Goal: Task Accomplishment & Management: Complete application form

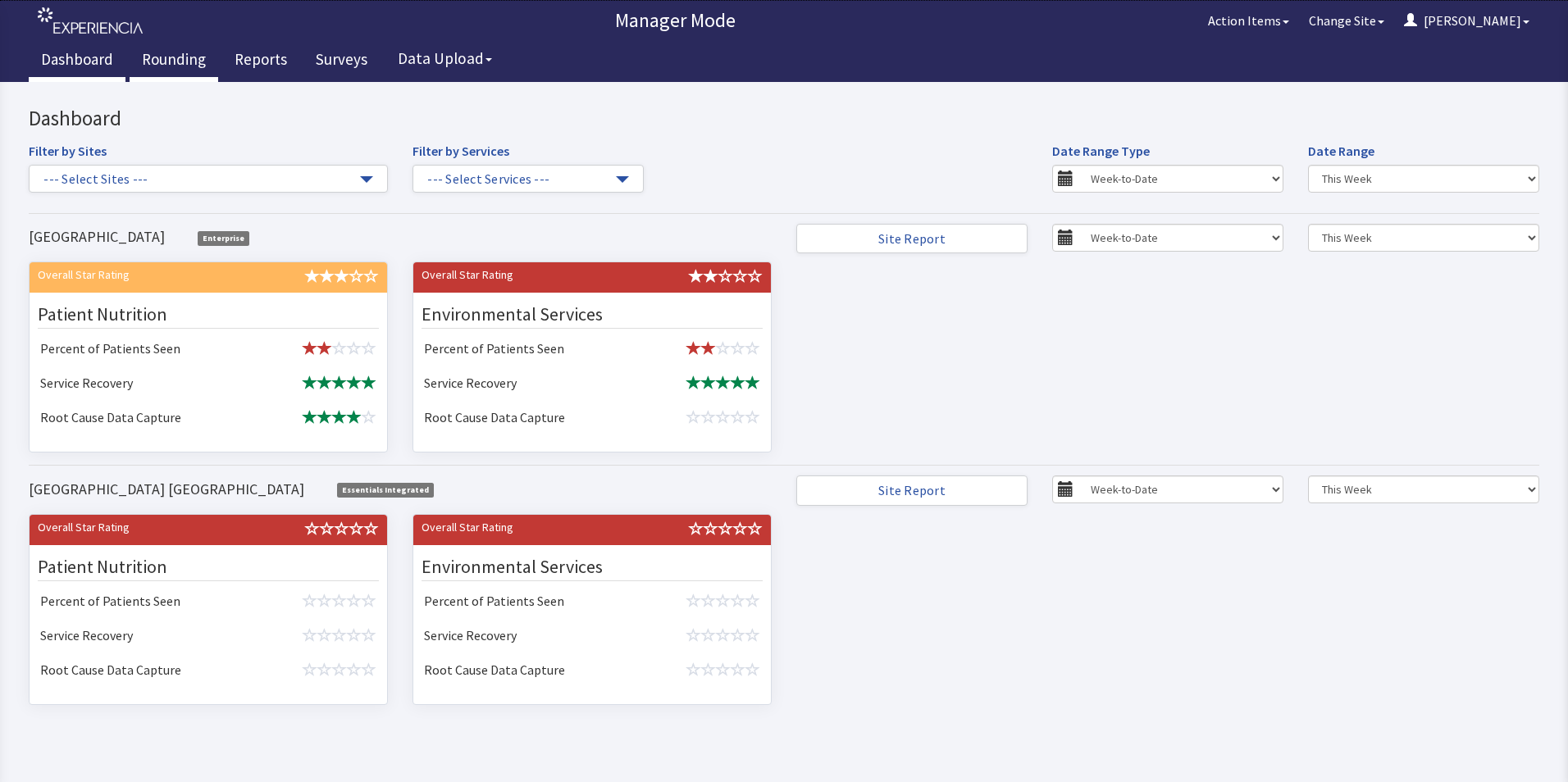
click at [164, 57] on link "Rounding" at bounding box center [174, 61] width 88 height 41
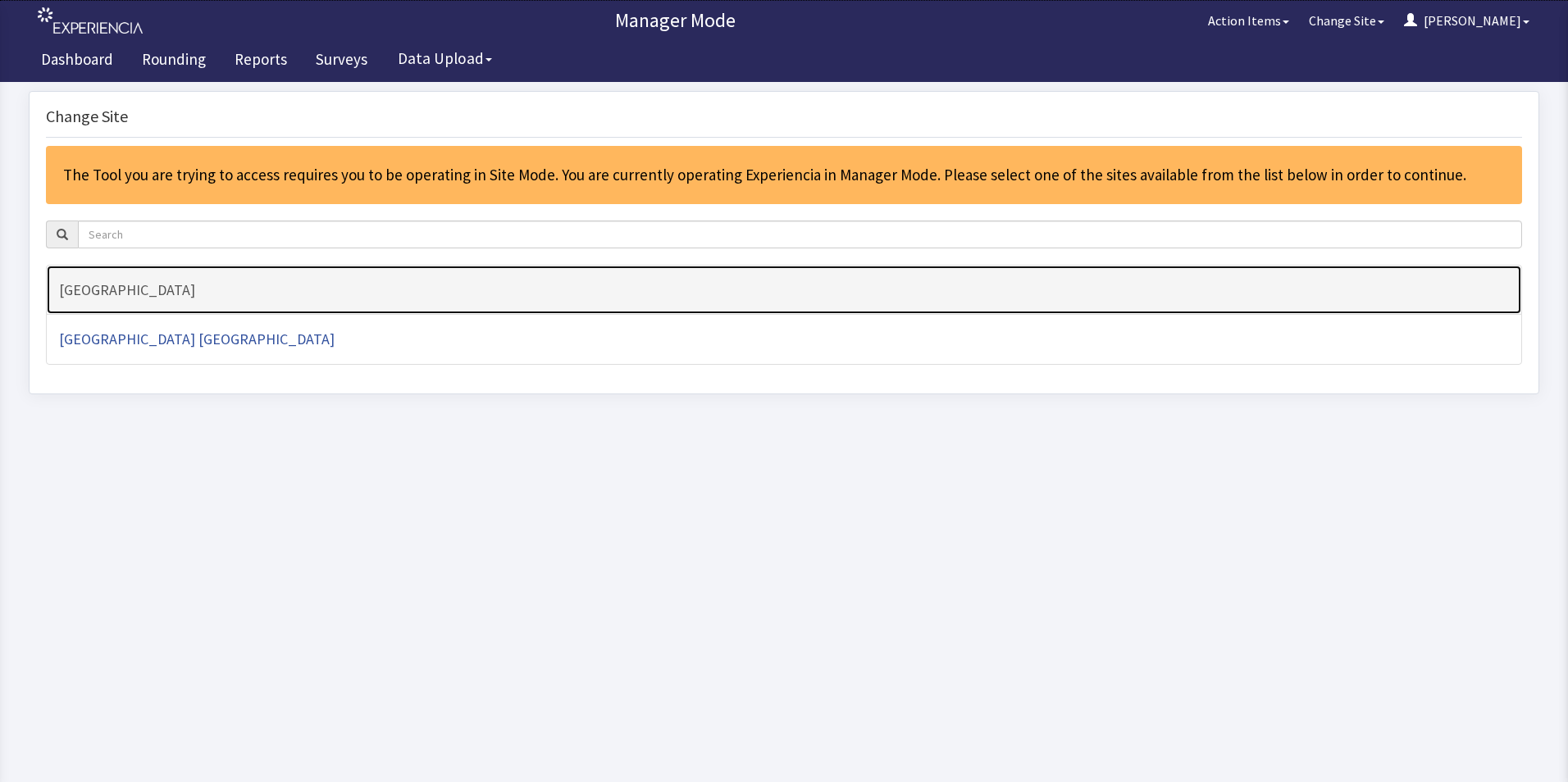
click at [114, 294] on h4 "[GEOGRAPHIC_DATA]" at bounding box center [784, 290] width 1450 height 17
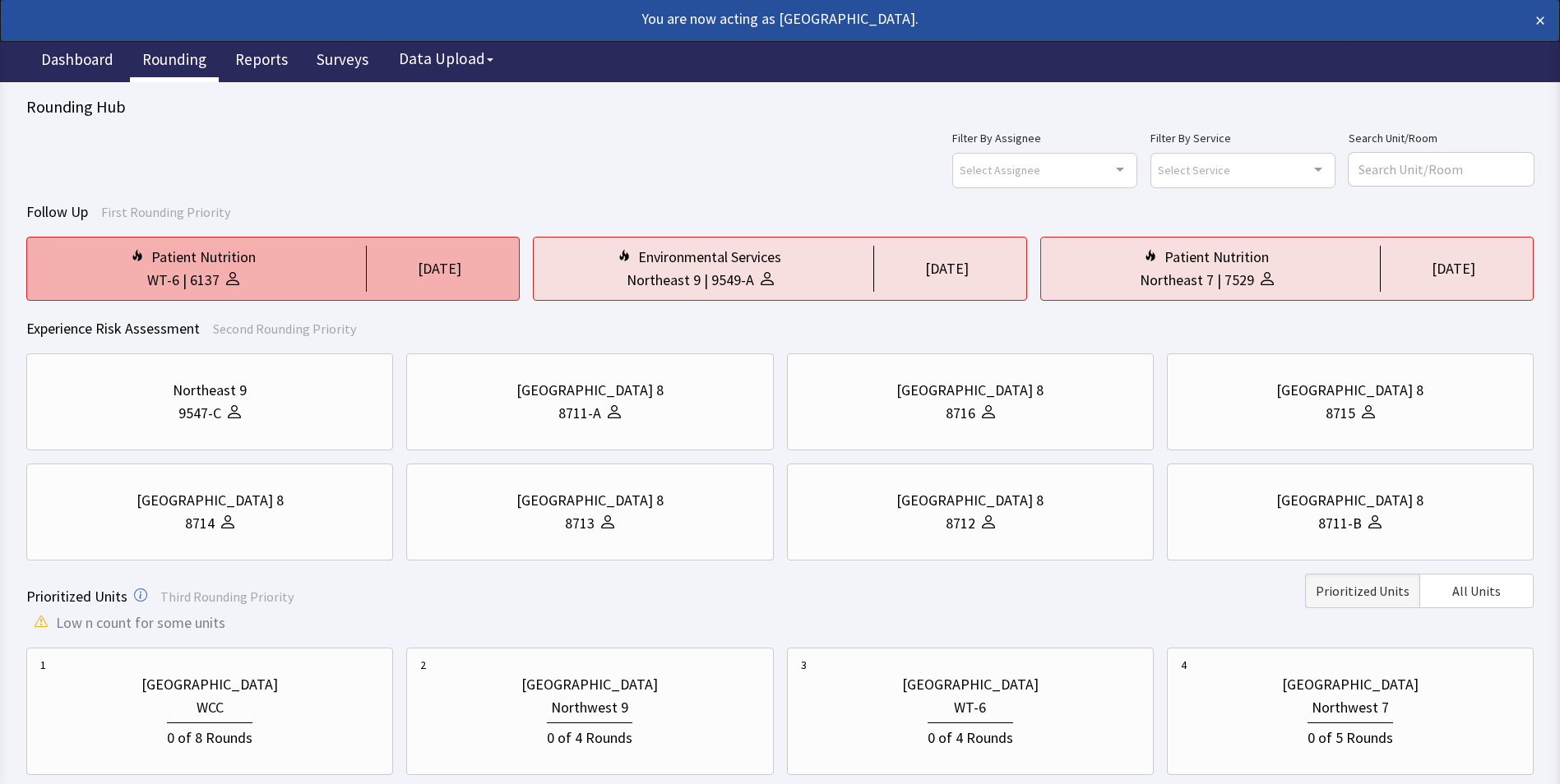
click at [246, 290] on div "WT-6 | 6137" at bounding box center [192, 280] width 306 height 23
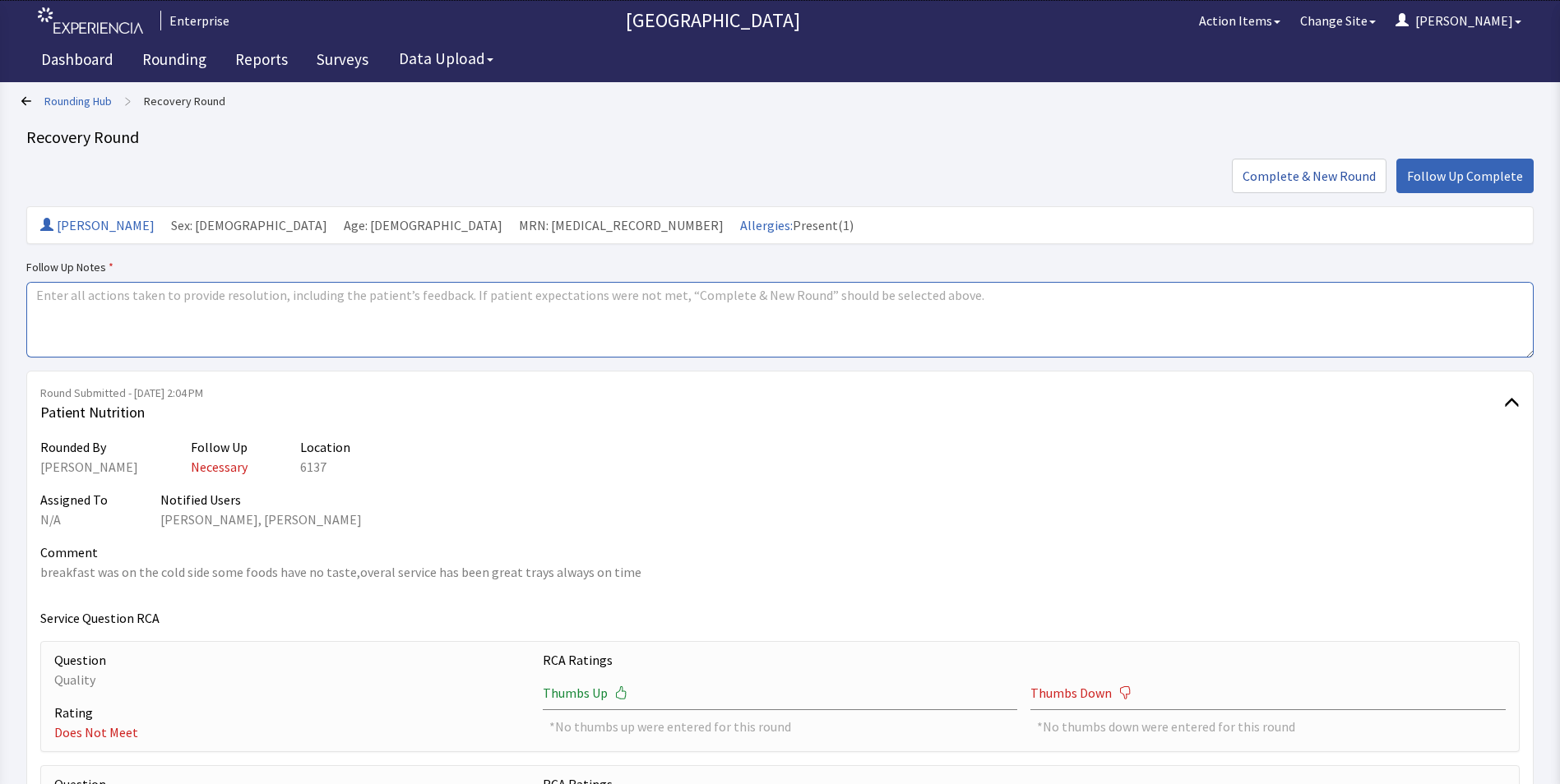
click at [55, 303] on textarea at bounding box center [780, 319] width 1507 height 75
drag, startPoint x: 35, startPoint y: 295, endPoint x: 190, endPoint y: 307, distance: 155.5
click at [190, 307] on textarea "issues resolved" at bounding box center [780, 319] width 1507 height 75
type textarea "issues resolved"
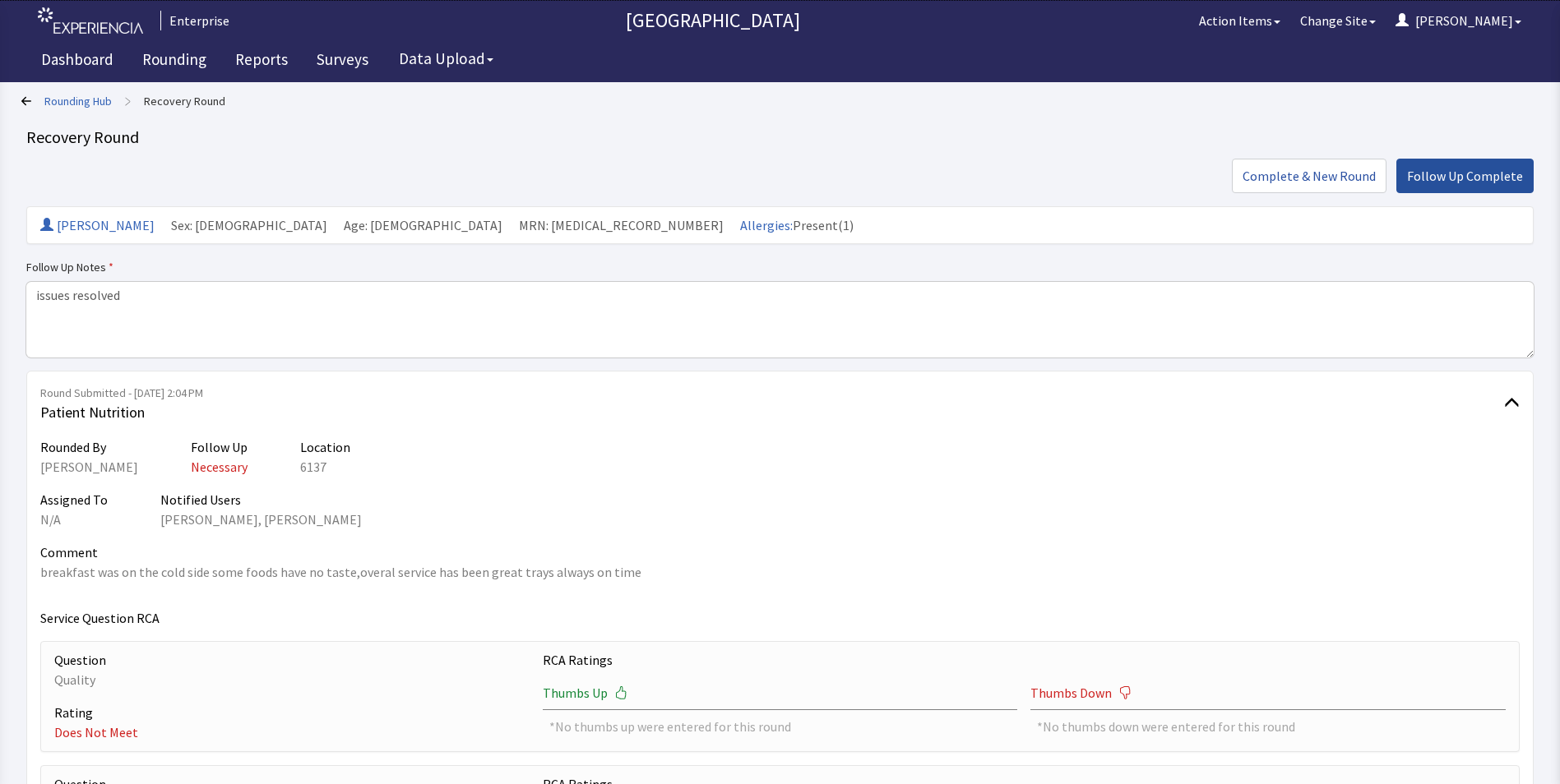
click at [1444, 176] on span "Follow Up Complete" at bounding box center [1464, 175] width 116 height 19
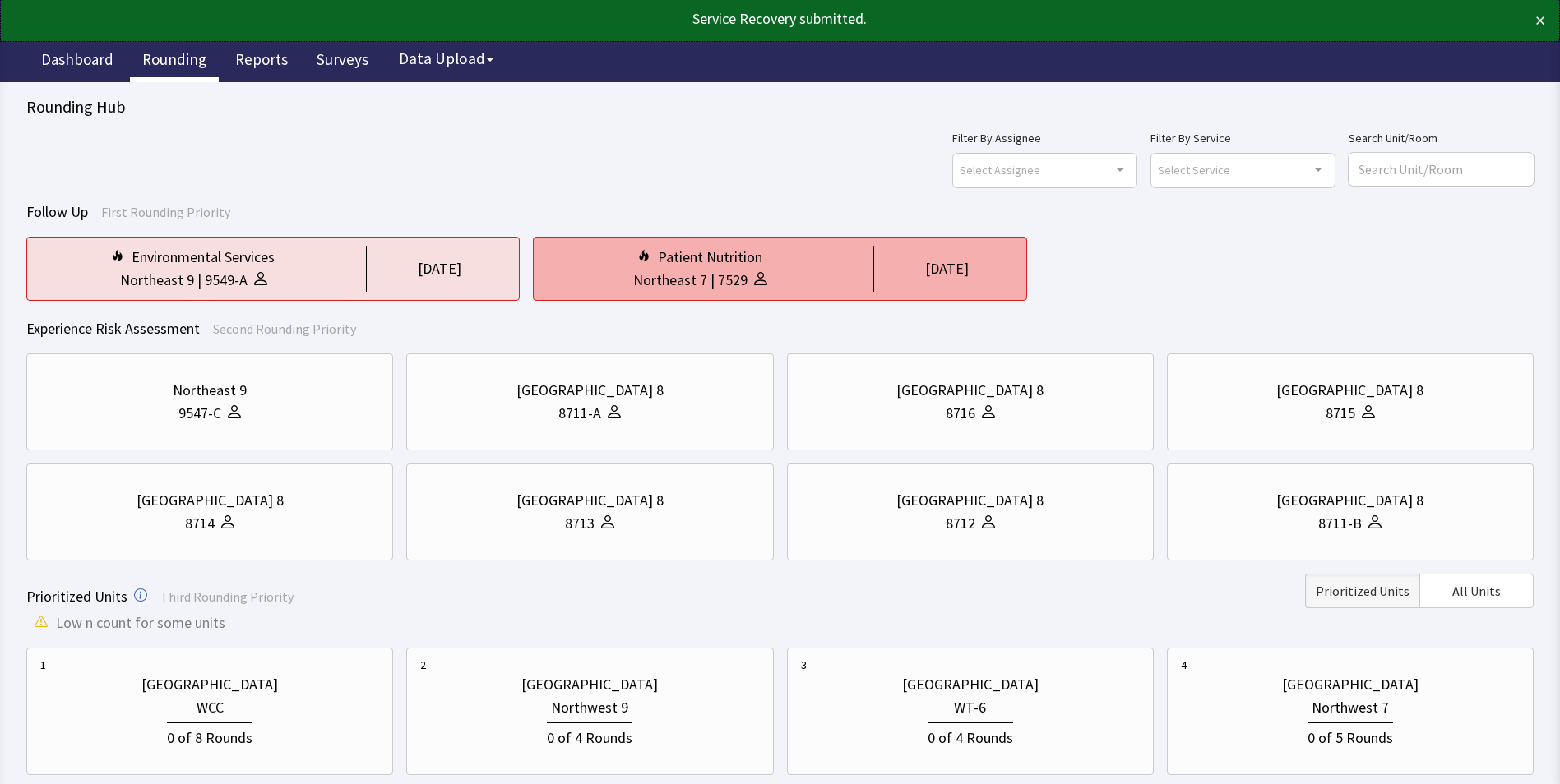
click at [795, 263] on div "Patient Nutrition" at bounding box center [699, 257] width 306 height 23
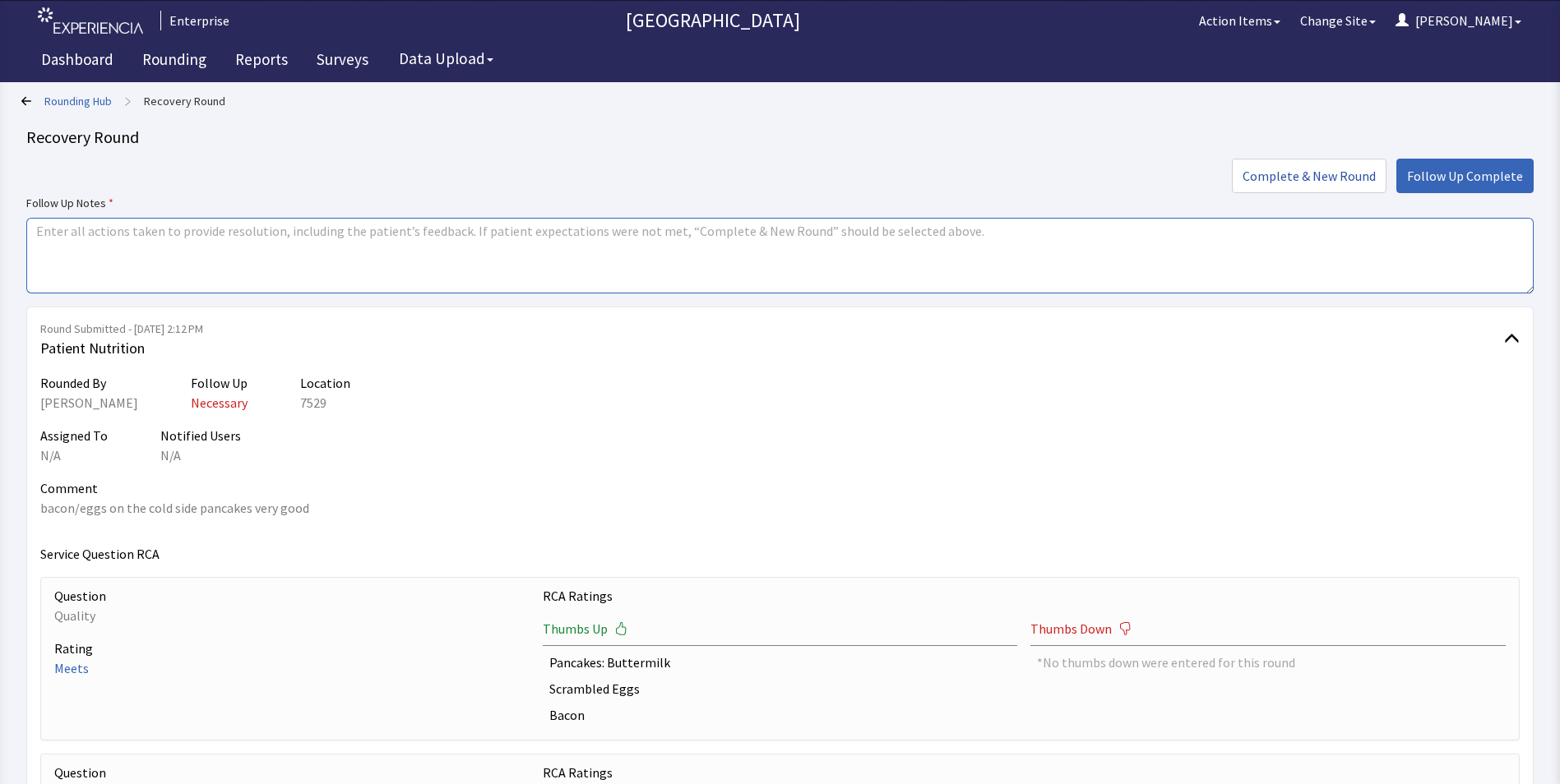
click at [44, 229] on textarea at bounding box center [780, 255] width 1507 height 75
paste textarea "issues resolved"
type textarea "issues resolved"
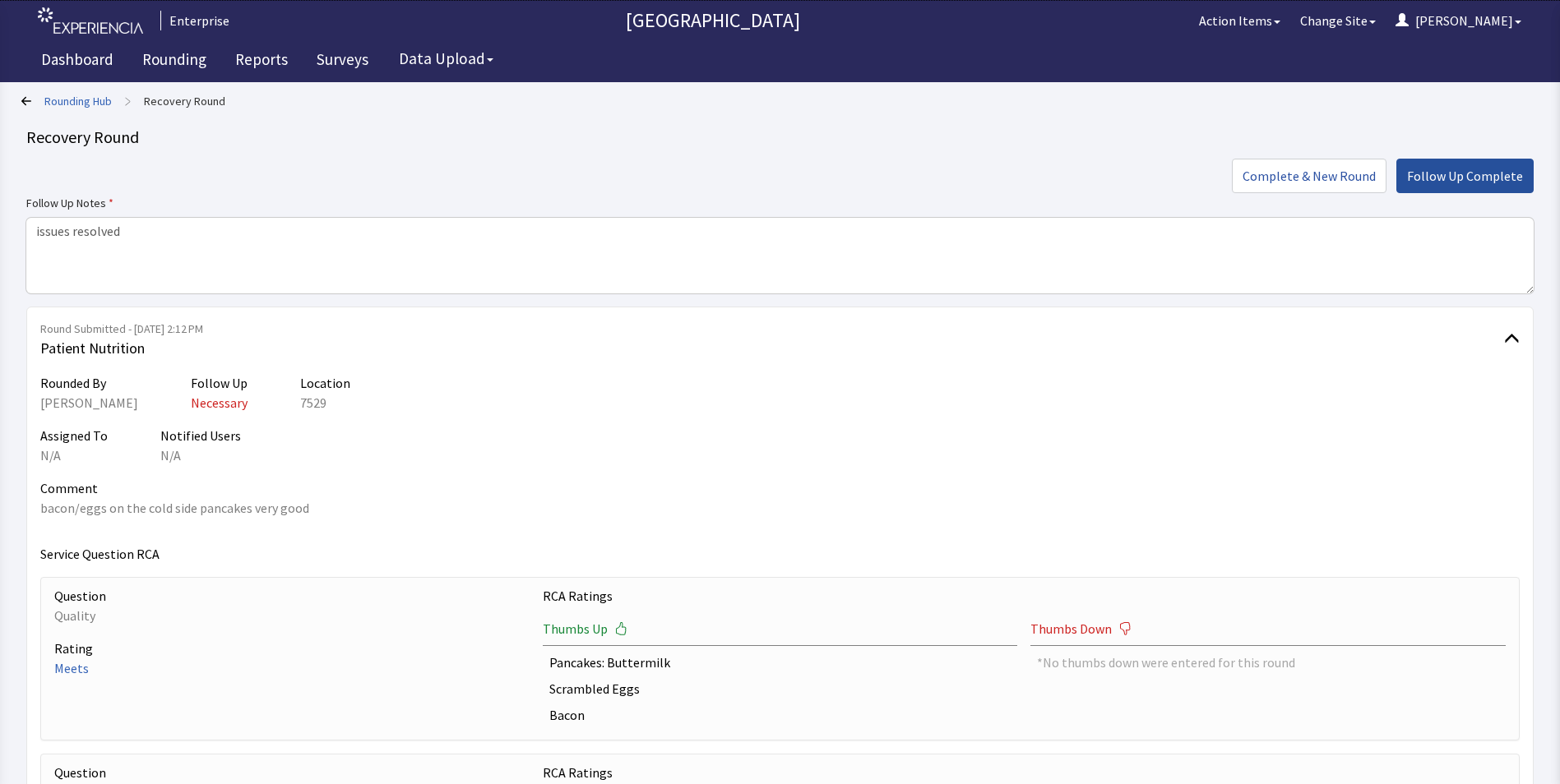
click at [1456, 173] on span "Follow Up Complete" at bounding box center [1464, 175] width 116 height 19
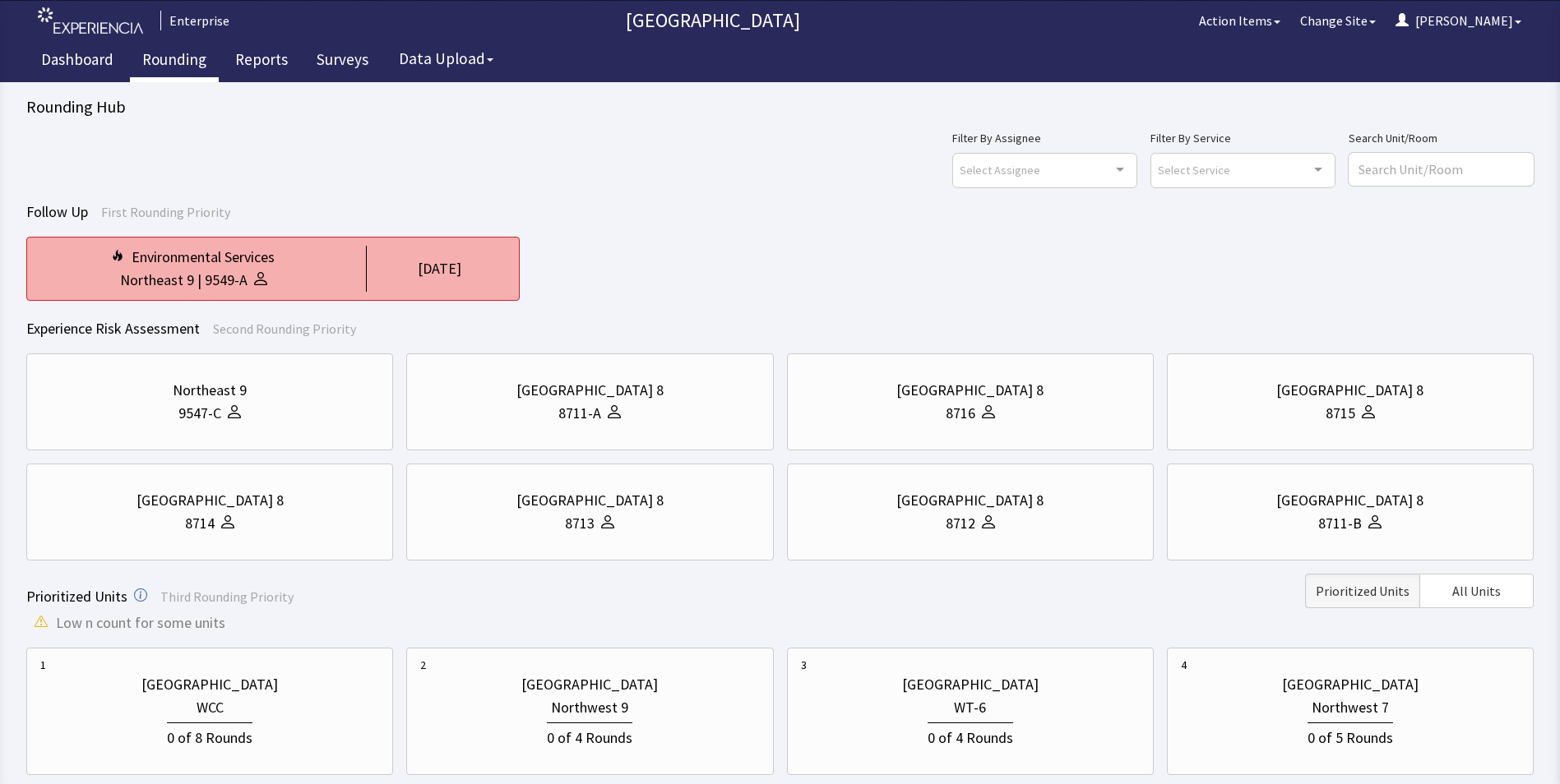
click at [250, 267] on div "Environmental Services" at bounding box center [202, 257] width 143 height 23
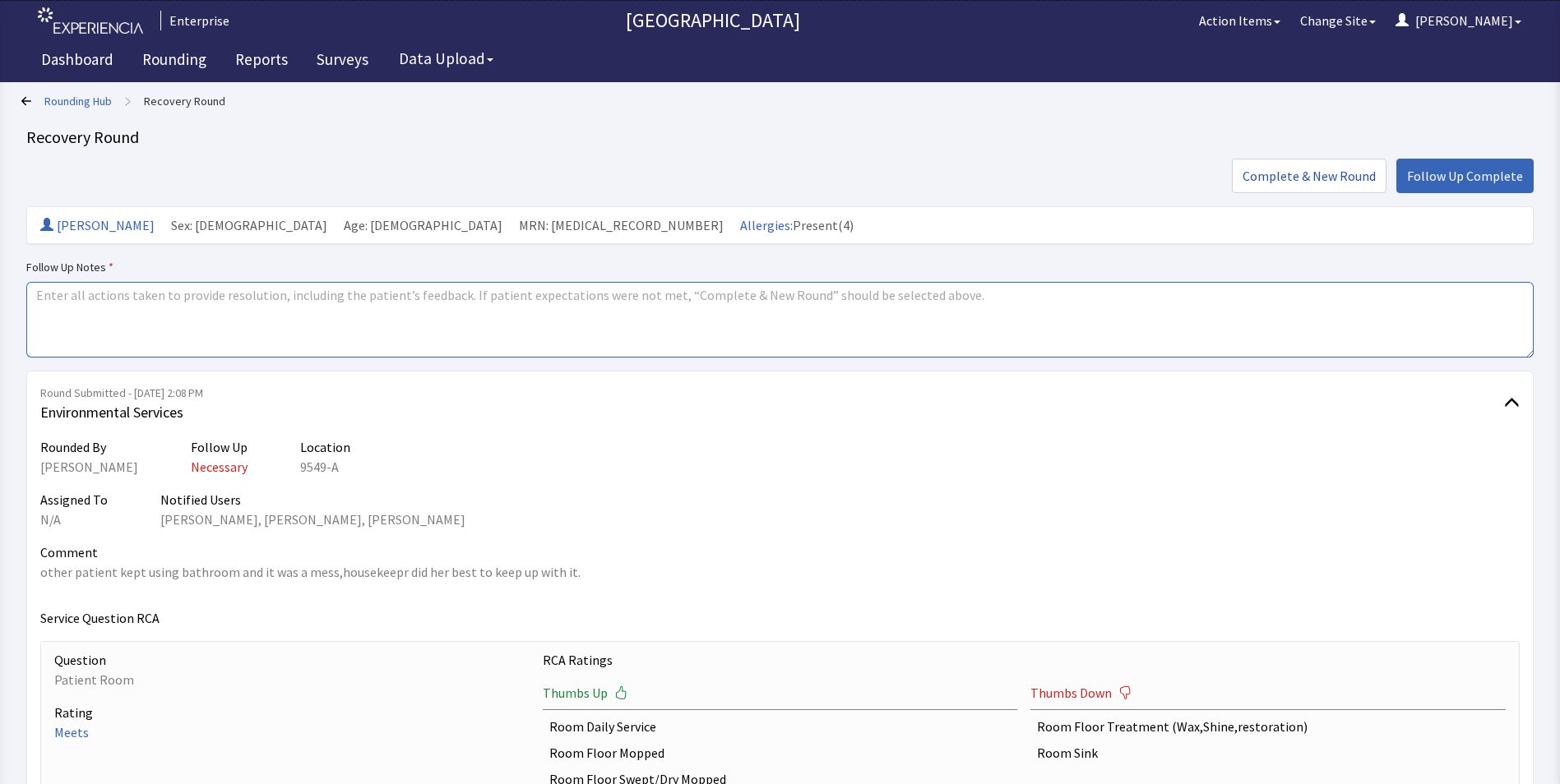
click at [42, 295] on textarea at bounding box center [780, 319] width 1507 height 75
paste textarea "issues resolved"
type textarea "issues resolved"
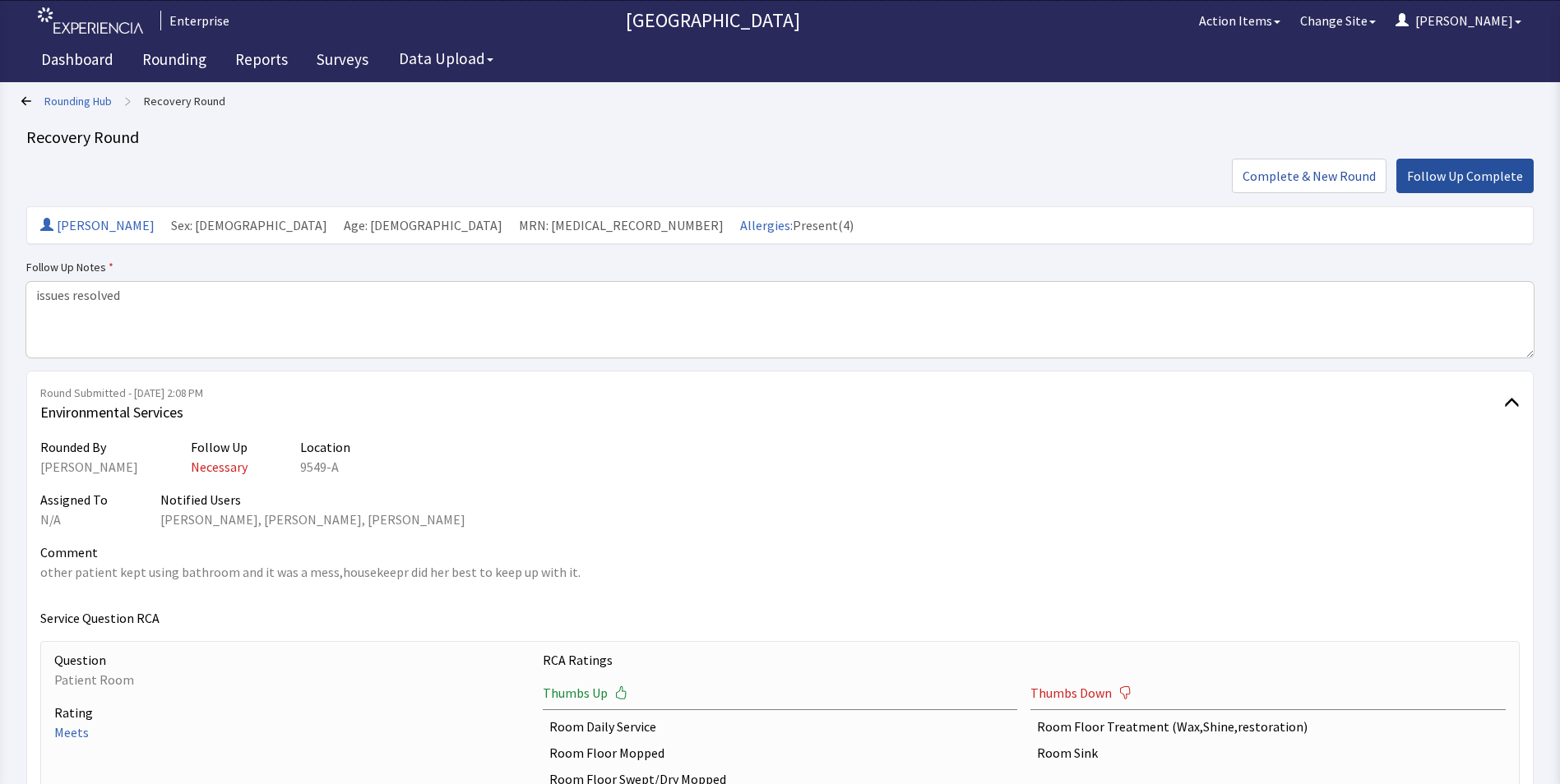
click at [1462, 178] on span "Follow Up Complete" at bounding box center [1464, 175] width 116 height 19
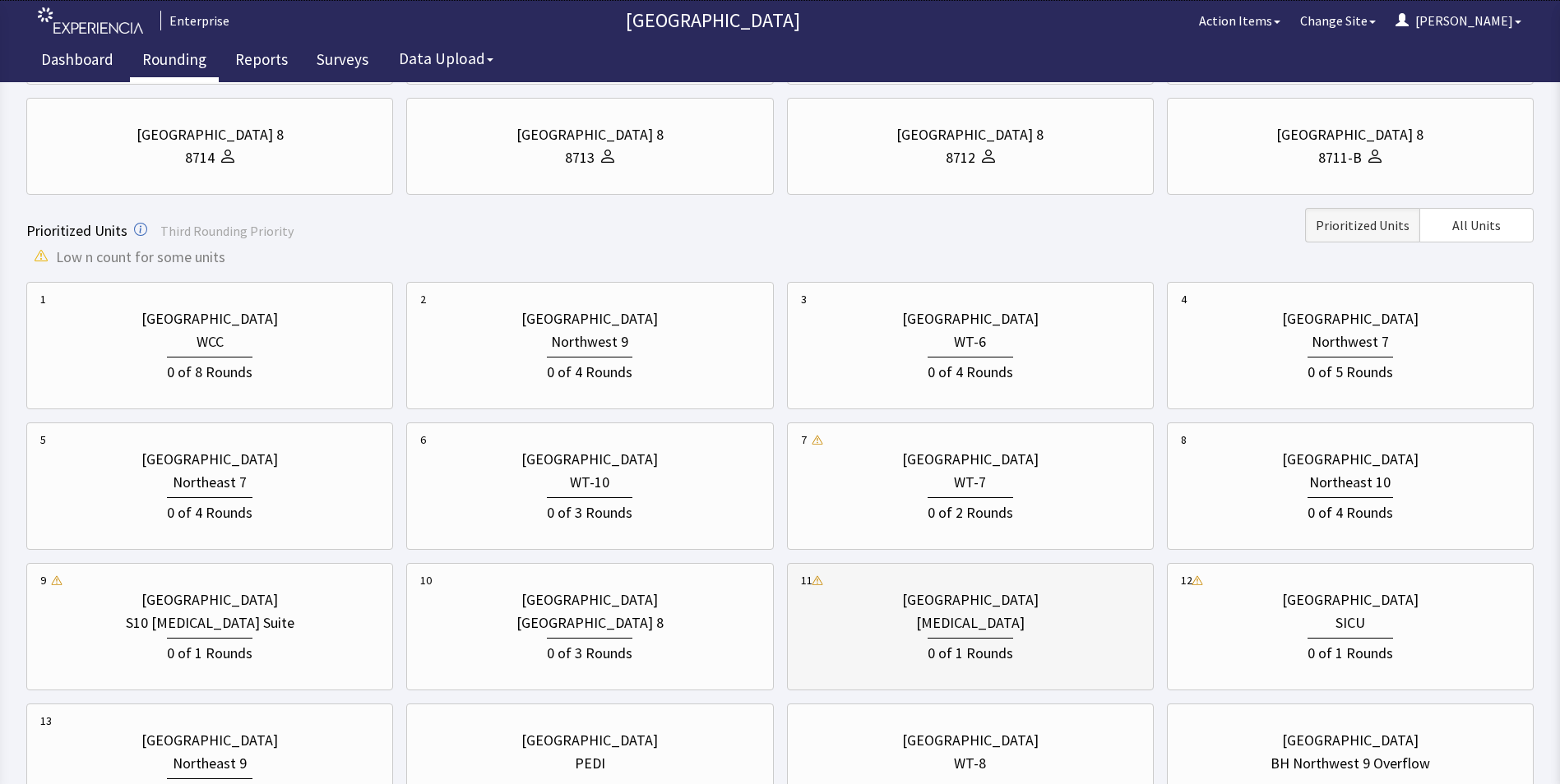
scroll to position [481, 0]
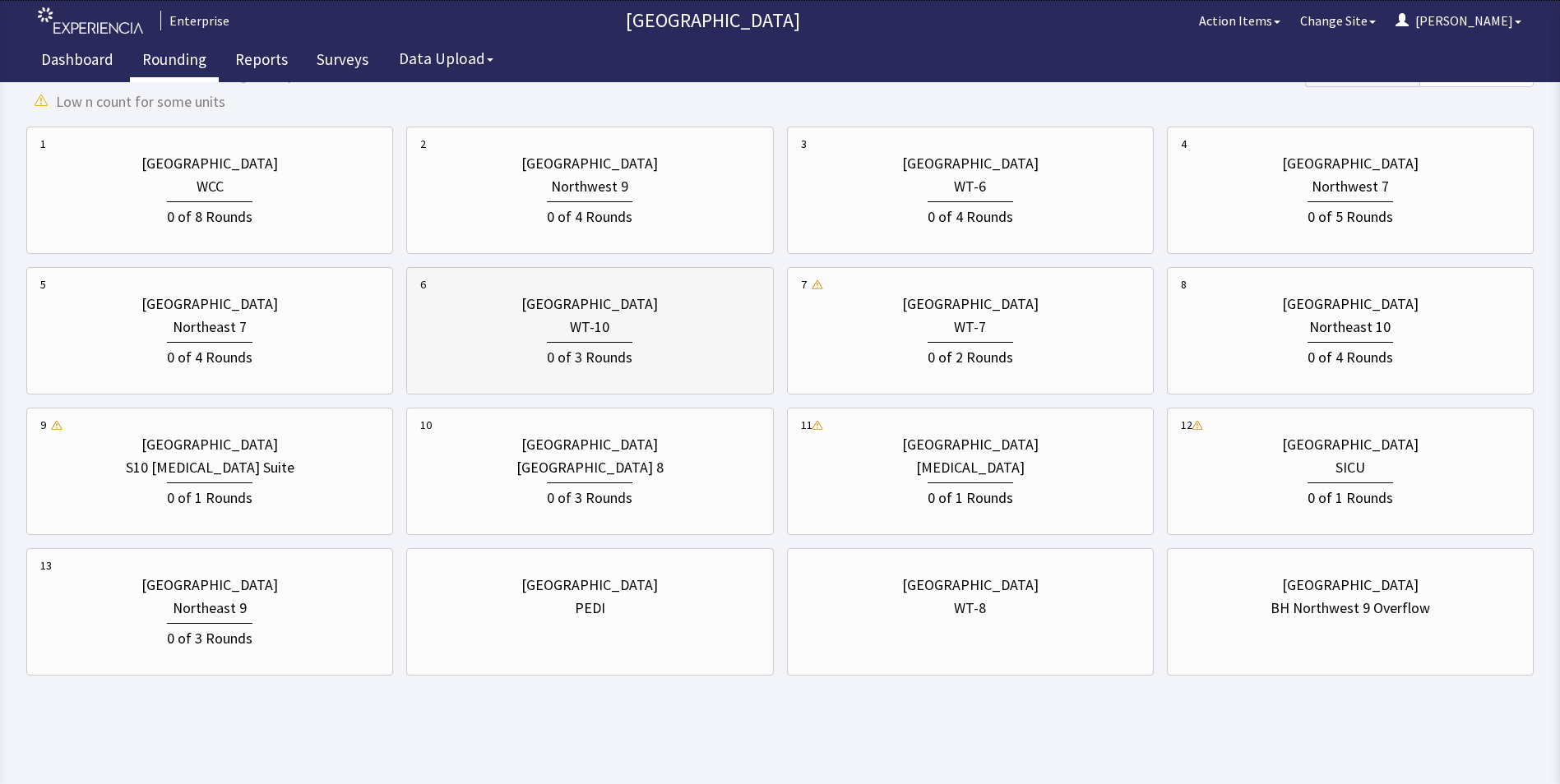
click at [599, 353] on div "0 of 3 Rounds" at bounding box center [589, 355] width 85 height 27
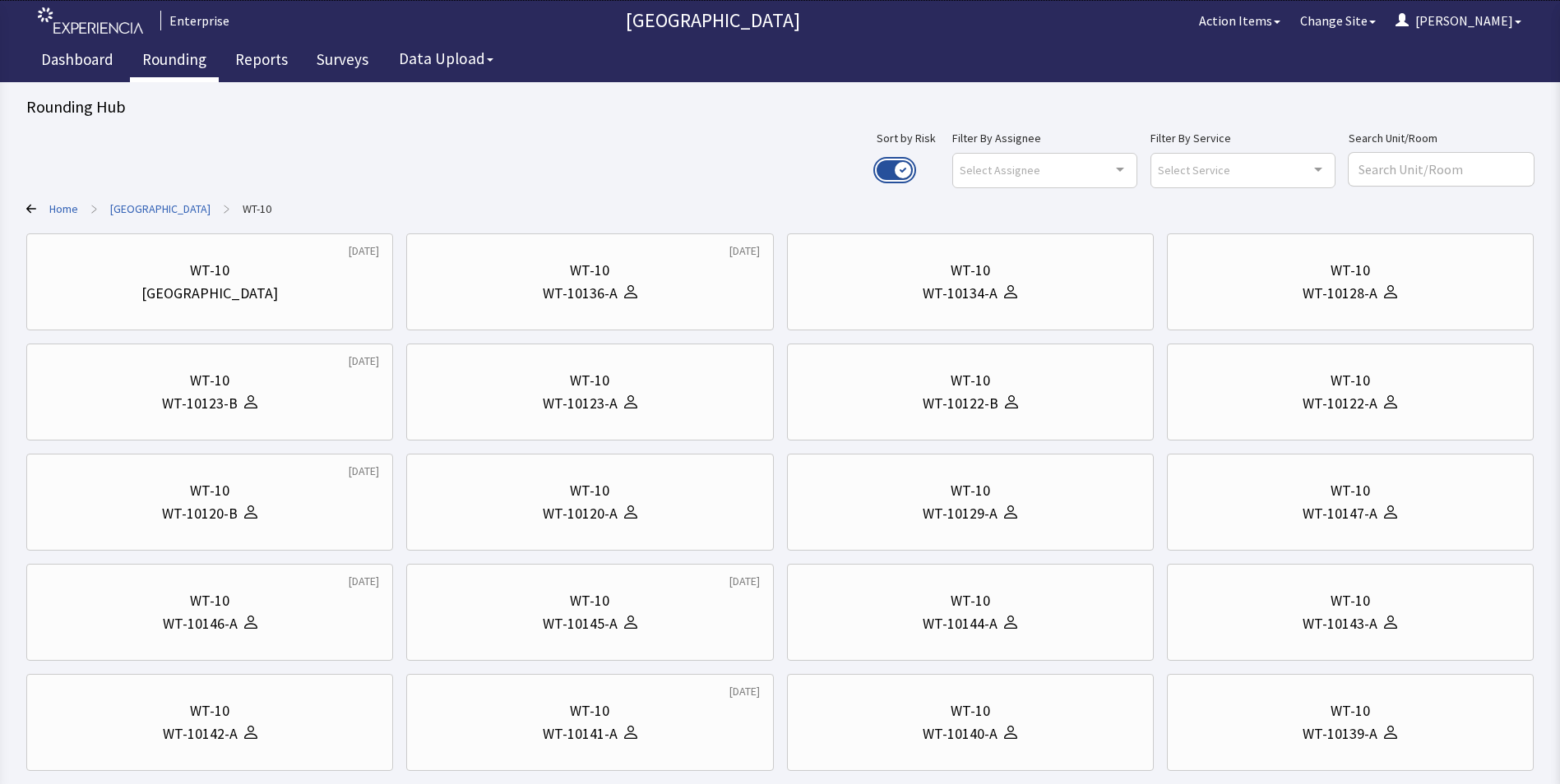
click at [913, 165] on button "Use setting" at bounding box center [894, 170] width 36 height 19
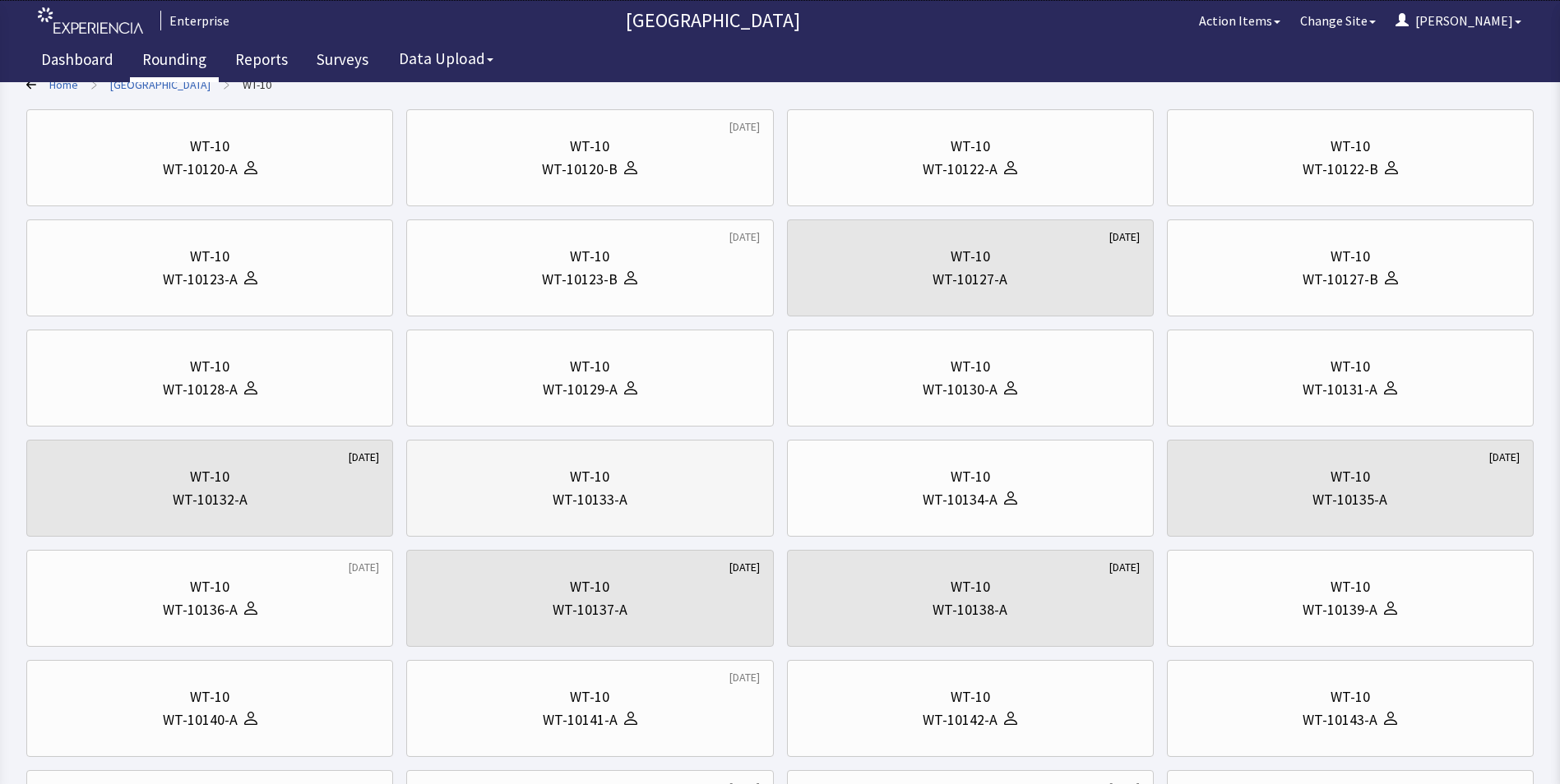
scroll to position [329, 0]
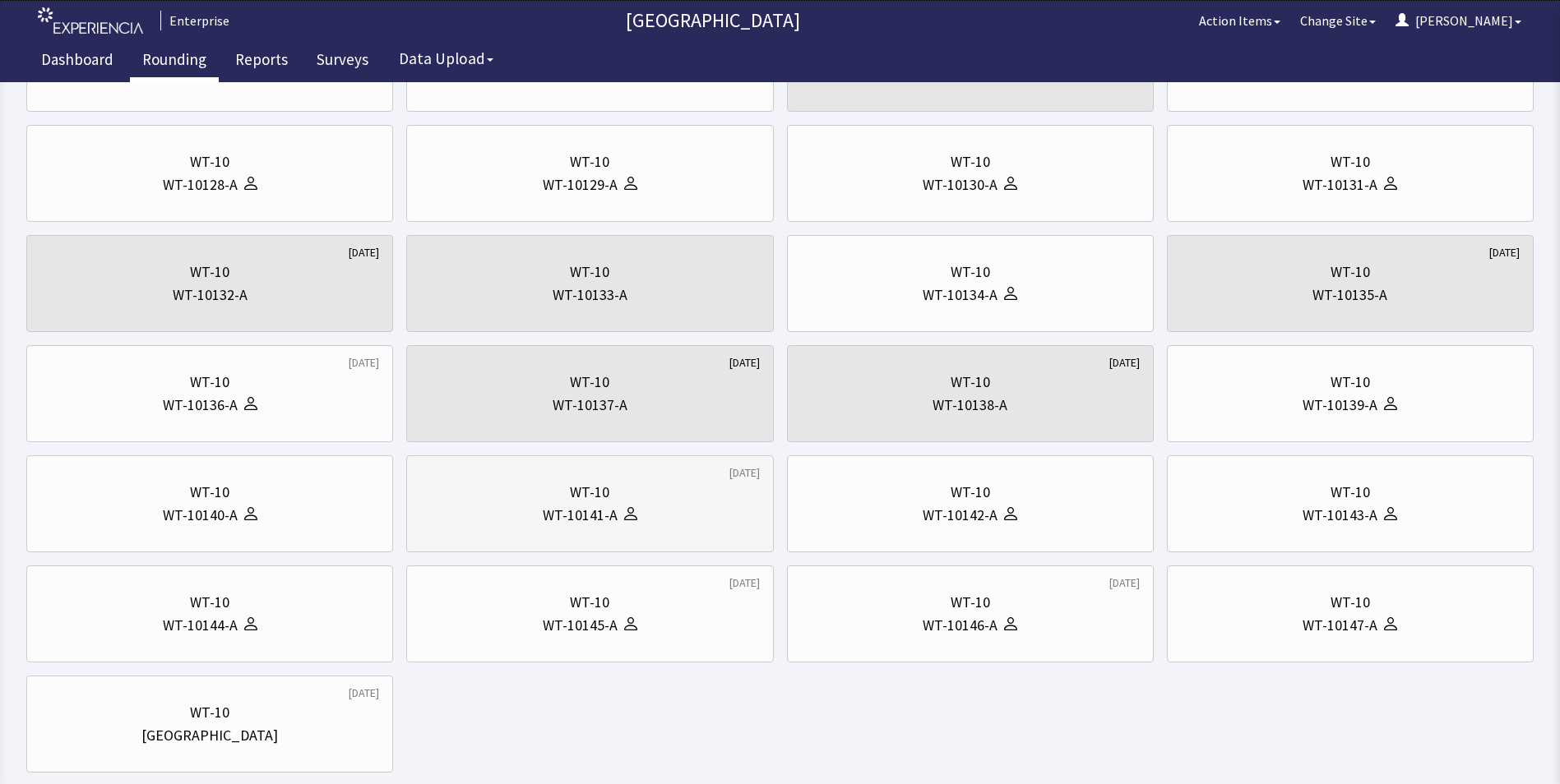
click at [614, 524] on div "WT-10141-A" at bounding box center [580, 516] width 74 height 23
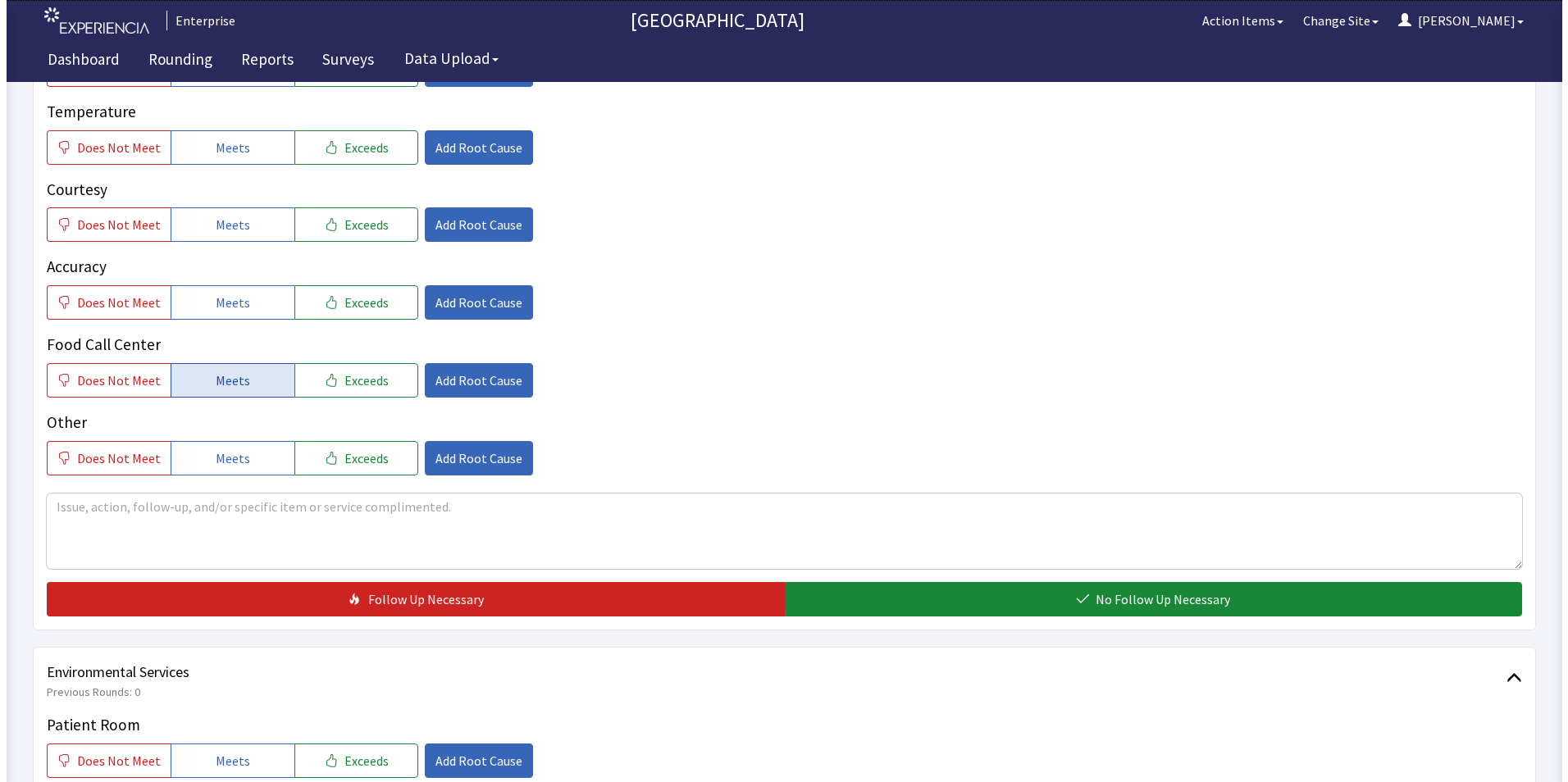
scroll to position [164, 0]
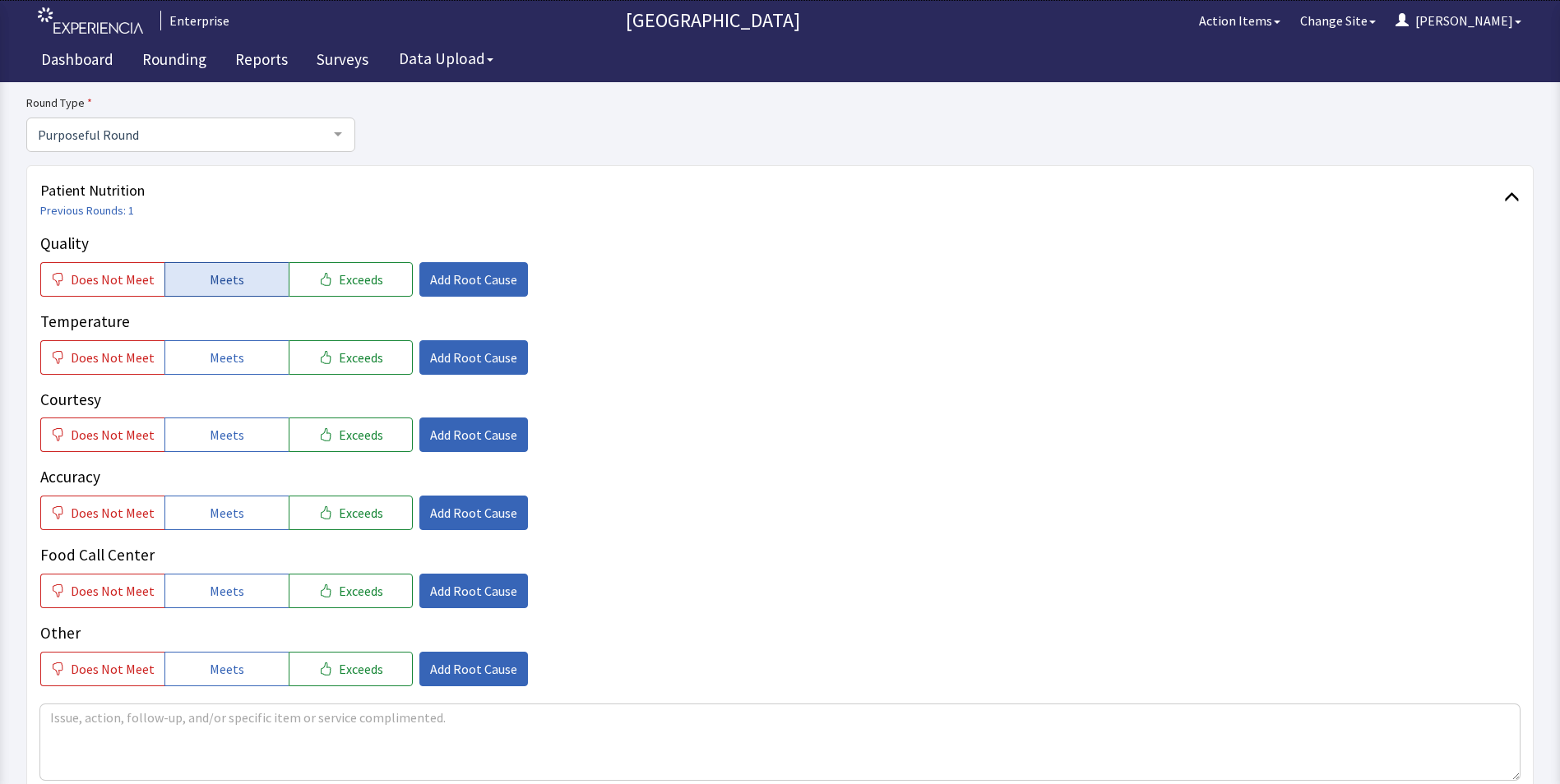
click at [234, 280] on span "Meets" at bounding box center [227, 279] width 35 height 19
drag, startPoint x: 234, startPoint y: 367, endPoint x: 233, endPoint y: 408, distance: 41.0
click at [234, 369] on button "Meets" at bounding box center [227, 357] width 124 height 35
drag, startPoint x: 229, startPoint y: 434, endPoint x: 229, endPoint y: 479, distance: 45.0
click at [229, 439] on span "Meets" at bounding box center [227, 435] width 35 height 19
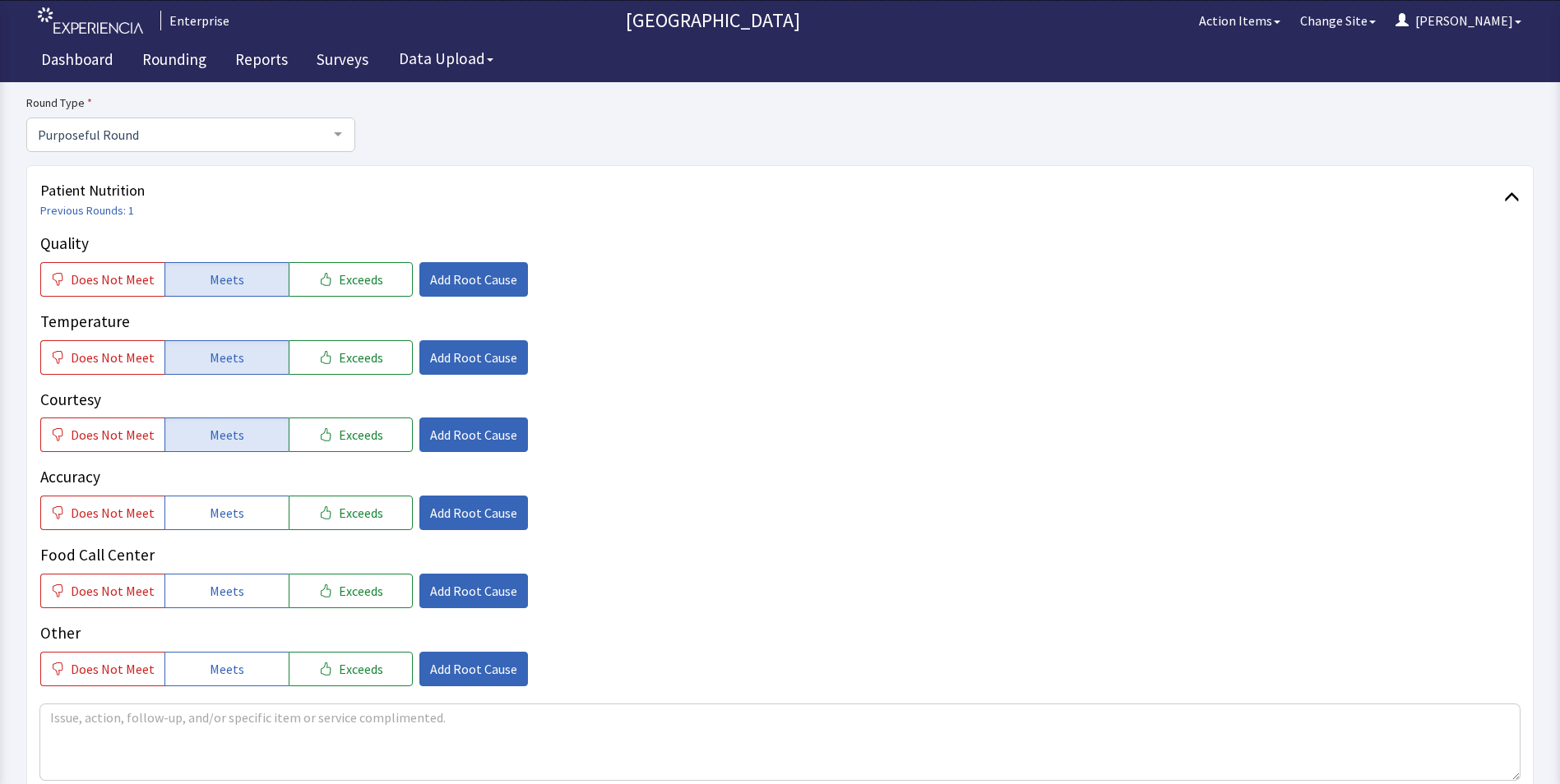
drag, startPoint x: 224, startPoint y: 507, endPoint x: 223, endPoint y: 538, distance: 31.0
click at [224, 509] on span "Meets" at bounding box center [227, 513] width 35 height 19
click at [220, 595] on span "Meets" at bounding box center [227, 591] width 35 height 19
click at [129, 671] on span "Does Not Meet" at bounding box center [113, 669] width 84 height 19
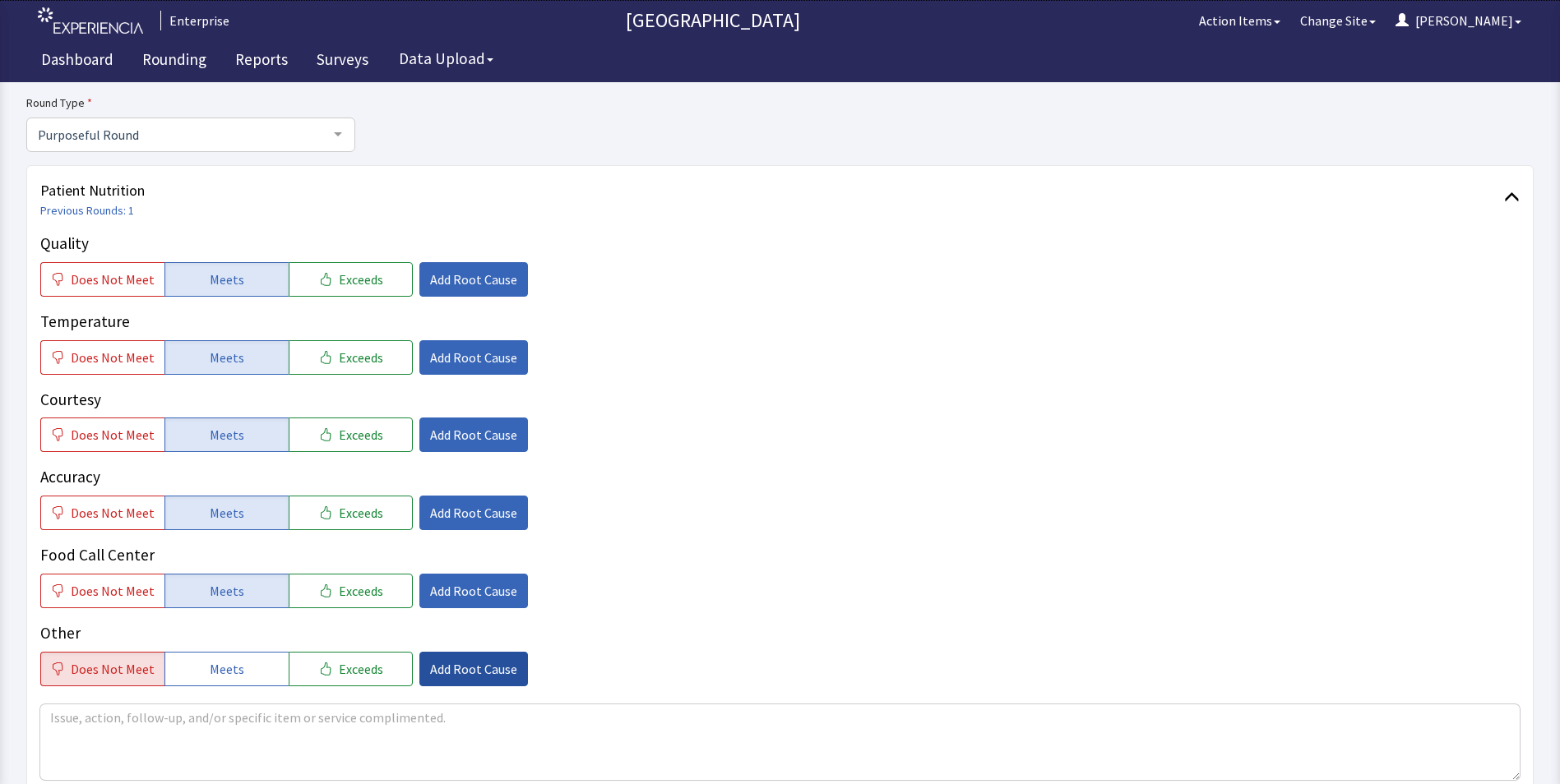
click at [441, 667] on span "Add Root Cause" at bounding box center [473, 669] width 87 height 19
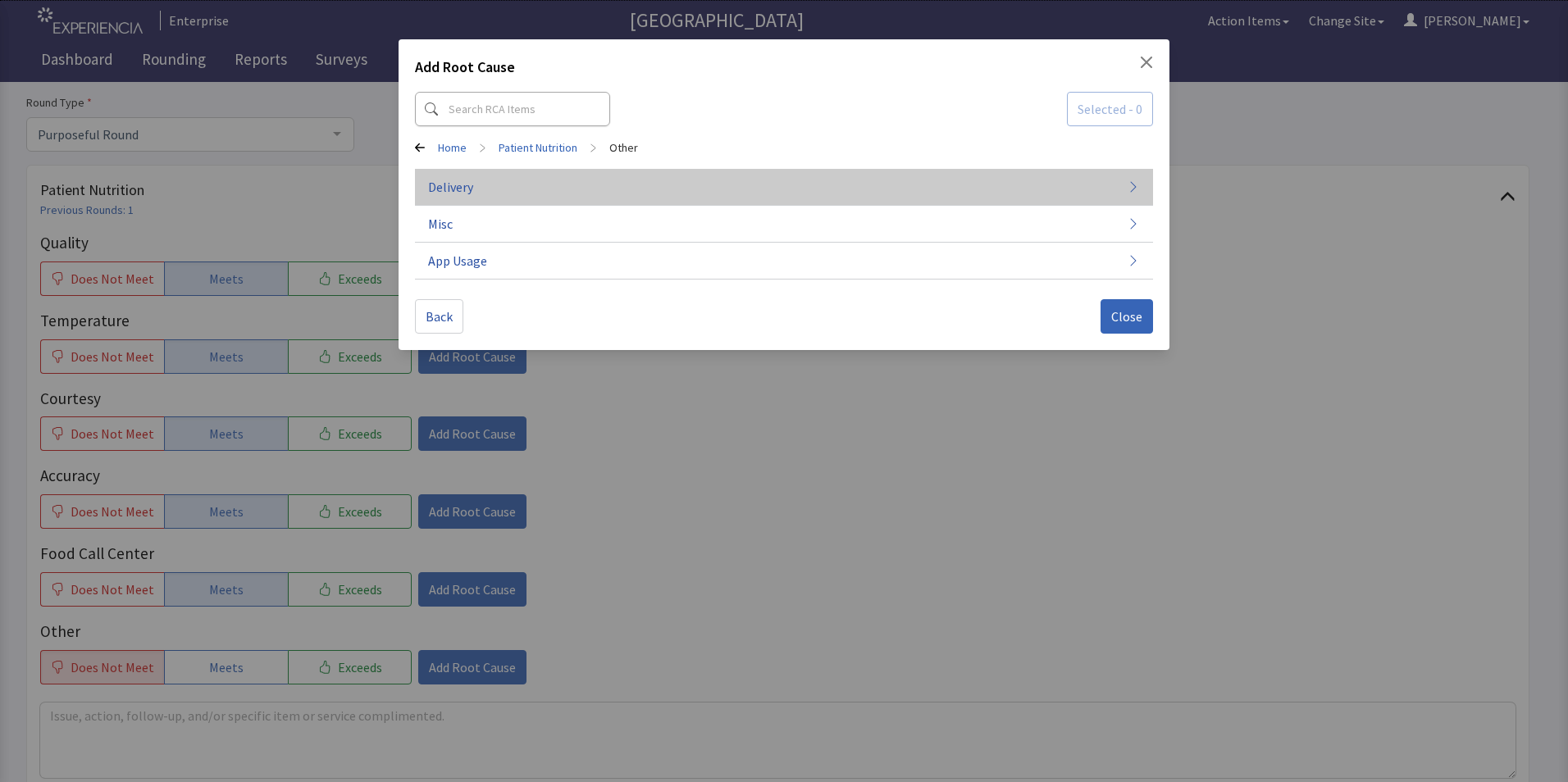
click at [497, 195] on button "Delivery" at bounding box center [783, 187] width 738 height 37
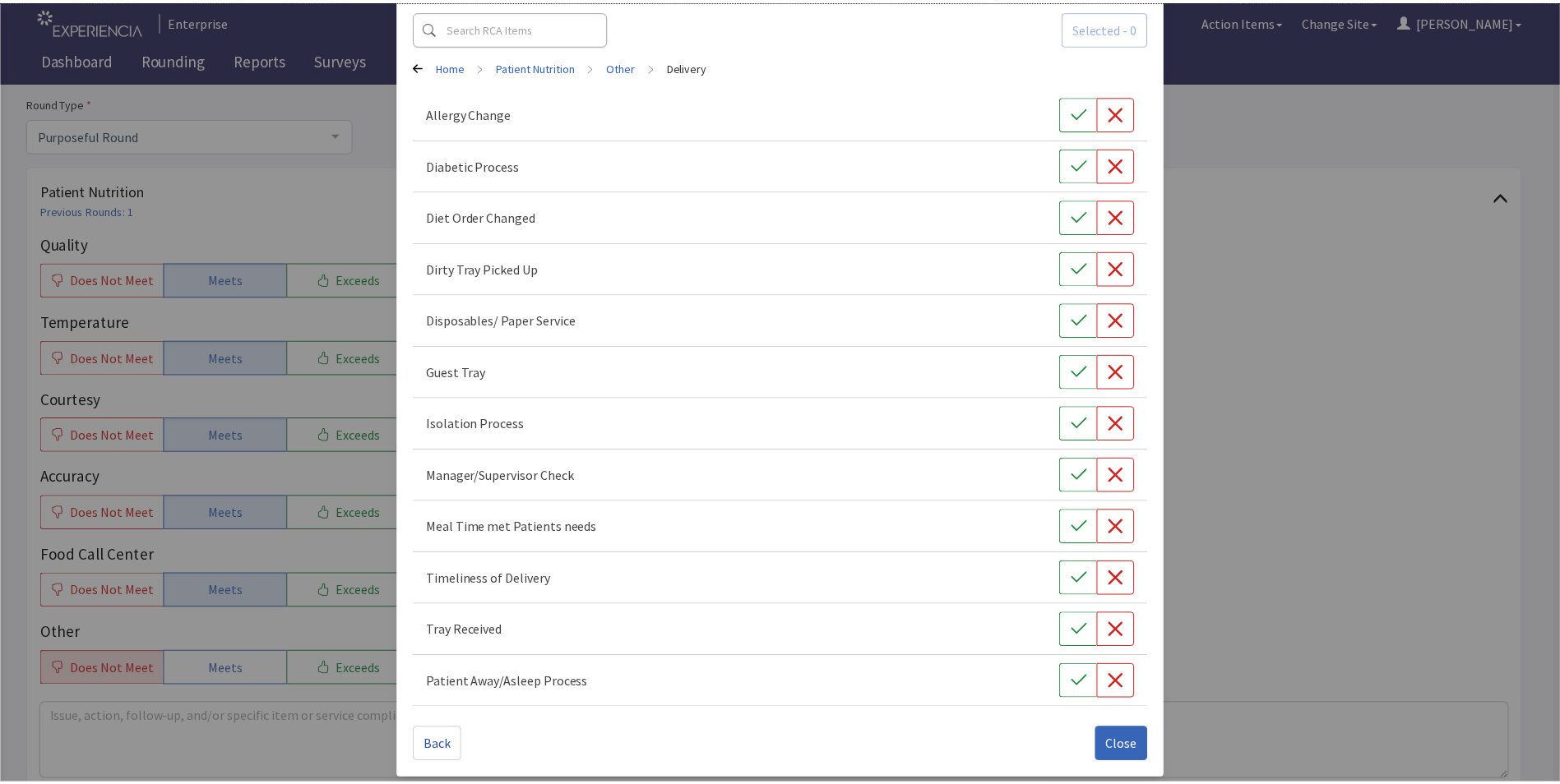
scroll to position [90, 0]
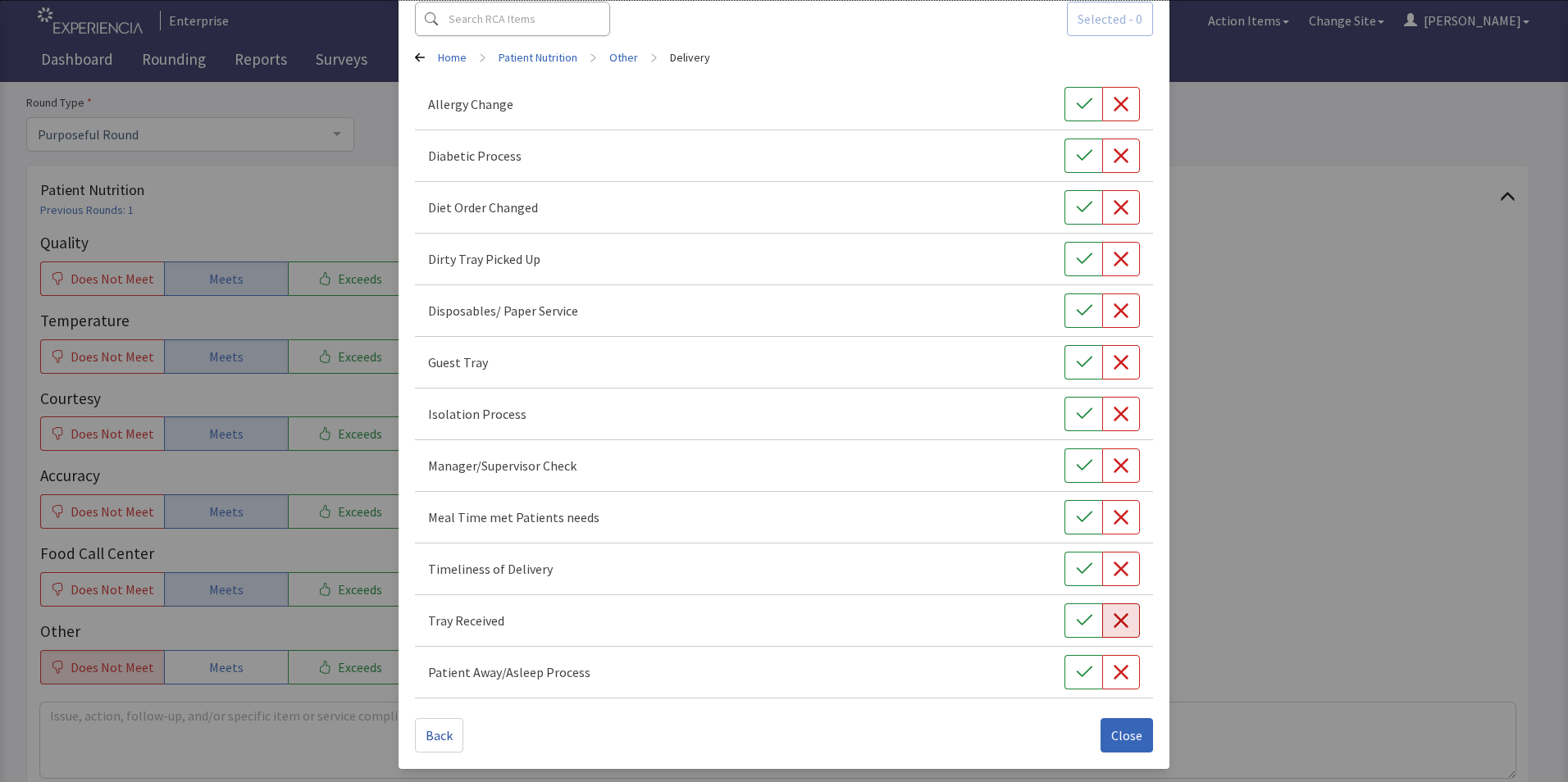
click at [1113, 622] on icon "button" at bounding box center [1121, 620] width 17 height 17
click at [1114, 738] on span "Close" at bounding box center [1126, 735] width 31 height 19
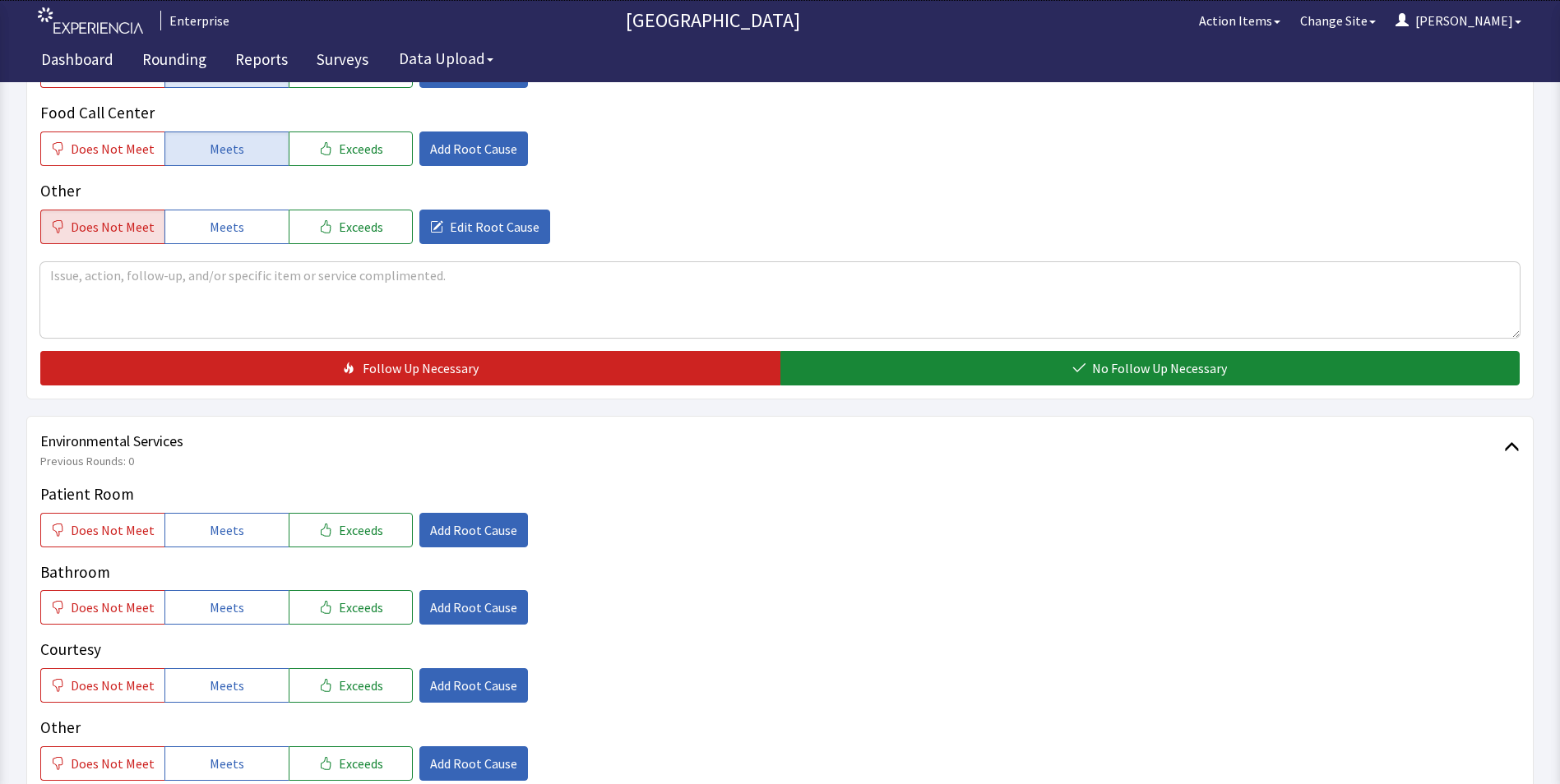
scroll to position [740, 0]
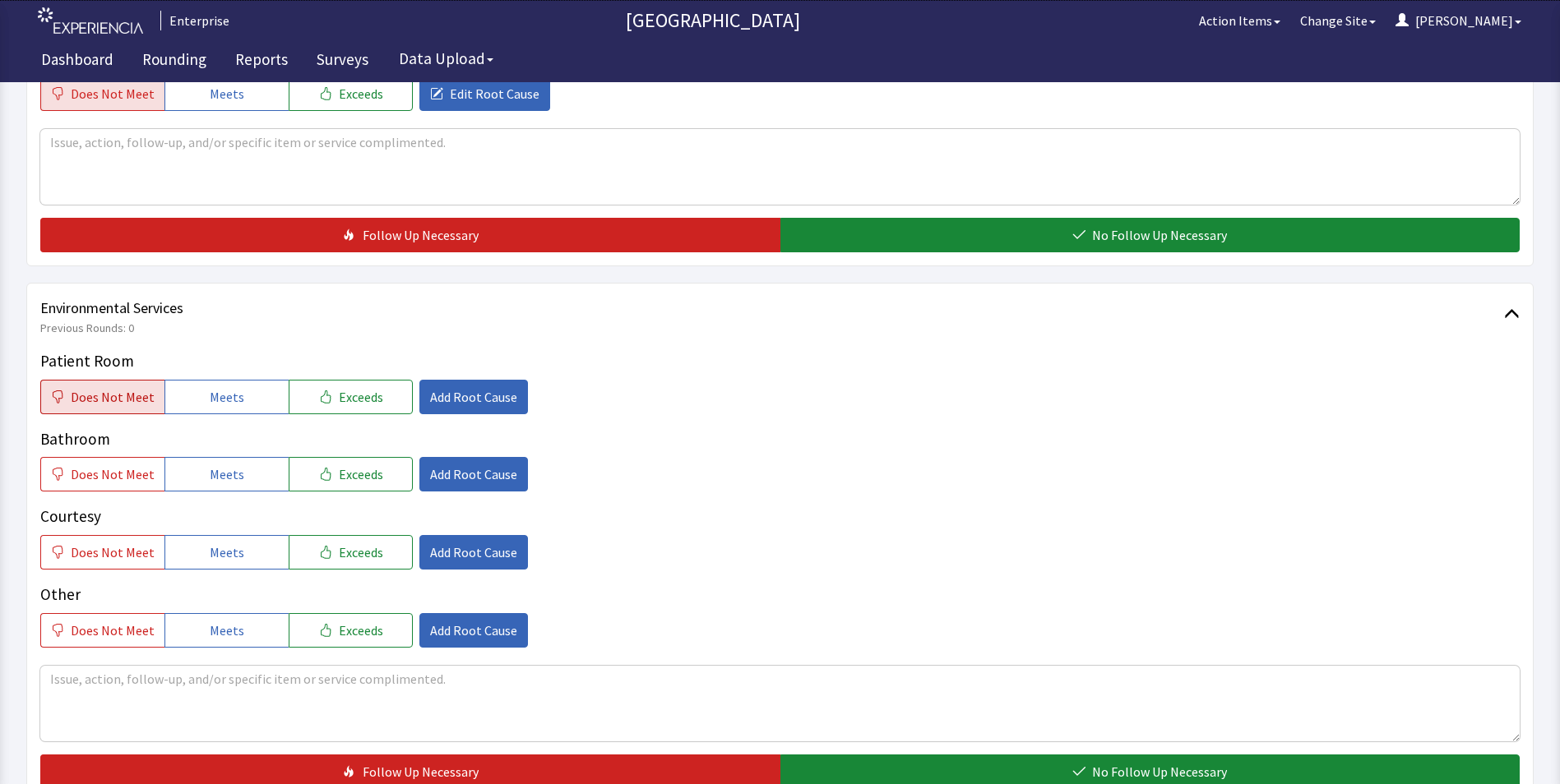
click at [108, 393] on span "Does Not Meet" at bounding box center [113, 397] width 84 height 19
click at [219, 400] on span "Meets" at bounding box center [227, 397] width 35 height 19
click at [121, 471] on span "Does Not Meet" at bounding box center [113, 474] width 84 height 19
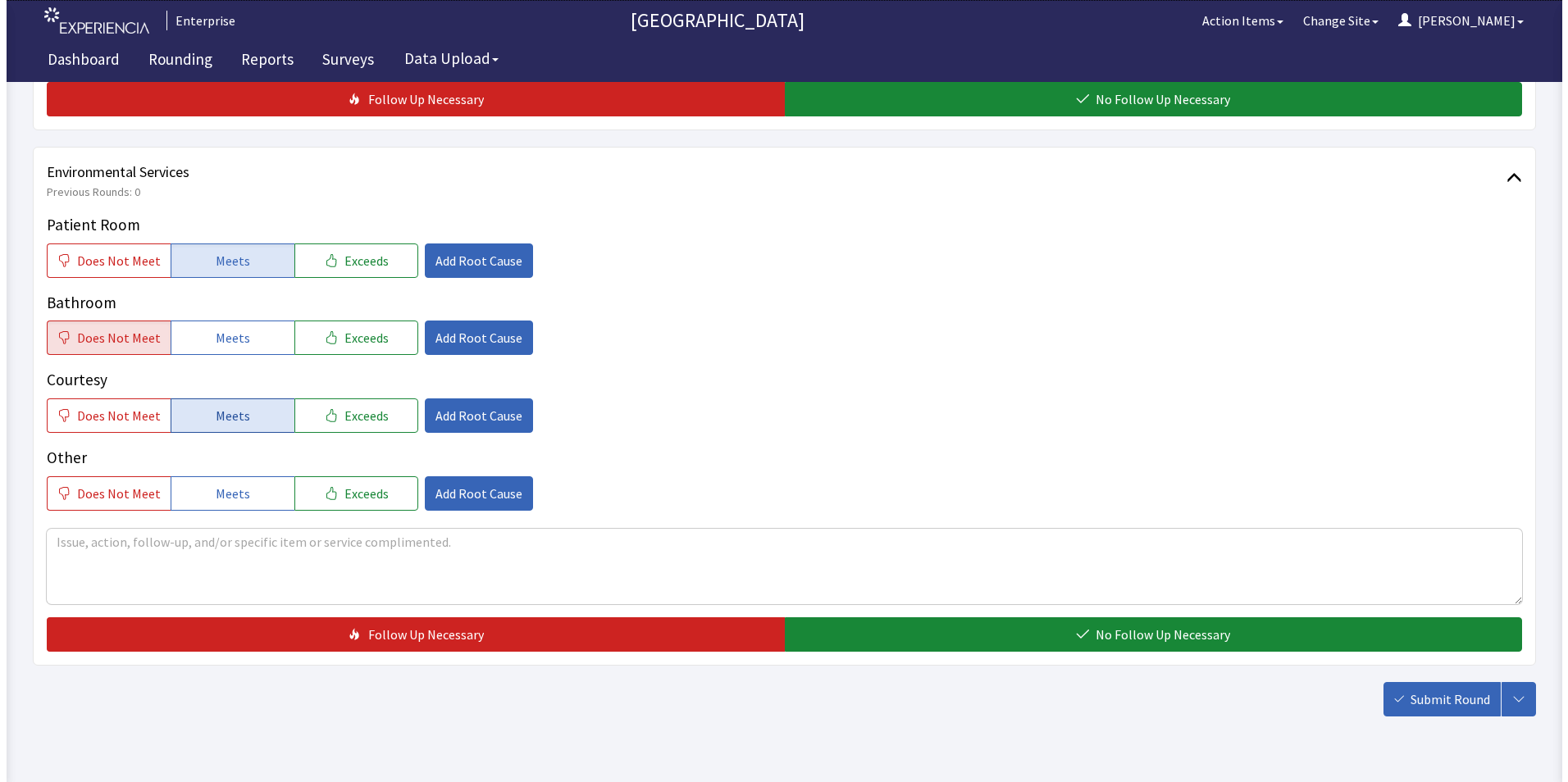
scroll to position [901, 0]
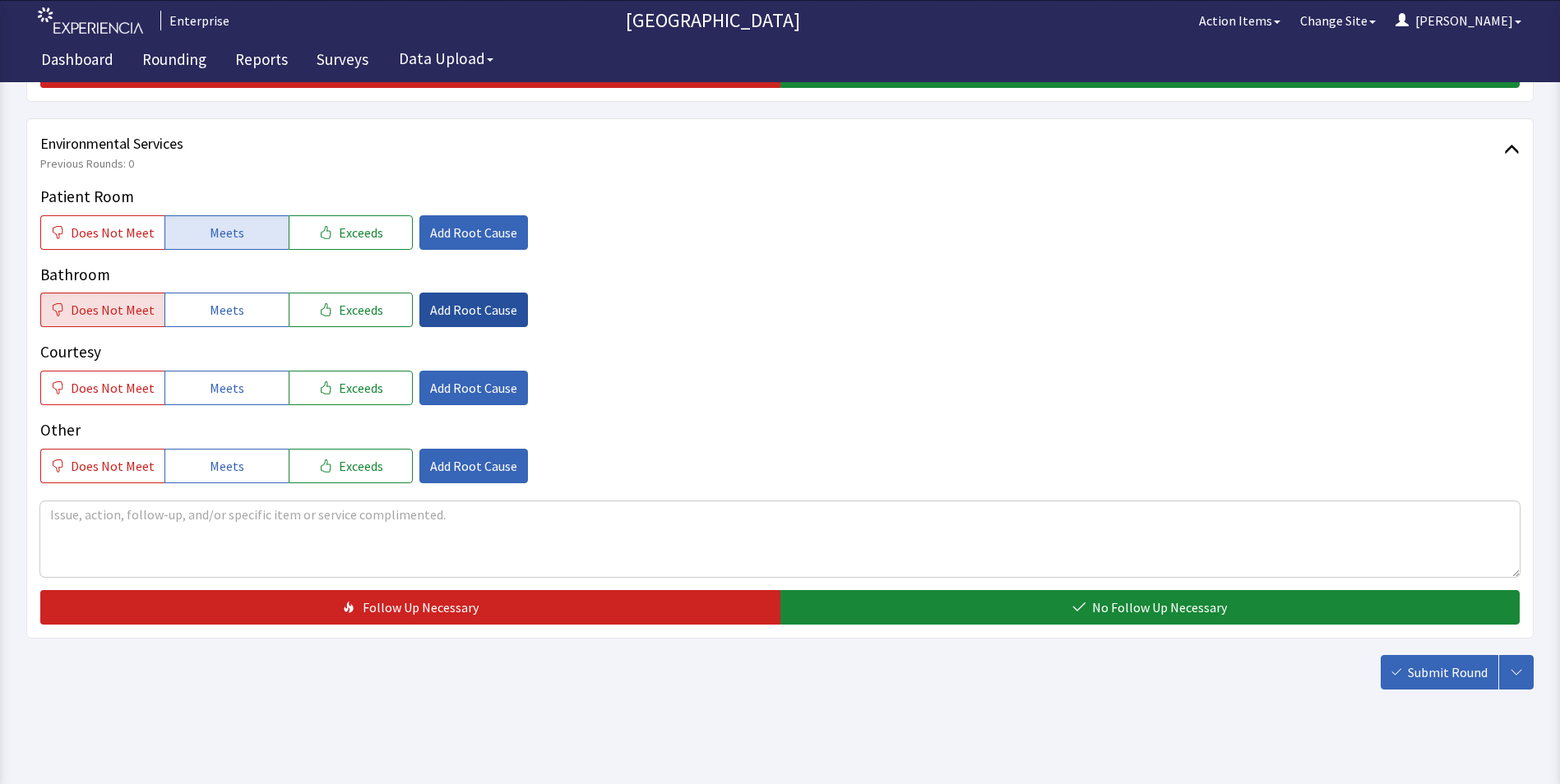
click at [452, 309] on span "Add Root Cause" at bounding box center [473, 310] width 87 height 19
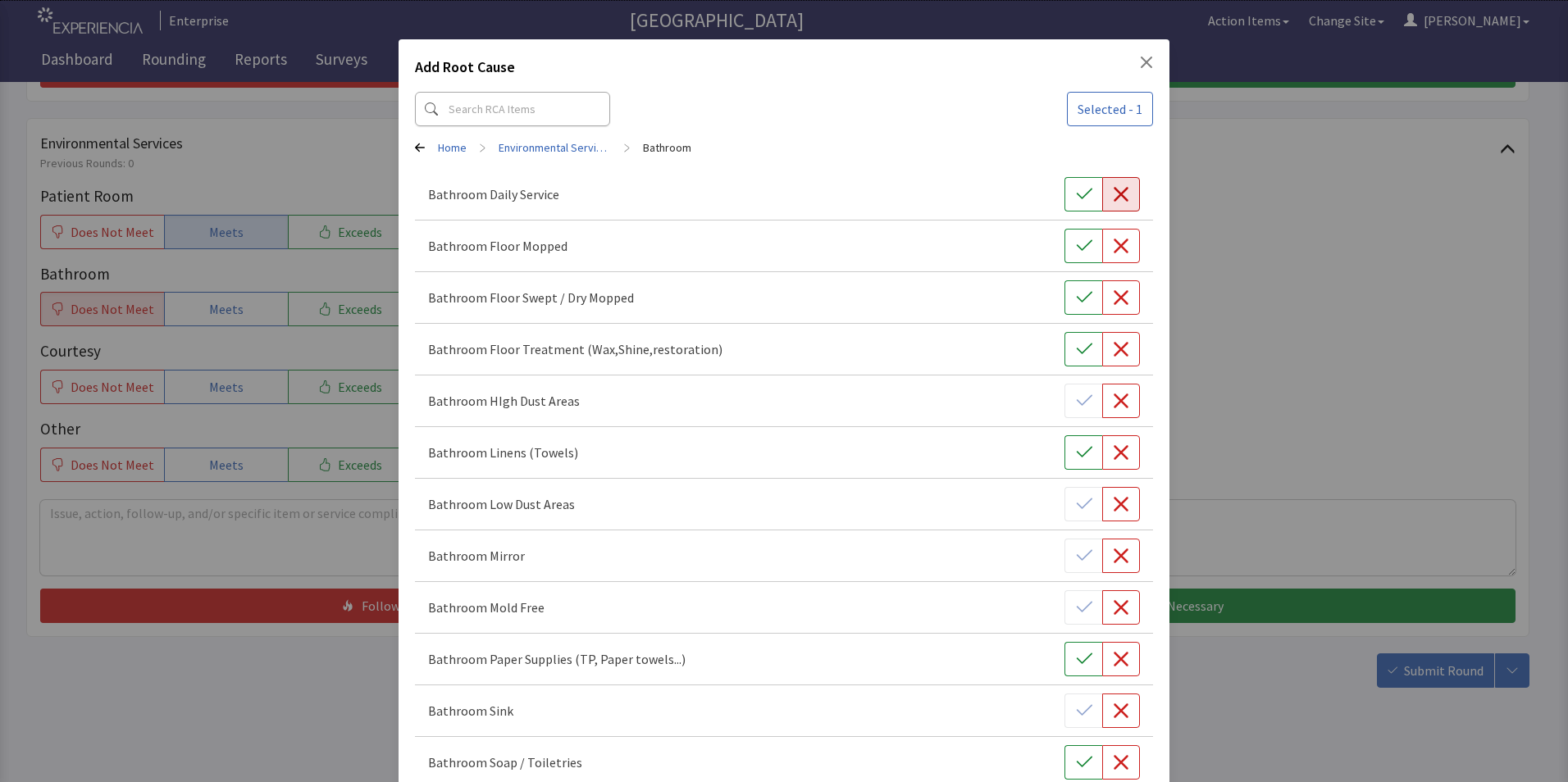
click at [1113, 193] on icon "button" at bounding box center [1121, 194] width 17 height 17
click at [1113, 247] on icon "button" at bounding box center [1121, 246] width 17 height 17
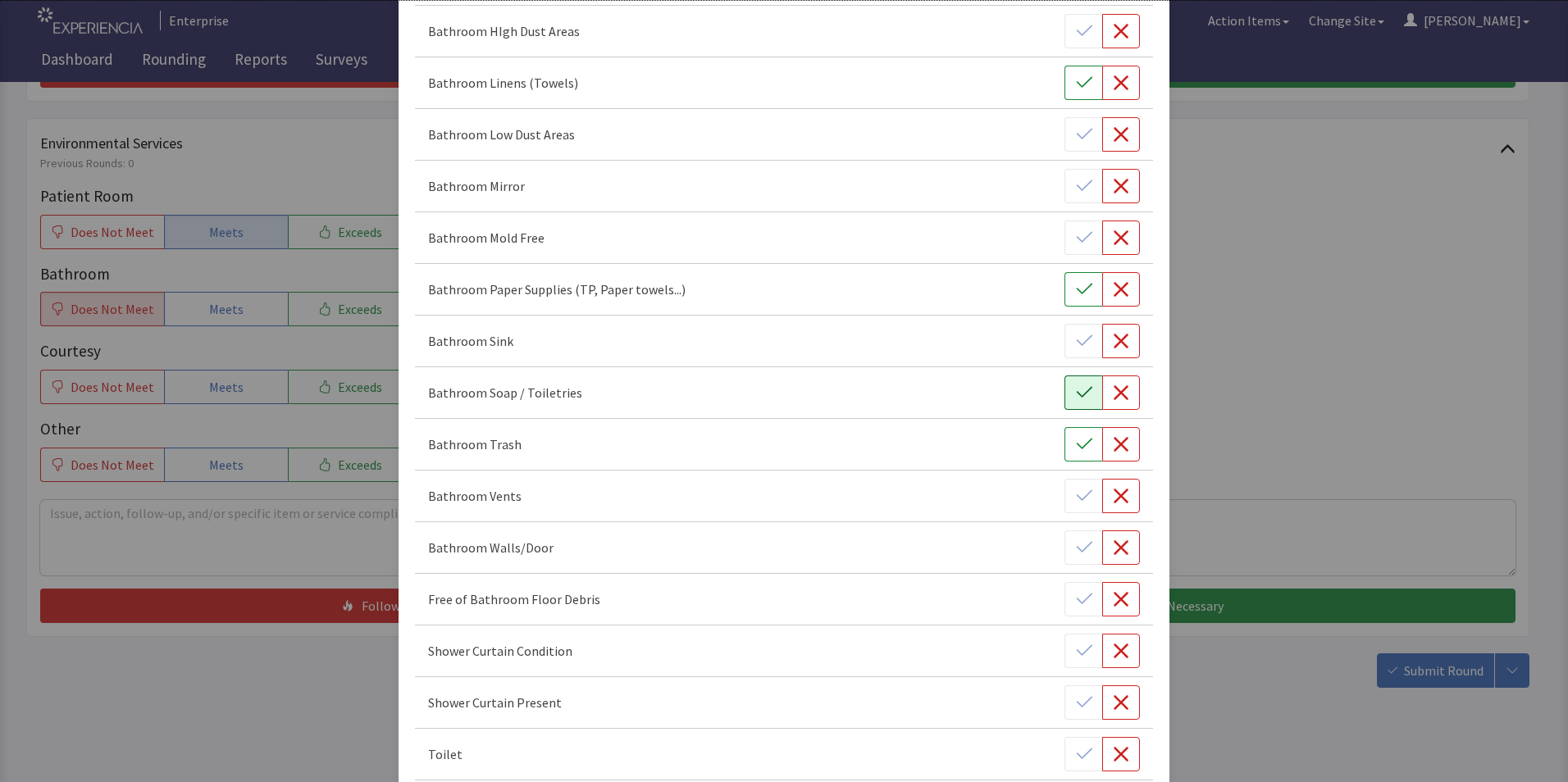
scroll to position [410, 0]
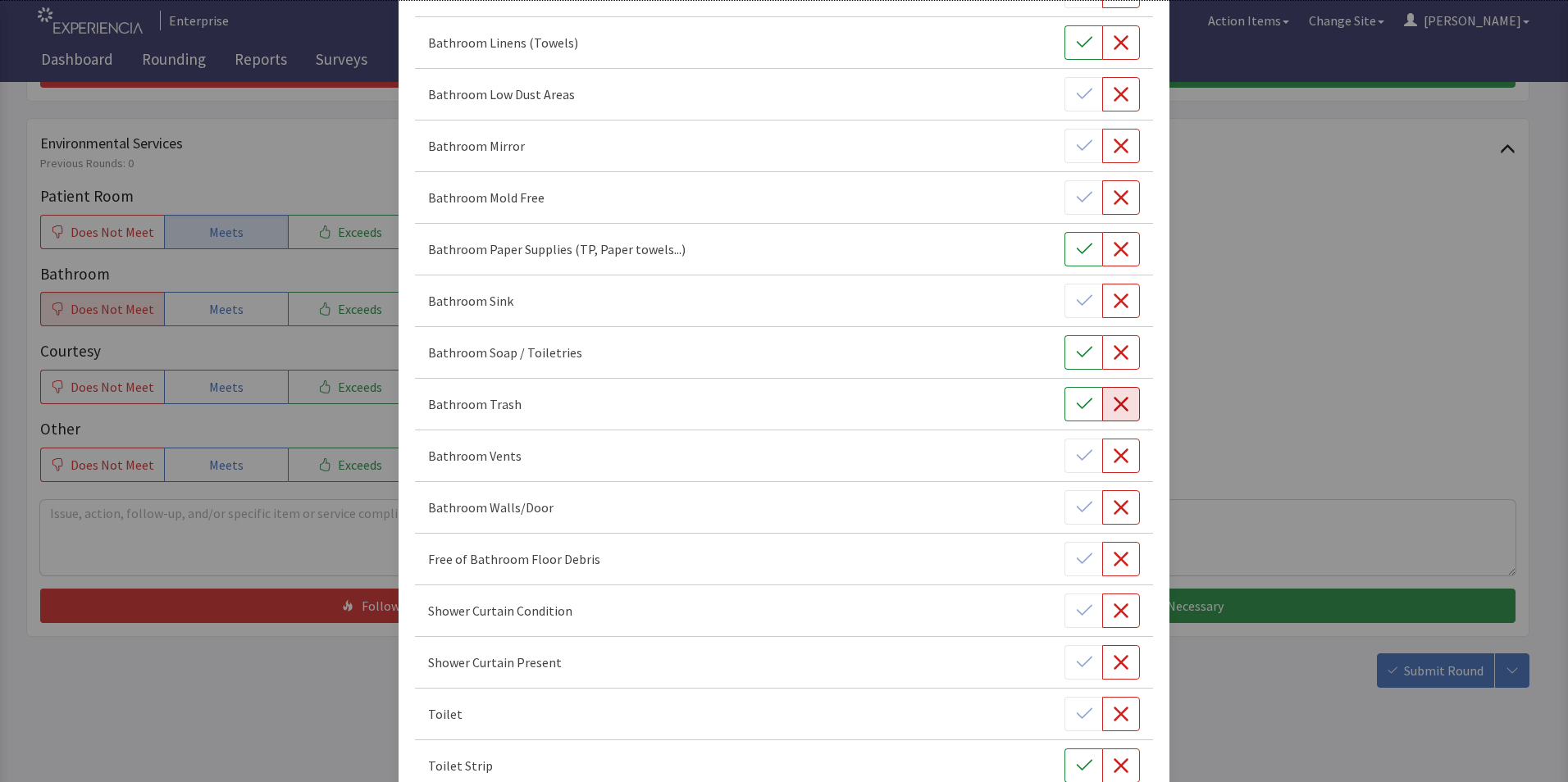
click at [1114, 405] on icon "button" at bounding box center [1121, 404] width 15 height 15
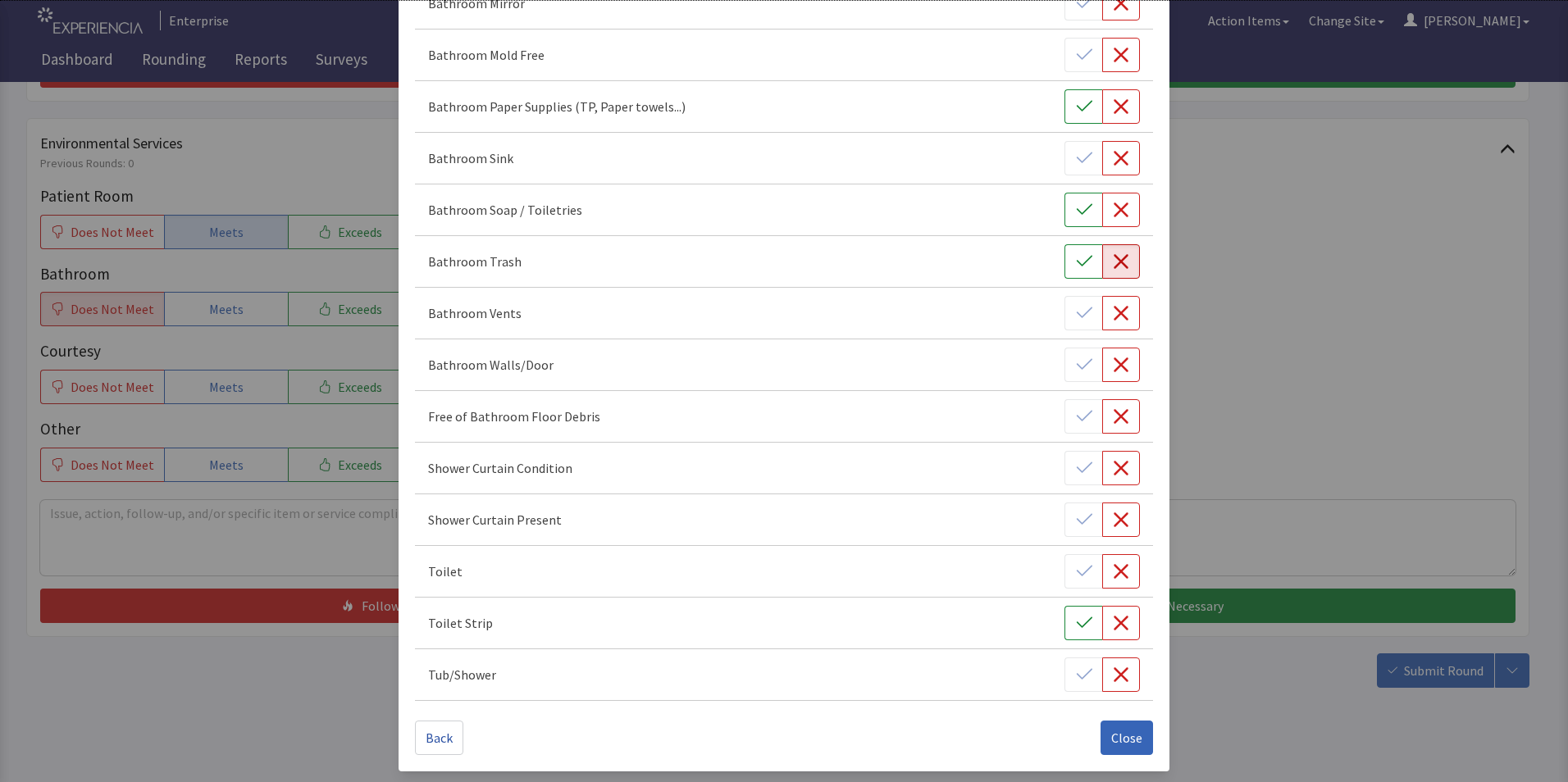
scroll to position [555, 0]
click at [1113, 572] on icon "button" at bounding box center [1121, 569] width 17 height 17
drag, startPoint x: 1115, startPoint y: 625, endPoint x: 1110, endPoint y: 641, distance: 16.8
click at [1114, 626] on icon "button" at bounding box center [1121, 620] width 17 height 17
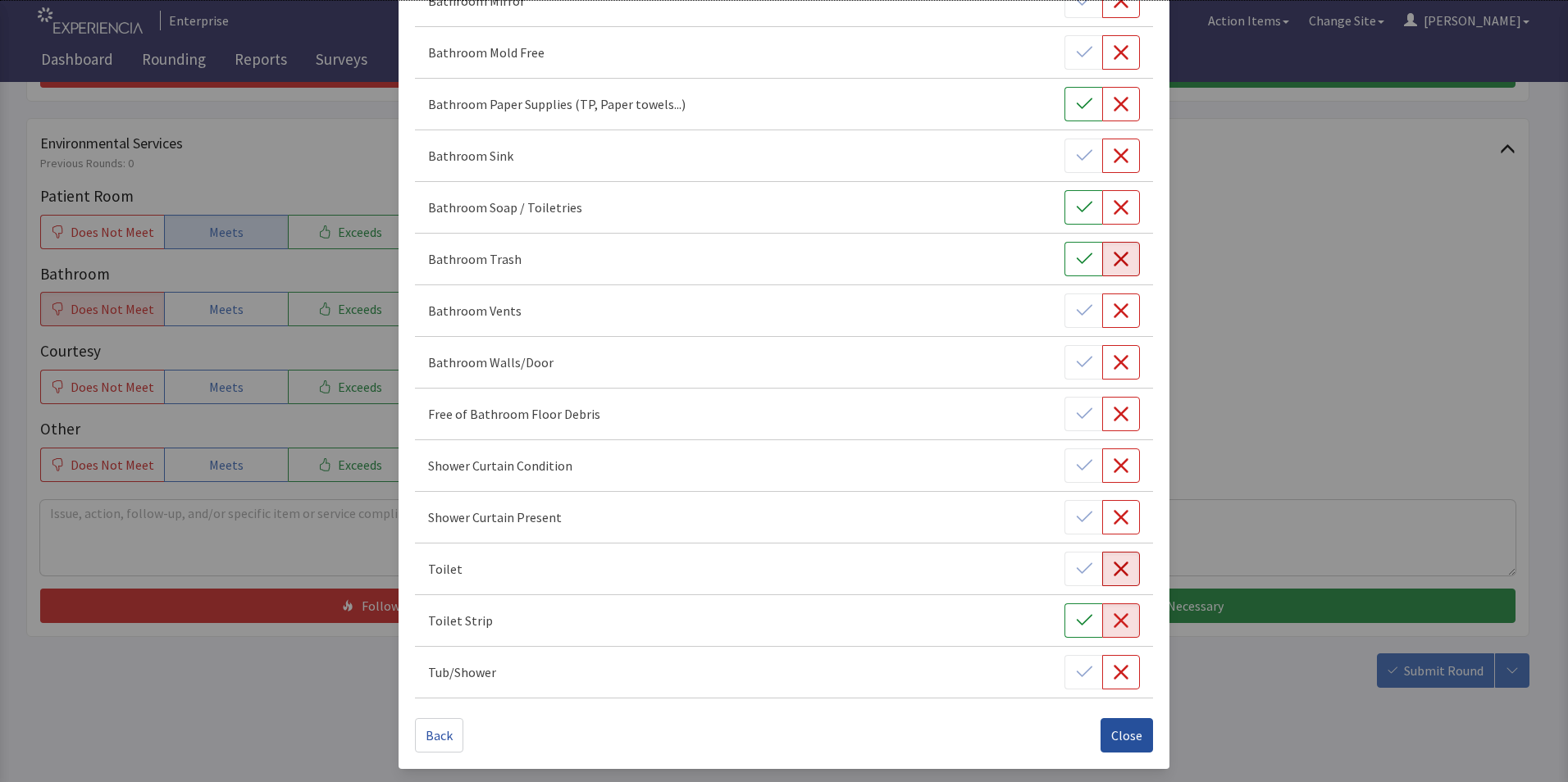
click at [1117, 735] on span "Close" at bounding box center [1126, 735] width 31 height 19
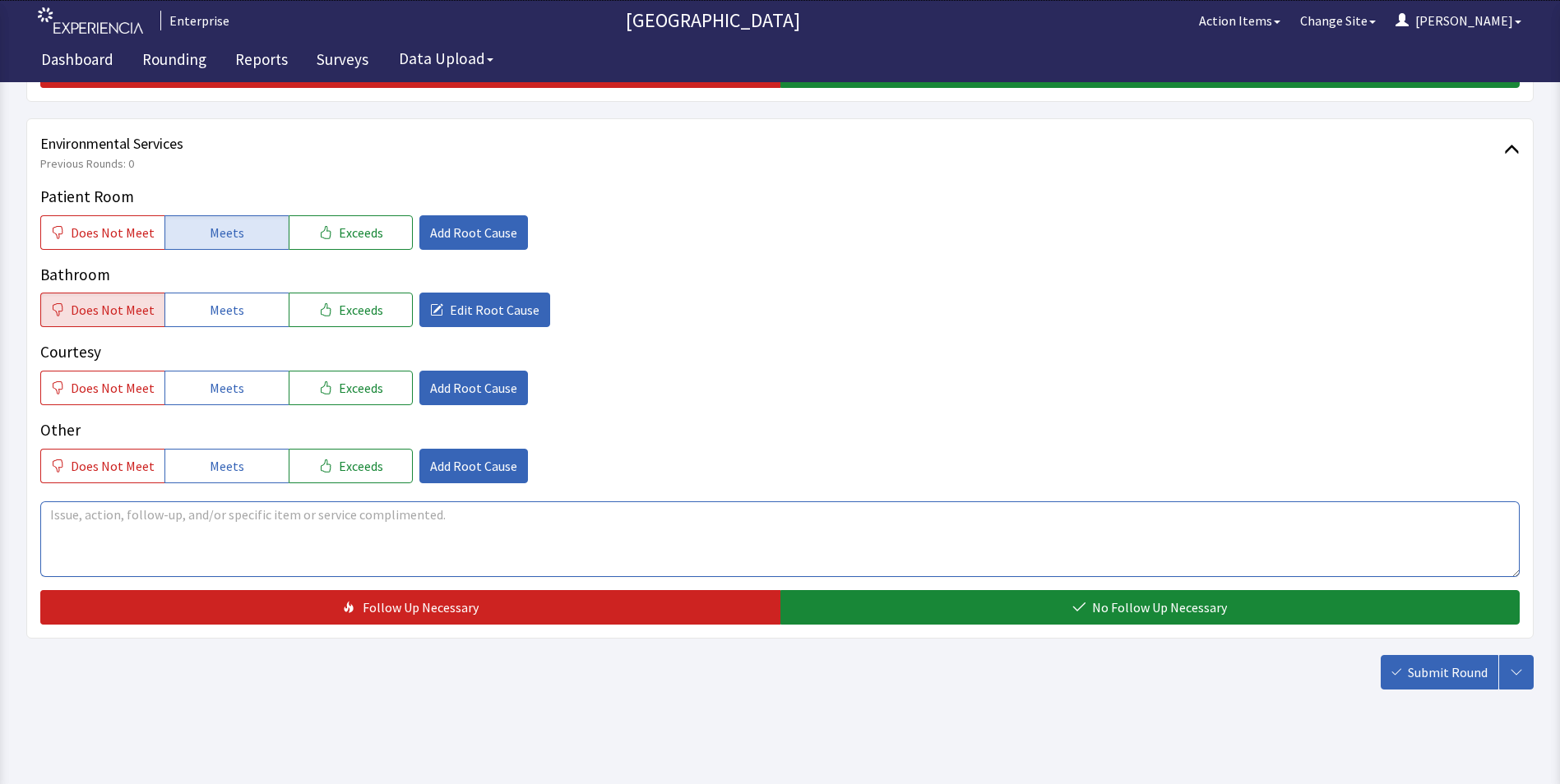
click at [70, 517] on textarea at bounding box center [779, 539] width 1479 height 75
drag, startPoint x: 48, startPoint y: 514, endPoint x: 893, endPoint y: 525, distance: 845.1
click at [893, 525] on textarea "patient entered the room on 9/16/25 at 10:45 am when he woke up in the middle o…" at bounding box center [779, 539] width 1479 height 75
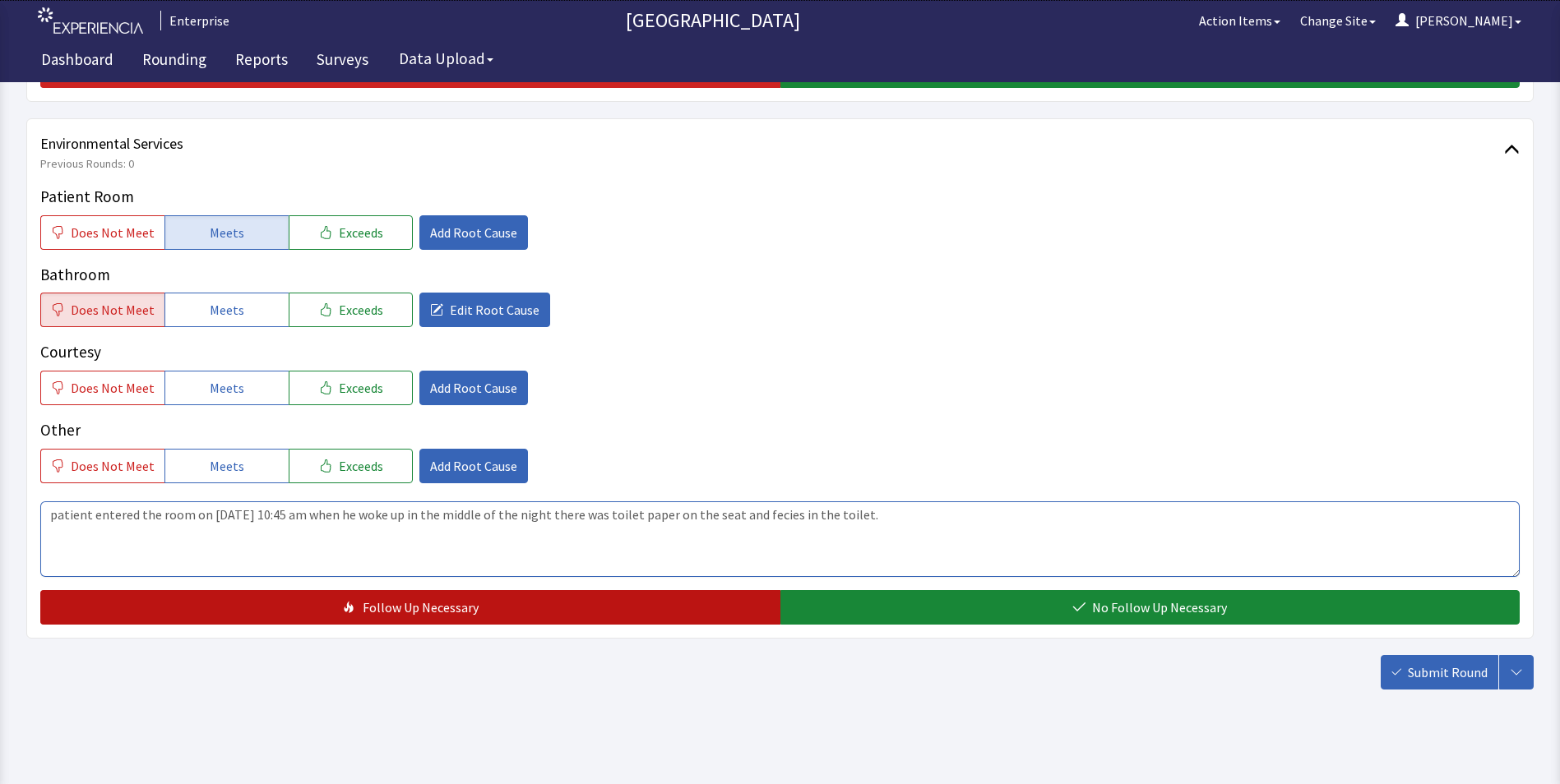
type textarea "patient entered the room on 9/16/25 at 10:45 am when he woke up in the middle o…"
click at [547, 602] on button "Follow Up Necessary" at bounding box center [410, 607] width 740 height 35
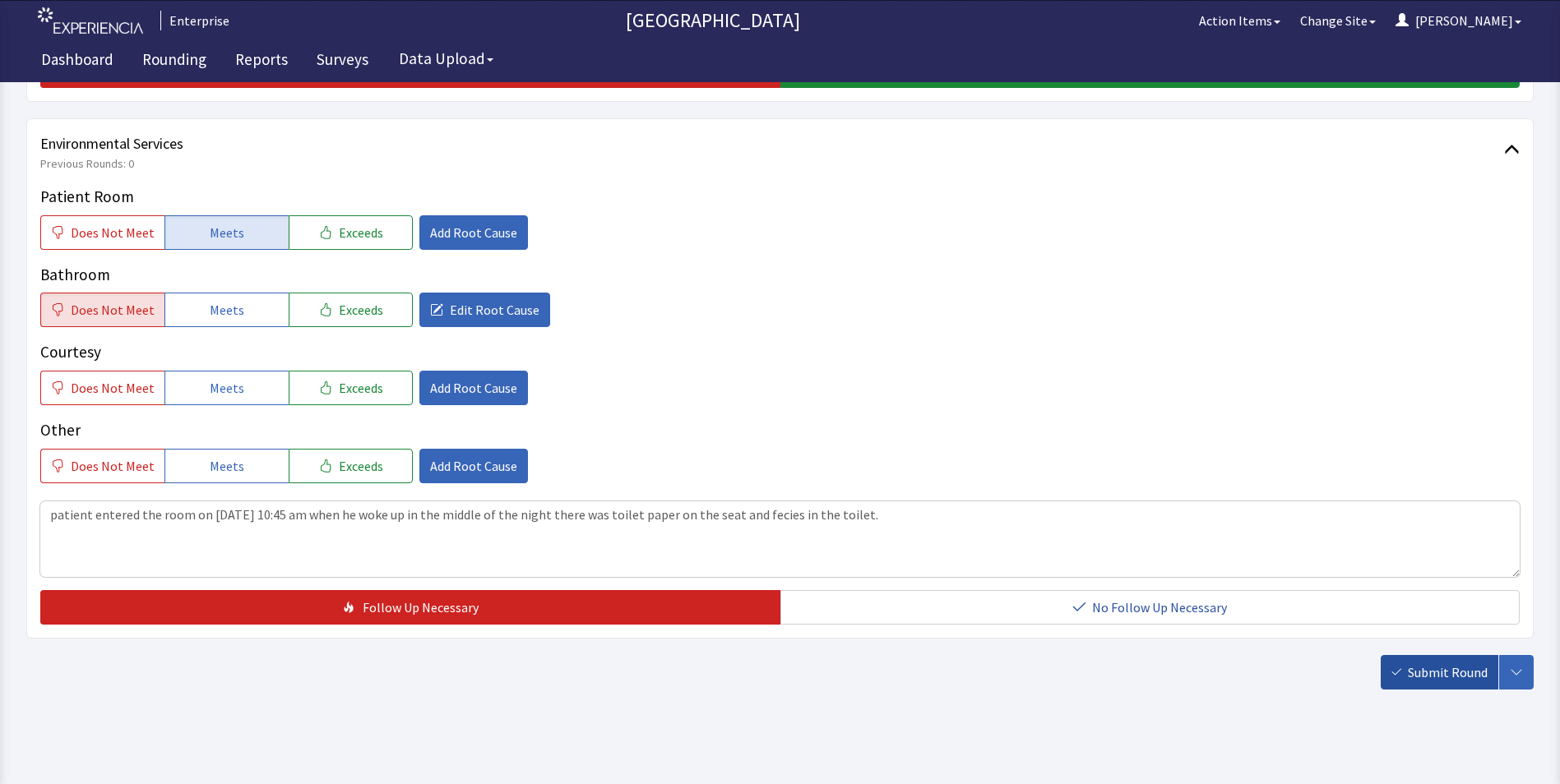
click at [1417, 671] on span "Submit Round" at bounding box center [1447, 672] width 80 height 19
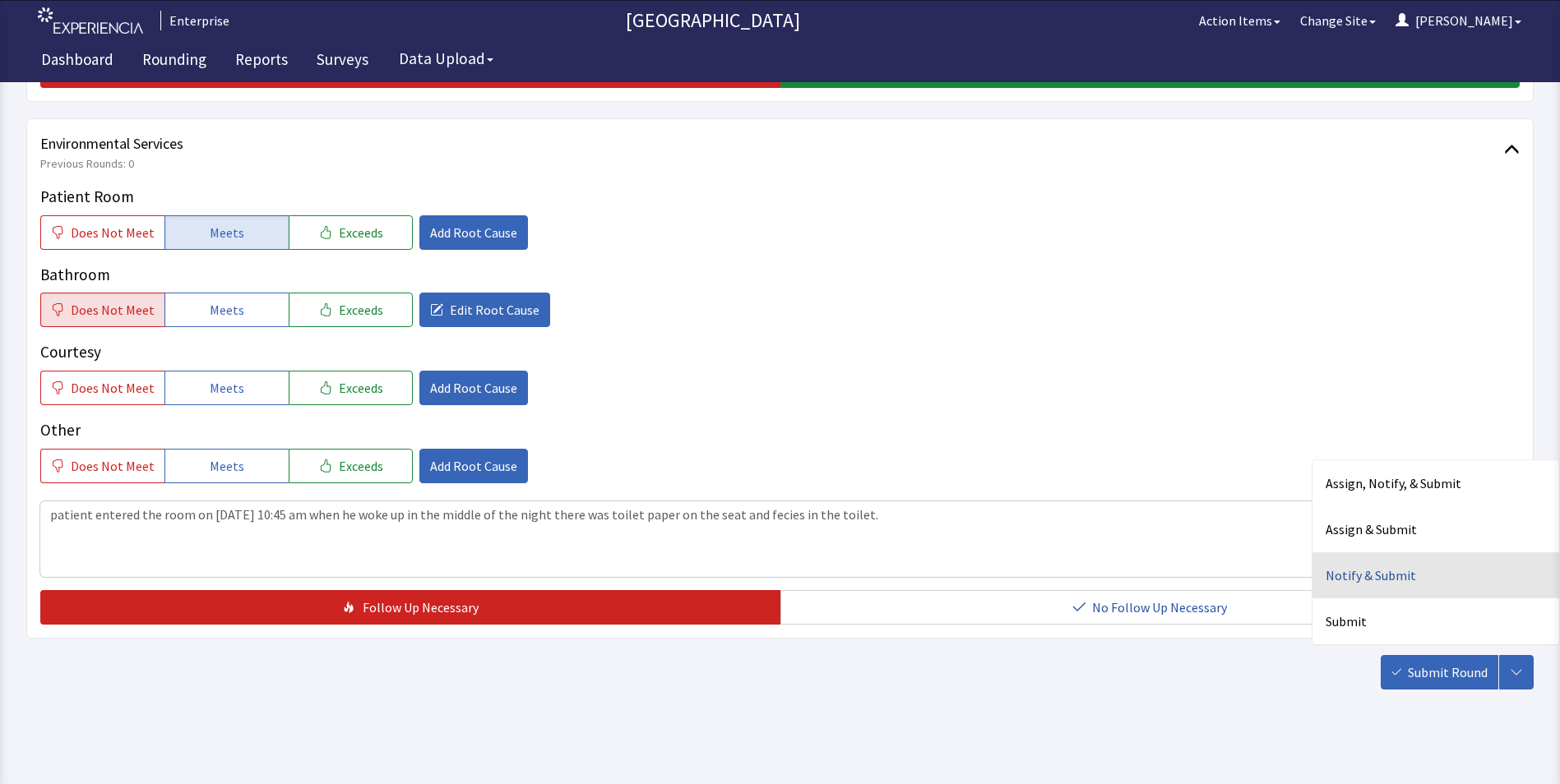
click at [1347, 572] on div "Notify & Submit" at bounding box center [1436, 575] width 246 height 46
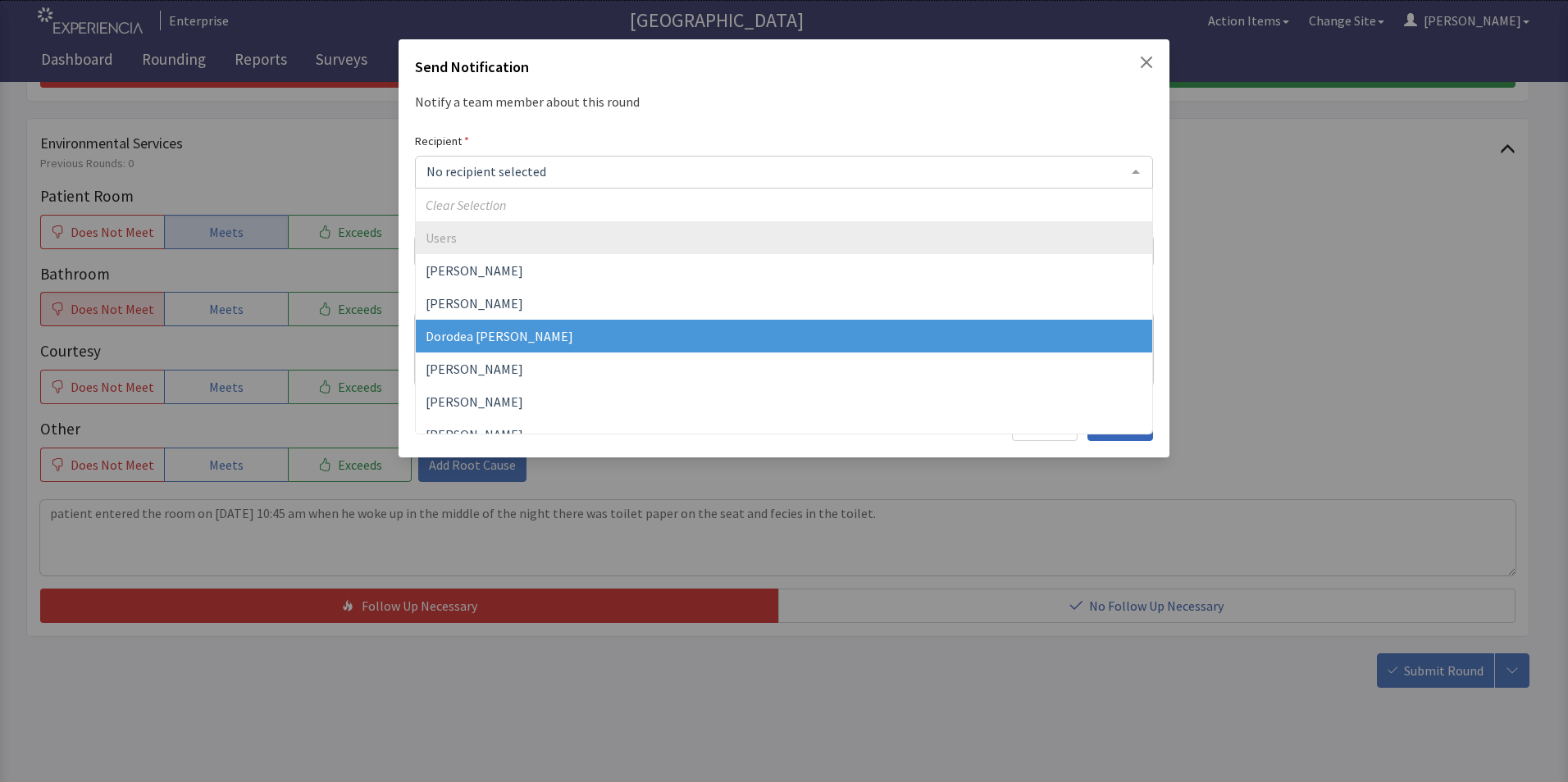
click at [506, 339] on span "Dorodea Verderame" at bounding box center [499, 336] width 148 height 17
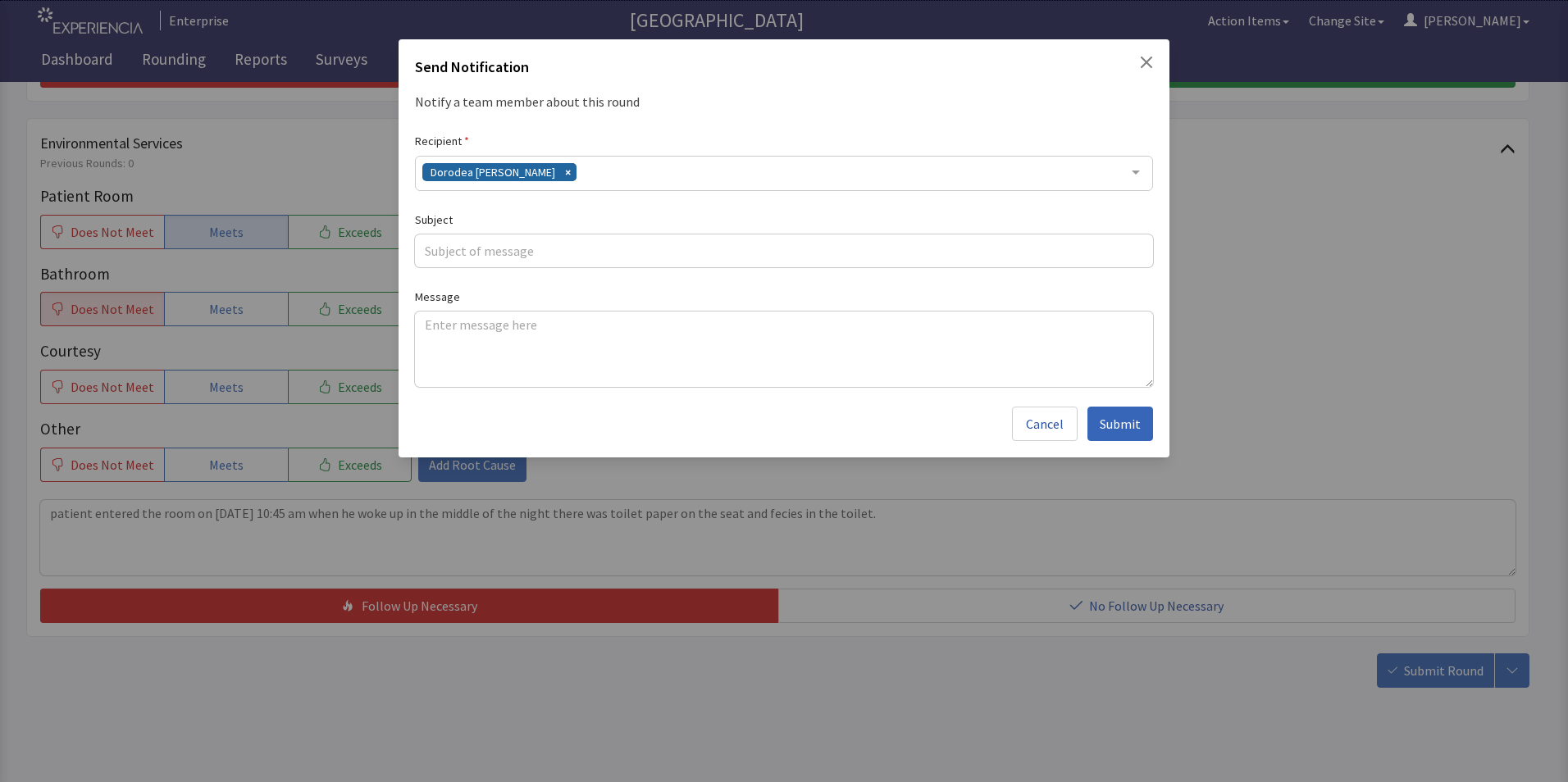
click at [572, 177] on div "Dorodea Verderame" at bounding box center [783, 173] width 738 height 35
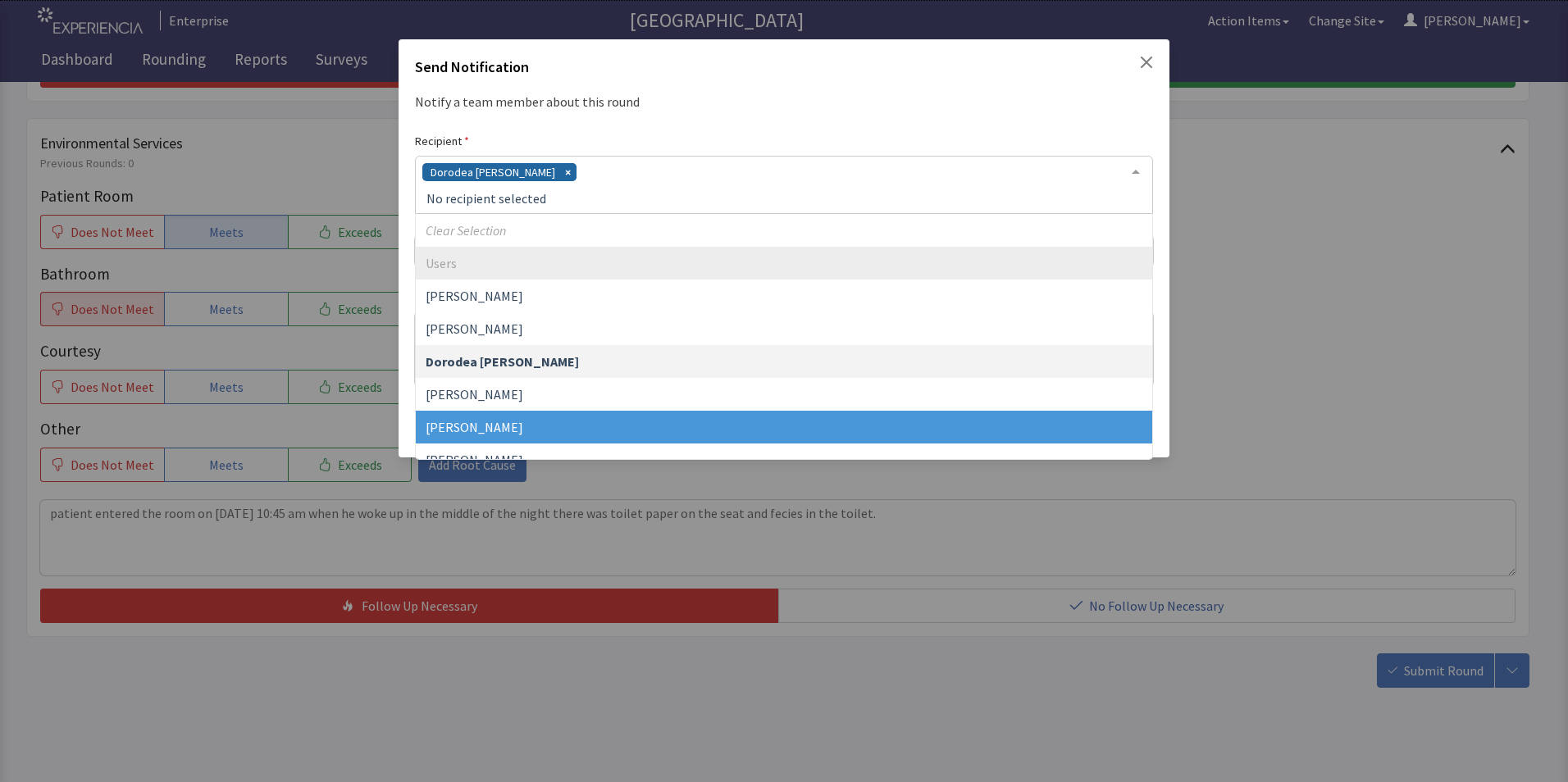
click at [521, 417] on span "Gerardo Mejias" at bounding box center [783, 427] width 736 height 33
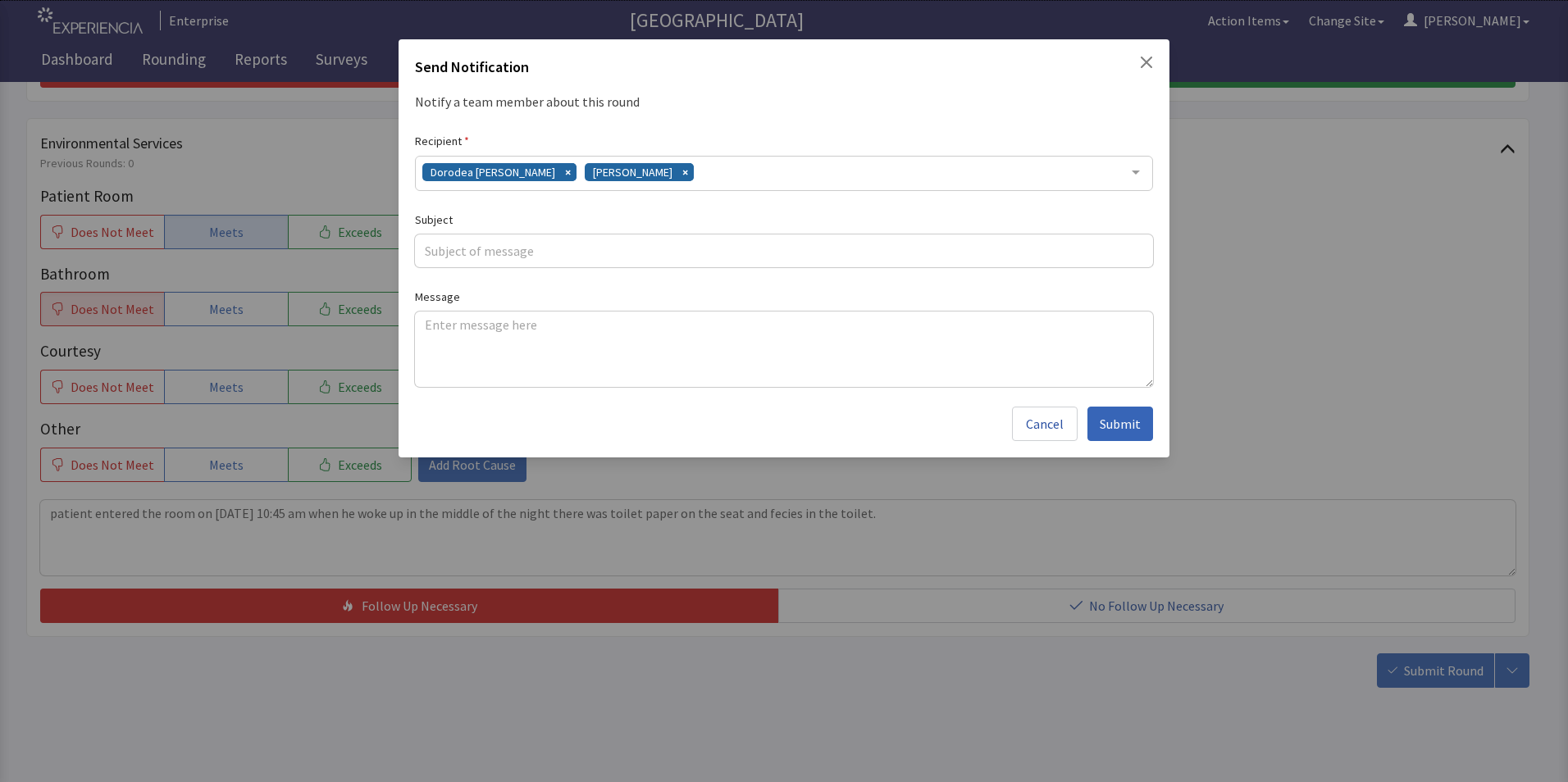
click at [686, 169] on div "Dorodea Verderame Gerardo Mejias" at bounding box center [783, 173] width 738 height 35
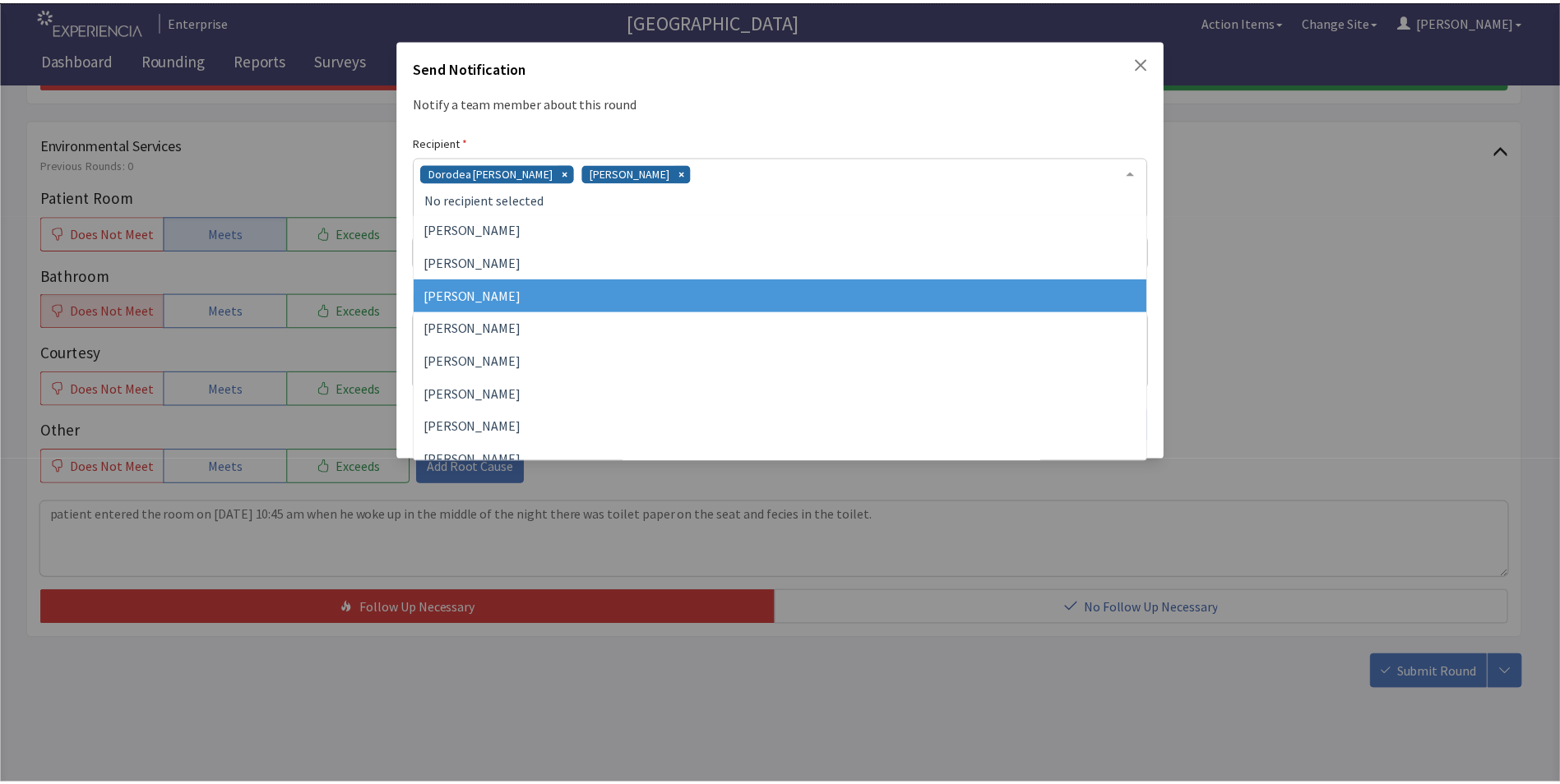
scroll to position [379, 0]
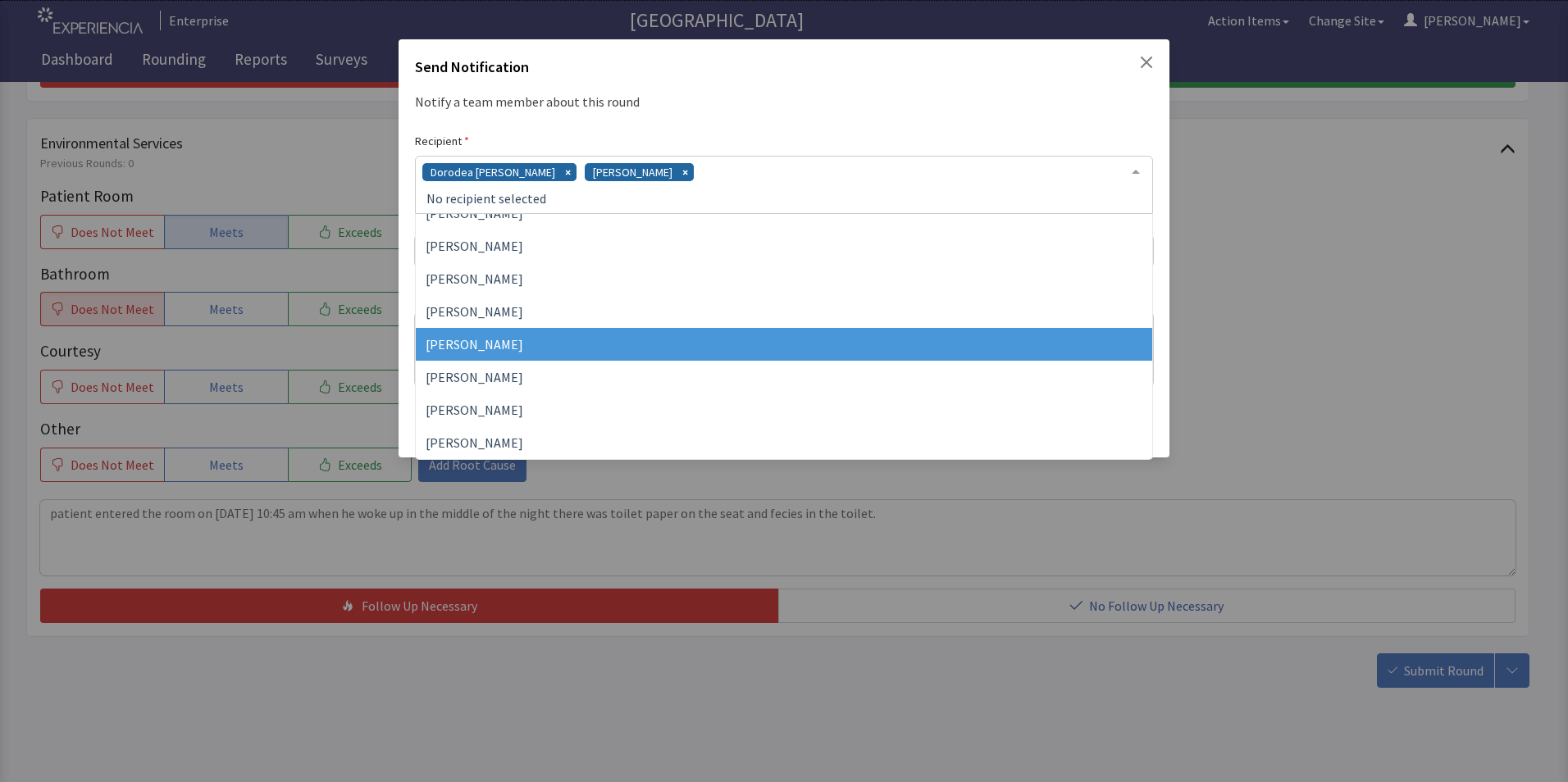
click at [521, 348] on span "Vesel Haxhillary" at bounding box center [783, 344] width 736 height 33
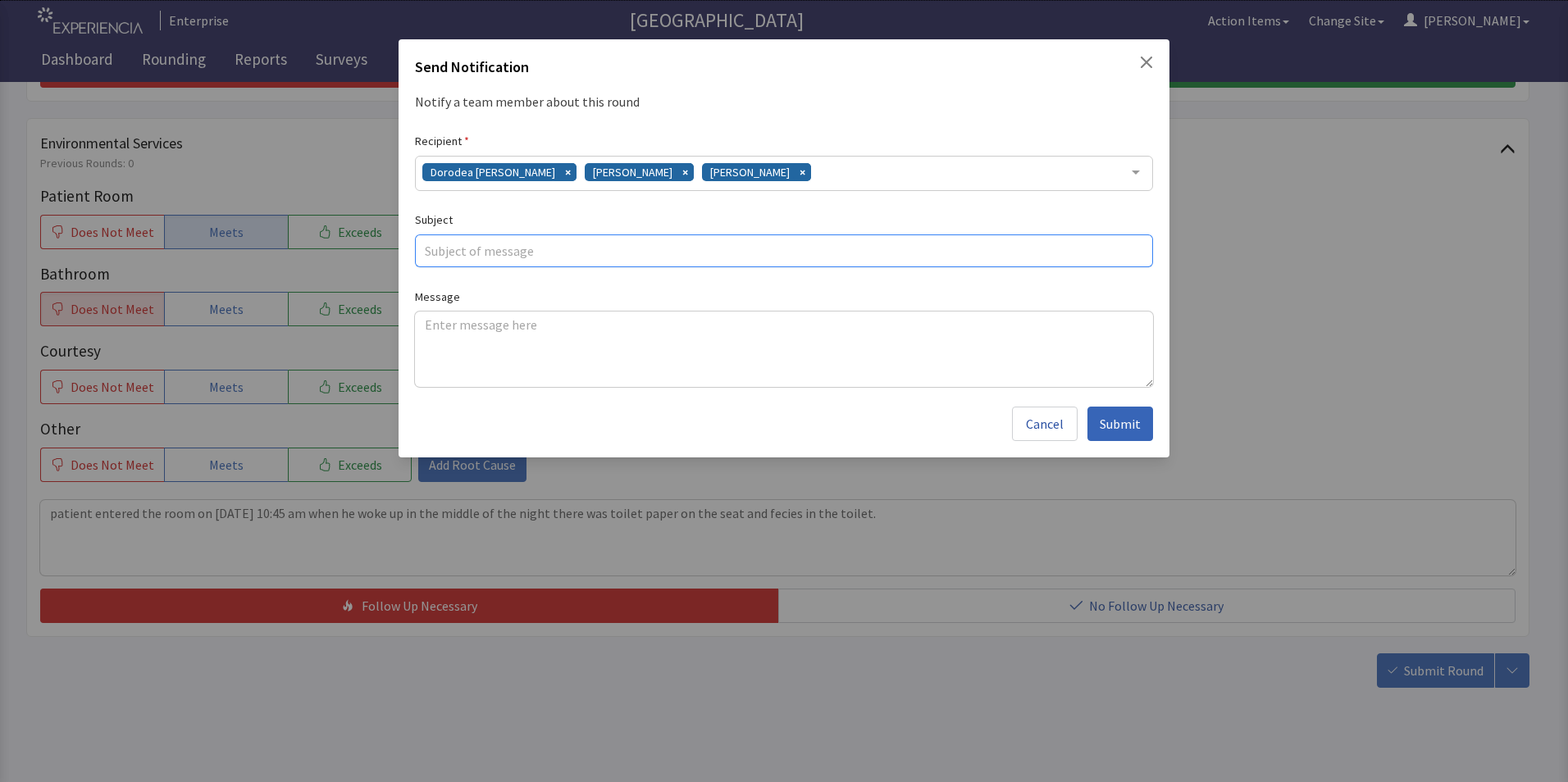
click at [483, 250] on input "text" at bounding box center [783, 250] width 738 height 33
type input "bathroom cleaning"
click at [448, 323] on textarea at bounding box center [783, 349] width 738 height 75
paste textarea "patient entered the room on 9/16/25 at 10:45 am when he woke up in the middle o…"
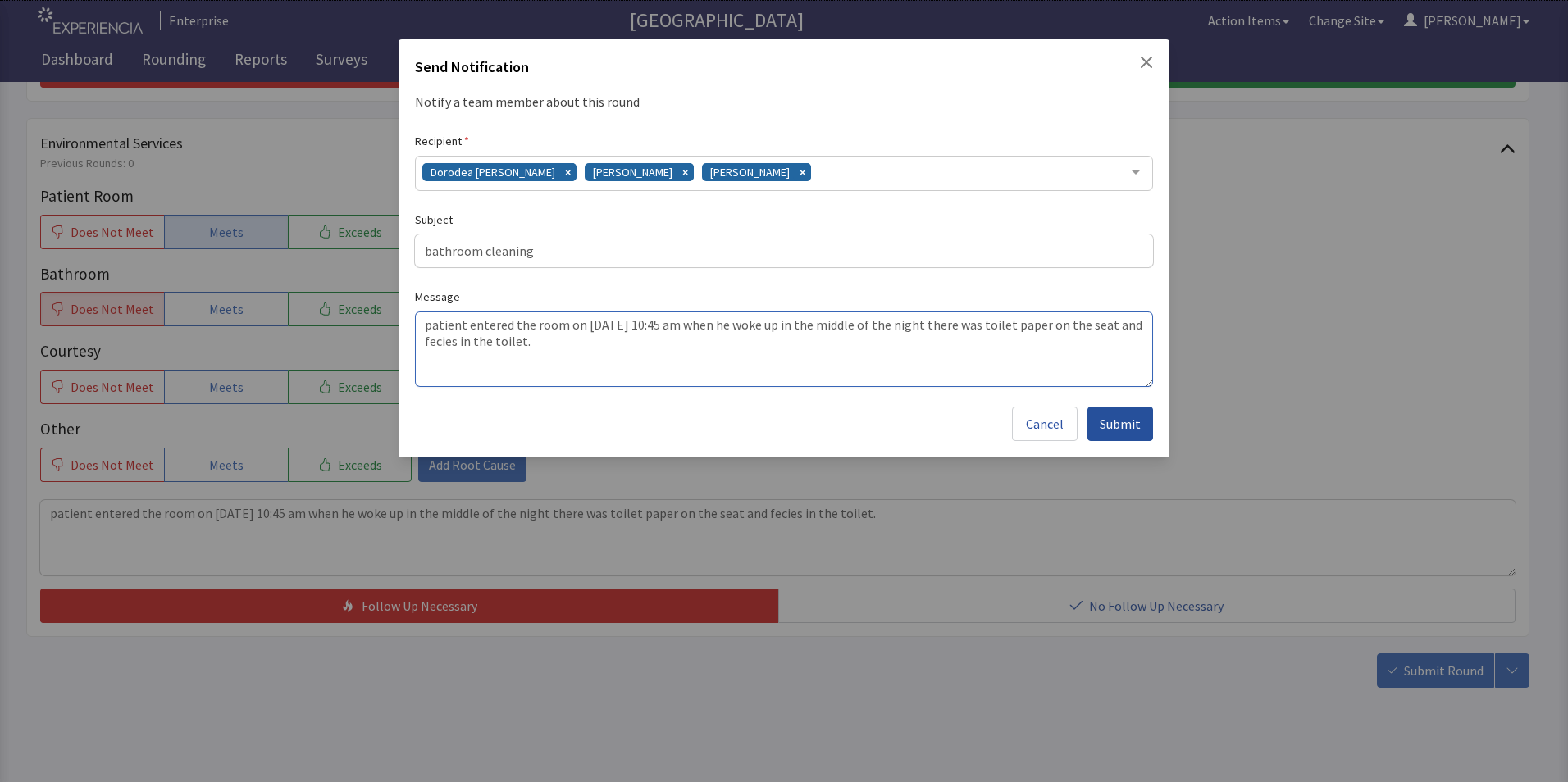
type textarea "patient entered the room on 9/16/25 at 10:45 am when he woke up in the middle o…"
click at [1105, 422] on span "Submit" at bounding box center [1120, 423] width 41 height 19
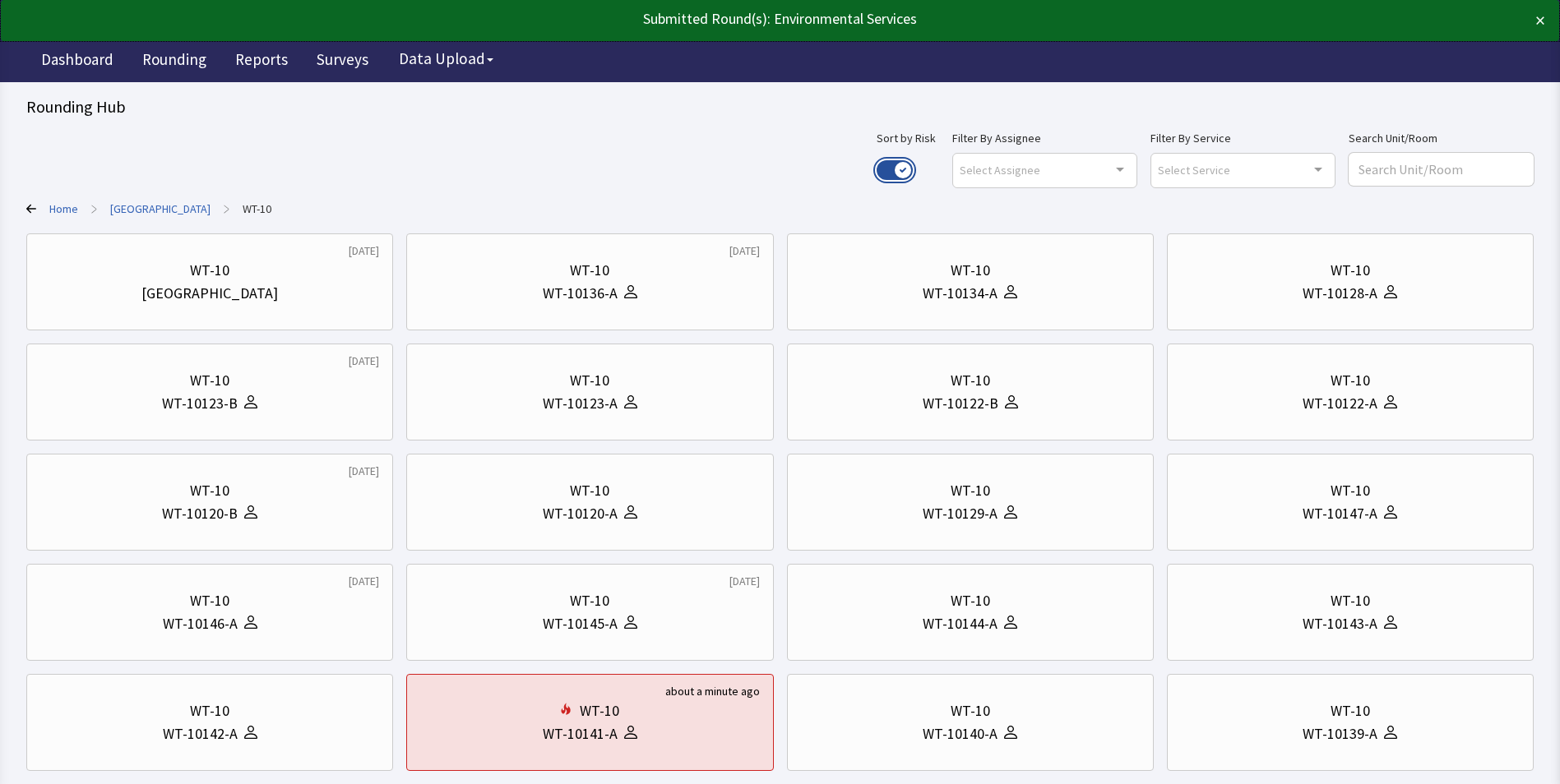
click at [913, 165] on button "Use setting" at bounding box center [894, 170] width 36 height 19
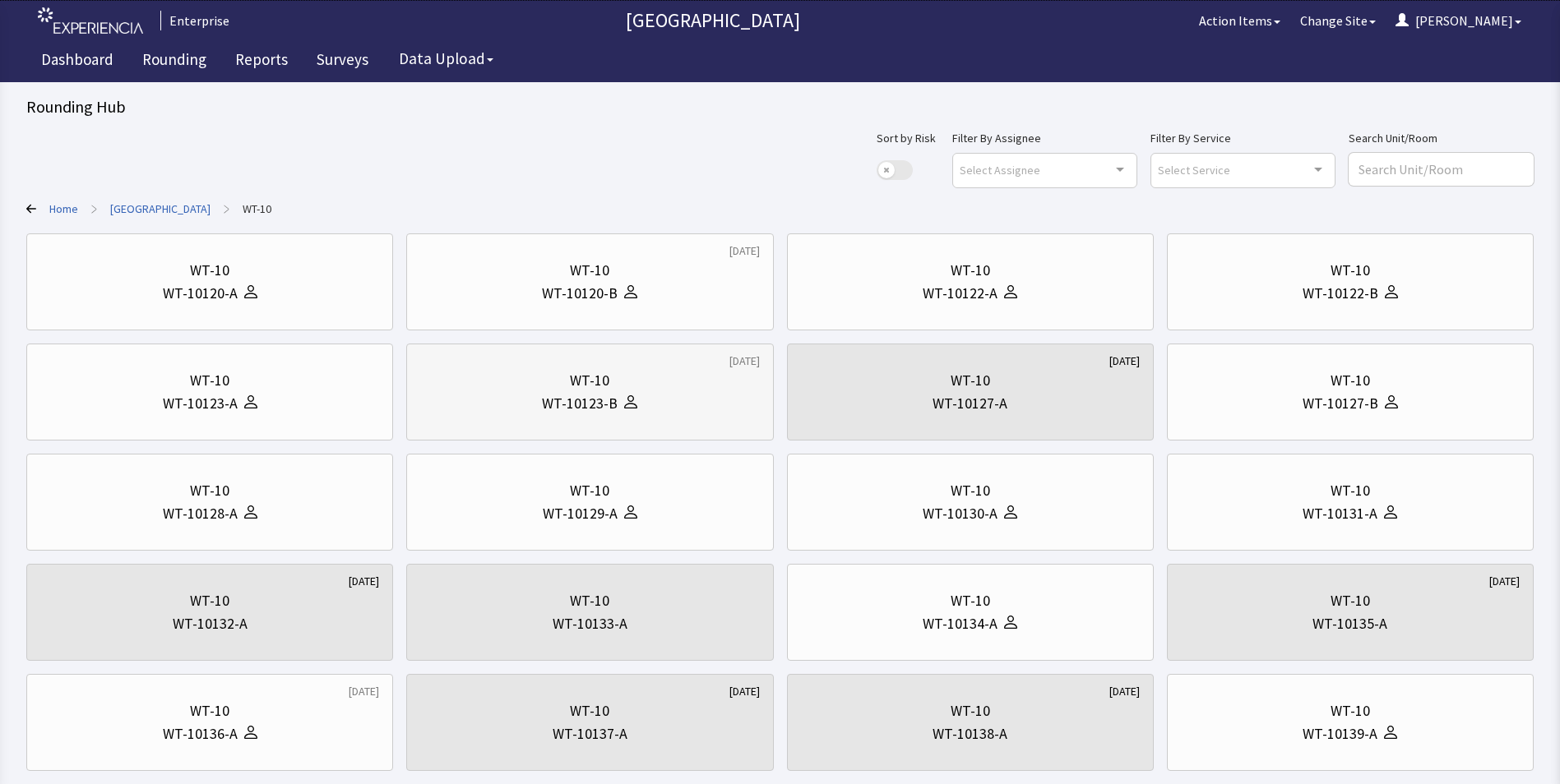
click at [564, 389] on div "WT-10" at bounding box center [589, 381] width 339 height 23
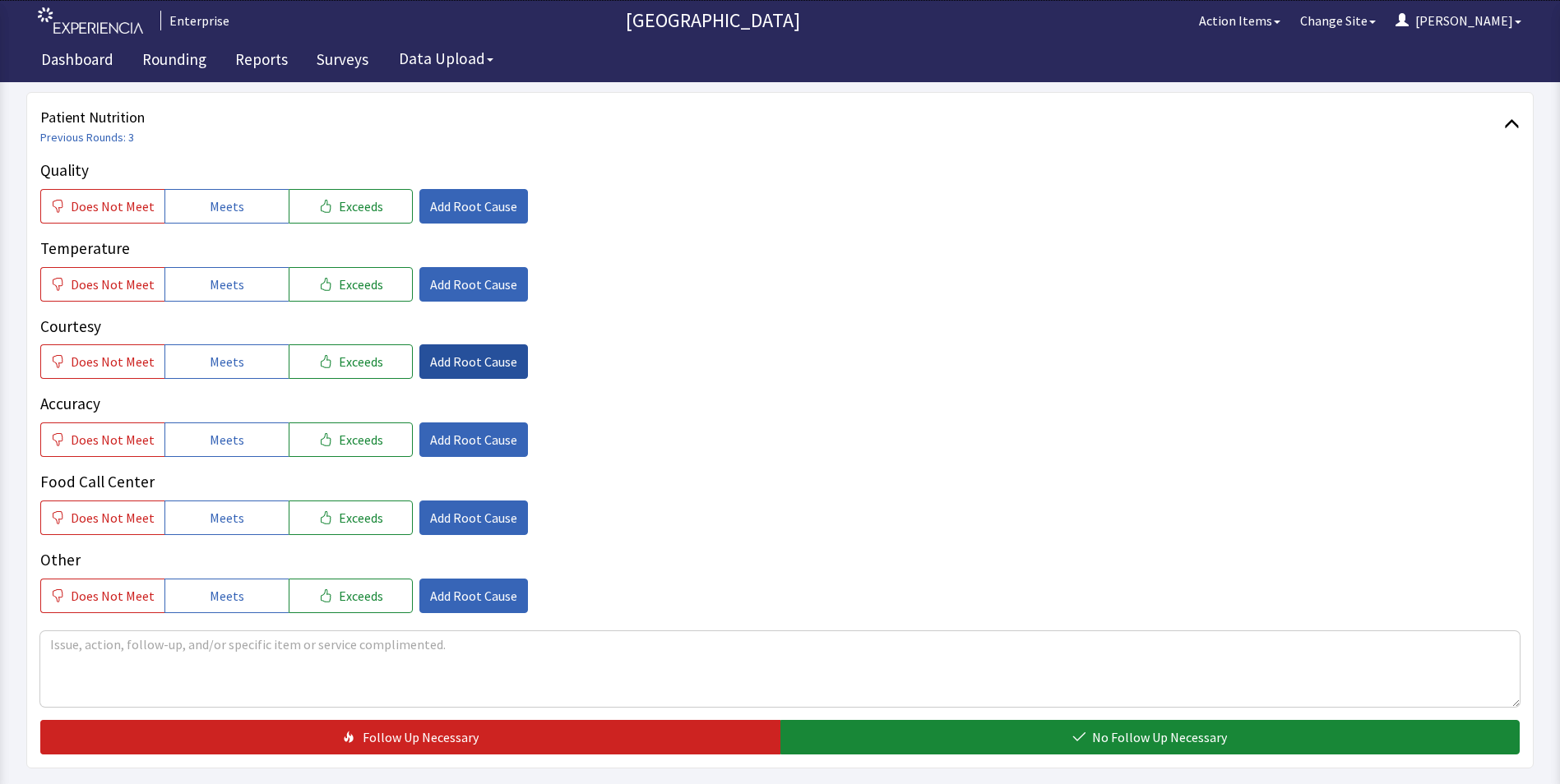
scroll to position [246, 0]
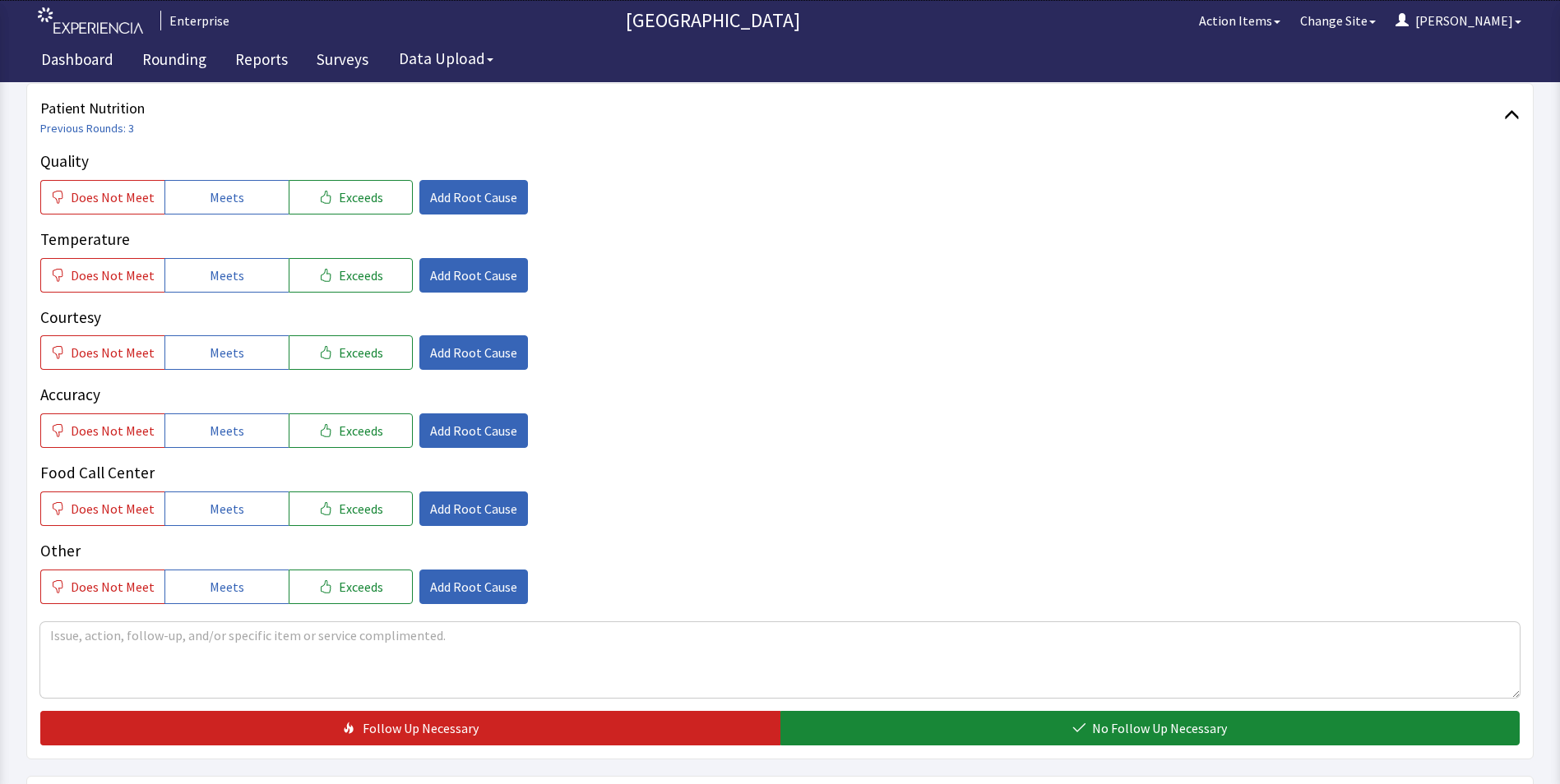
drag, startPoint x: 203, startPoint y: 183, endPoint x: 215, endPoint y: 244, distance: 62.2
click at [203, 184] on button "Meets" at bounding box center [227, 197] width 124 height 35
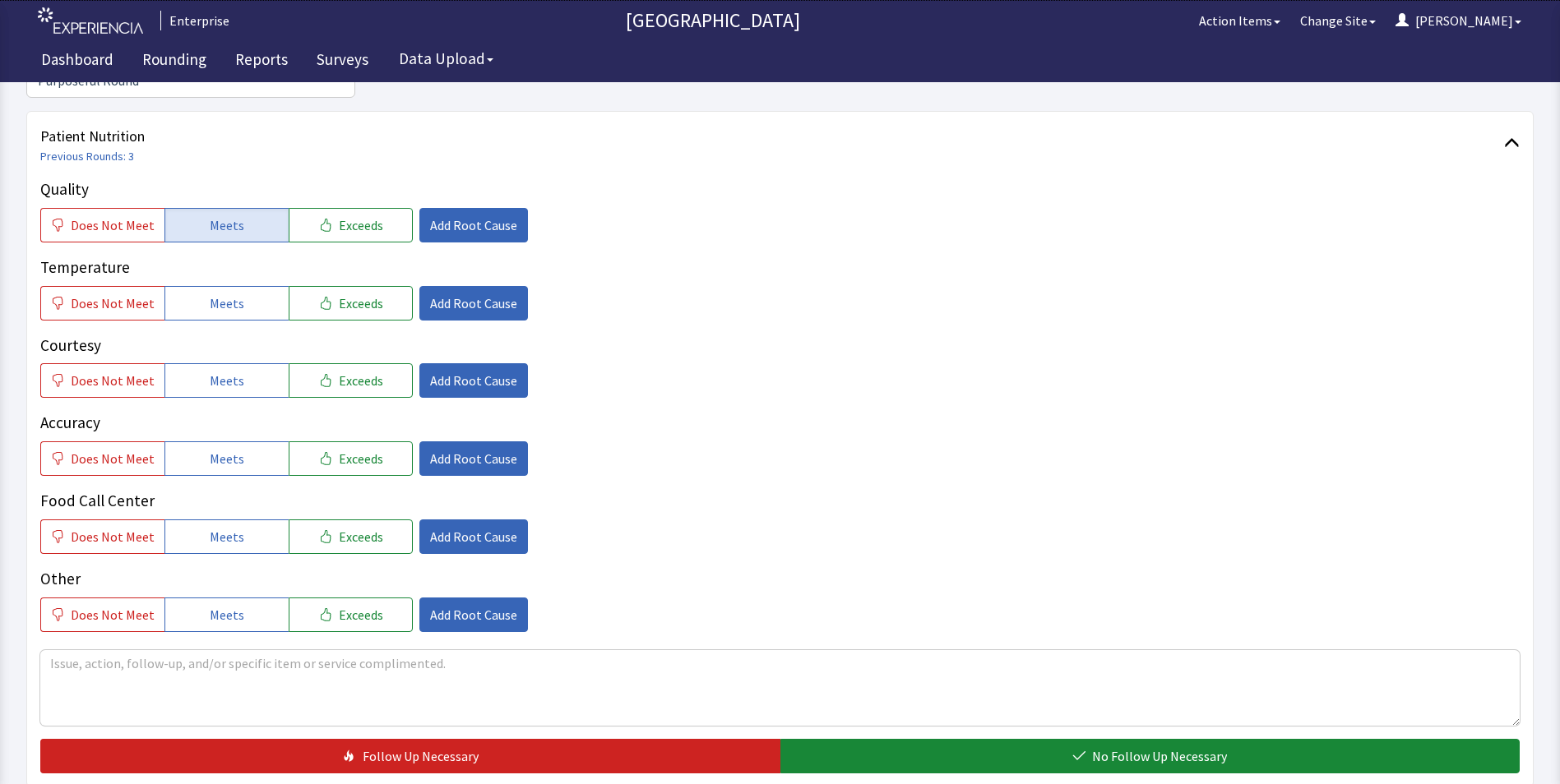
drag, startPoint x: 220, startPoint y: 263, endPoint x: 228, endPoint y: 325, distance: 62.5
click at [220, 286] on button "Meets" at bounding box center [227, 303] width 124 height 35
drag, startPoint x: 237, startPoint y: 361, endPoint x: 240, endPoint y: 390, distance: 29.2
click at [238, 369] on button "Meets" at bounding box center [227, 380] width 124 height 35
drag, startPoint x: 233, startPoint y: 428, endPoint x: 234, endPoint y: 462, distance: 34.0
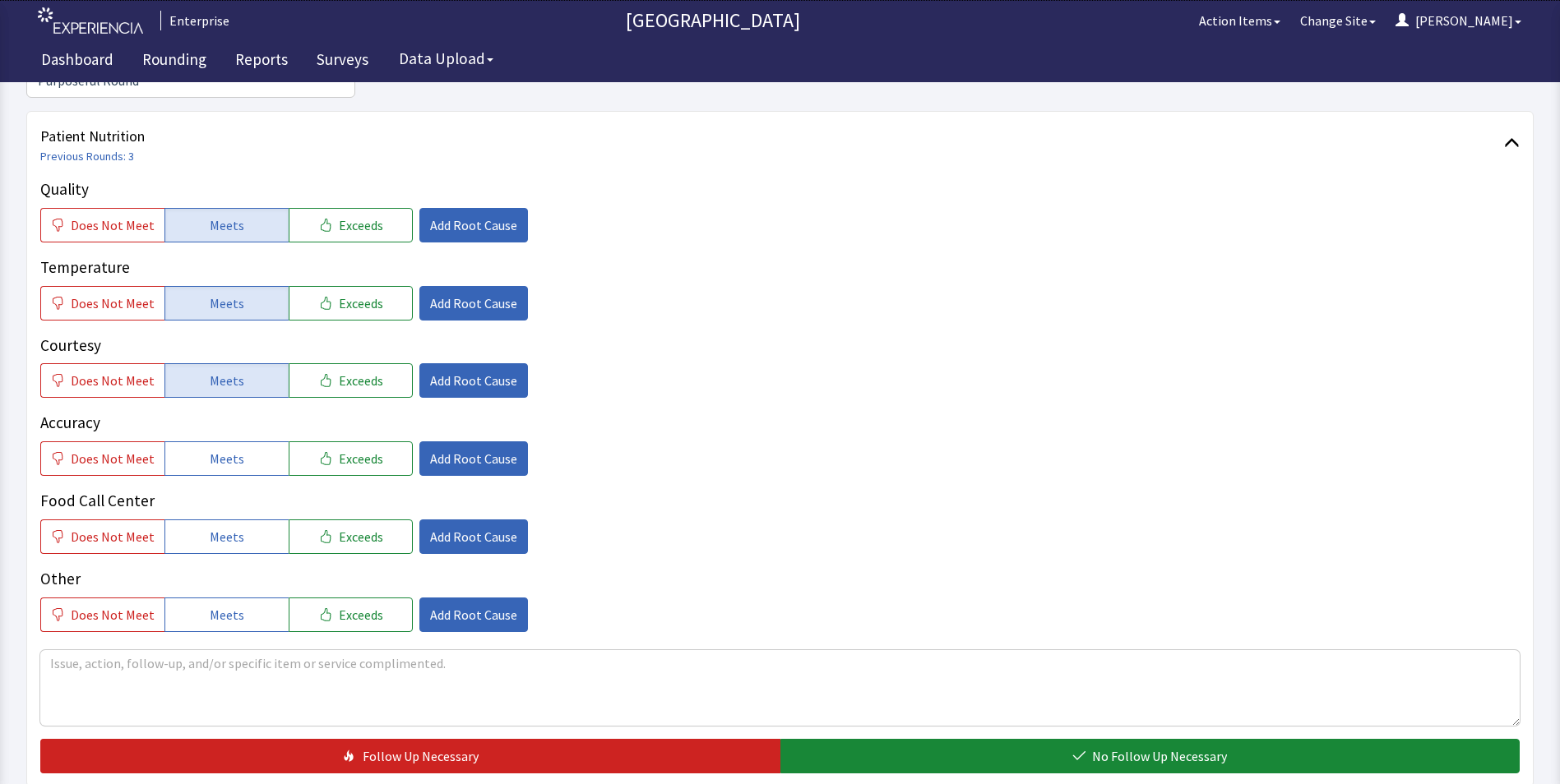
click at [233, 449] on span "Meets" at bounding box center [227, 459] width 35 height 19
drag, startPoint x: 224, startPoint y: 506, endPoint x: 226, endPoint y: 495, distance: 11.2
click at [225, 527] on span "Meets" at bounding box center [227, 537] width 35 height 19
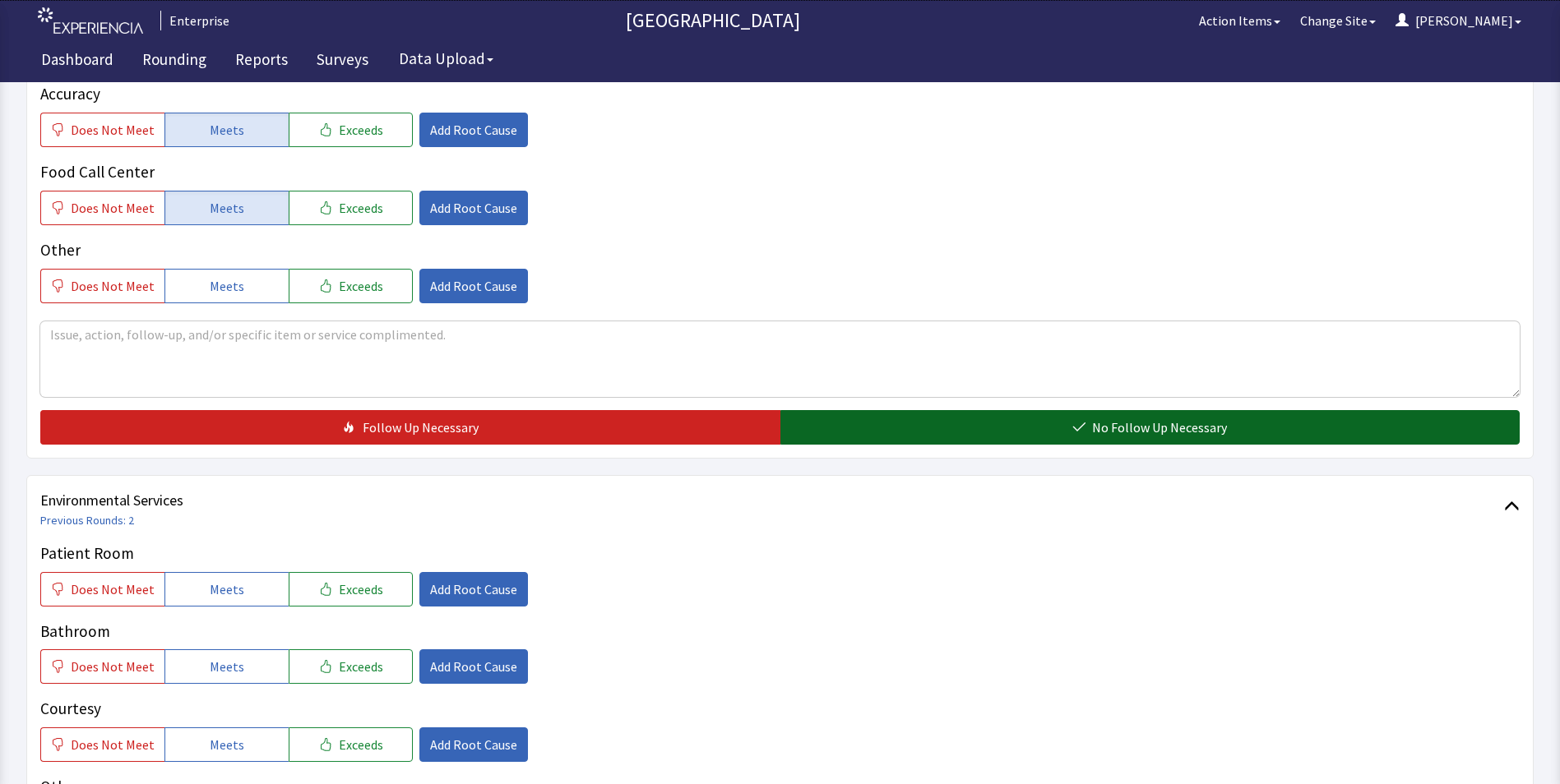
click at [838, 410] on button "No Follow Up Necessary" at bounding box center [1150, 427] width 740 height 35
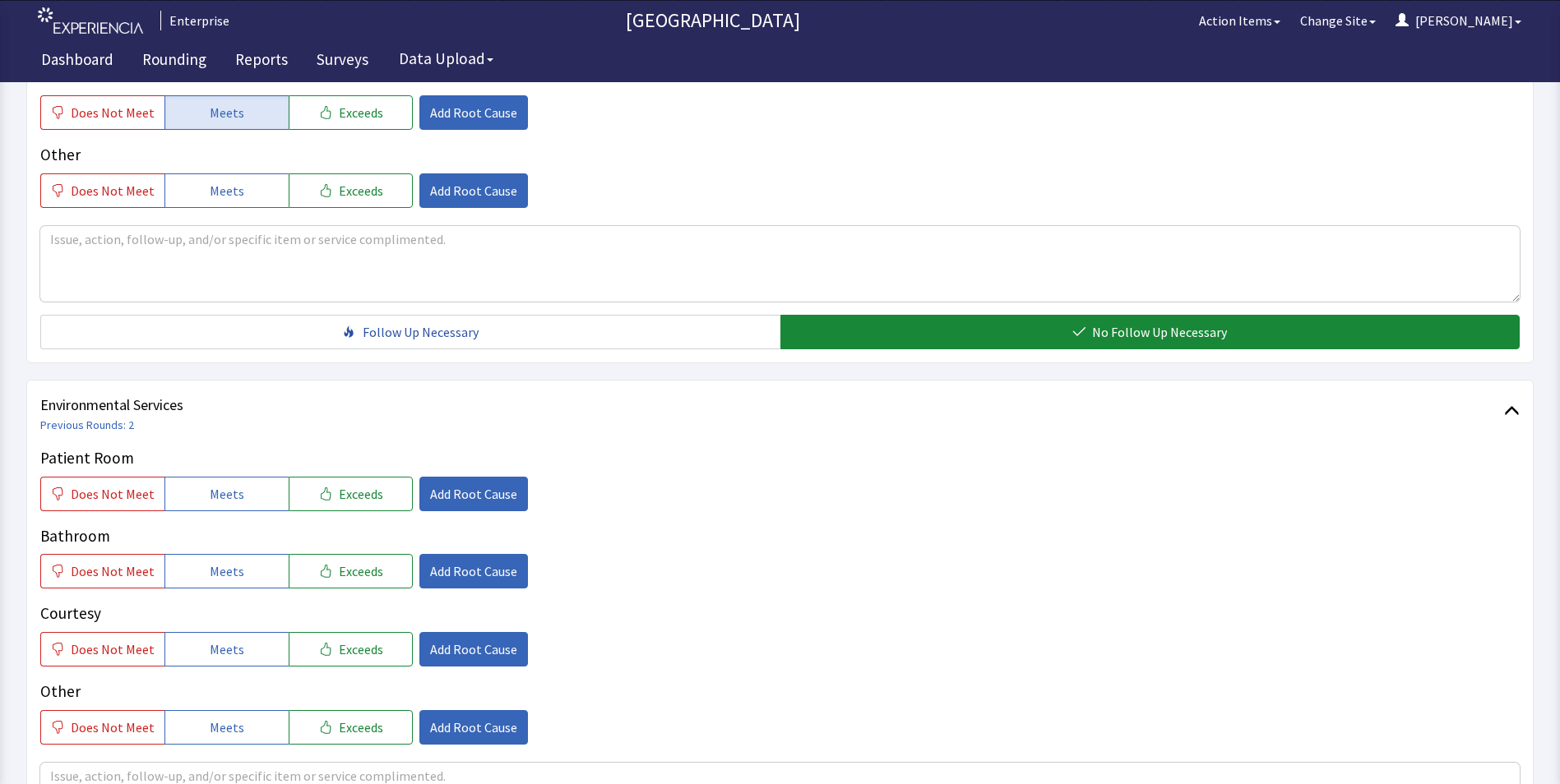
scroll to position [904, 0]
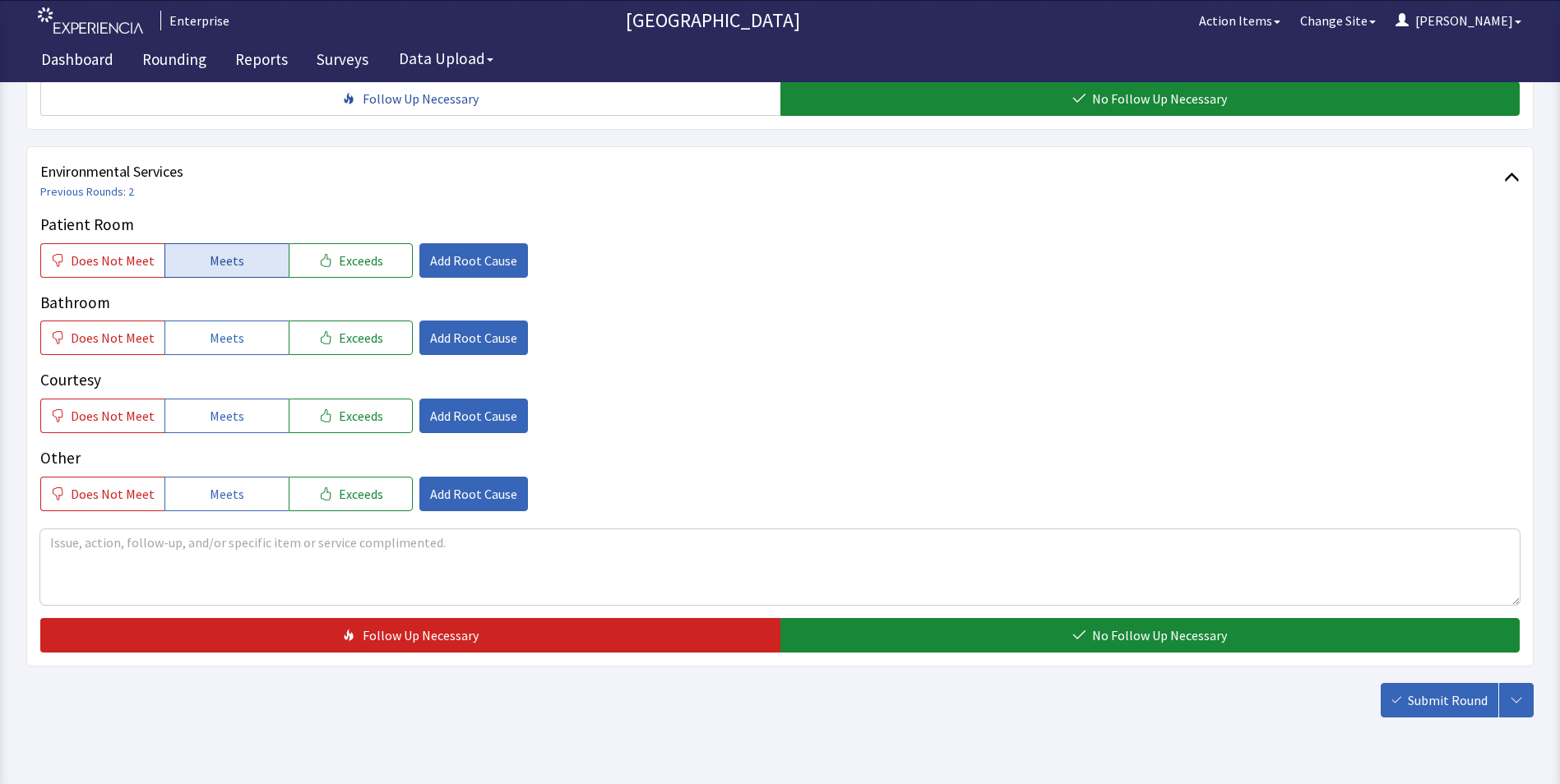
click at [222, 251] on span "Meets" at bounding box center [227, 260] width 35 height 19
drag, startPoint x: 243, startPoint y: 309, endPoint x: 248, endPoint y: 359, distance: 50.2
click at [243, 321] on button "Meets" at bounding box center [227, 338] width 124 height 35
click at [246, 399] on button "Meets" at bounding box center [227, 415] width 124 height 35
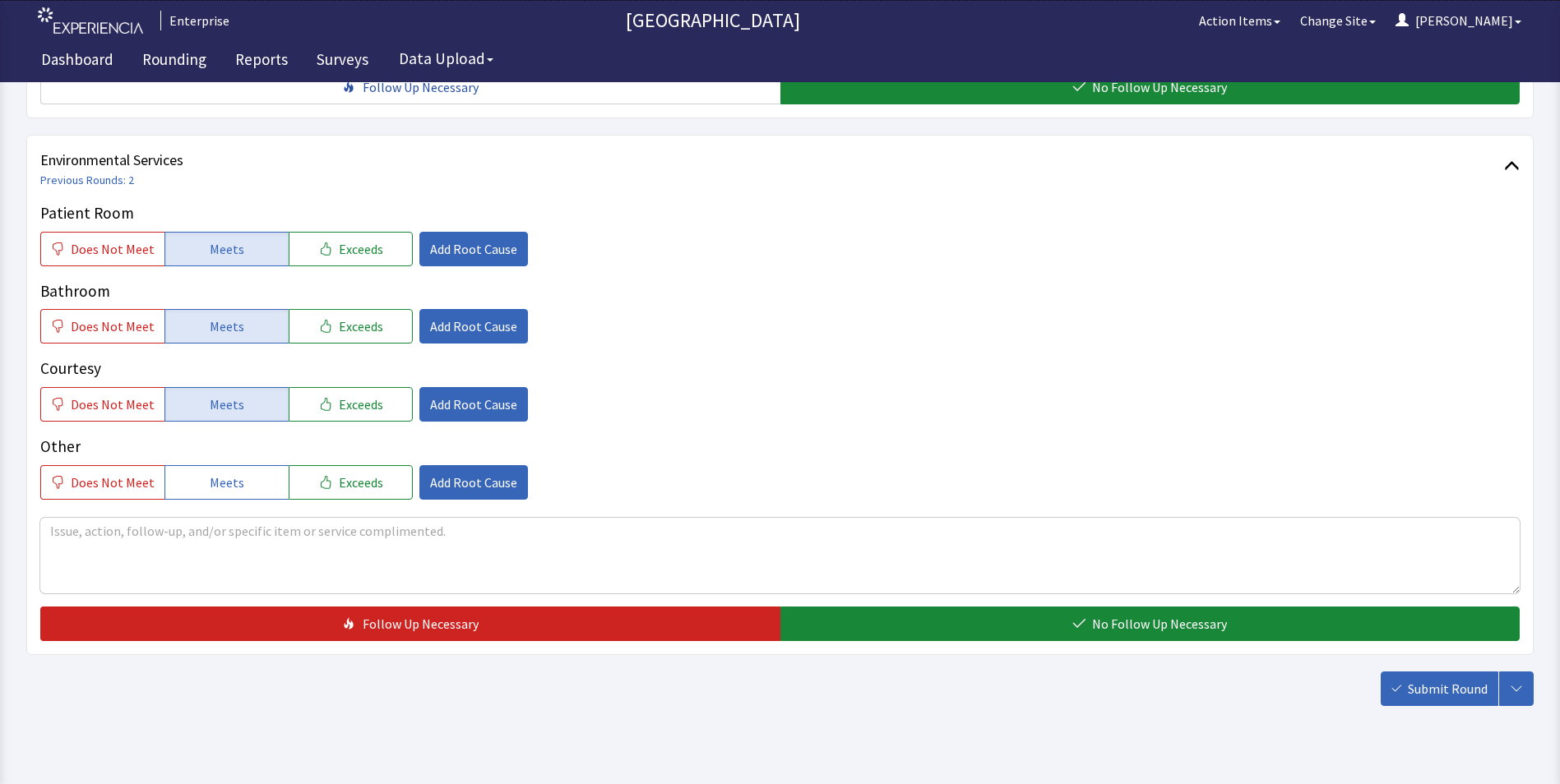
scroll to position [918, 0]
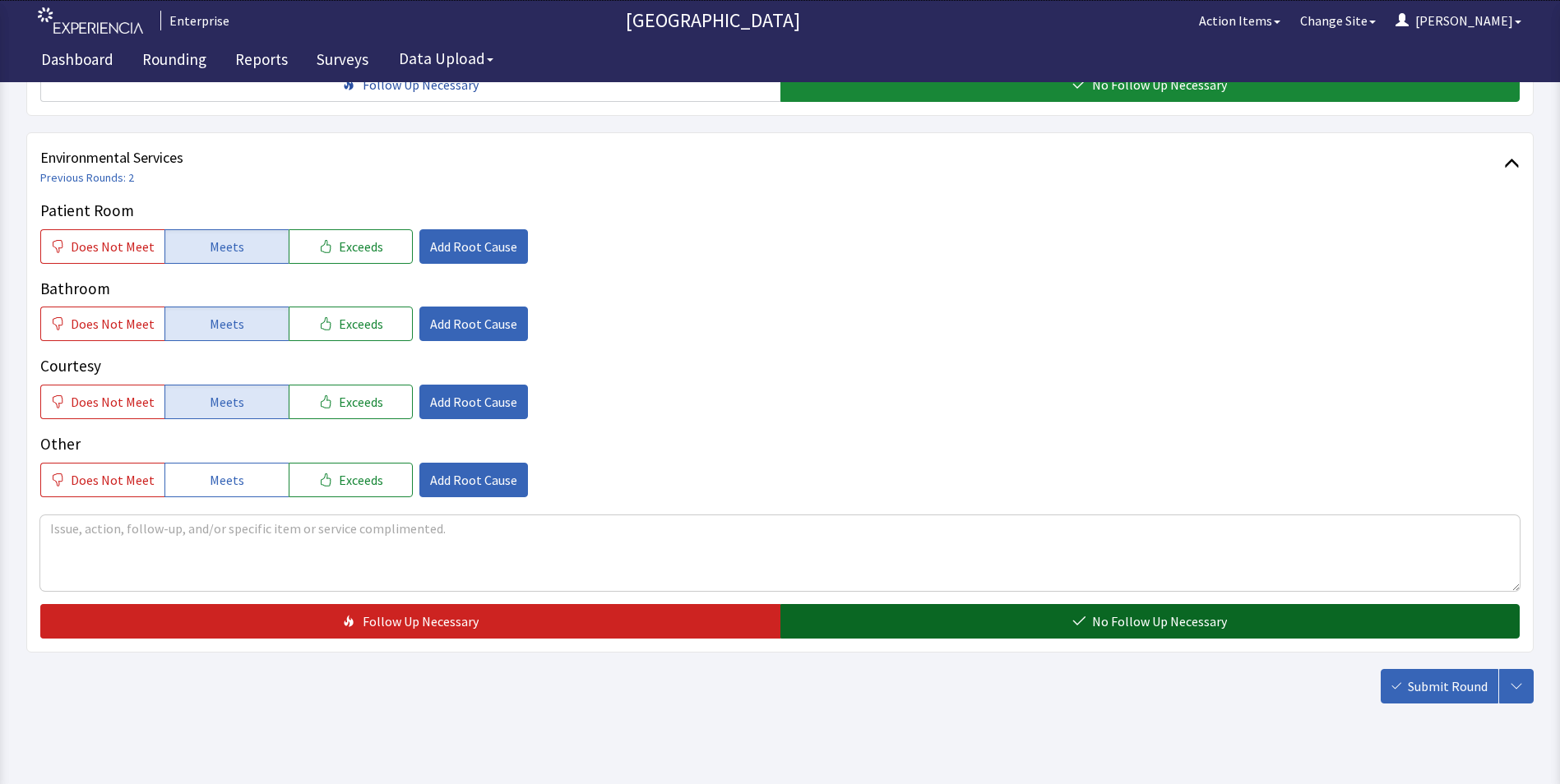
click at [846, 604] on button "No Follow Up Necessary" at bounding box center [1150, 621] width 740 height 35
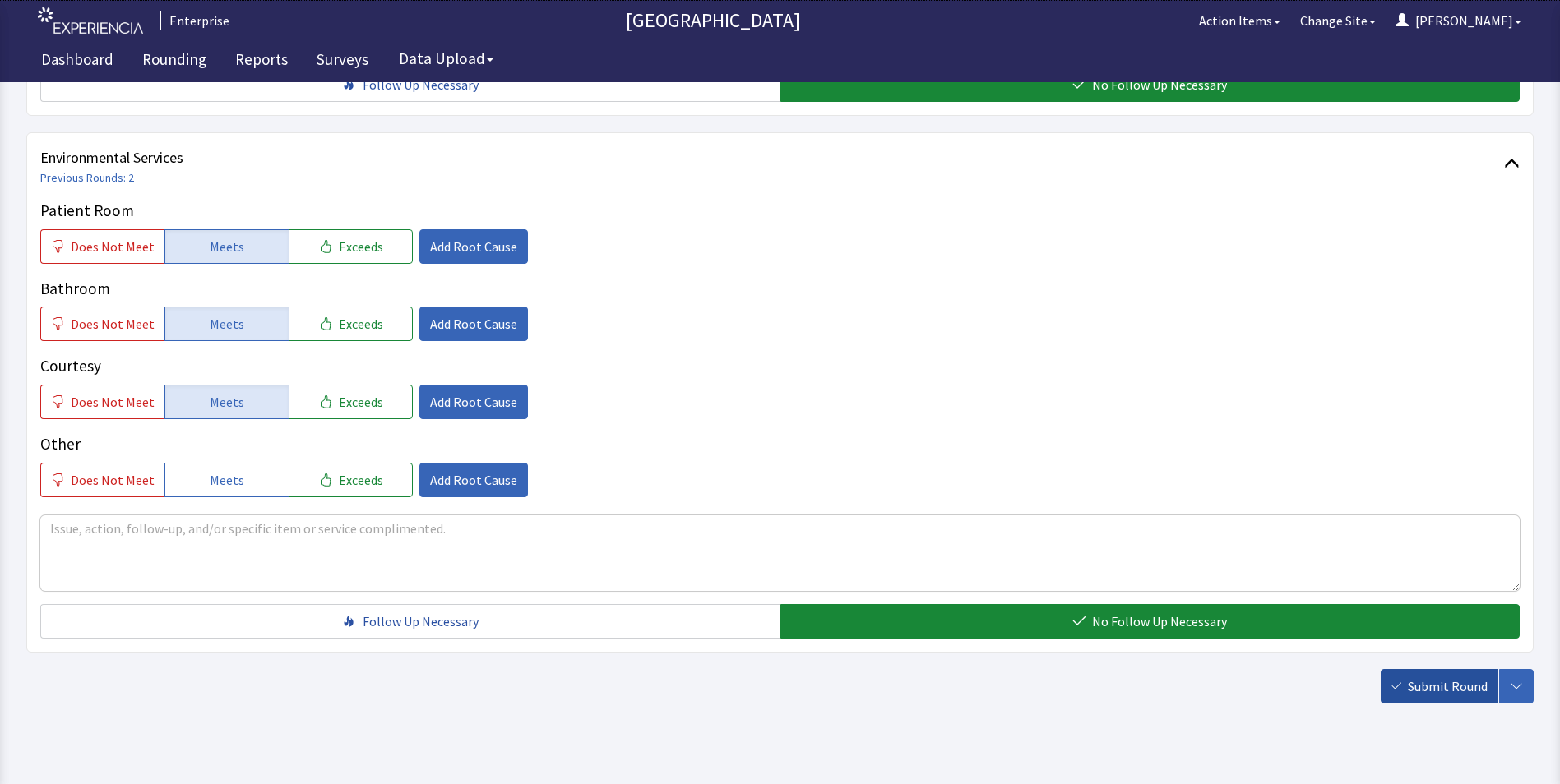
click at [1437, 677] on span "Submit Round" at bounding box center [1447, 687] width 80 height 19
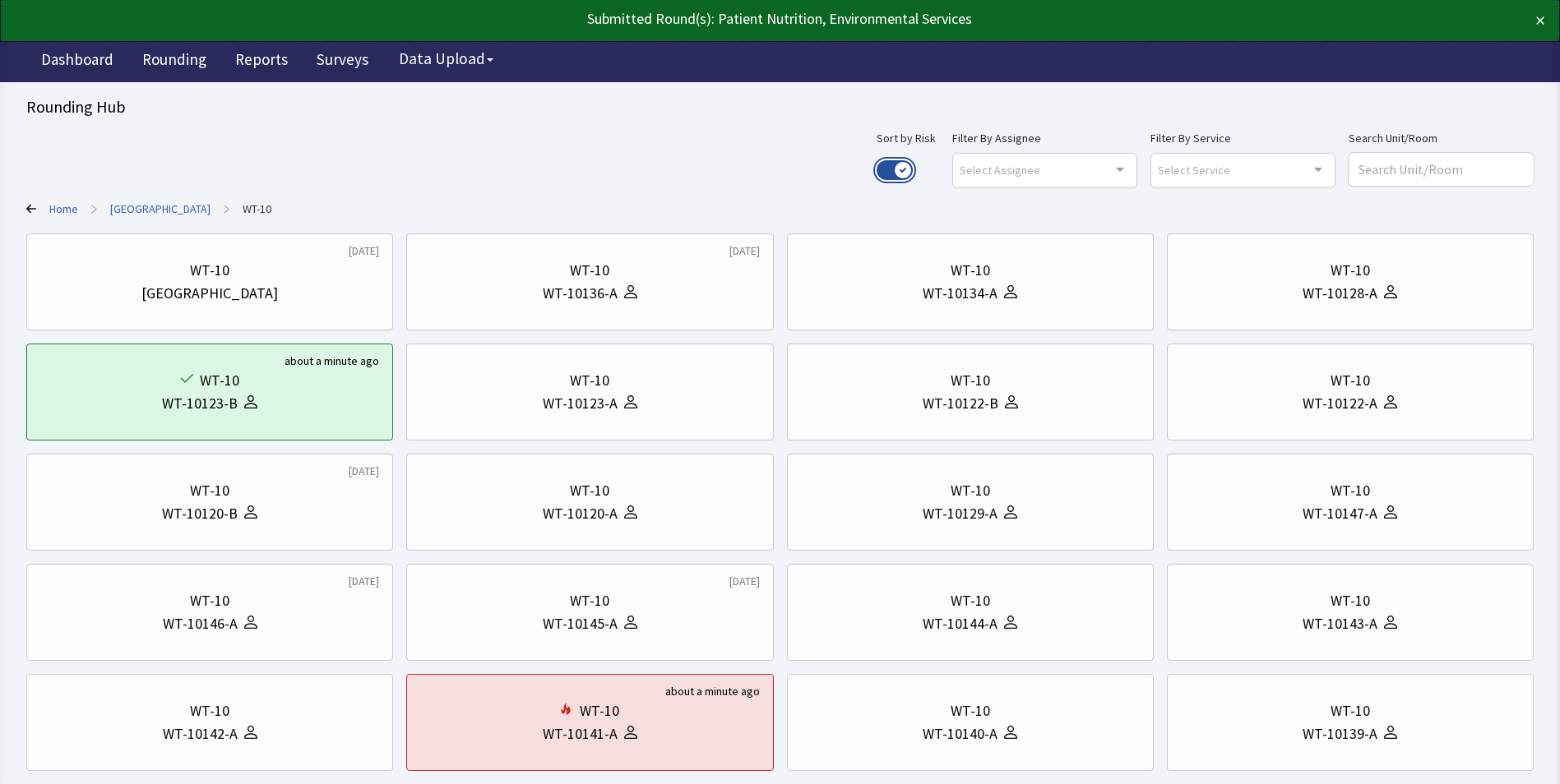
click at [913, 165] on button "Use setting" at bounding box center [894, 170] width 36 height 19
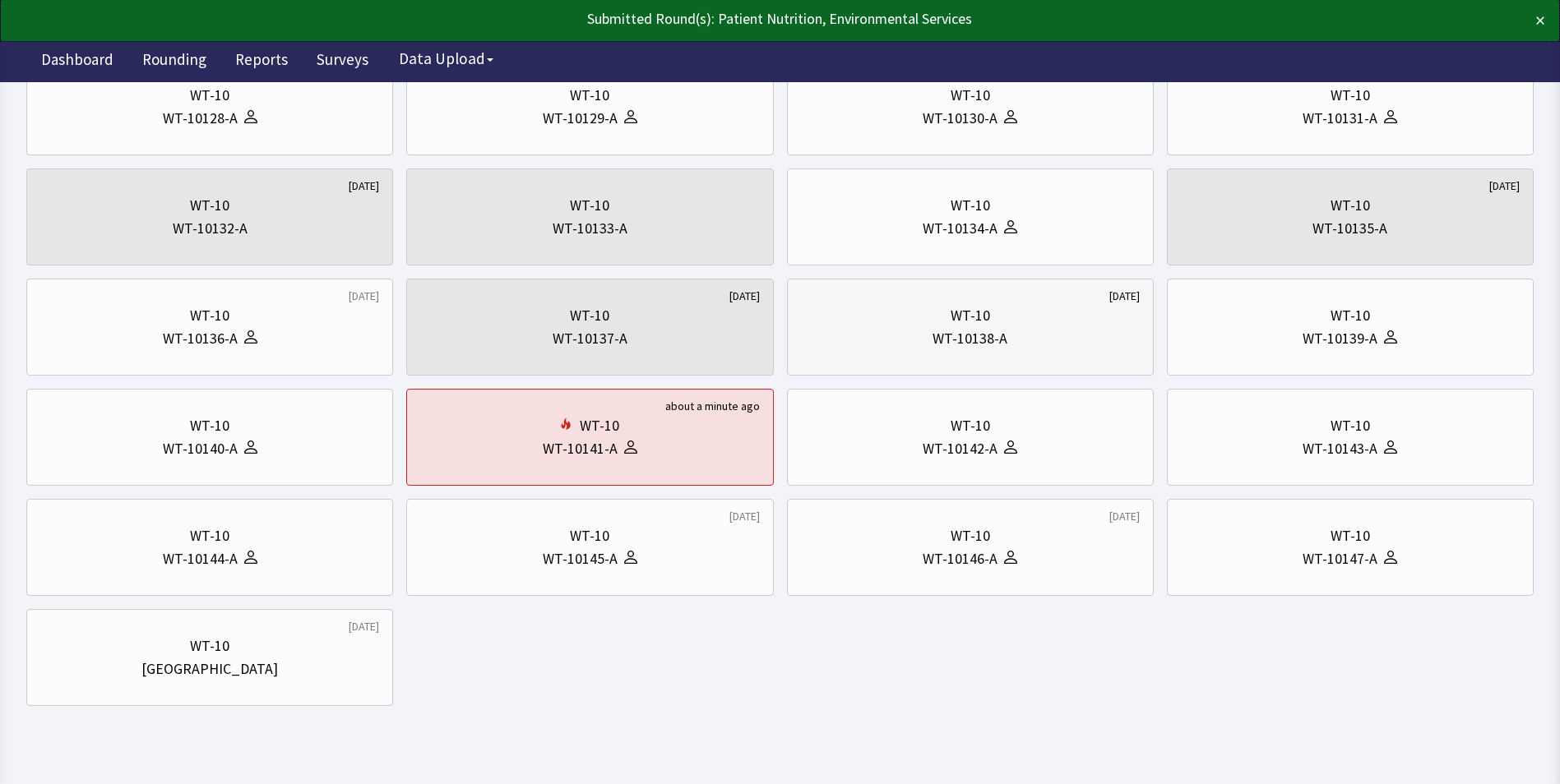
scroll to position [411, 0]
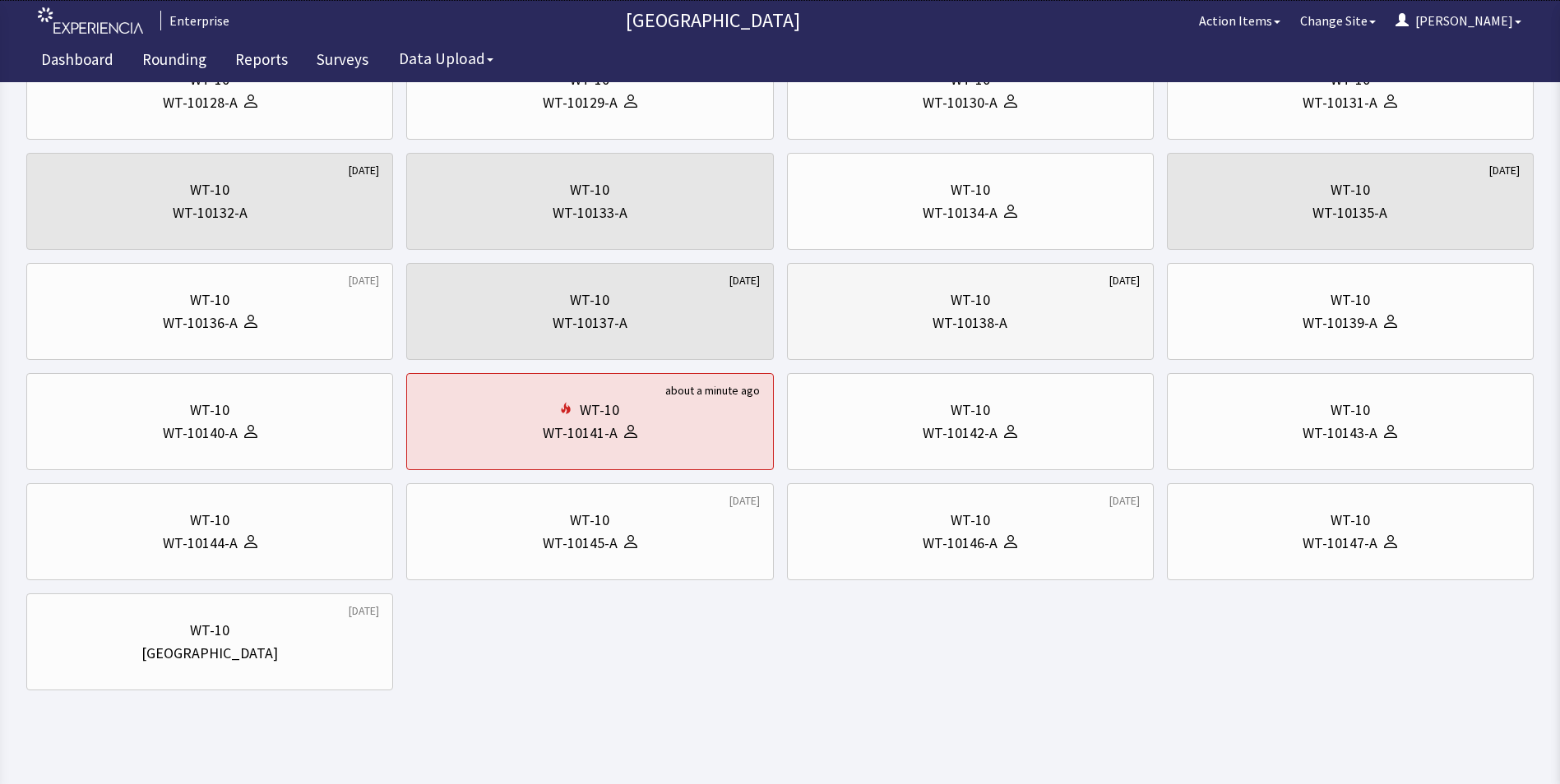
click at [1055, 311] on div "WT-10" at bounding box center [971, 300] width 339 height 23
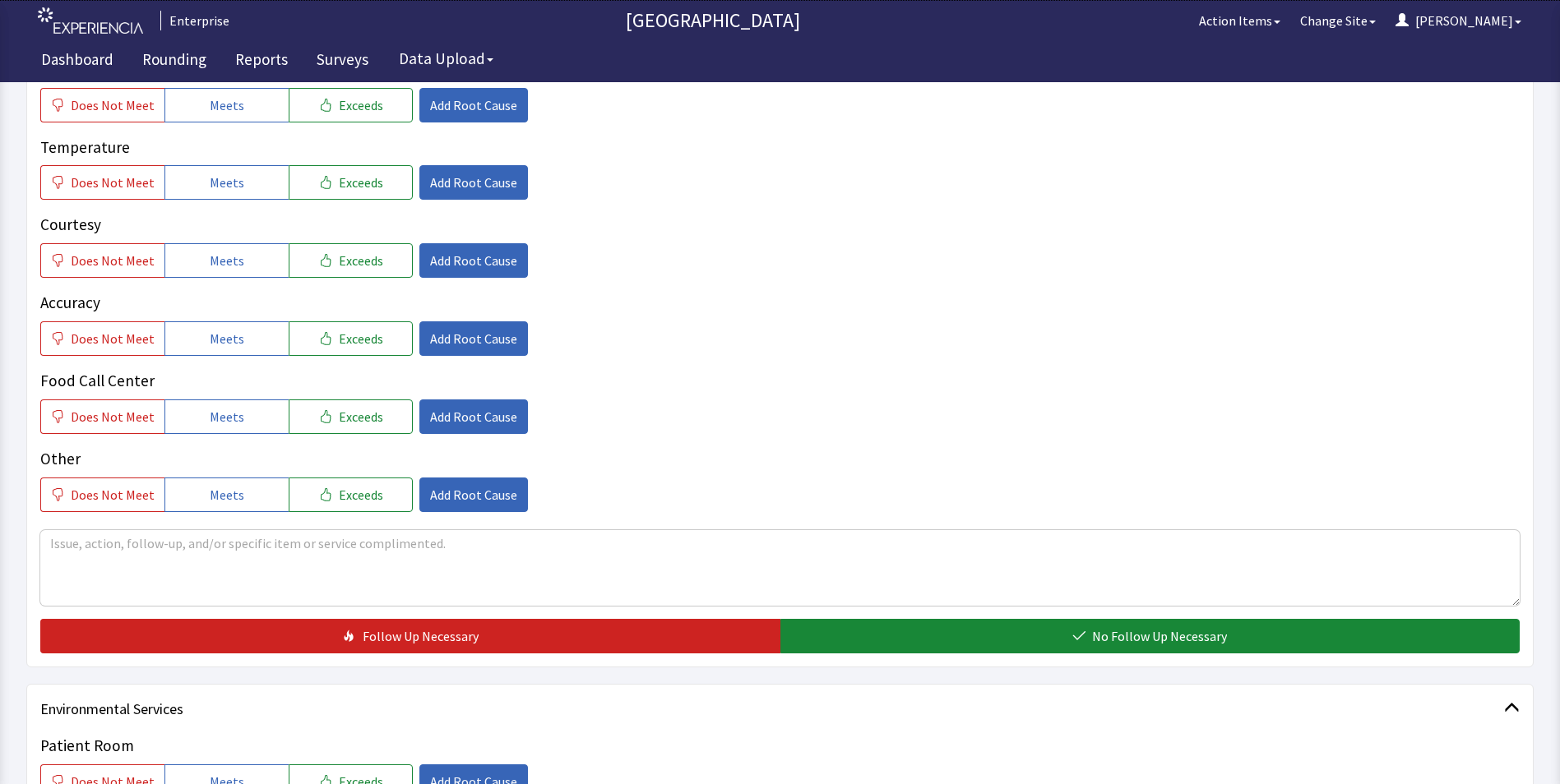
scroll to position [329, 0]
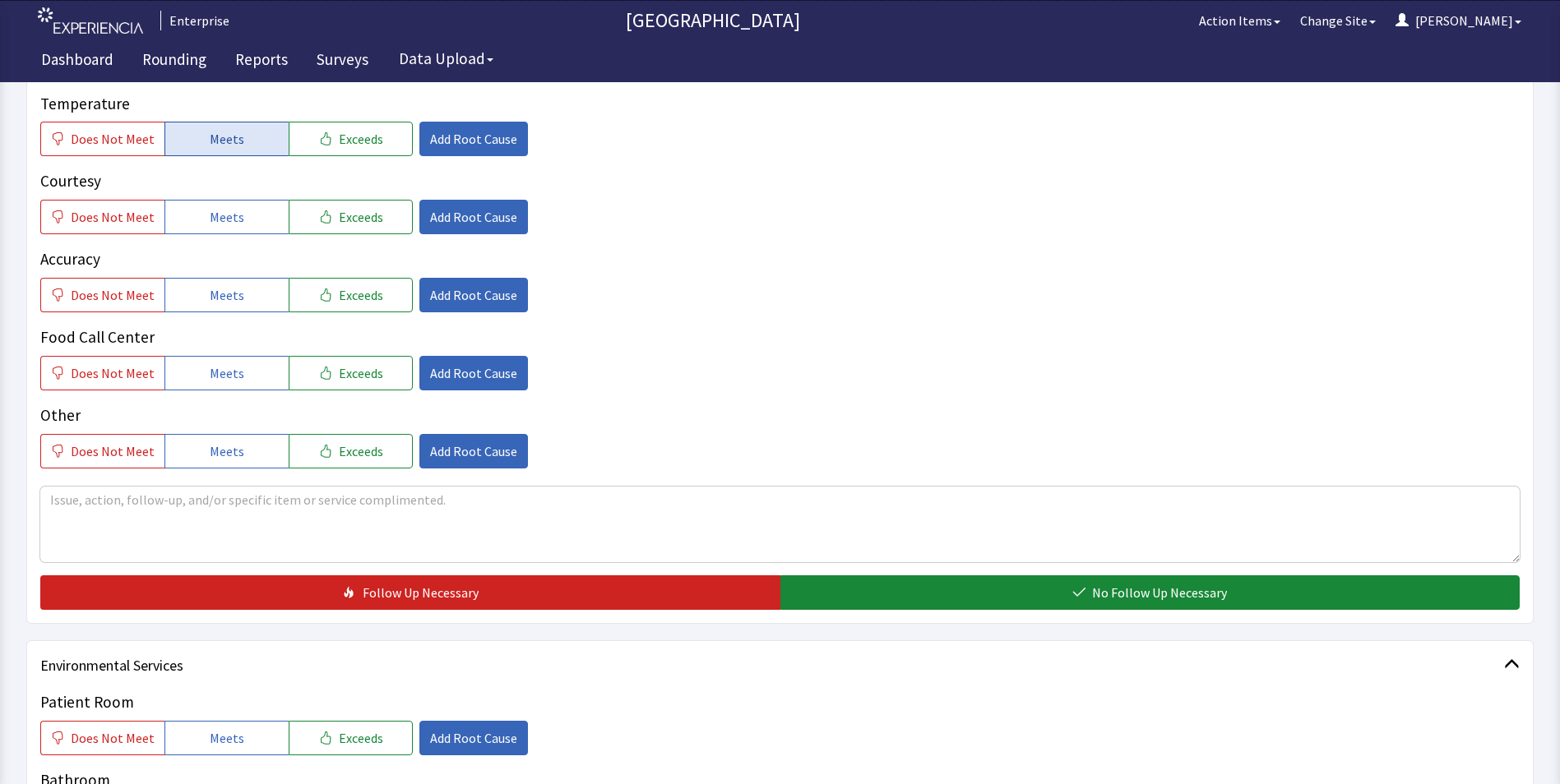
drag, startPoint x: 246, startPoint y: 136, endPoint x: 246, endPoint y: 172, distance: 36.0
click at [246, 137] on button "Meets" at bounding box center [227, 138] width 124 height 35
drag, startPoint x: 245, startPoint y: 212, endPoint x: 245, endPoint y: 254, distance: 42.0
click at [245, 213] on button "Meets" at bounding box center [227, 216] width 124 height 35
drag, startPoint x: 239, startPoint y: 292, endPoint x: 238, endPoint y: 346, distance: 54.0
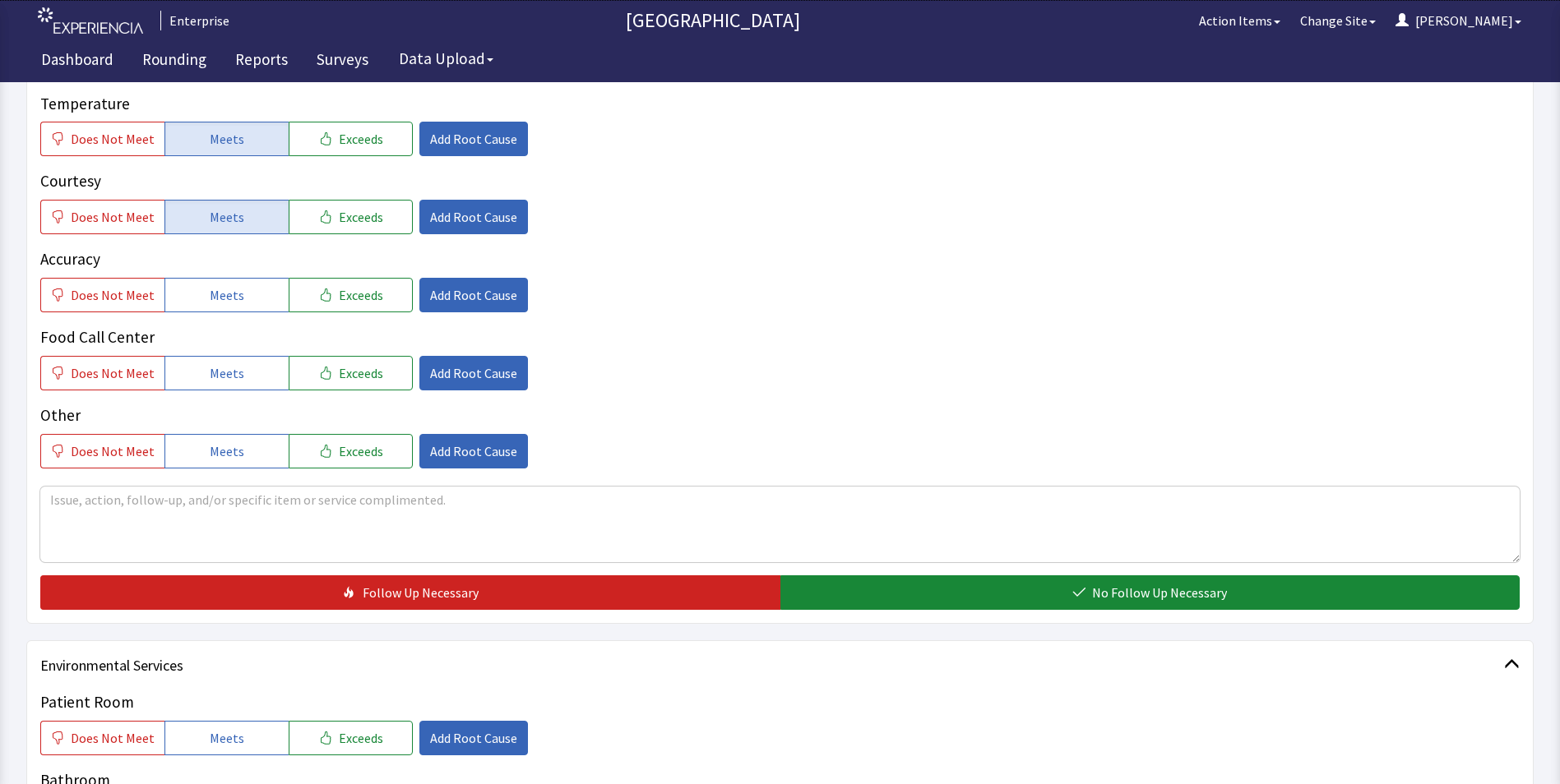
click at [238, 299] on button "Meets" at bounding box center [227, 295] width 124 height 35
drag, startPoint x: 235, startPoint y: 373, endPoint x: 254, endPoint y: 360, distance: 23.0
click at [235, 374] on span "Meets" at bounding box center [227, 373] width 35 height 19
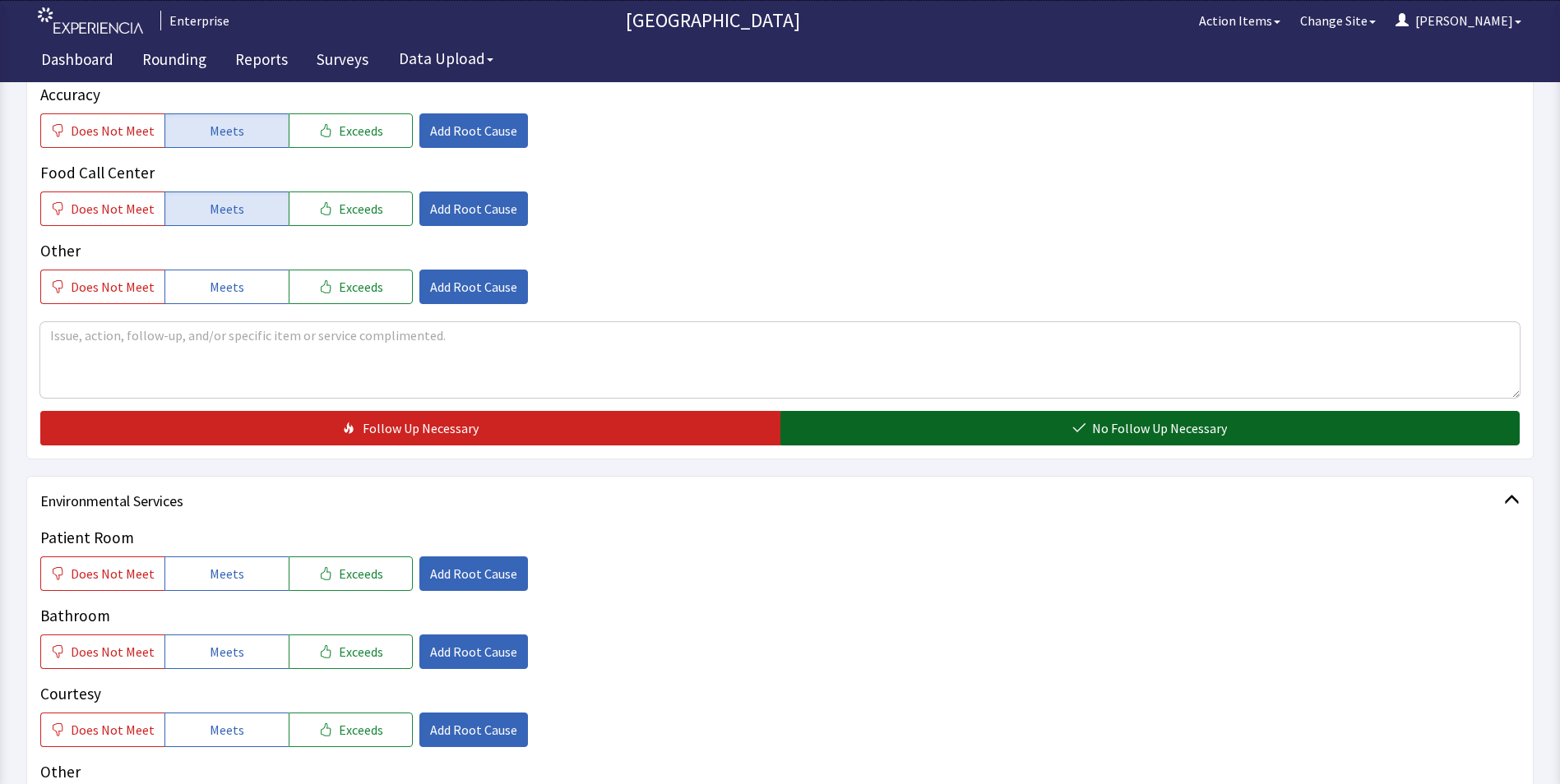
click at [949, 435] on button "No Follow Up Necessary" at bounding box center [1150, 428] width 740 height 35
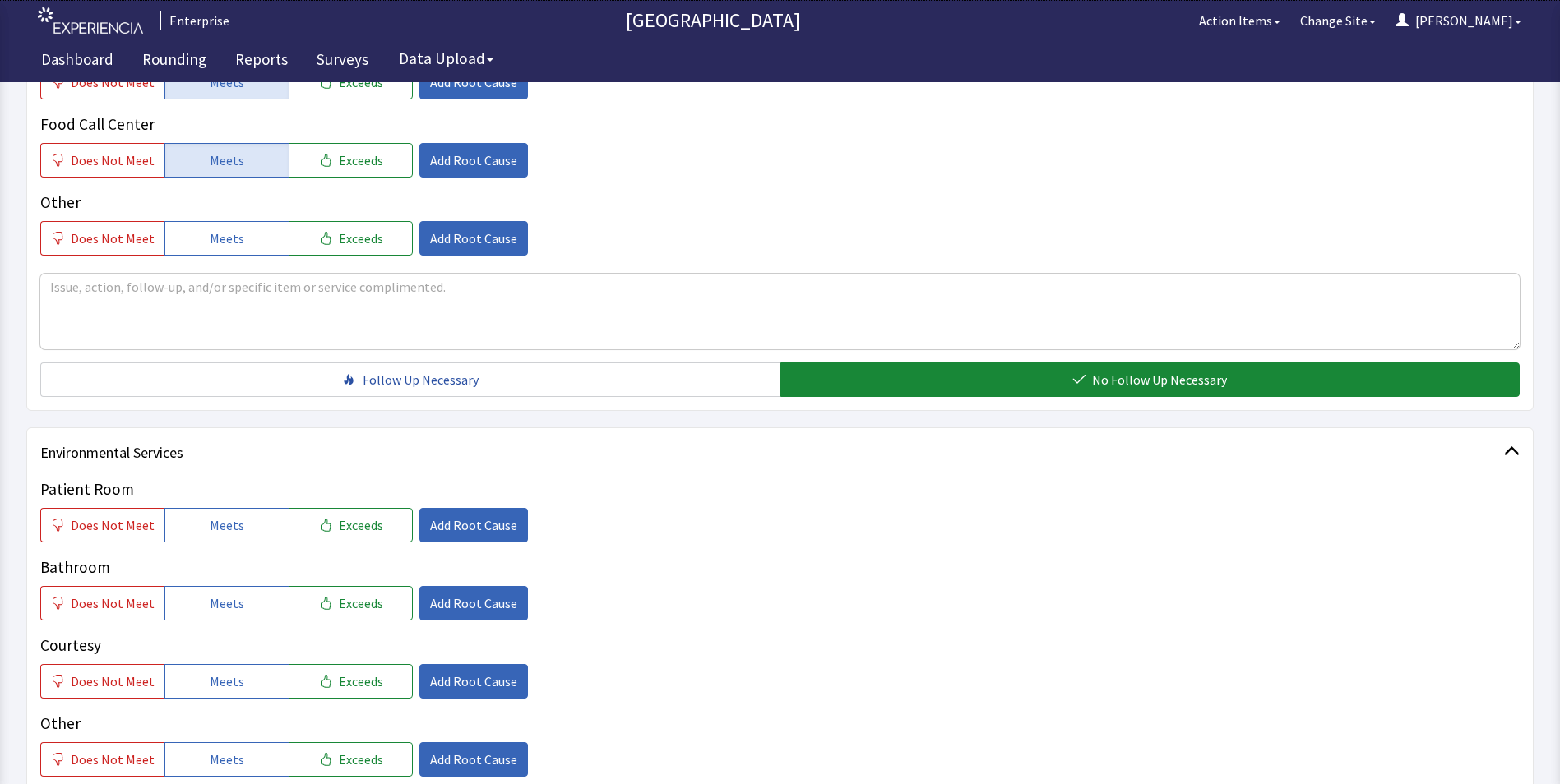
scroll to position [822, 0]
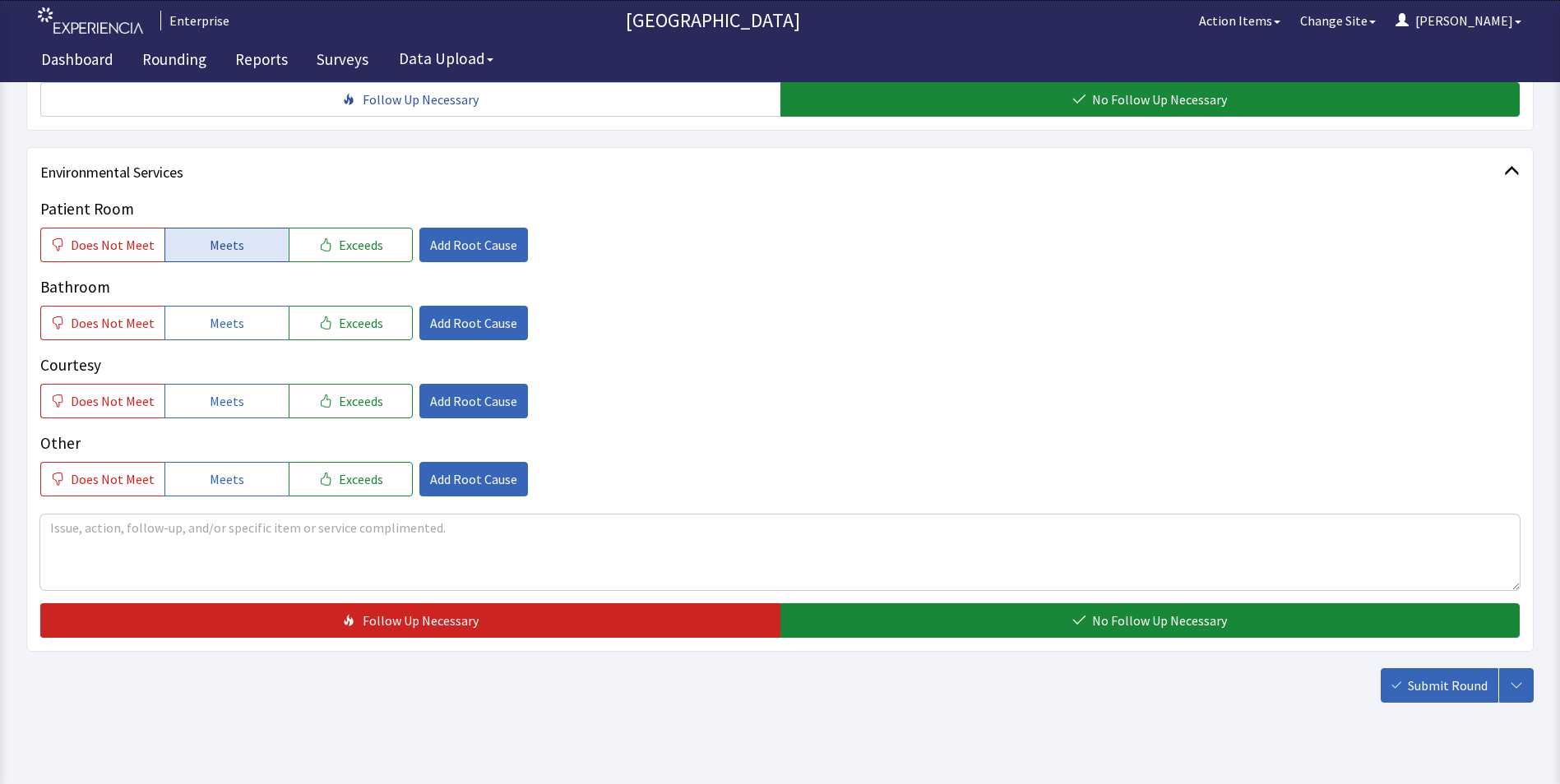
click at [215, 239] on span "Meets" at bounding box center [227, 245] width 35 height 19
drag, startPoint x: 213, startPoint y: 311, endPoint x: 218, endPoint y: 372, distance: 61.2
click at [213, 314] on button "Meets" at bounding box center [227, 322] width 124 height 35
click at [221, 393] on span "Meets" at bounding box center [227, 401] width 35 height 19
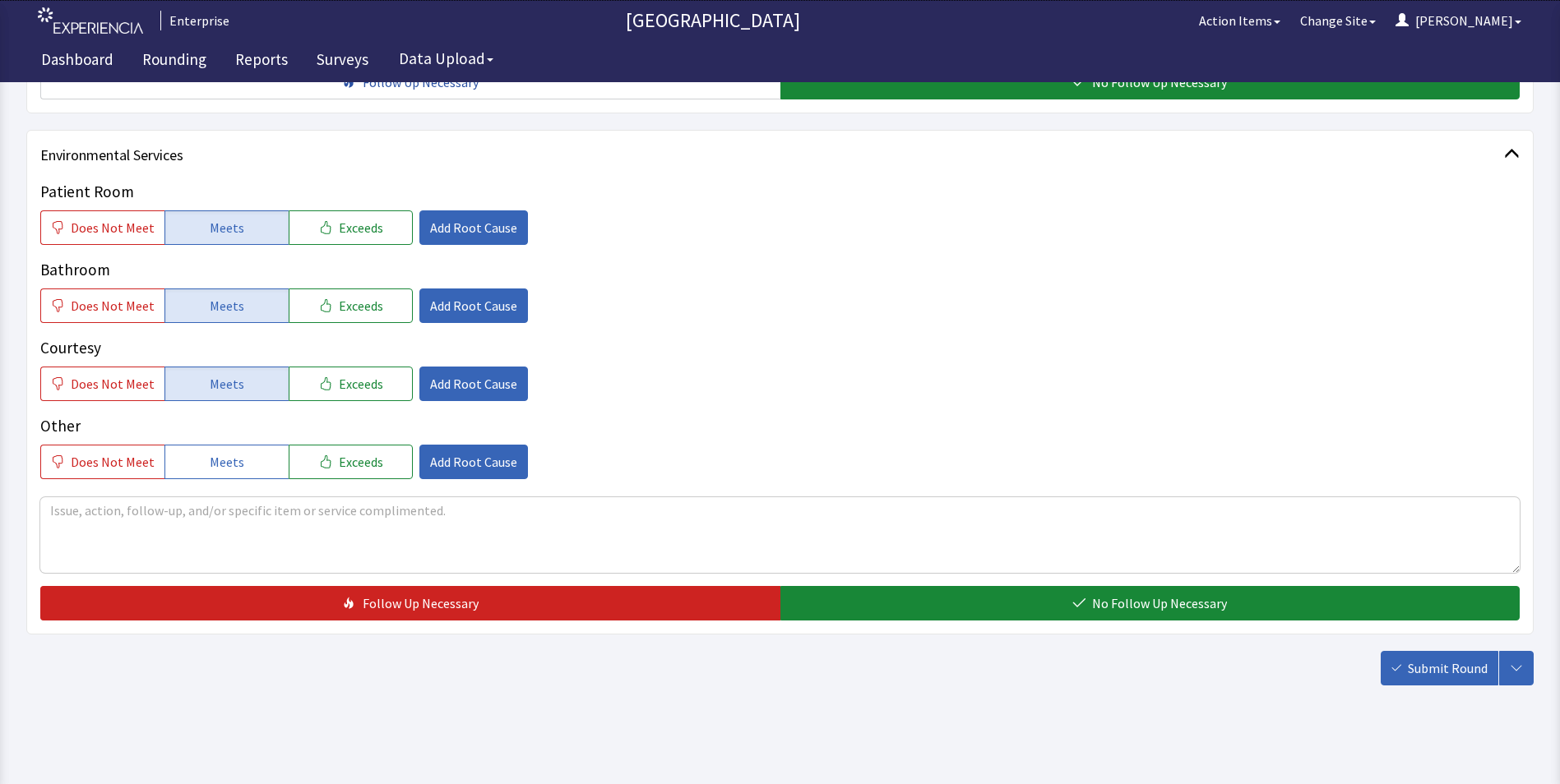
scroll to position [849, 0]
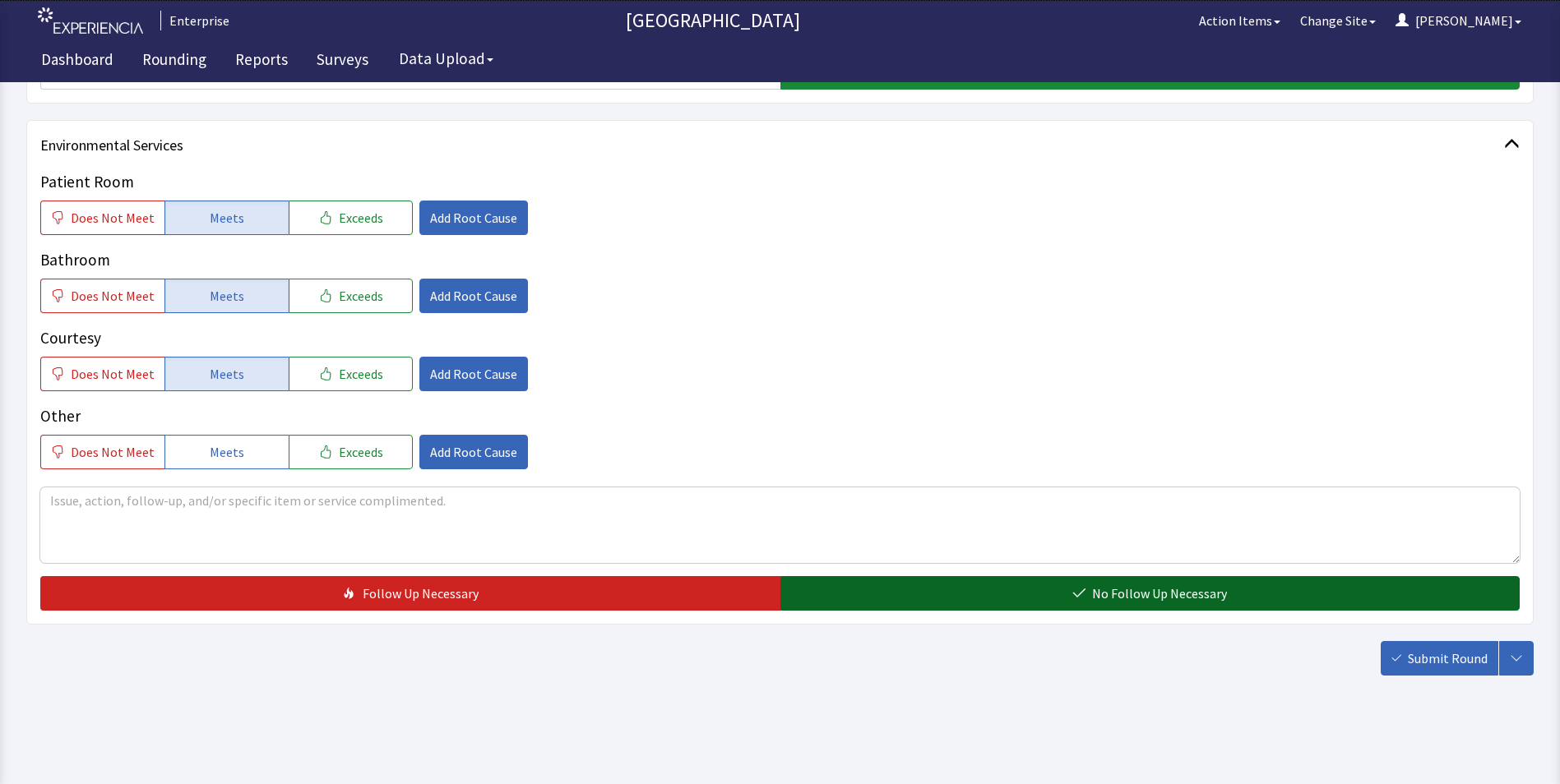
click at [825, 585] on button "No Follow Up Necessary" at bounding box center [1150, 593] width 740 height 35
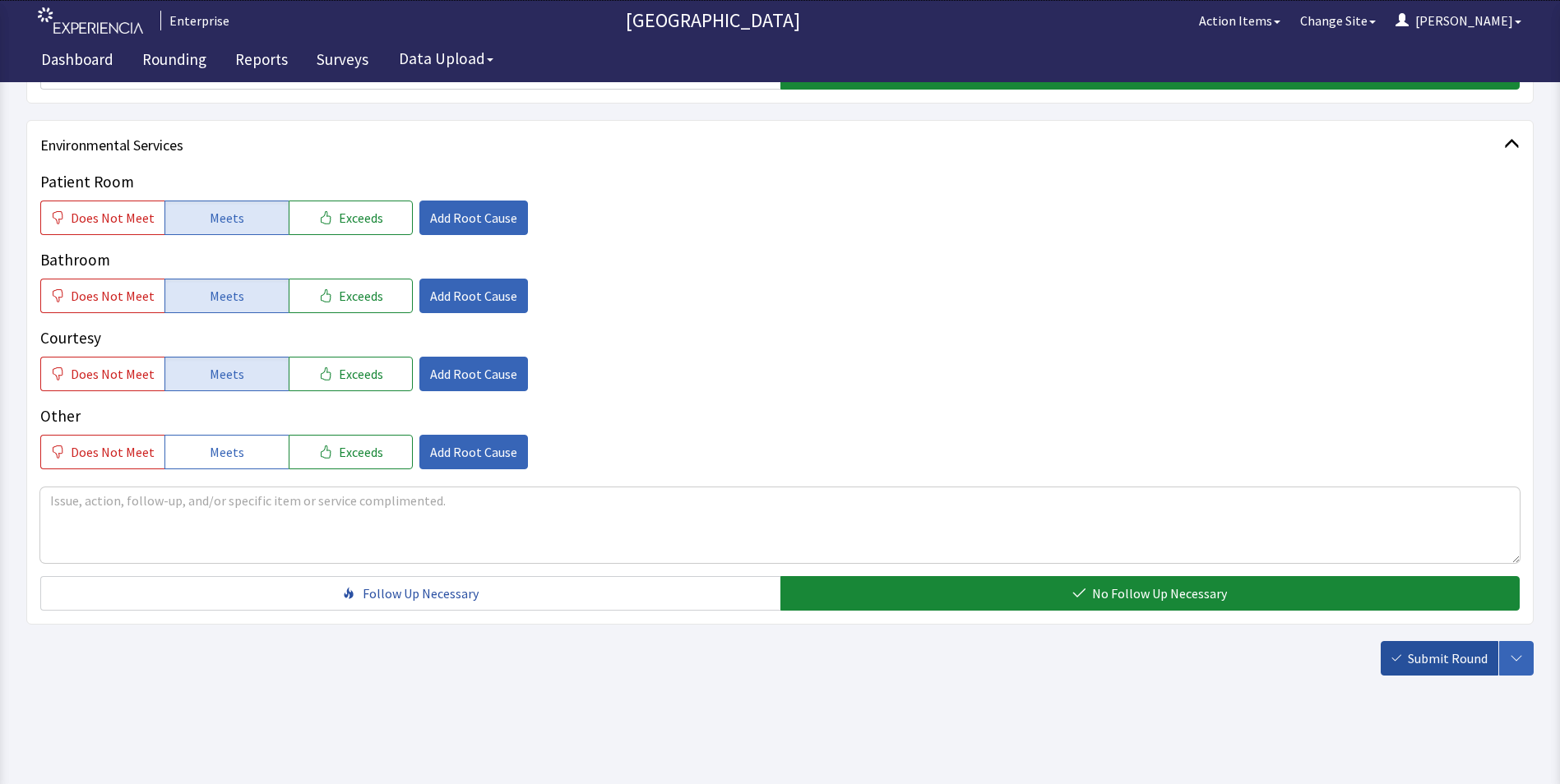
click at [1440, 655] on span "Submit Round" at bounding box center [1447, 658] width 80 height 19
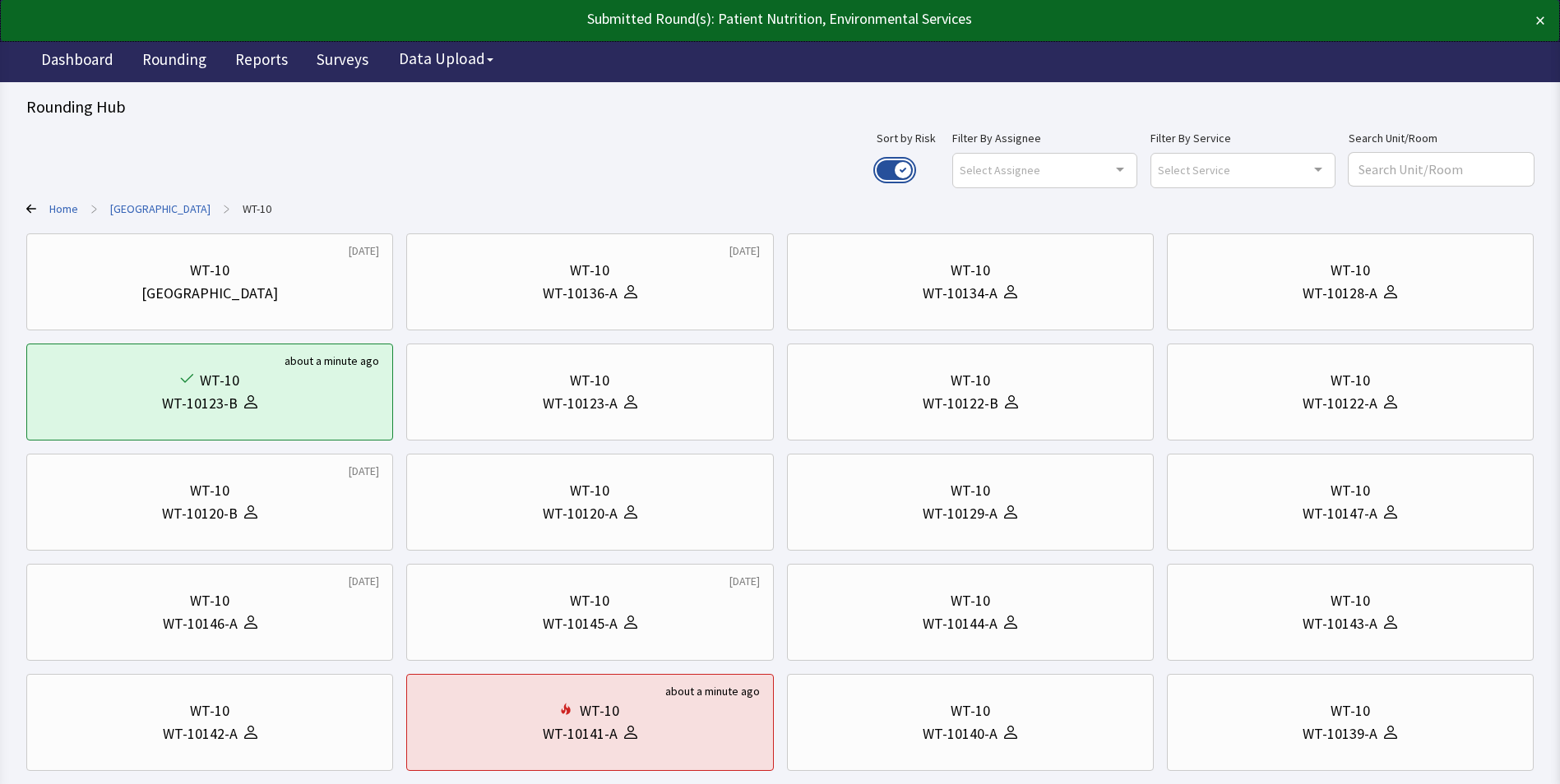
click at [913, 166] on button "Use setting" at bounding box center [894, 170] width 36 height 19
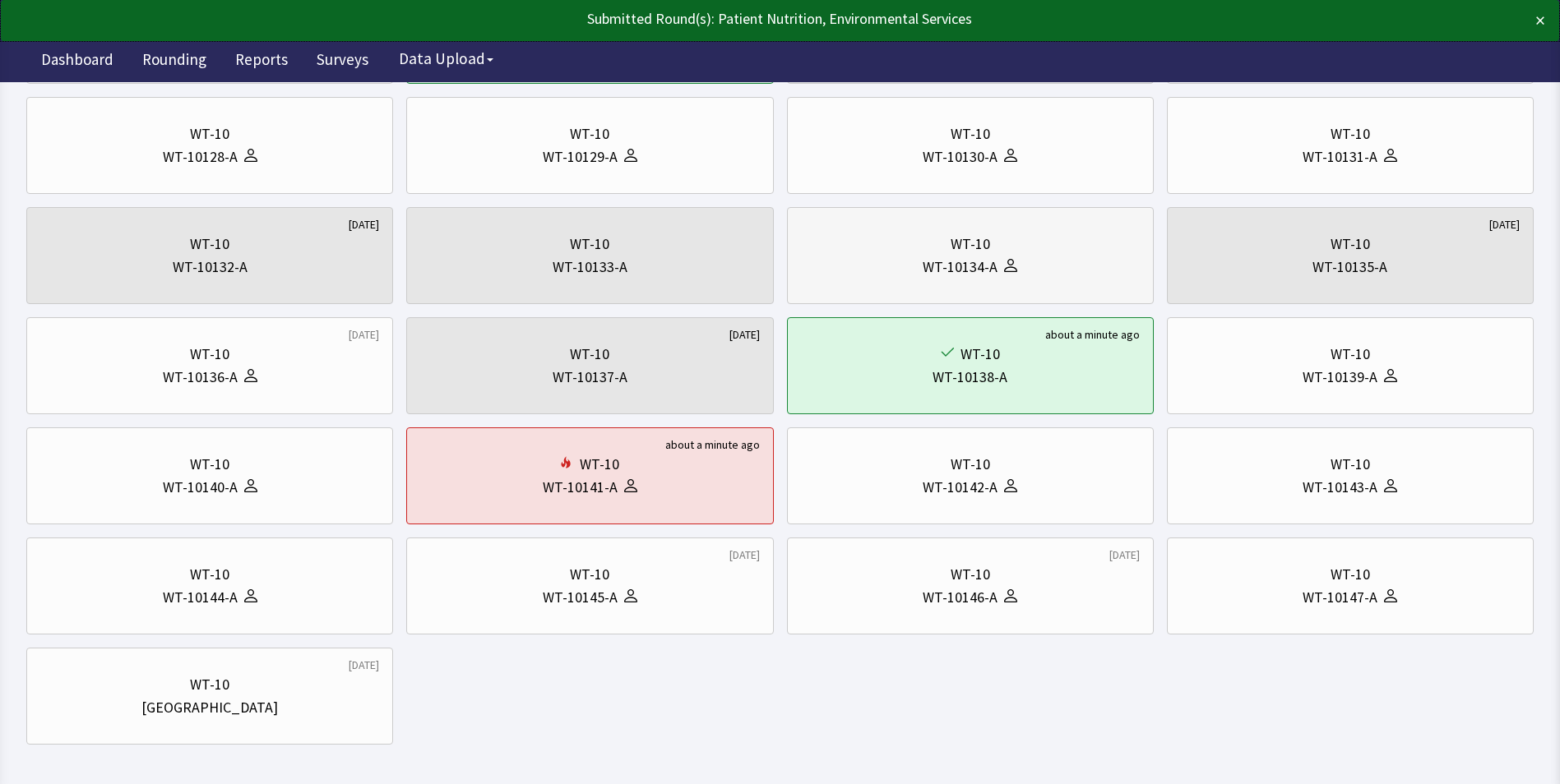
scroll to position [411, 0]
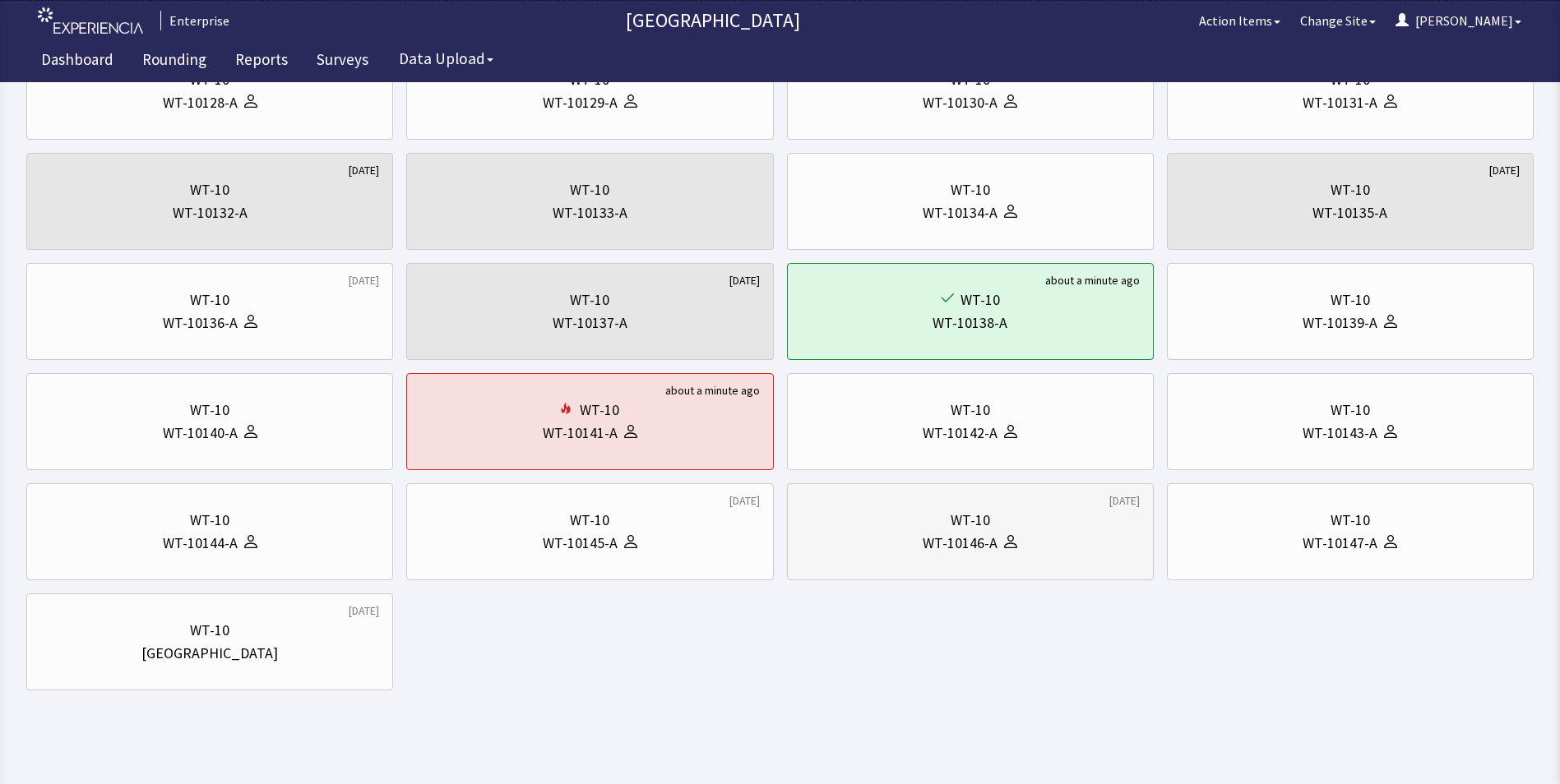
click at [963, 534] on div "WT-10146-A" at bounding box center [960, 543] width 74 height 23
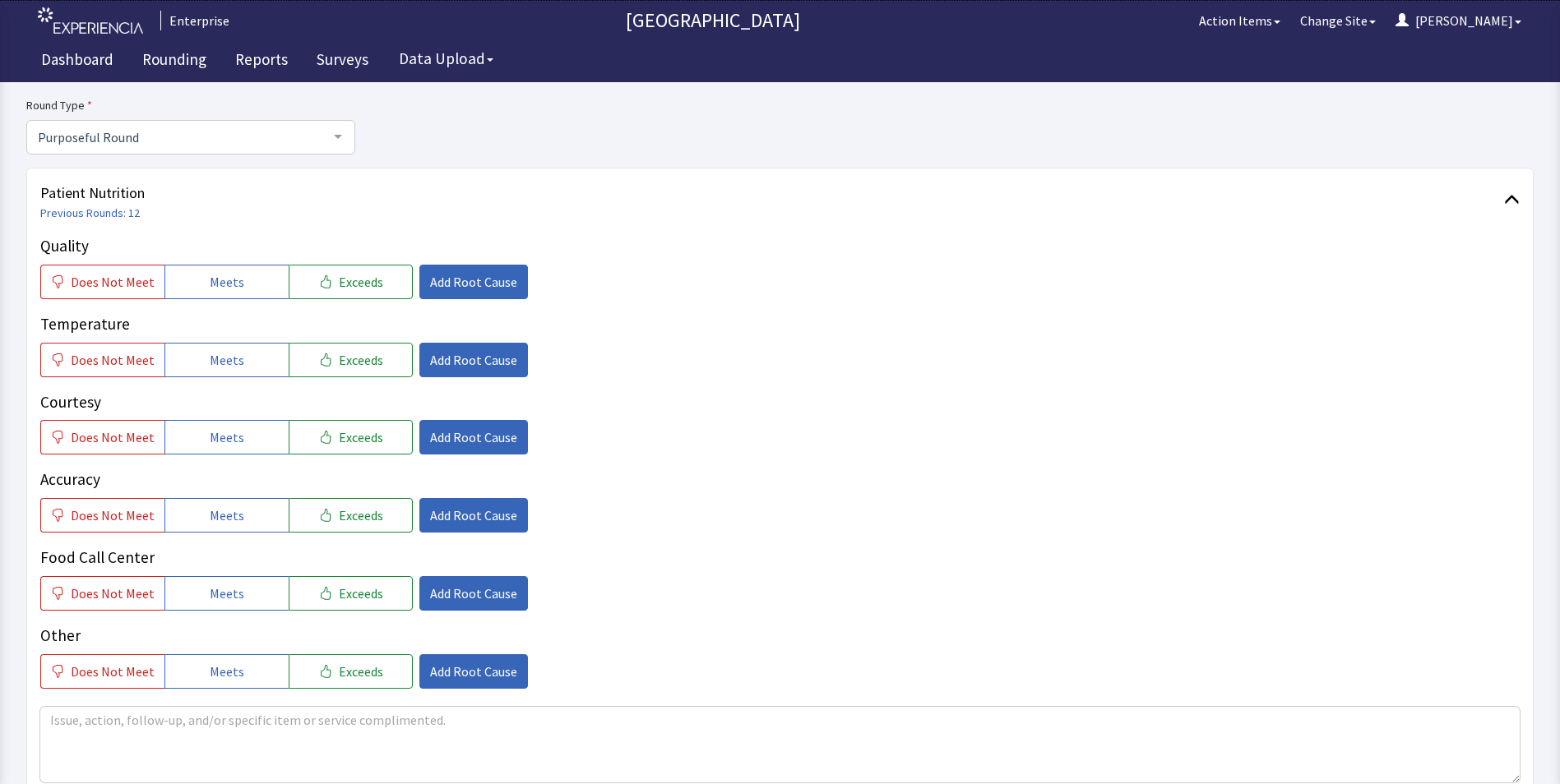
scroll to position [165, 0]
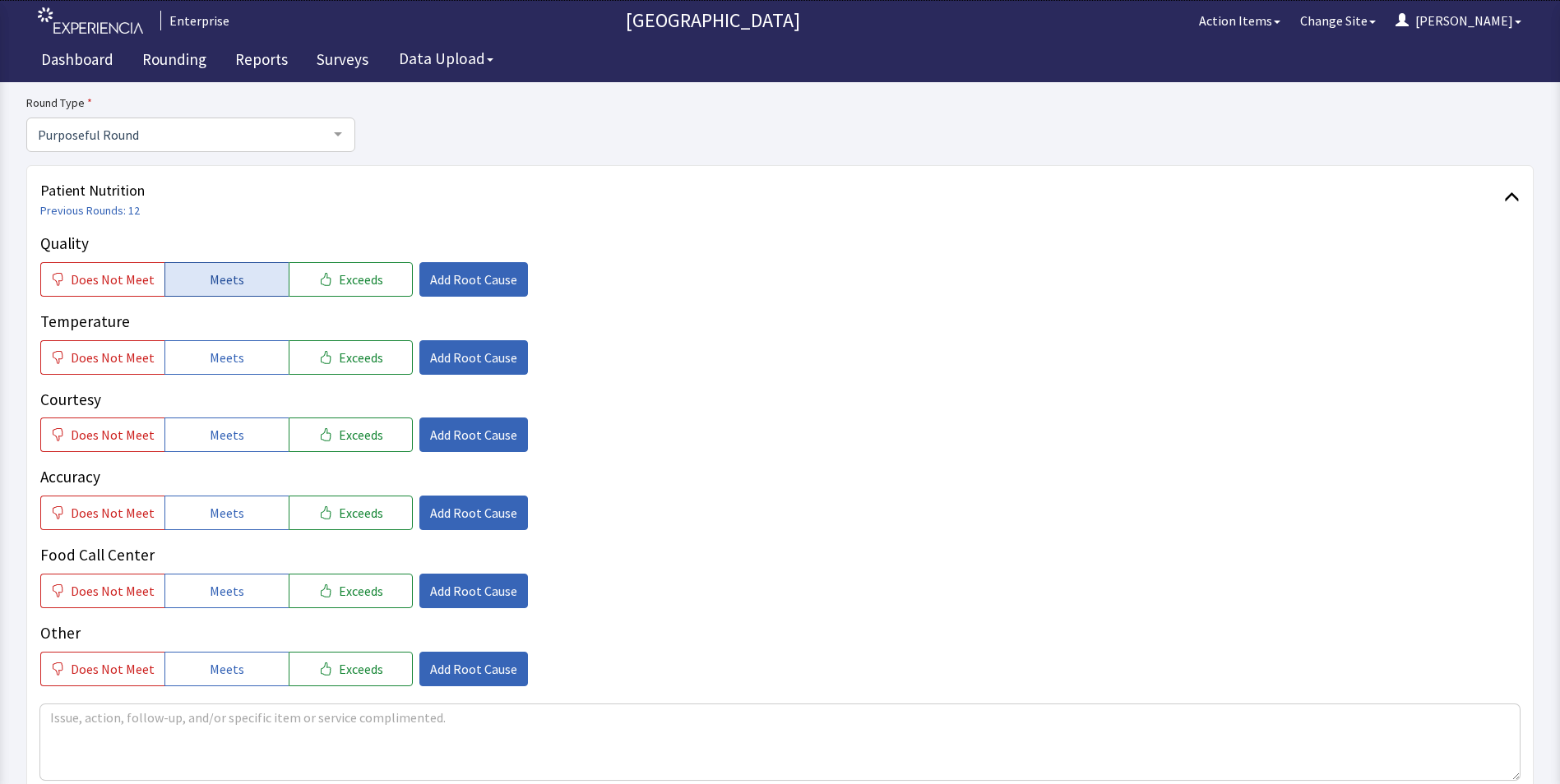
drag, startPoint x: 195, startPoint y: 288, endPoint x: 201, endPoint y: 308, distance: 20.9
click at [196, 289] on button "Meets" at bounding box center [227, 279] width 124 height 35
click at [210, 362] on span "Meets" at bounding box center [227, 357] width 35 height 19
drag, startPoint x: 210, startPoint y: 434, endPoint x: 209, endPoint y: 446, distance: 12.0
click at [209, 446] on button "Meets" at bounding box center [227, 434] width 124 height 35
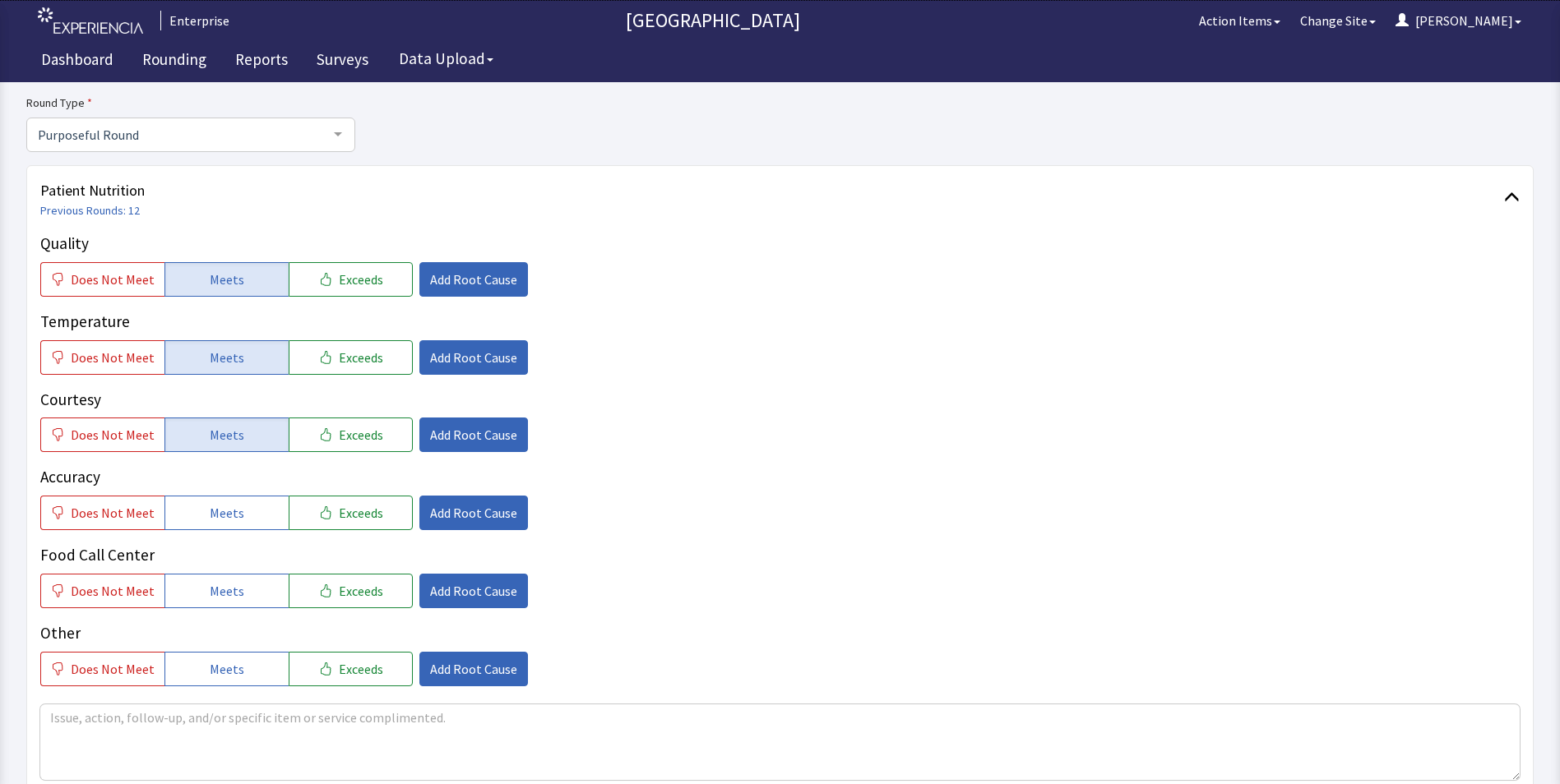
drag, startPoint x: 207, startPoint y: 514, endPoint x: 210, endPoint y: 540, distance: 26.2
click at [209, 524] on button "Meets" at bounding box center [227, 512] width 124 height 35
drag, startPoint x: 219, startPoint y: 589, endPoint x: 516, endPoint y: 507, distance: 308.1
click at [222, 589] on span "Meets" at bounding box center [227, 591] width 35 height 19
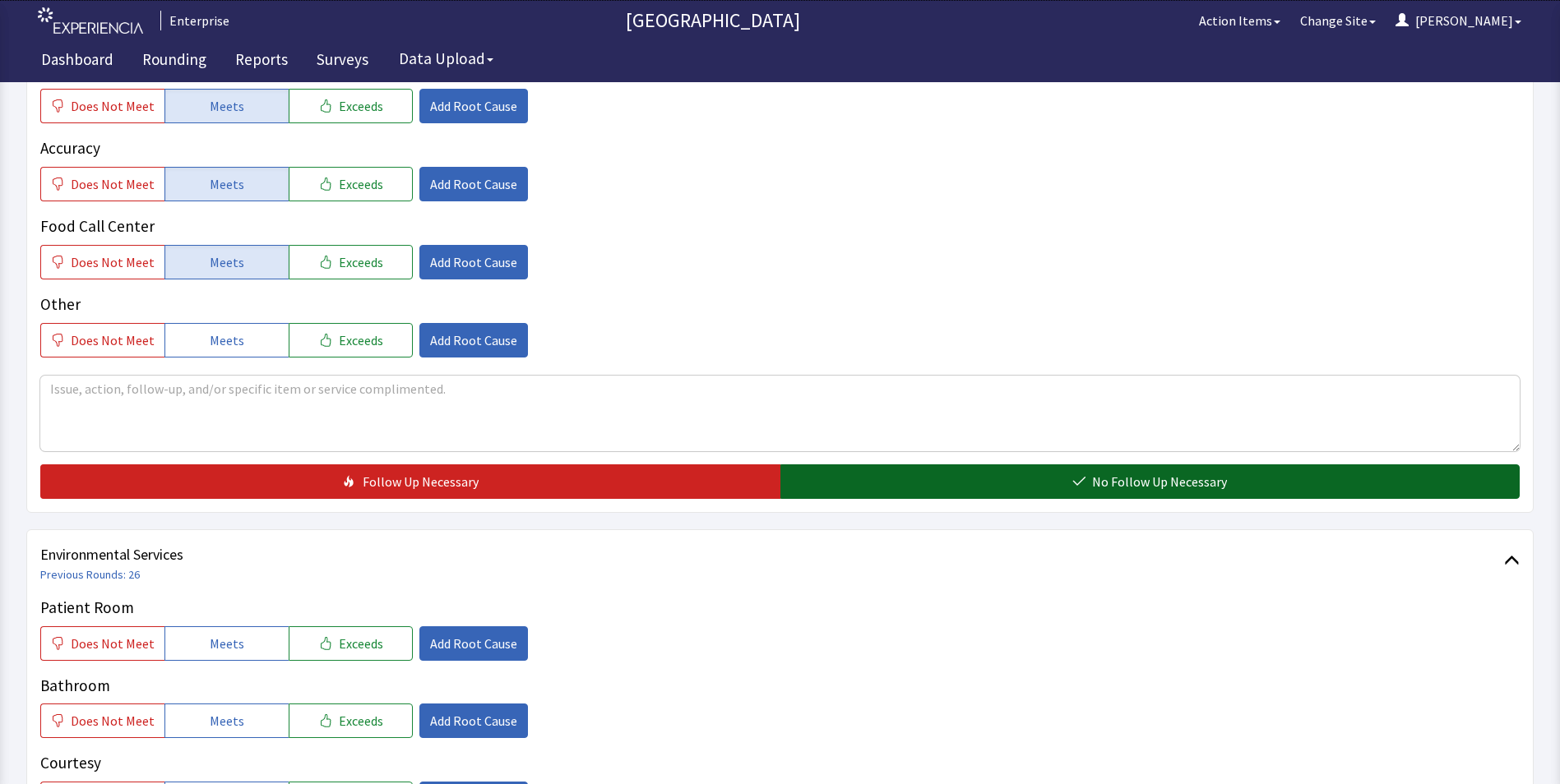
click at [870, 494] on button "No Follow Up Necessary" at bounding box center [1150, 481] width 740 height 35
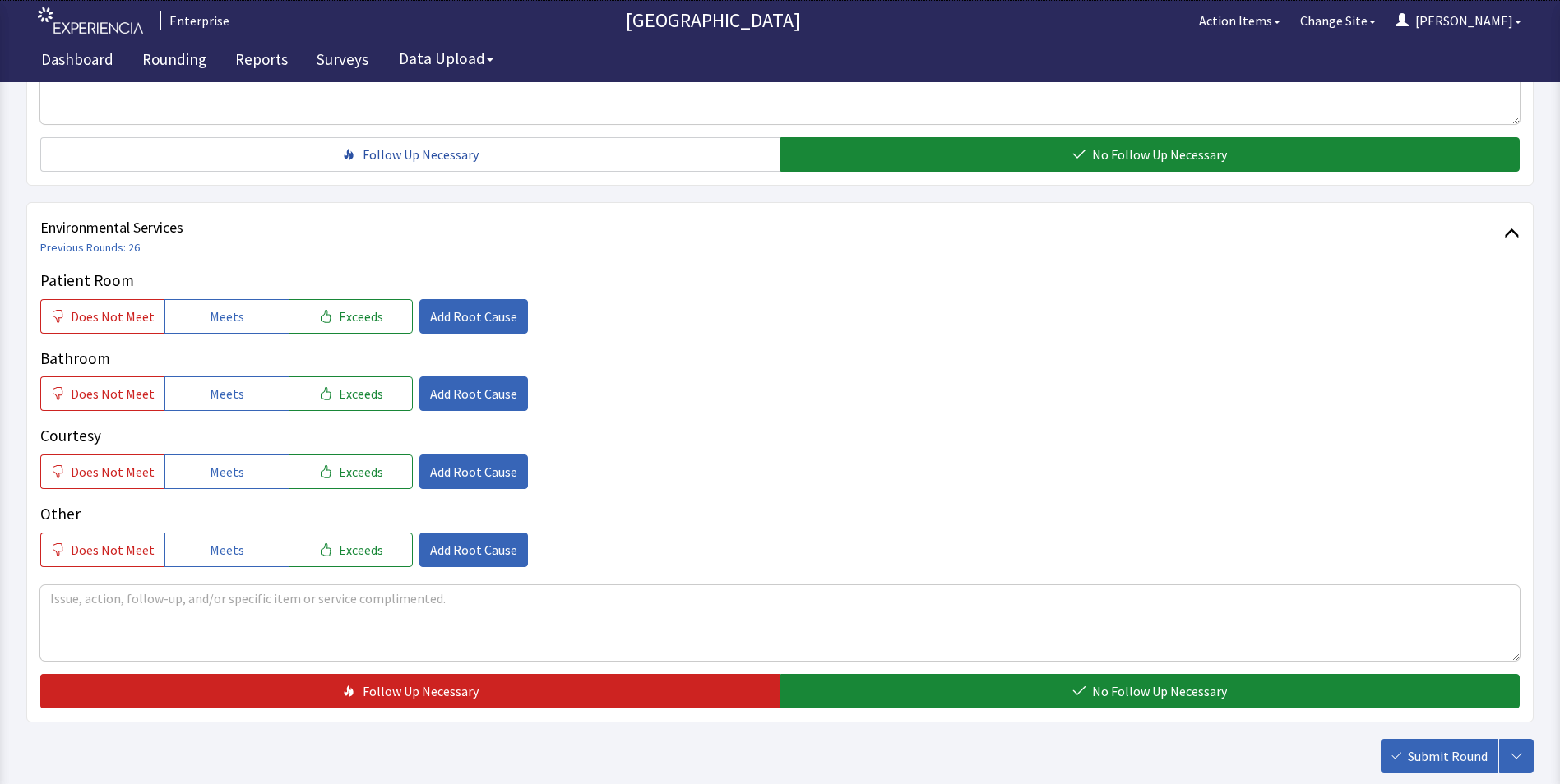
scroll to position [822, 0]
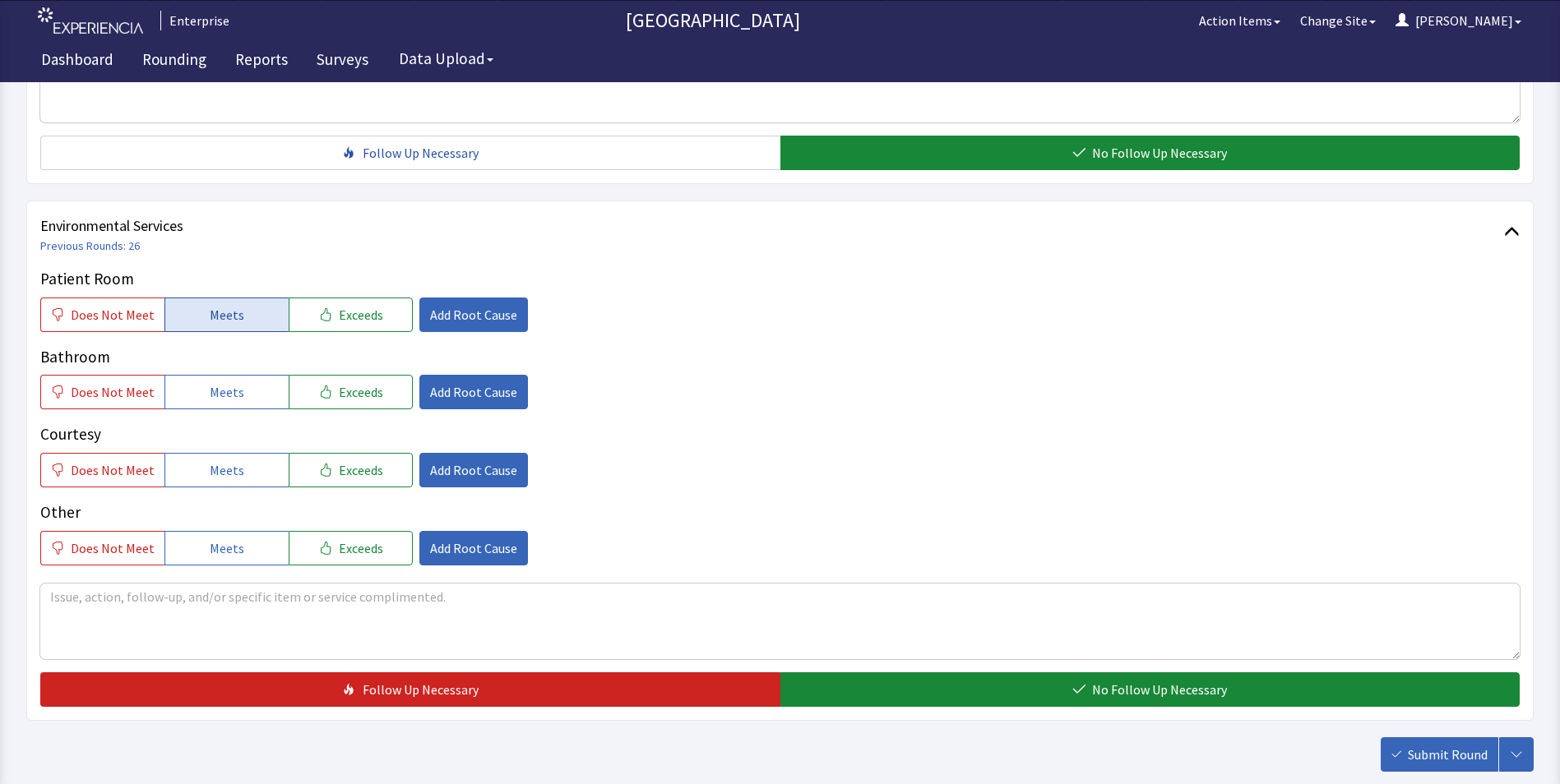
drag, startPoint x: 208, startPoint y: 317, endPoint x: 213, endPoint y: 329, distance: 13.0
click at [210, 317] on span "Meets" at bounding box center [227, 314] width 35 height 19
drag, startPoint x: 222, startPoint y: 400, endPoint x: 228, endPoint y: 420, distance: 20.9
click at [225, 403] on button "Meets" at bounding box center [227, 392] width 124 height 35
click at [221, 471] on span "Meets" at bounding box center [227, 470] width 35 height 19
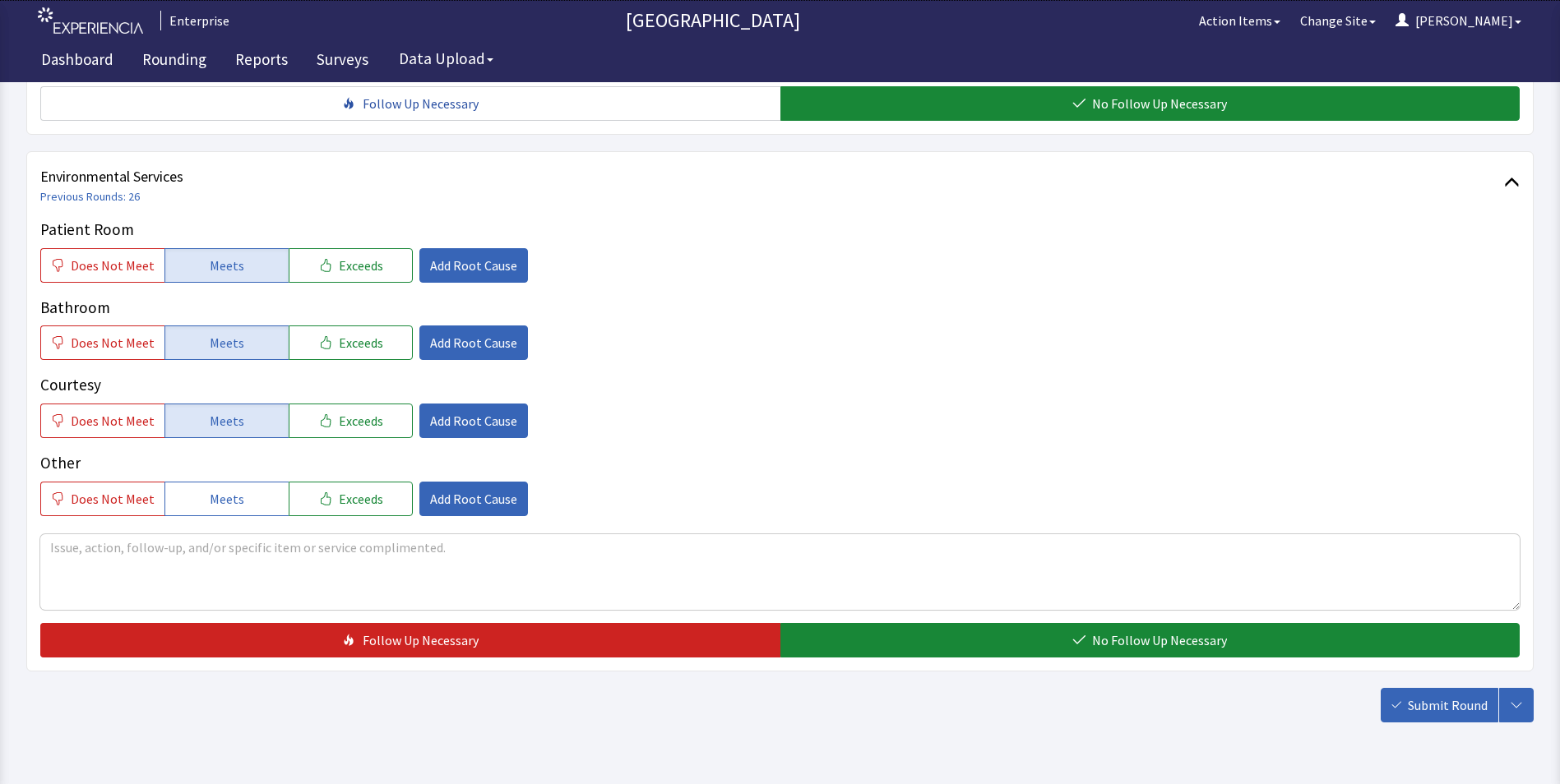
scroll to position [918, 0]
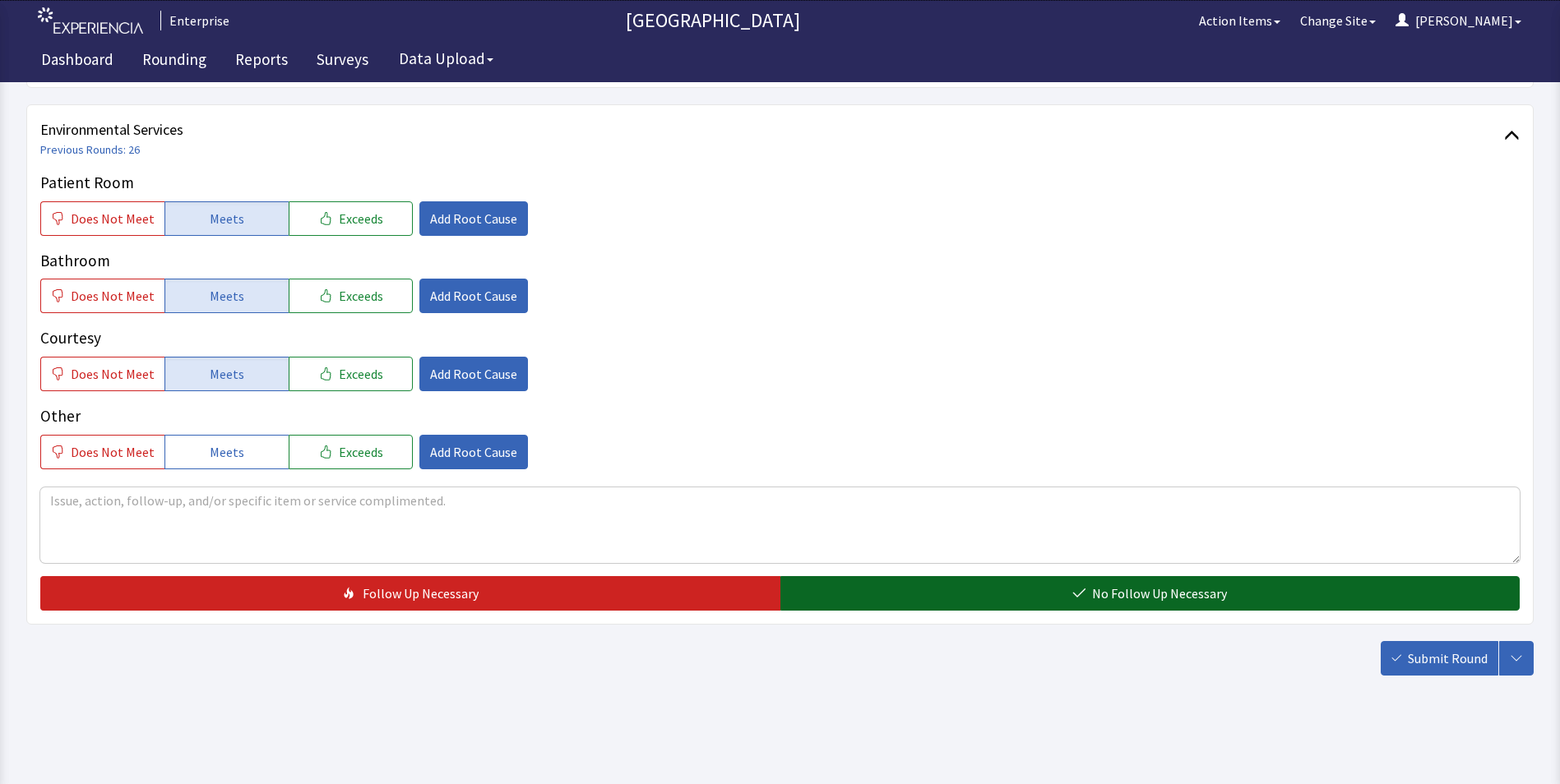
drag, startPoint x: 831, startPoint y: 586, endPoint x: 841, endPoint y: 589, distance: 10.4
click at [832, 586] on button "No Follow Up Necessary" at bounding box center [1150, 593] width 740 height 35
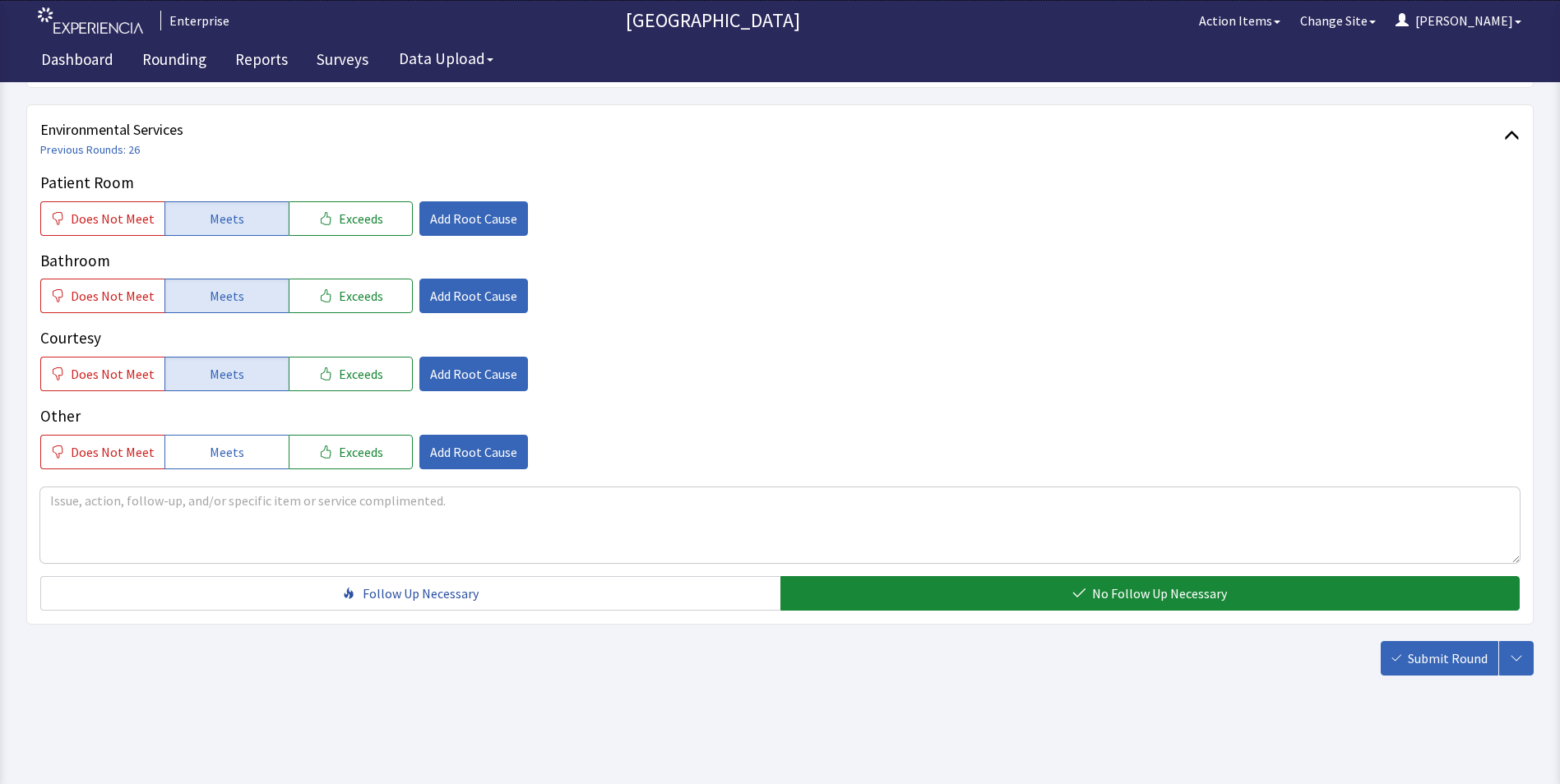
click at [1433, 655] on span "Submit Round" at bounding box center [1447, 658] width 80 height 19
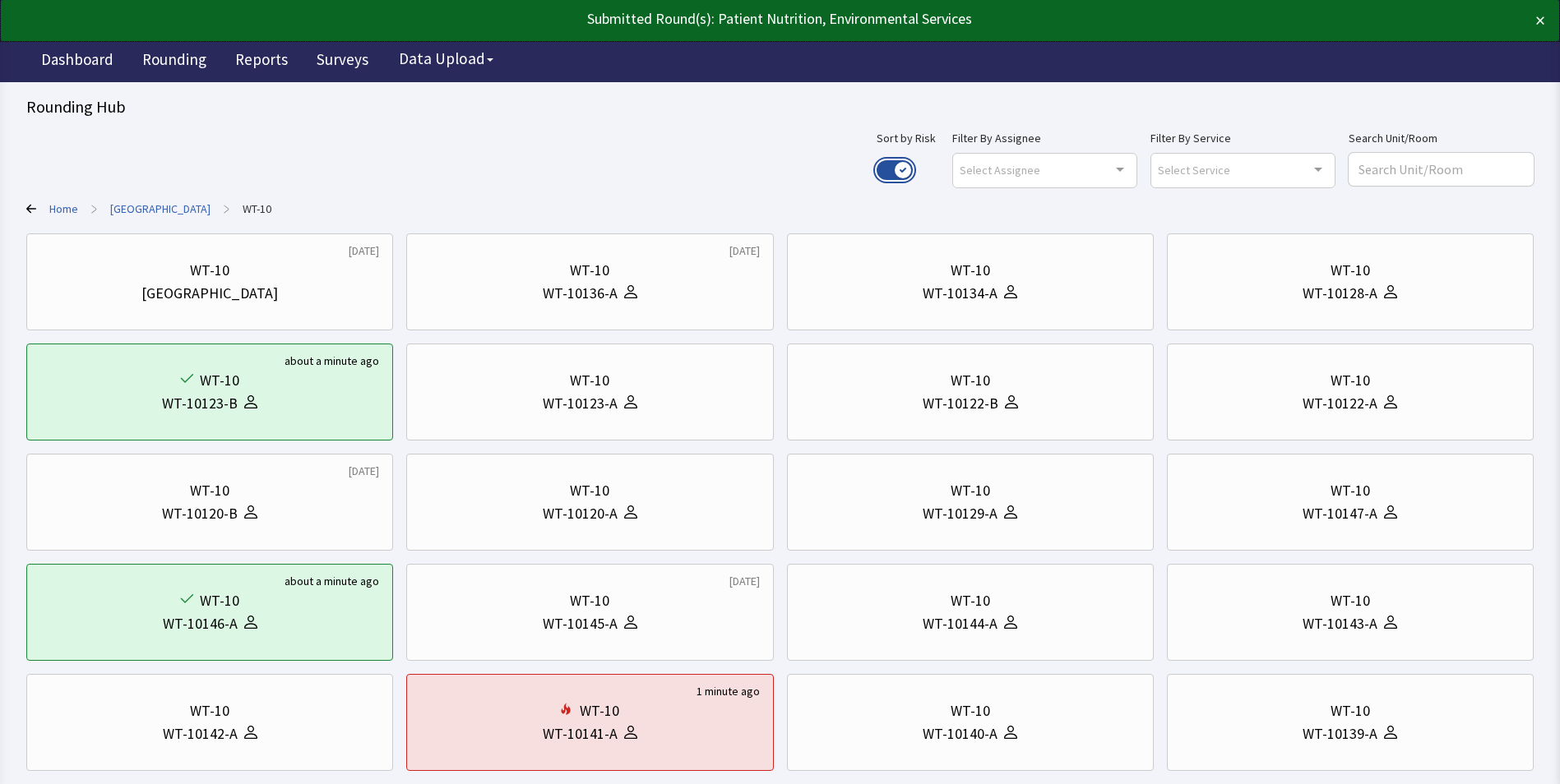
click at [913, 167] on button "Use setting" at bounding box center [894, 170] width 36 height 19
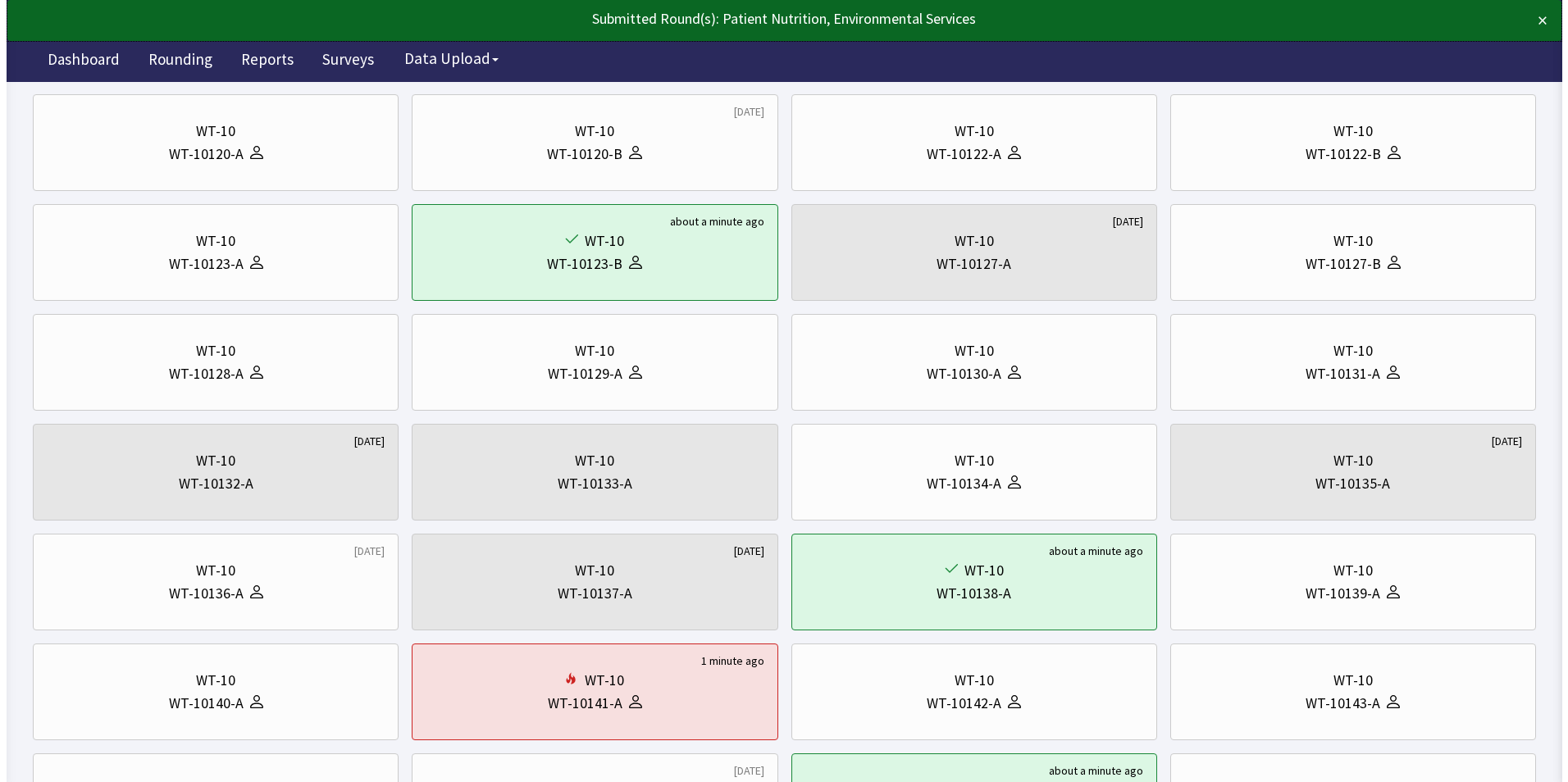
scroll to position [82, 0]
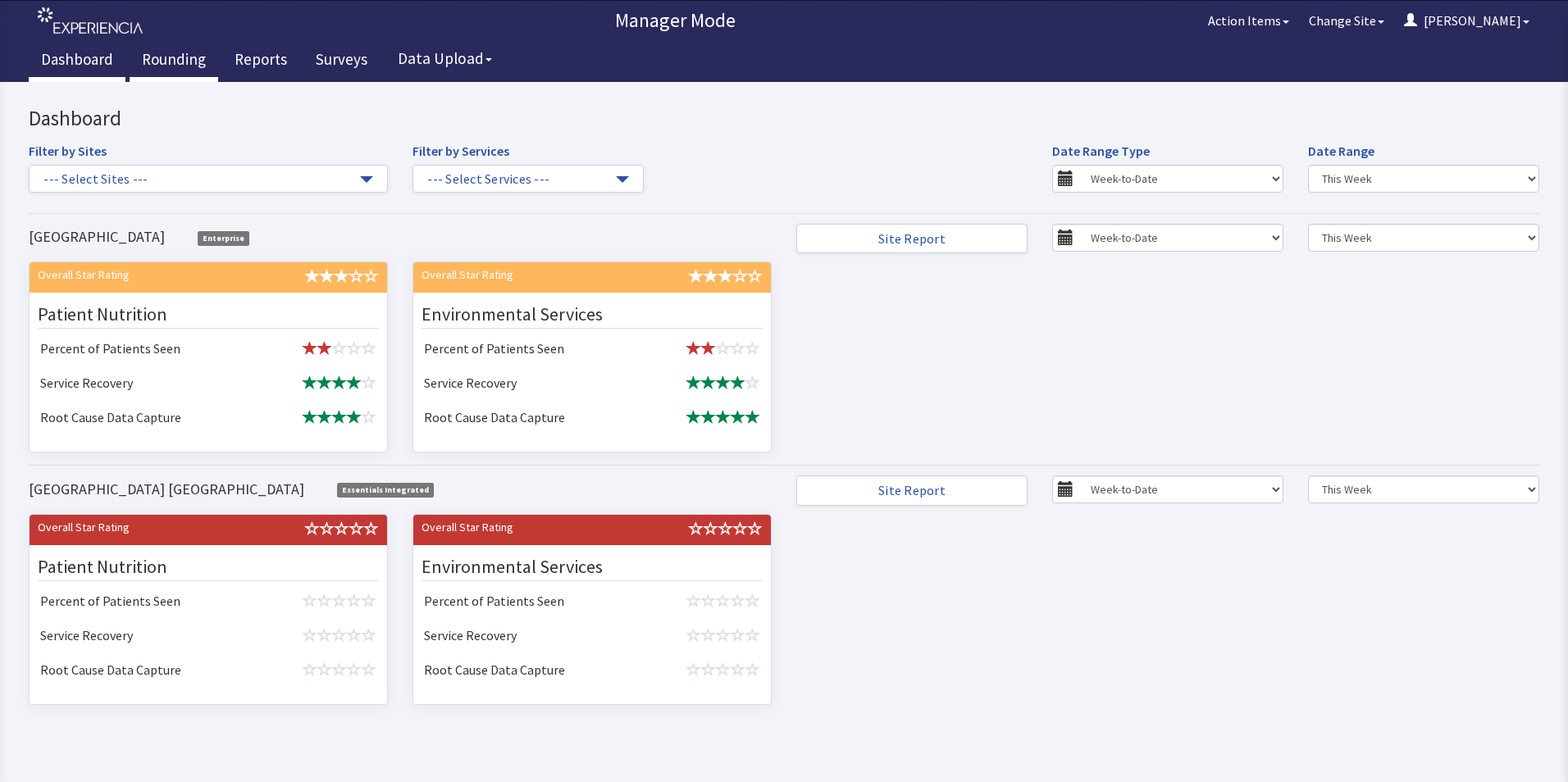
click at [157, 65] on link "Rounding" at bounding box center [174, 61] width 88 height 41
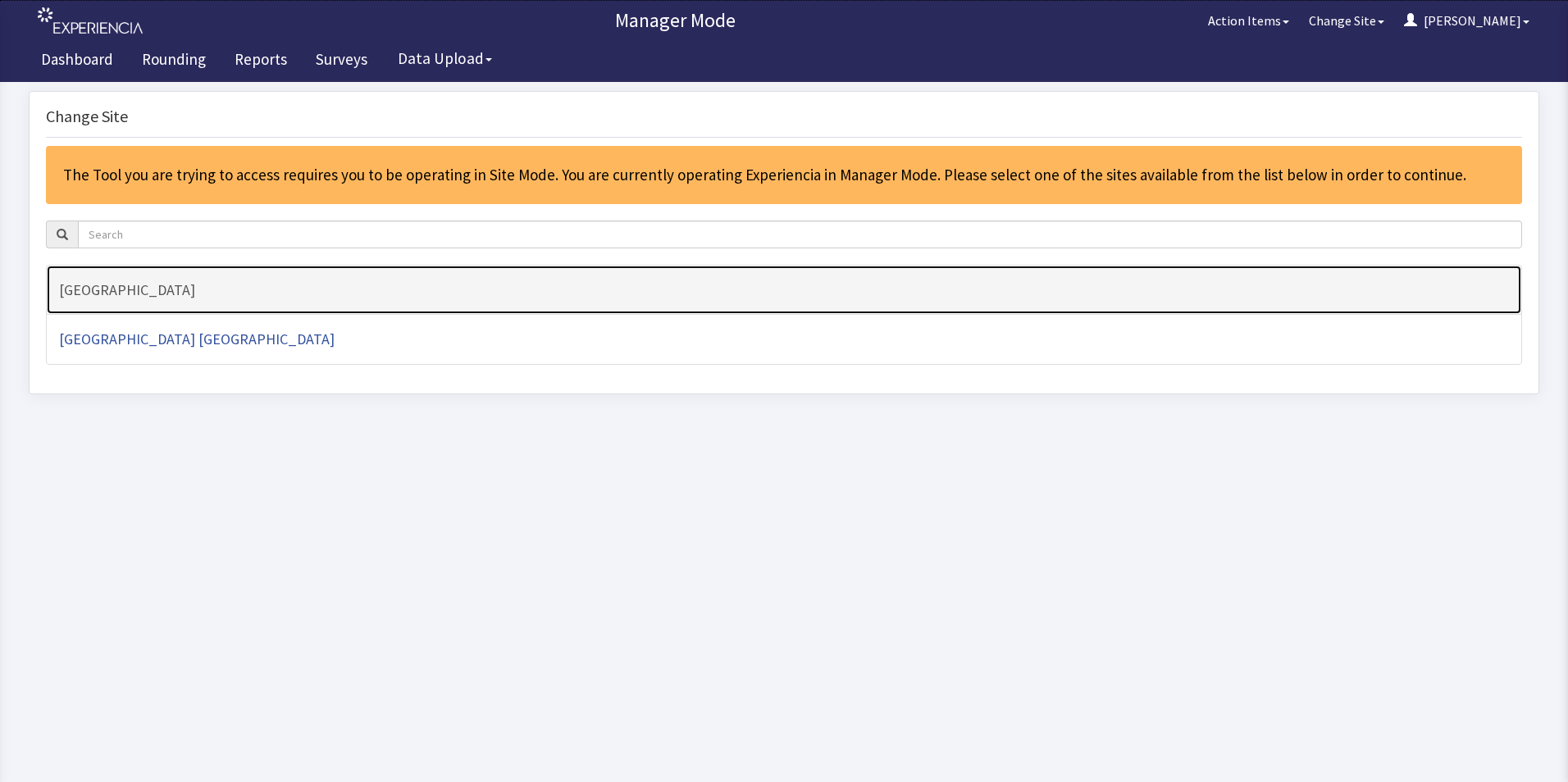
click at [142, 284] on h4 "[GEOGRAPHIC_DATA]" at bounding box center [784, 290] width 1450 height 17
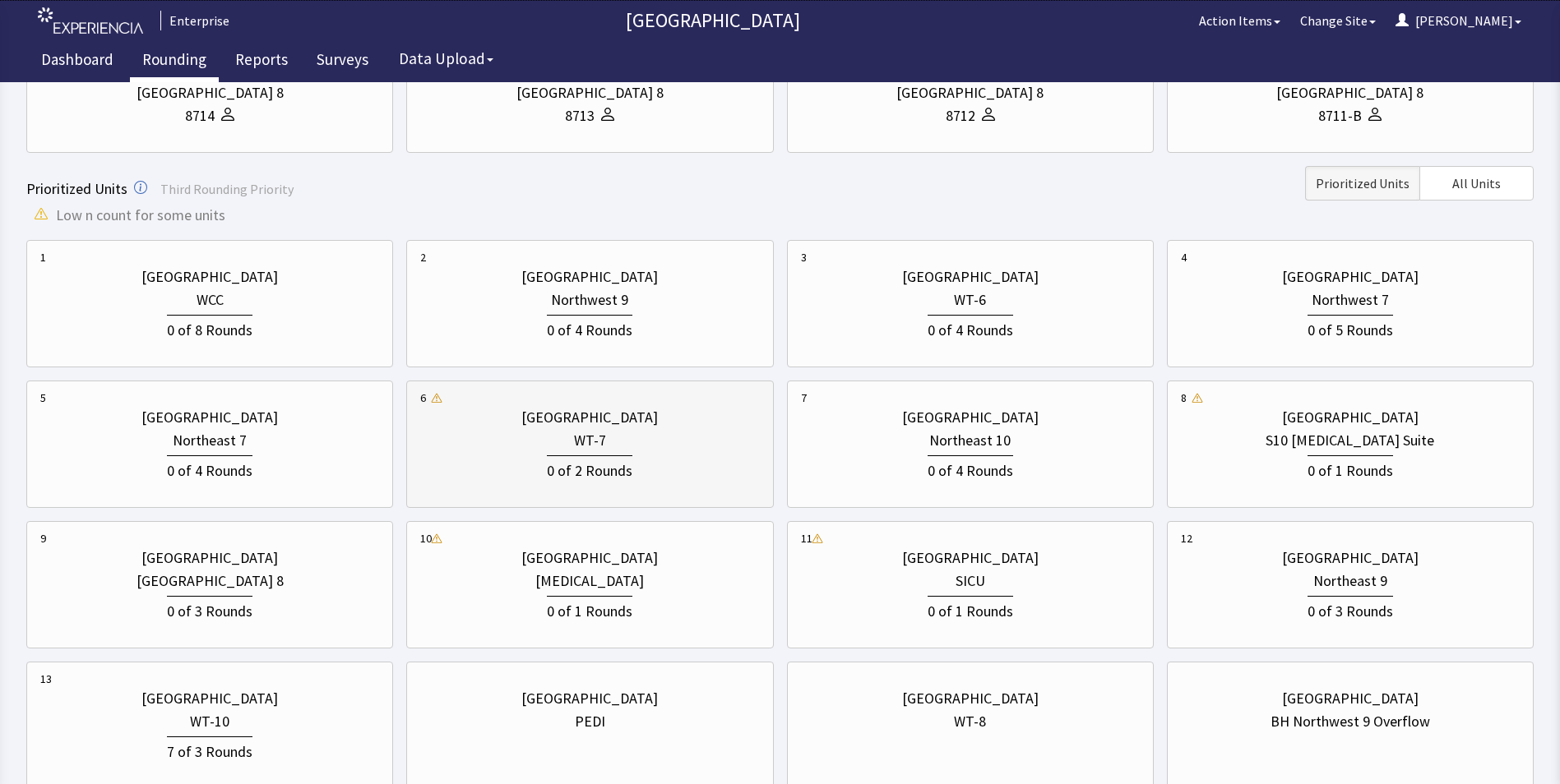
scroll to position [493, 0]
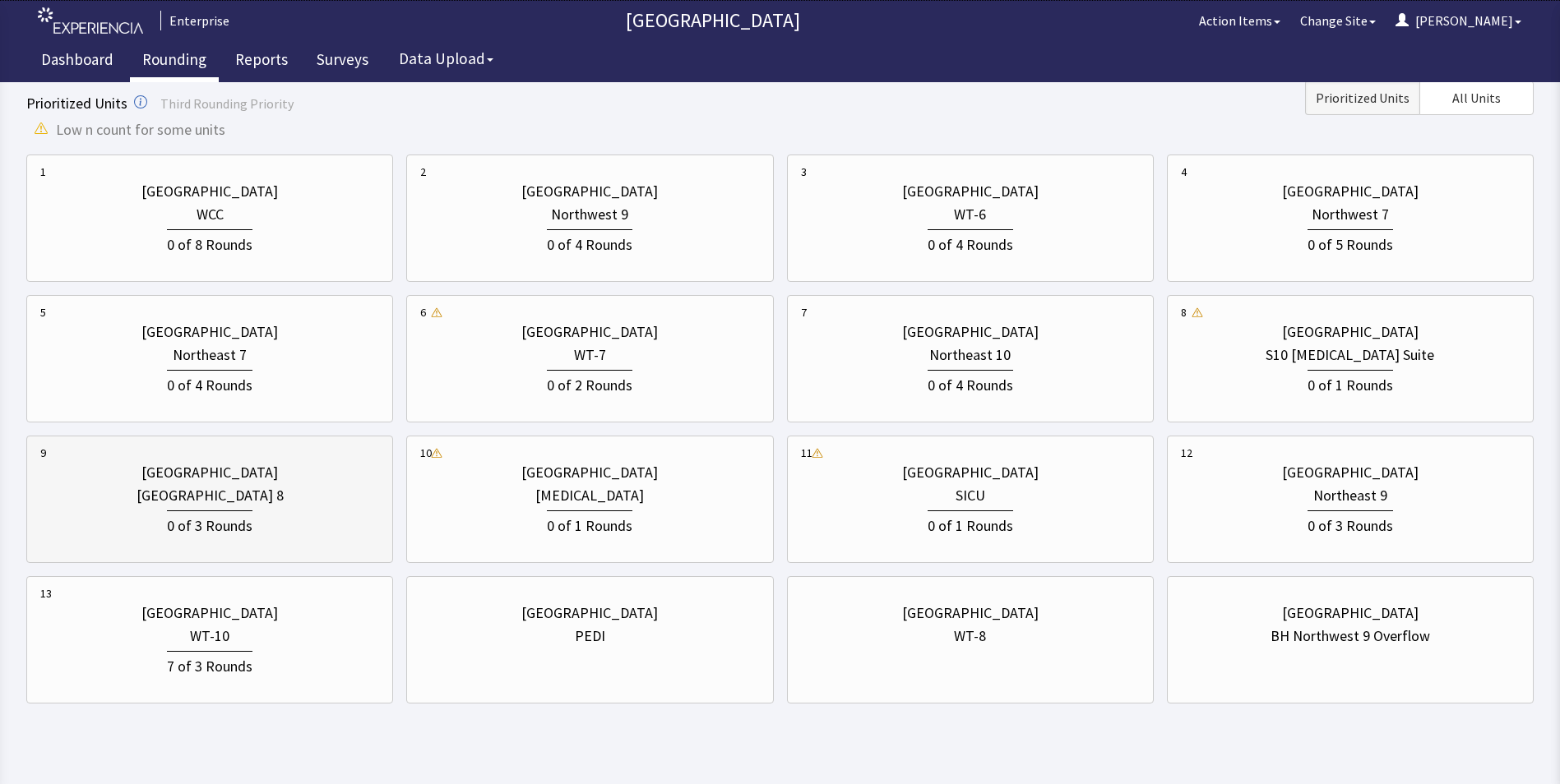
click at [201, 494] on div "[GEOGRAPHIC_DATA] 8" at bounding box center [210, 495] width 147 height 23
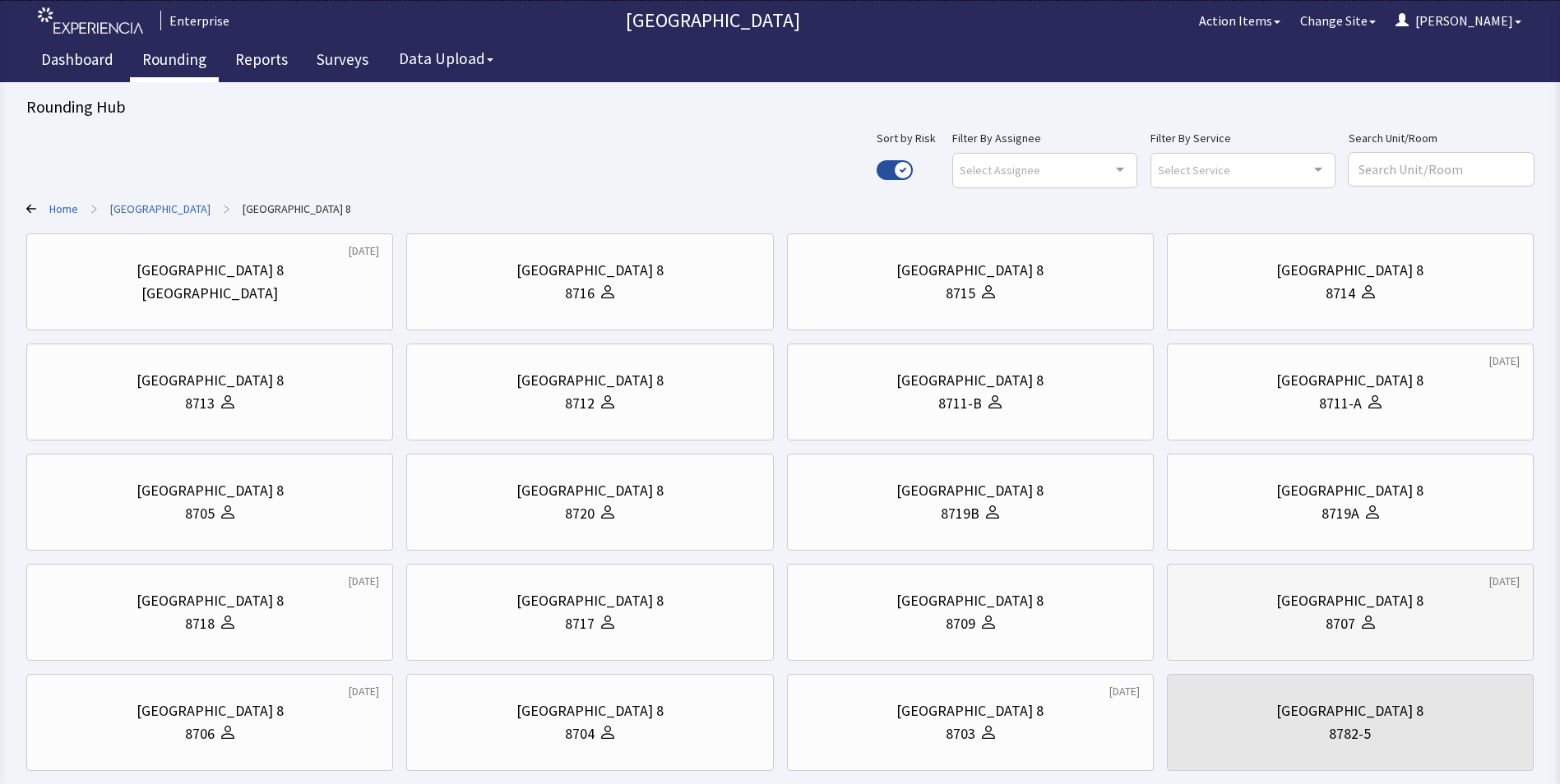
click at [1299, 618] on div "8707" at bounding box center [1350, 624] width 339 height 23
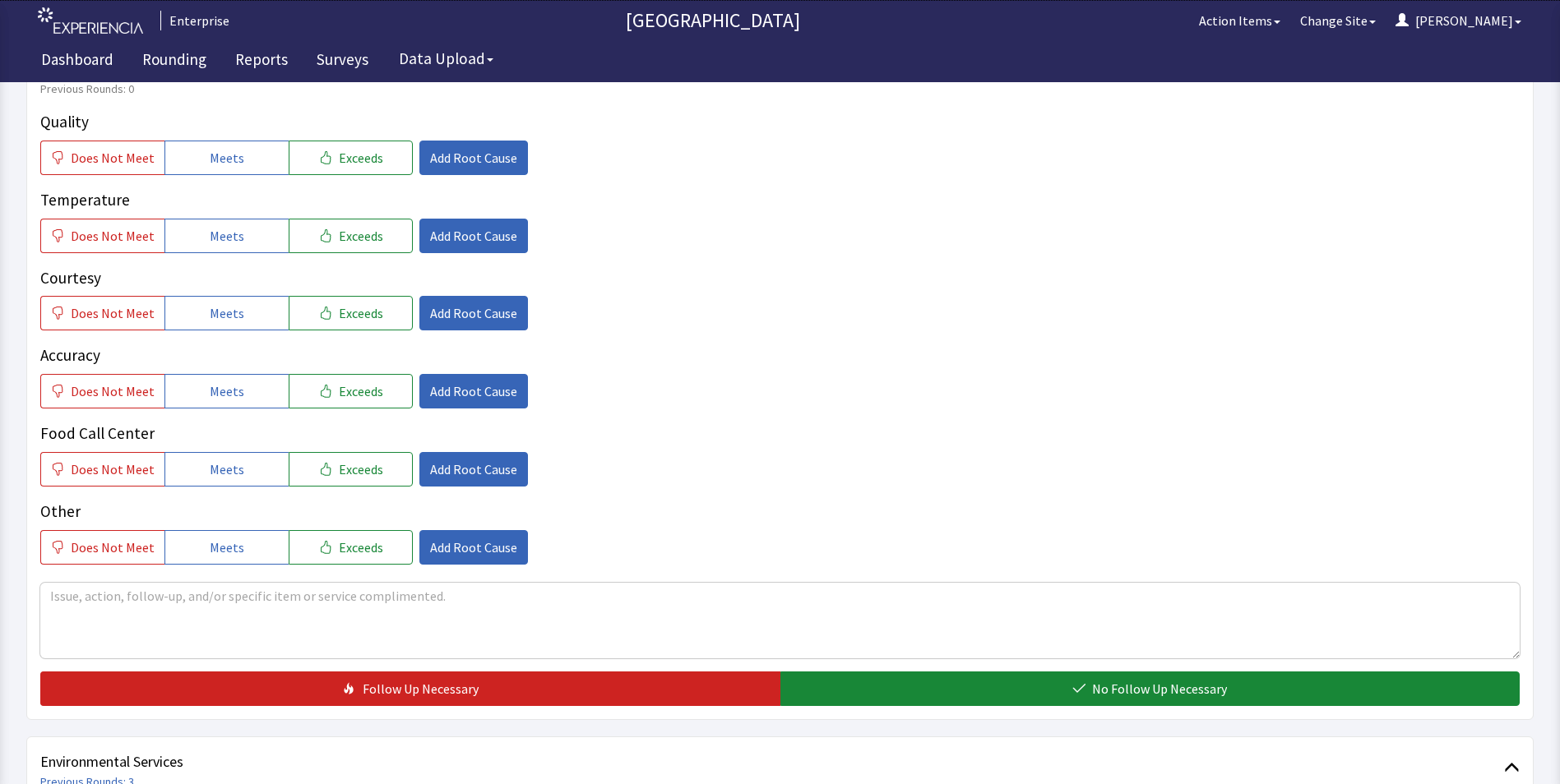
scroll to position [246, 0]
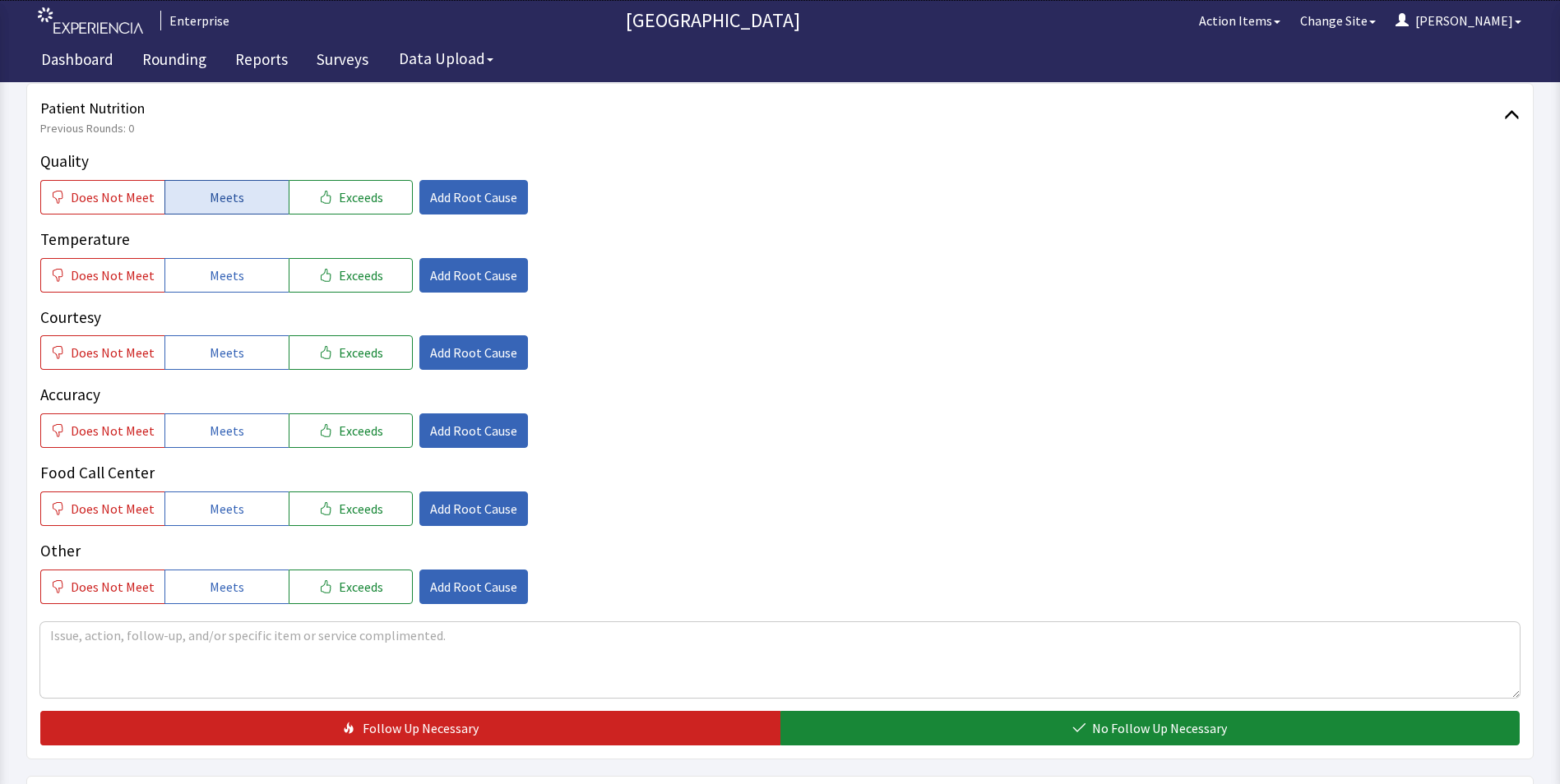
click at [210, 198] on span "Meets" at bounding box center [227, 198] width 35 height 19
click at [214, 278] on span "Meets" at bounding box center [227, 276] width 35 height 19
drag, startPoint x: 222, startPoint y: 351, endPoint x: 220, endPoint y: 369, distance: 18.1
click at [222, 353] on span "Meets" at bounding box center [227, 353] width 35 height 19
drag, startPoint x: 216, startPoint y: 425, endPoint x: 222, endPoint y: 472, distance: 47.4
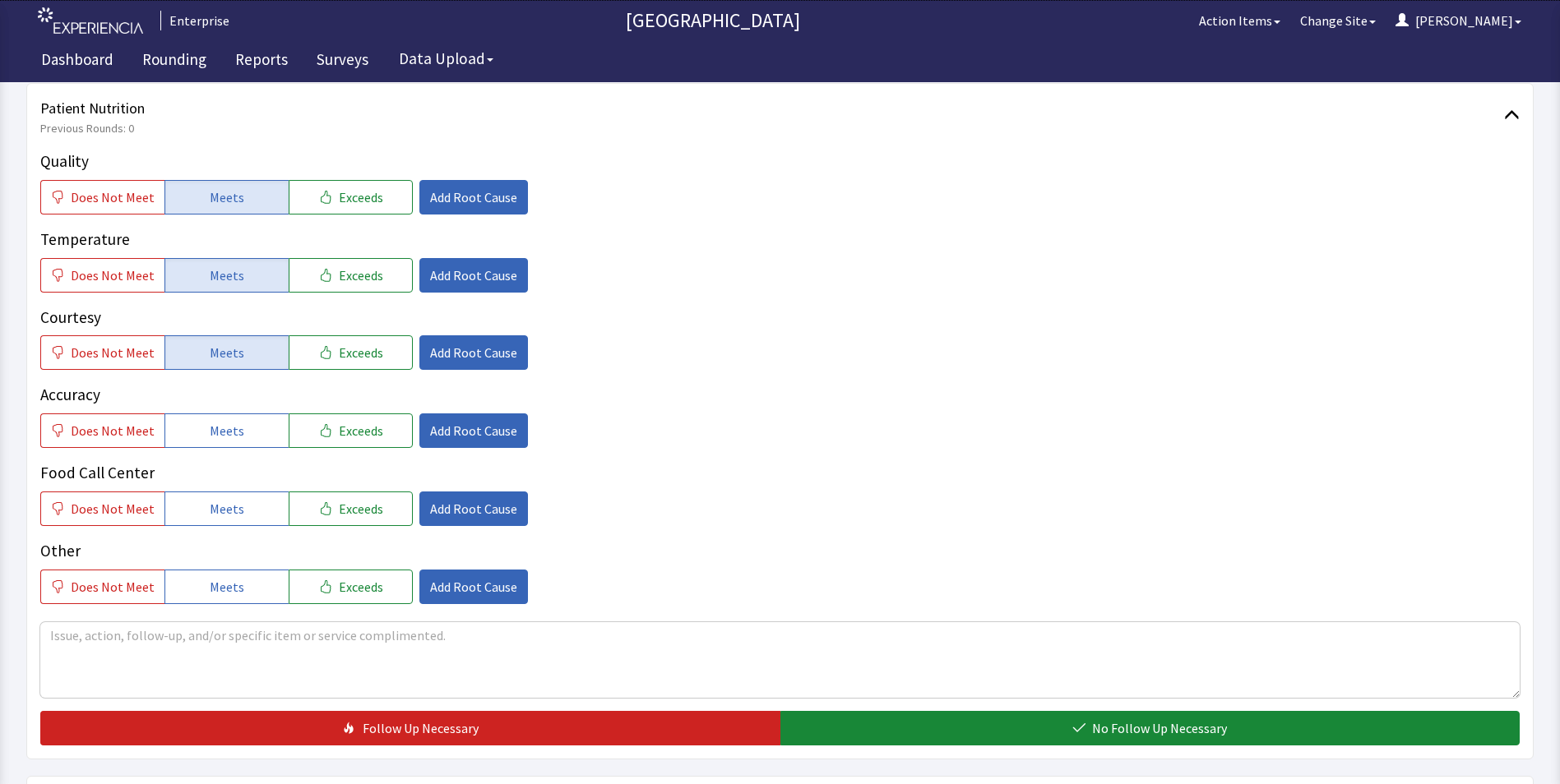
click at [217, 431] on span "Meets" at bounding box center [227, 431] width 35 height 19
click at [225, 502] on span "Meets" at bounding box center [227, 508] width 35 height 19
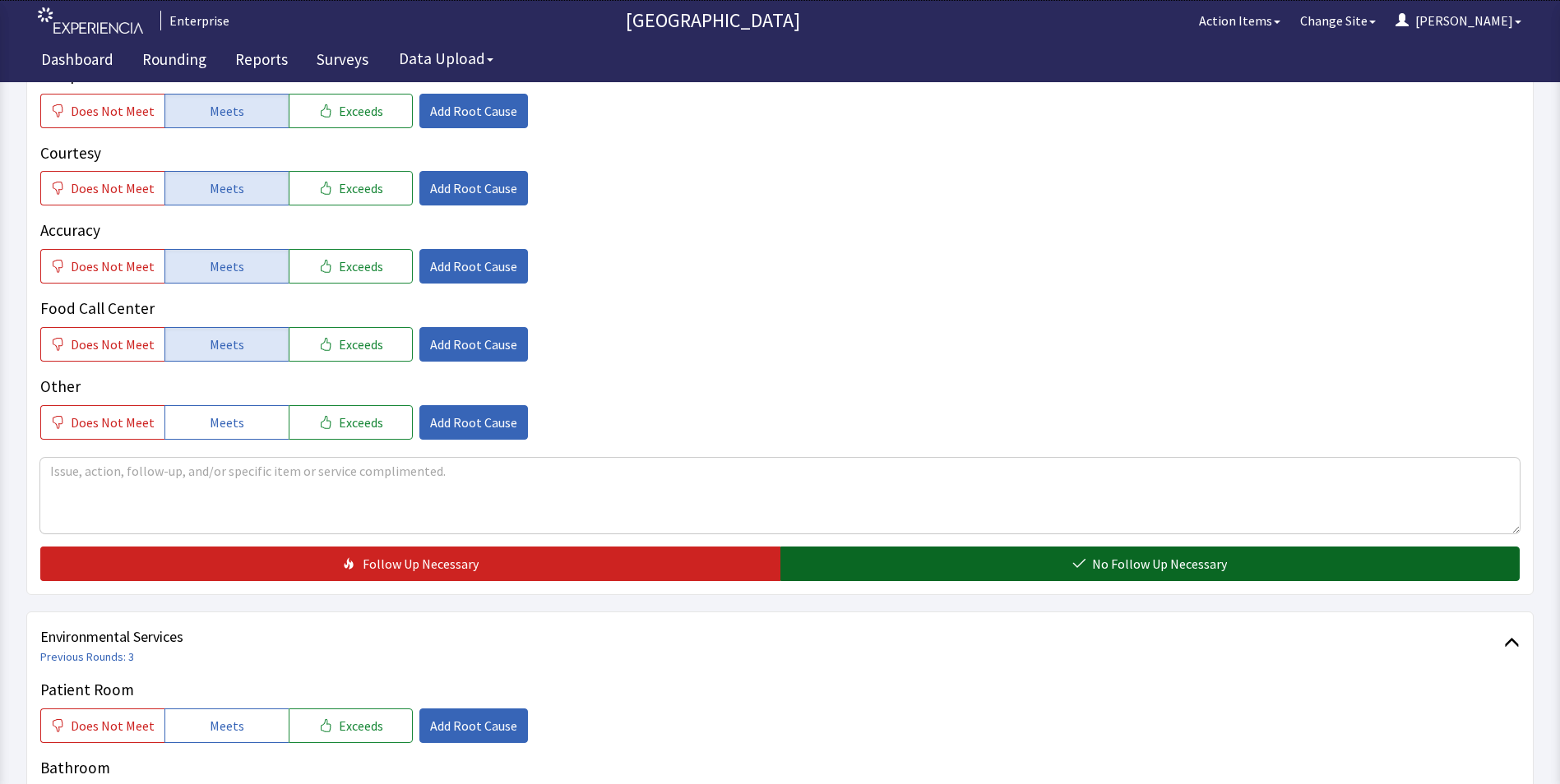
click at [881, 563] on button "No Follow Up Necessary" at bounding box center [1150, 563] width 740 height 35
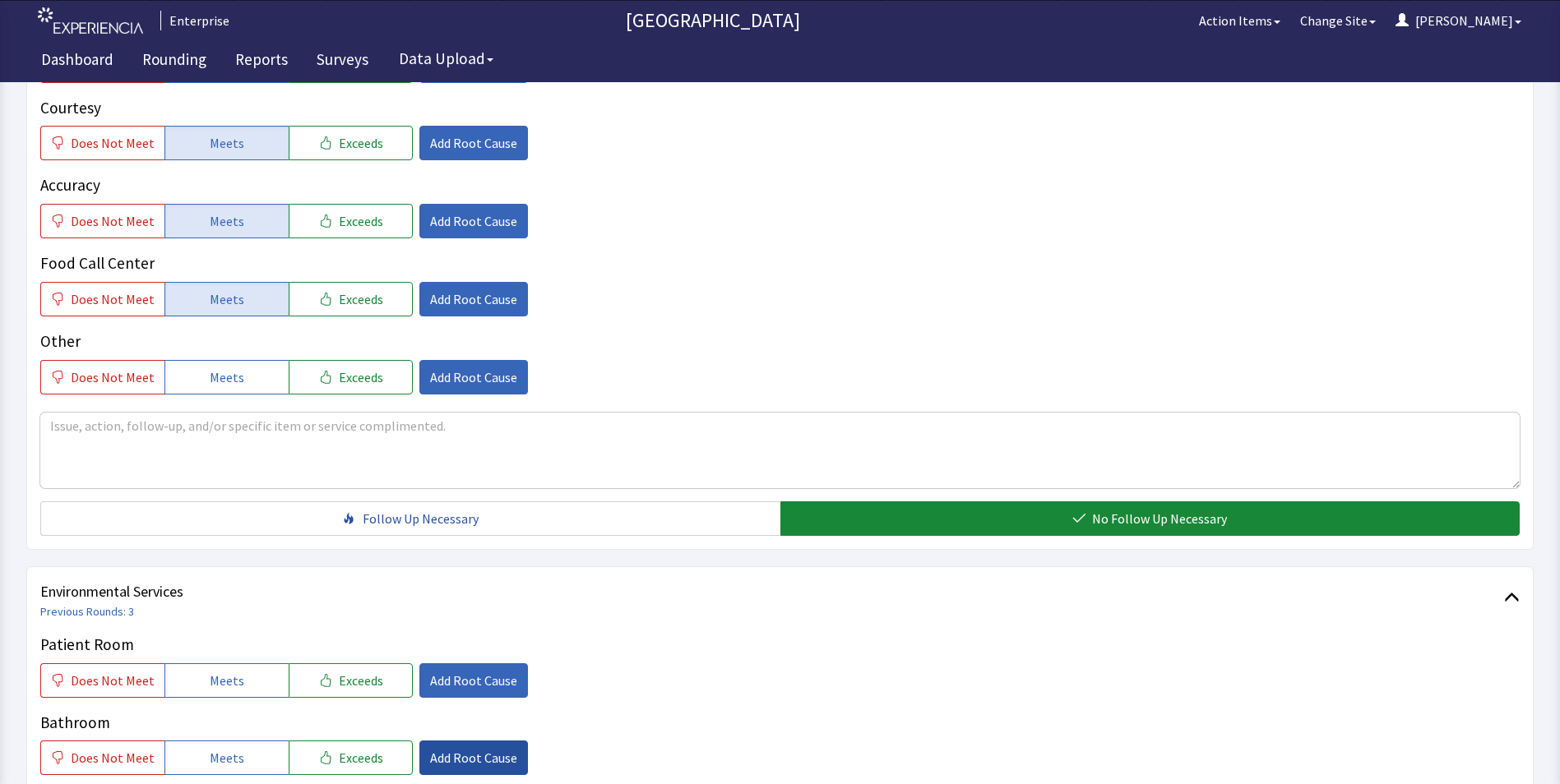
scroll to position [740, 0]
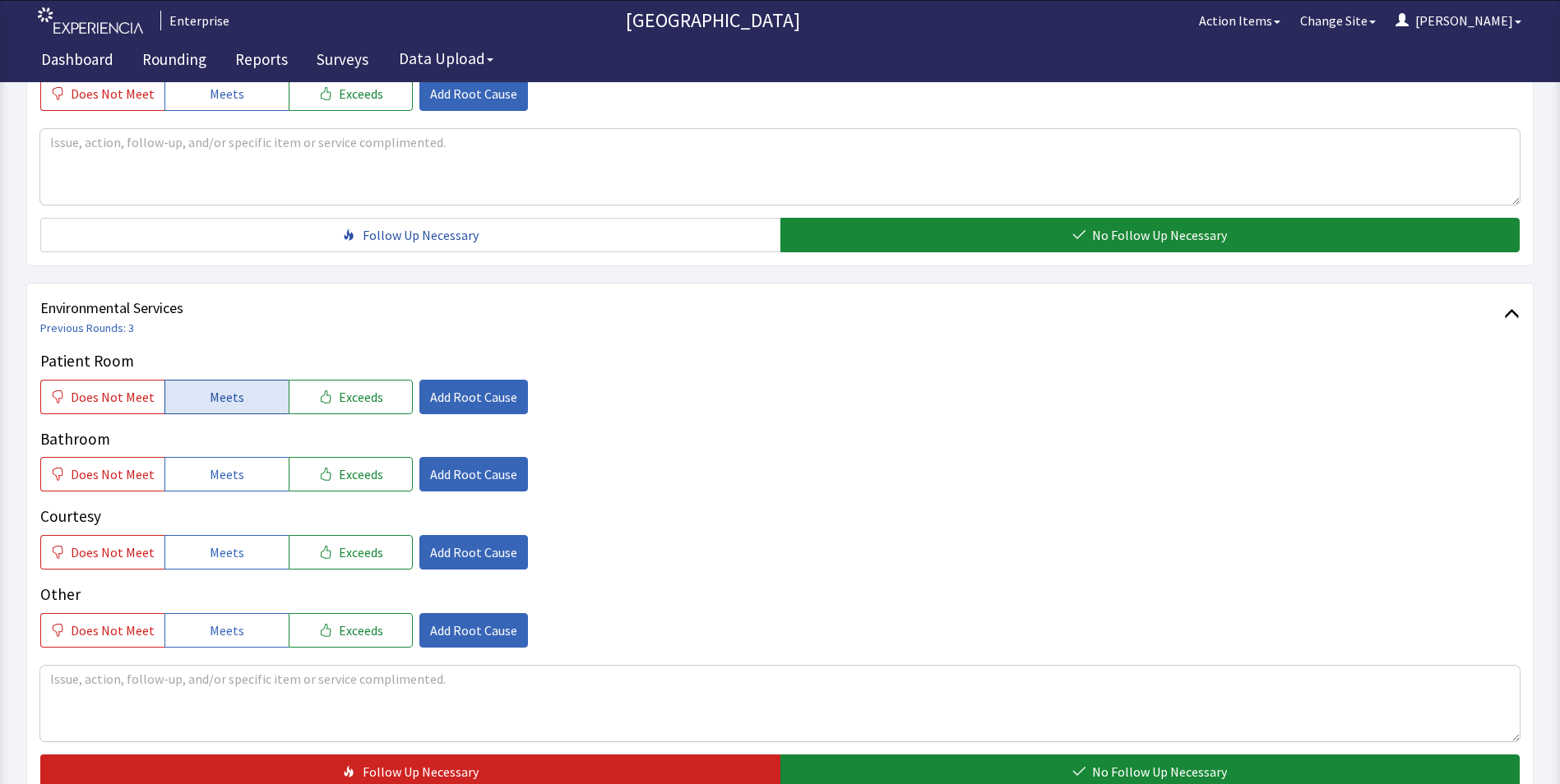
click at [210, 403] on span "Meets" at bounding box center [227, 397] width 35 height 19
drag, startPoint x: 235, startPoint y: 466, endPoint x: 236, endPoint y: 483, distance: 17.0
click at [236, 470] on span "Meets" at bounding box center [227, 474] width 35 height 19
click at [233, 543] on span "Meets" at bounding box center [227, 552] width 35 height 19
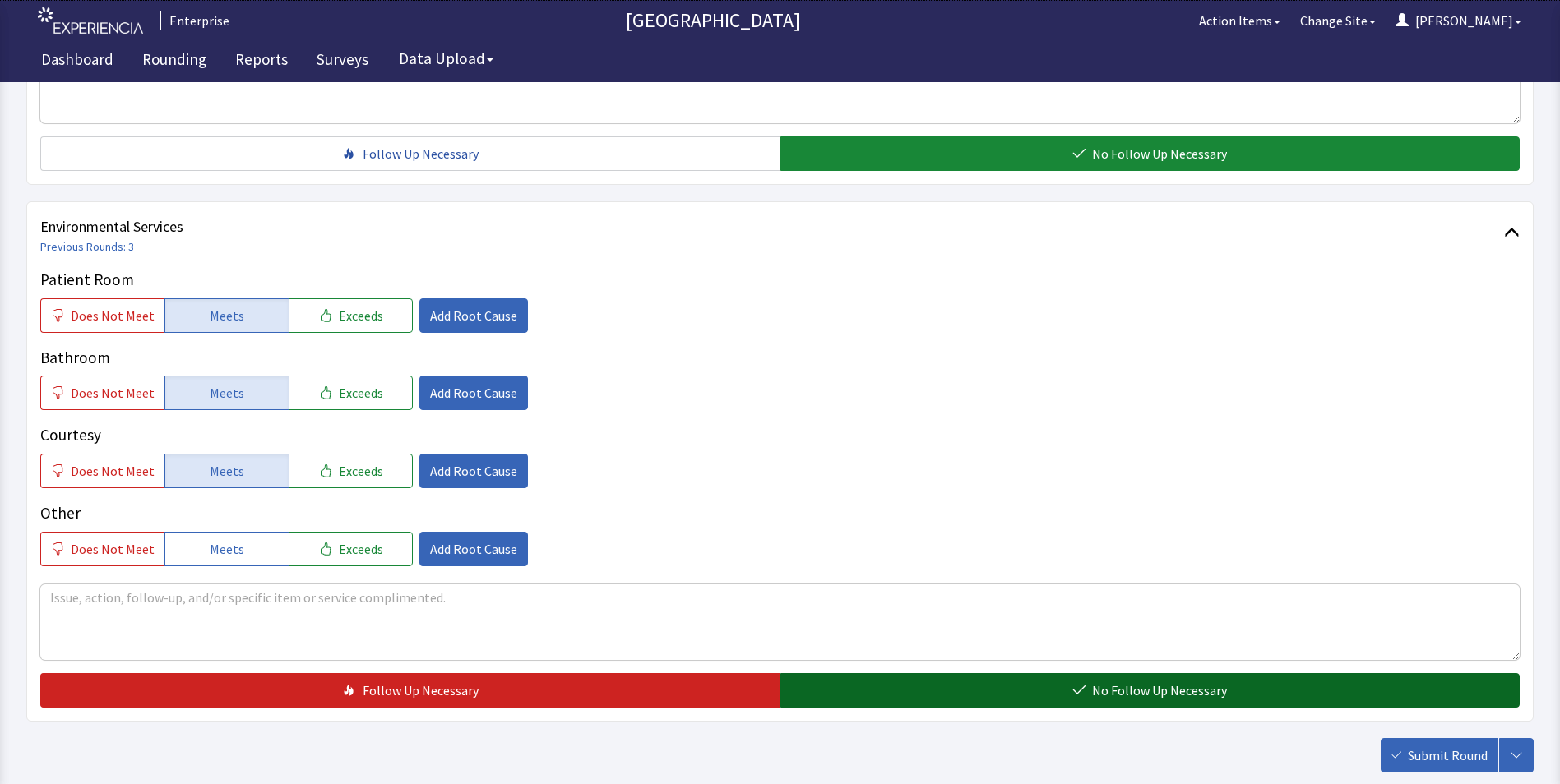
scroll to position [918, 0]
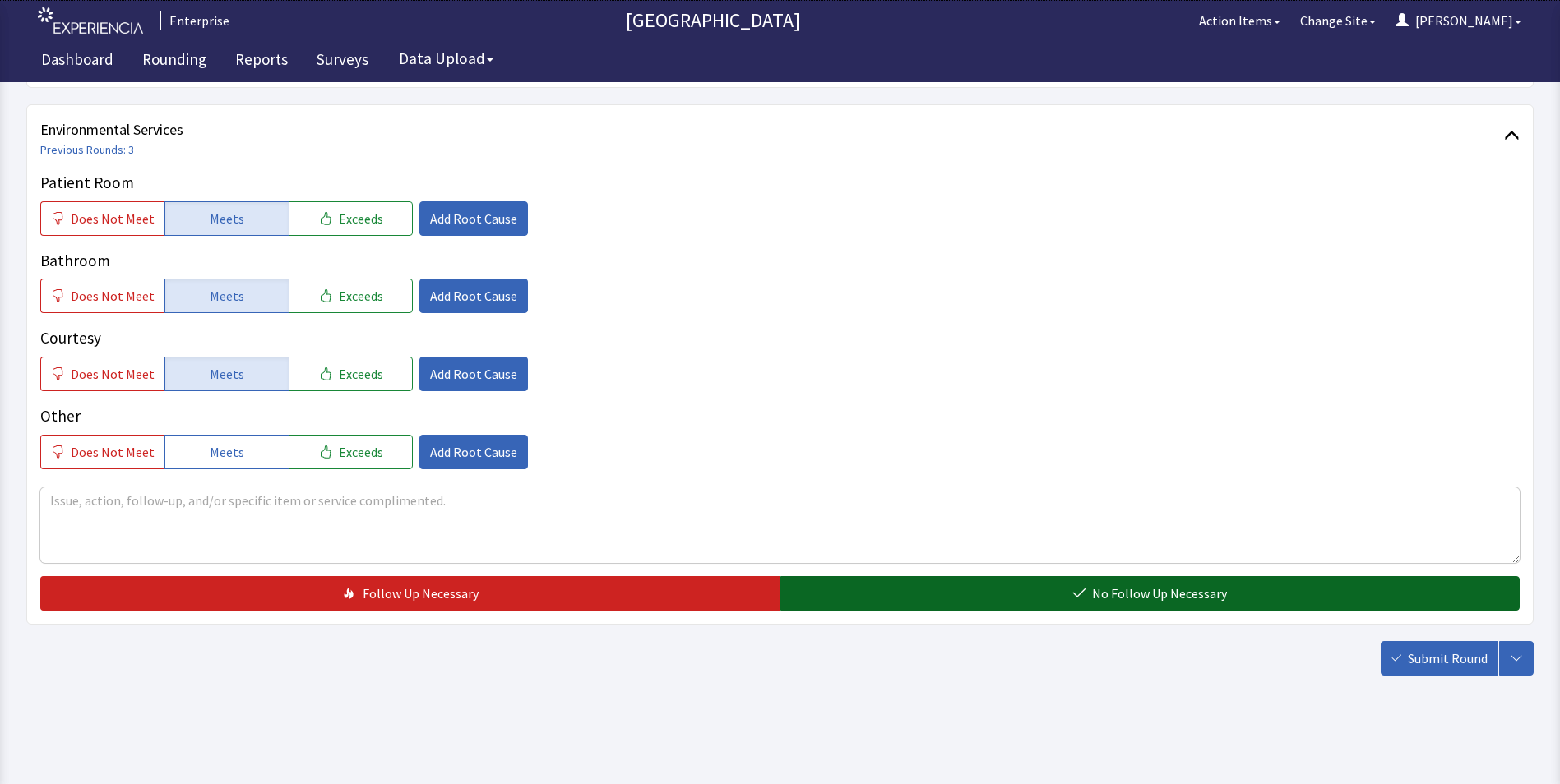
click at [998, 594] on button "No Follow Up Necessary" at bounding box center [1150, 593] width 740 height 35
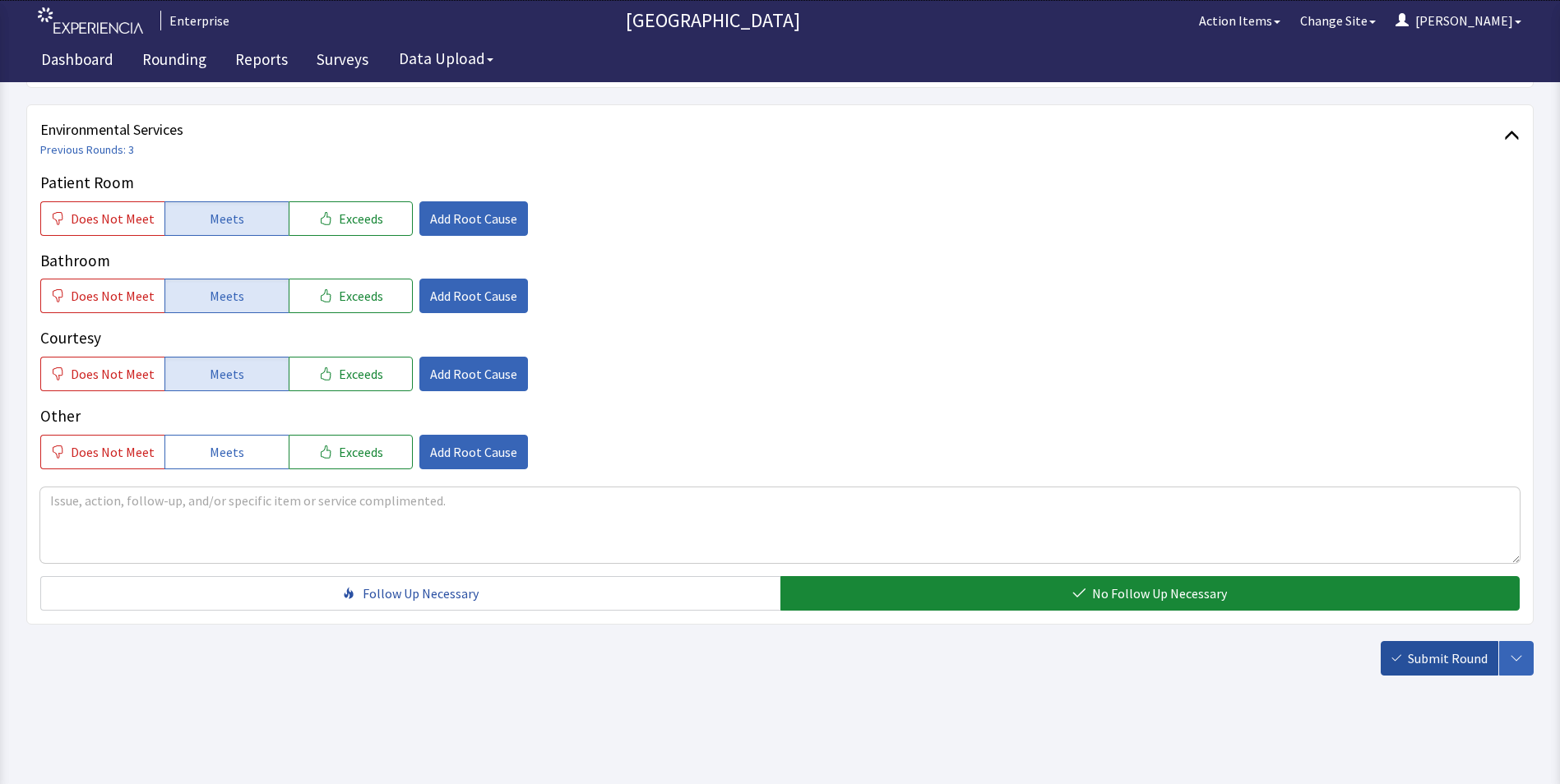
click at [1442, 658] on span "Submit Round" at bounding box center [1447, 658] width 80 height 19
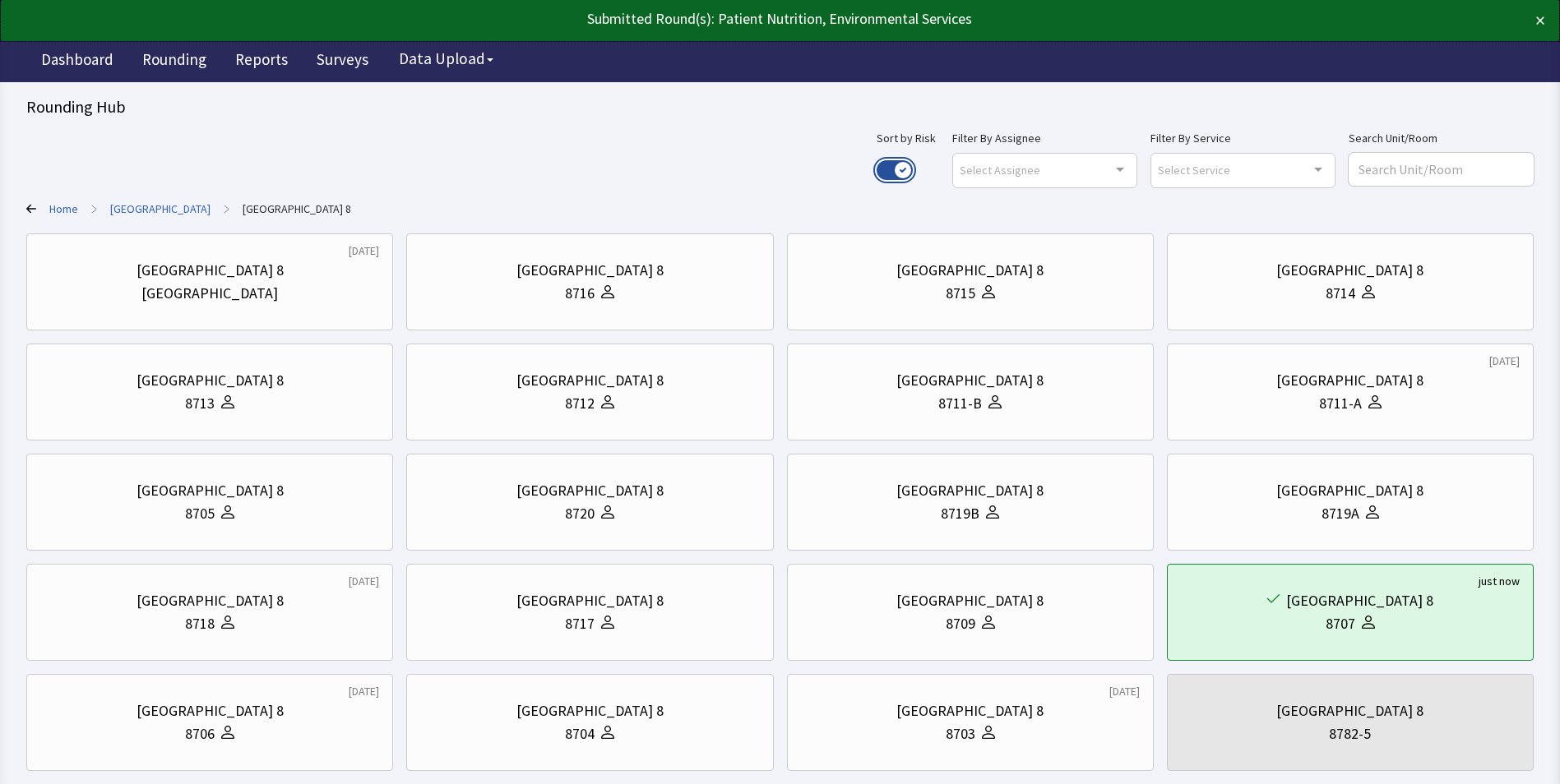
click at [913, 168] on button "Use setting" at bounding box center [894, 170] width 36 height 19
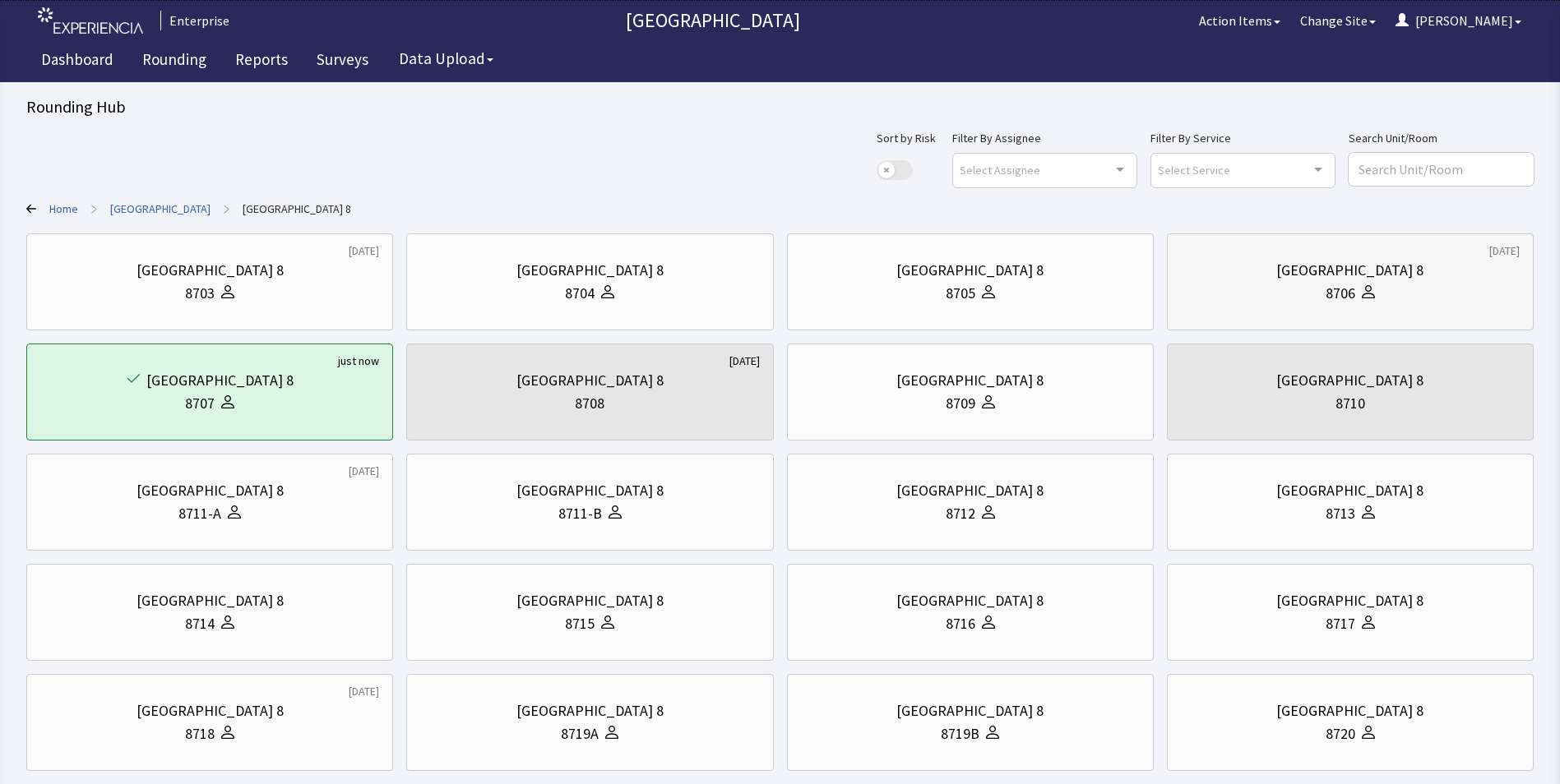
click at [1307, 292] on div "8706" at bounding box center [1350, 293] width 339 height 23
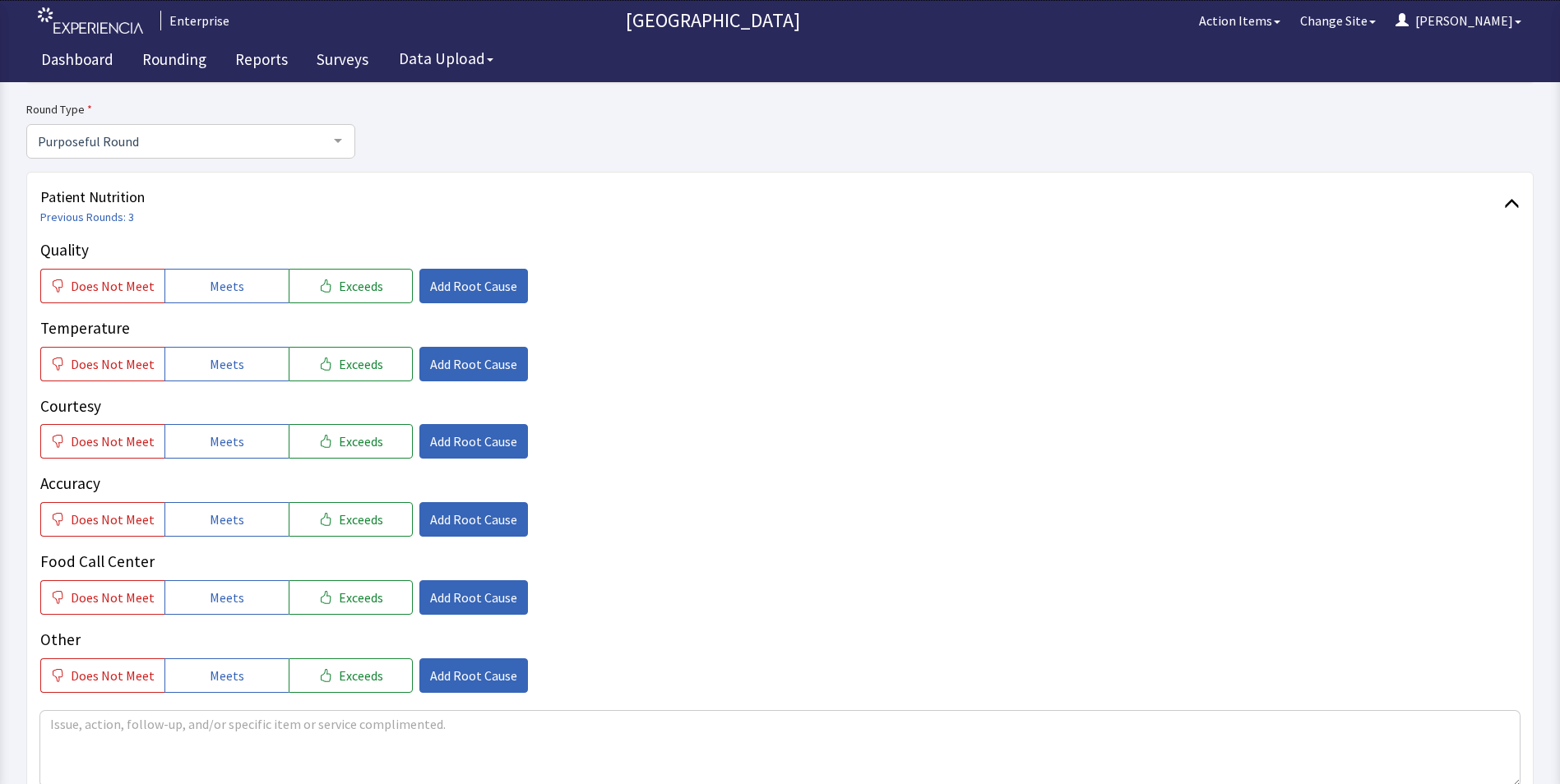
scroll to position [165, 0]
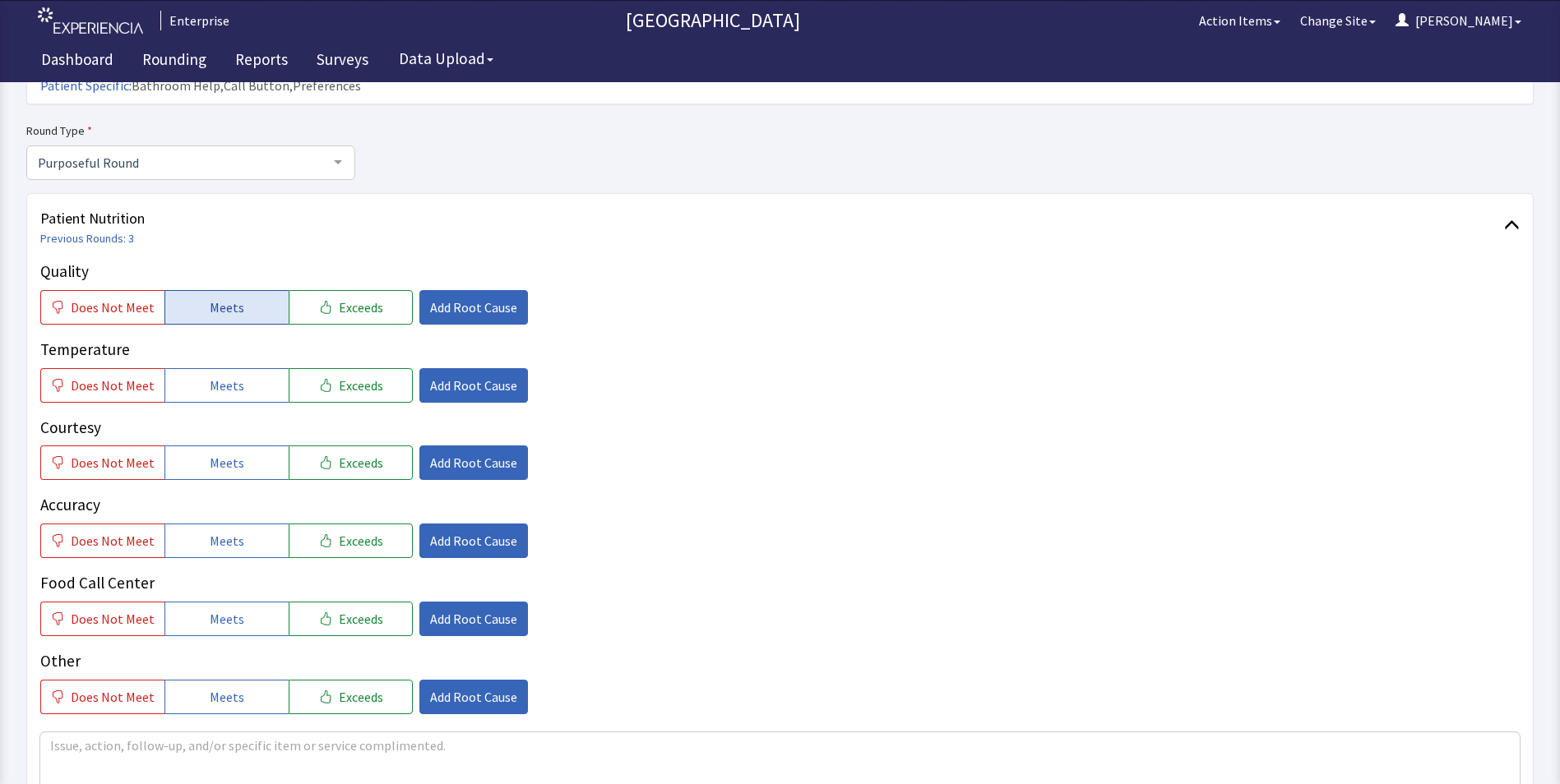
click at [218, 298] on span "Meets" at bounding box center [227, 307] width 35 height 19
drag, startPoint x: 215, startPoint y: 352, endPoint x: 213, endPoint y: 417, distance: 65.0
click at [214, 376] on span "Meets" at bounding box center [227, 385] width 35 height 19
drag, startPoint x: 213, startPoint y: 429, endPoint x: 215, endPoint y: 444, distance: 15.1
click at [213, 453] on span "Meets" at bounding box center [227, 462] width 35 height 19
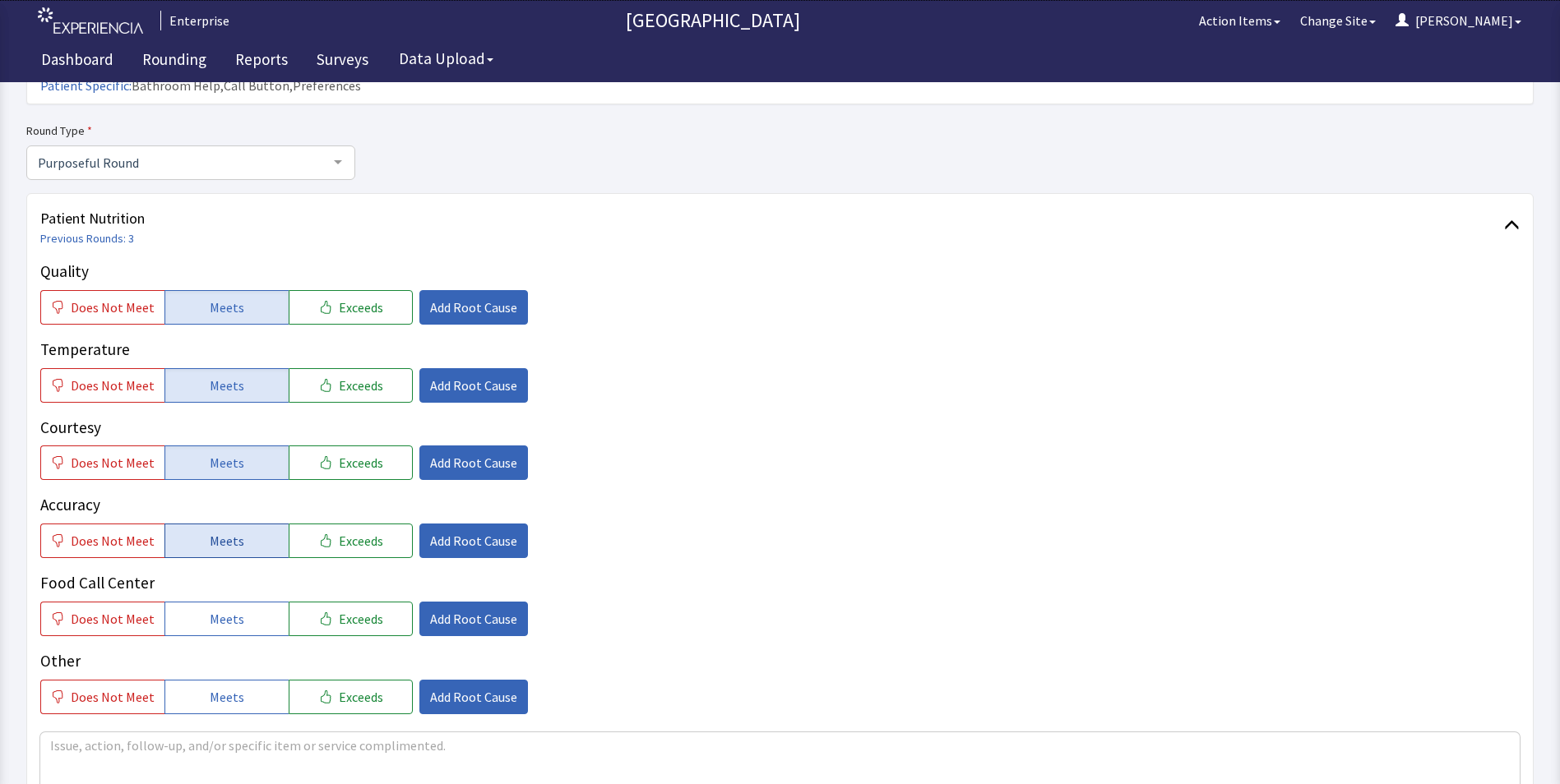
drag, startPoint x: 214, startPoint y: 504, endPoint x: 214, endPoint y: 515, distance: 11.0
click at [214, 531] on span "Meets" at bounding box center [227, 540] width 35 height 19
click at [214, 609] on span "Meets" at bounding box center [227, 618] width 35 height 19
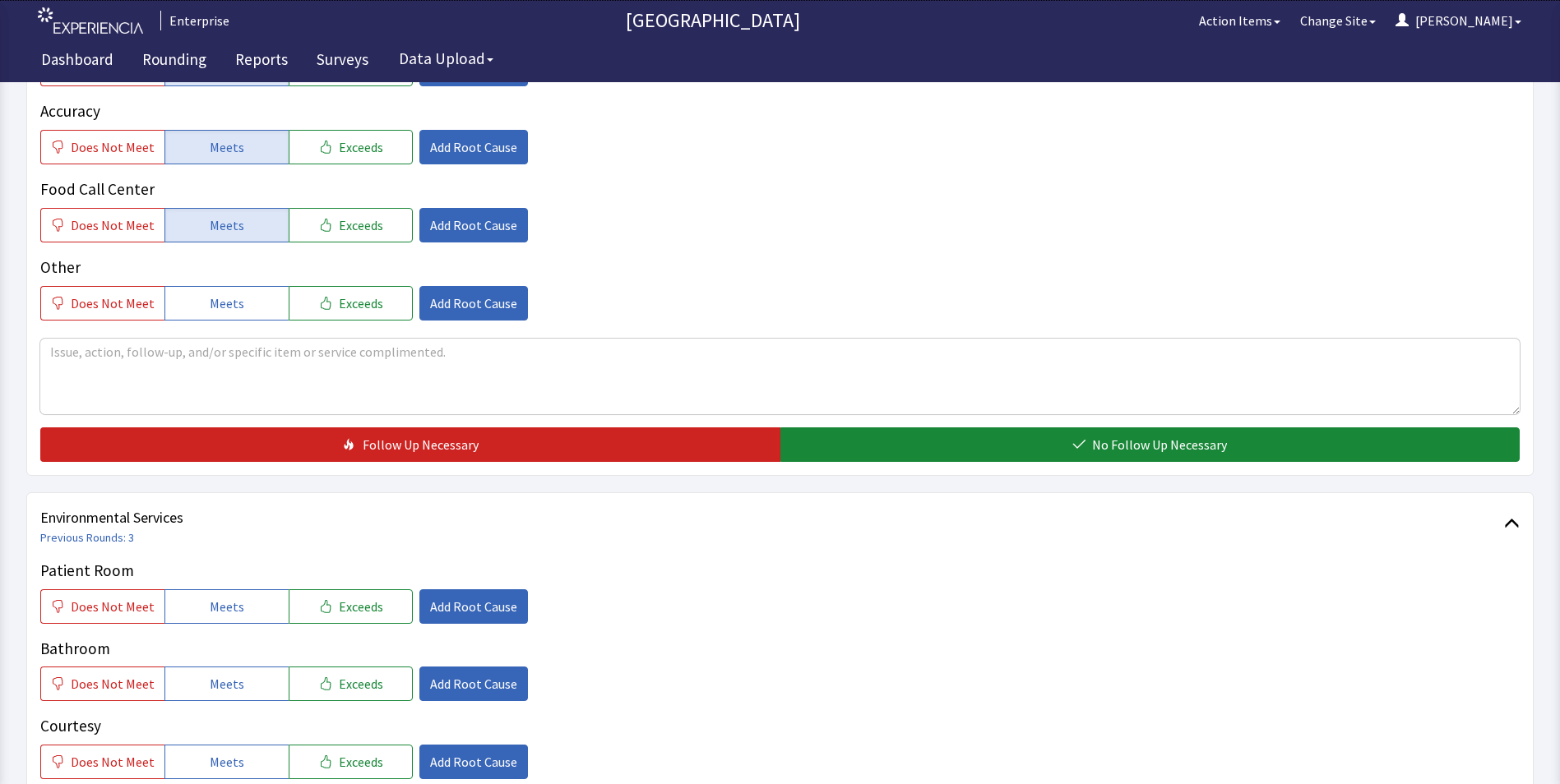
scroll to position [575, 0]
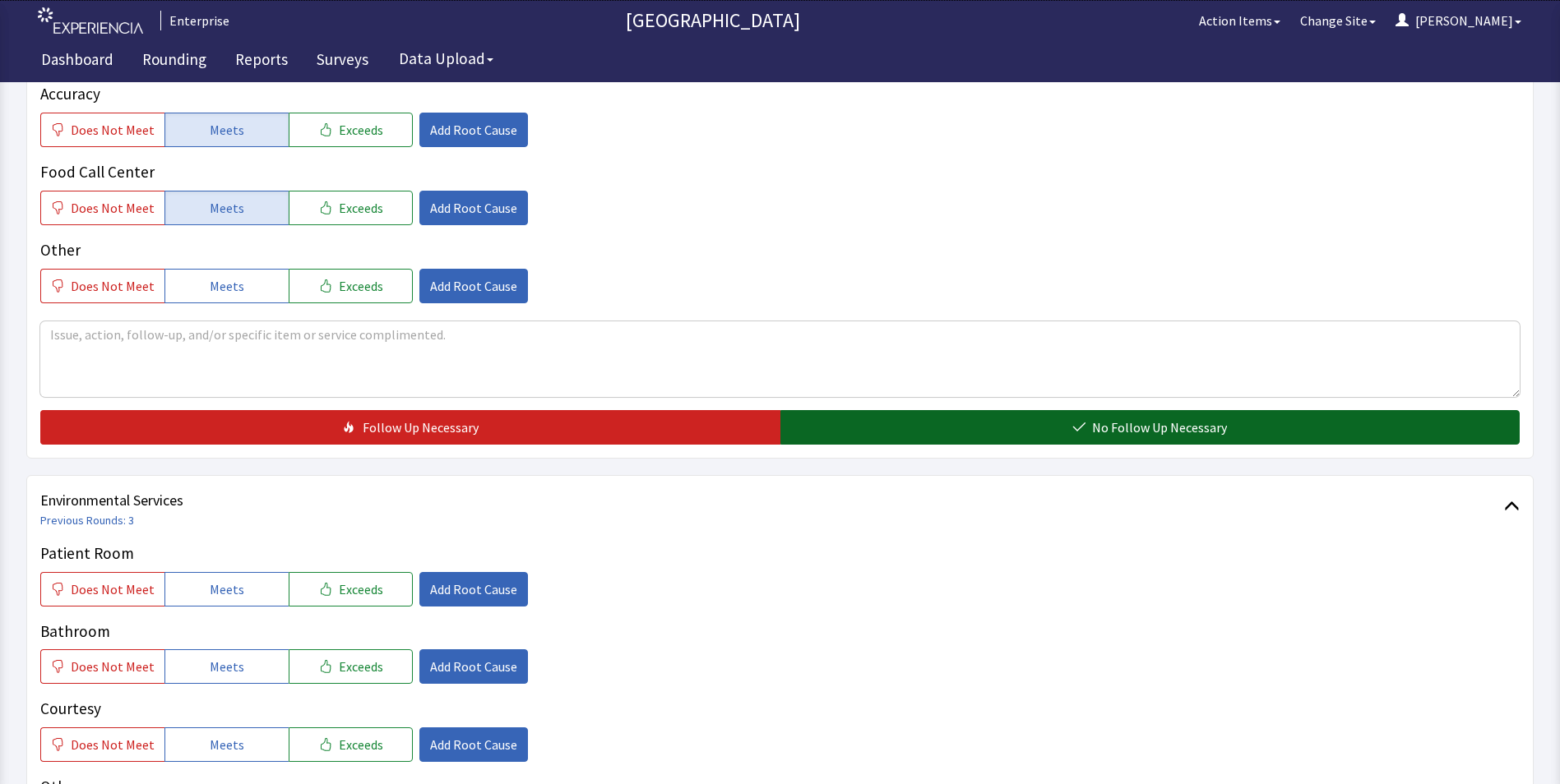
click at [980, 410] on button "No Follow Up Necessary" at bounding box center [1150, 427] width 740 height 35
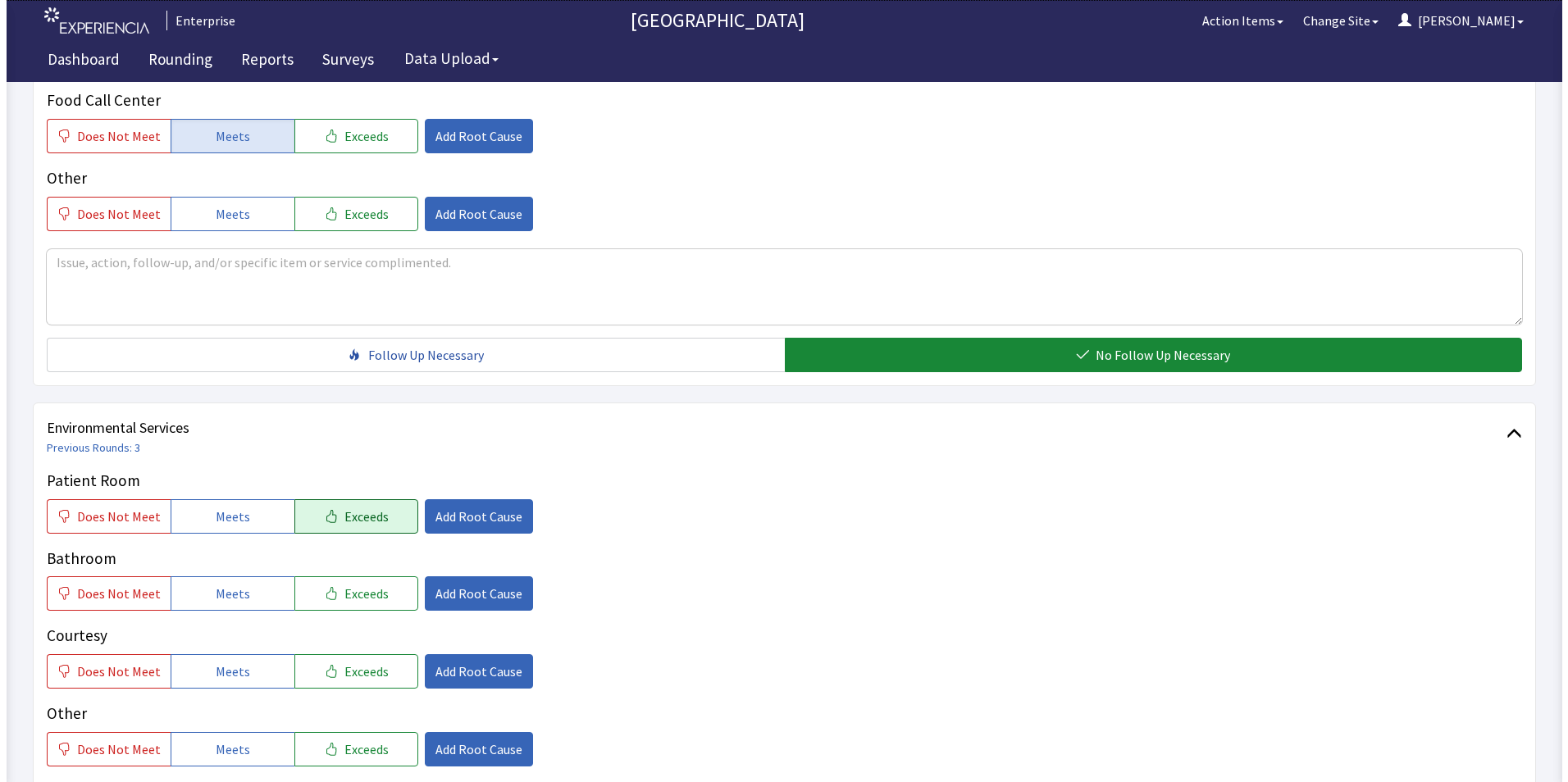
scroll to position [738, 0]
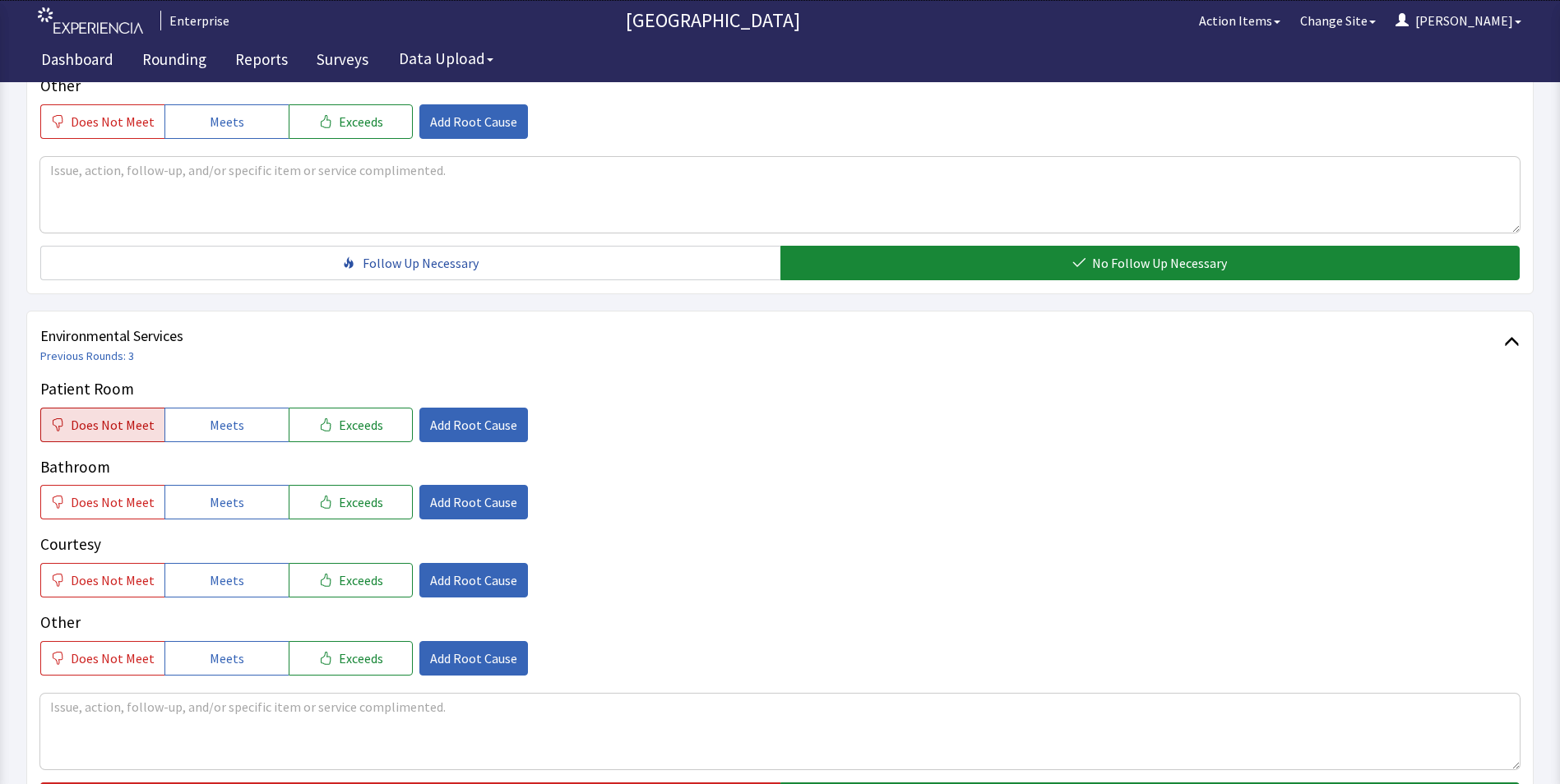
drag, startPoint x: 98, startPoint y: 400, endPoint x: 78, endPoint y: 461, distance: 64.2
click at [98, 415] on span "Does Not Meet" at bounding box center [113, 424] width 84 height 19
drag, startPoint x: 76, startPoint y: 473, endPoint x: 131, endPoint y: 450, distance: 59.6
click at [77, 493] on span "Does Not Meet" at bounding box center [113, 502] width 84 height 19
click at [459, 415] on span "Add Root Cause" at bounding box center [473, 424] width 87 height 19
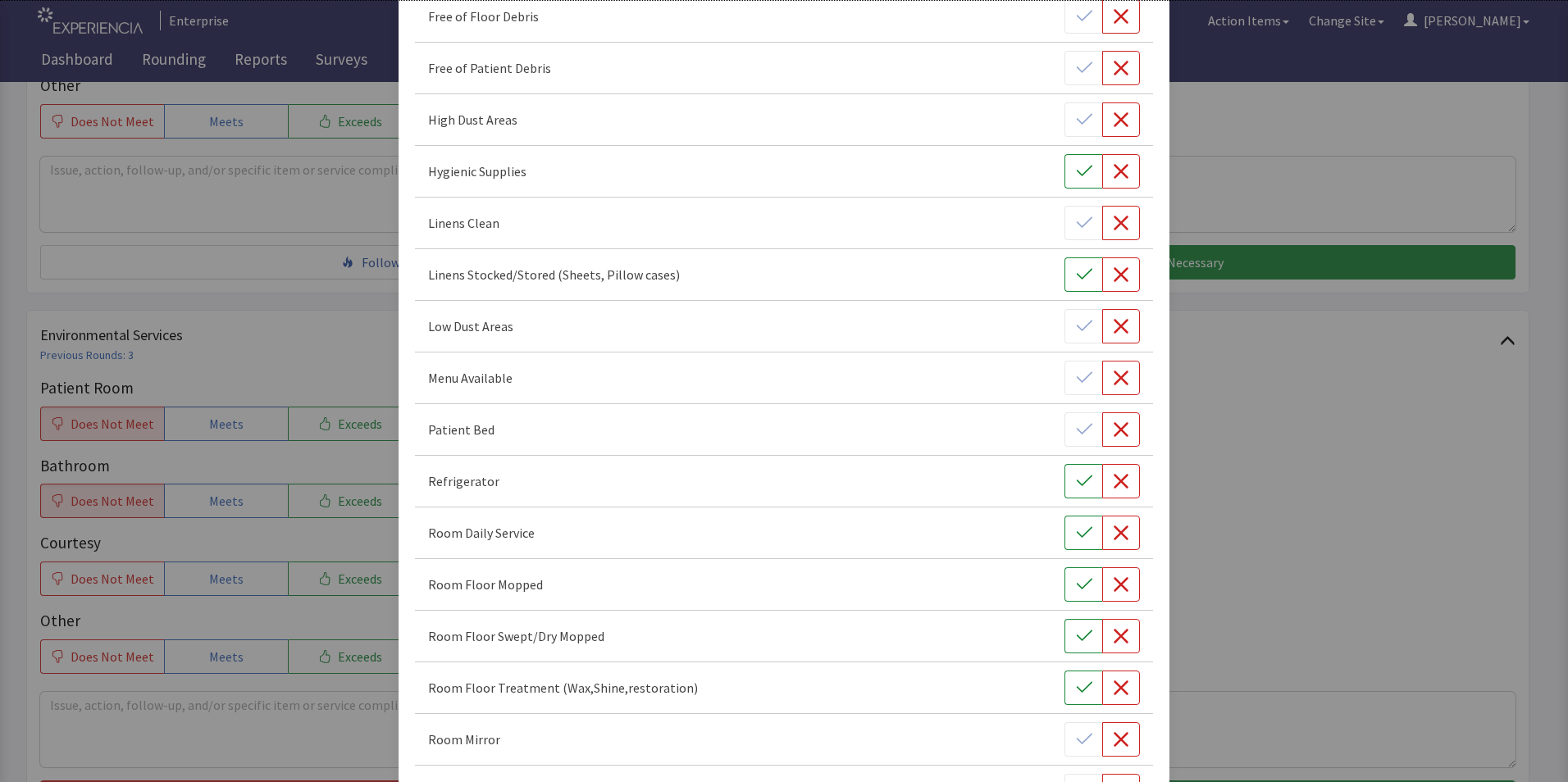
scroll to position [246, 0]
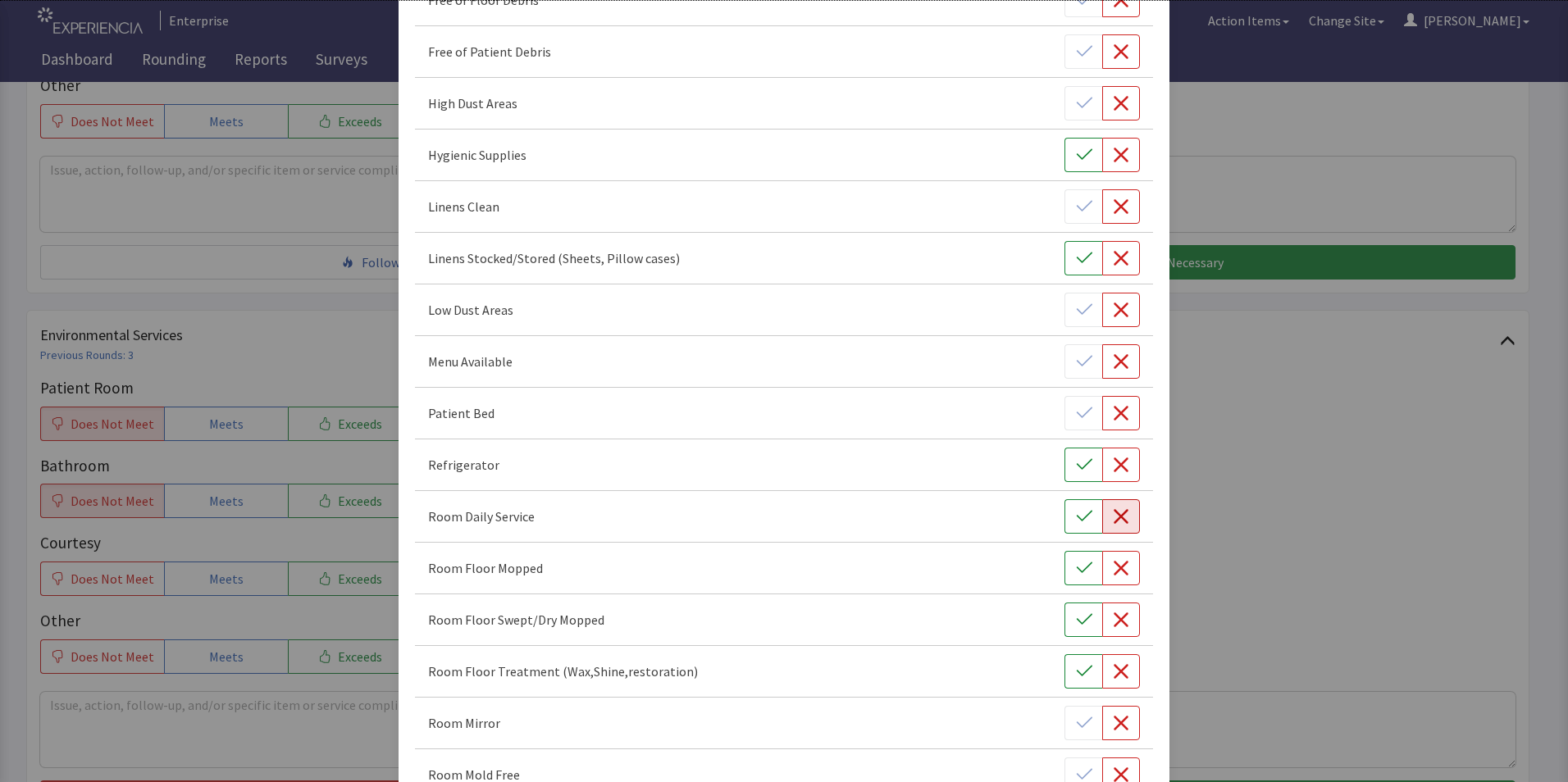
click at [1119, 521] on icon "button" at bounding box center [1121, 516] width 17 height 17
click at [1114, 570] on icon "button" at bounding box center [1121, 568] width 15 height 15
drag, startPoint x: 1115, startPoint y: 619, endPoint x: 1117, endPoint y: 641, distance: 22.1
click at [1117, 619] on icon "button" at bounding box center [1121, 619] width 17 height 17
click at [1117, 672] on icon "button" at bounding box center [1121, 672] width 17 height 17
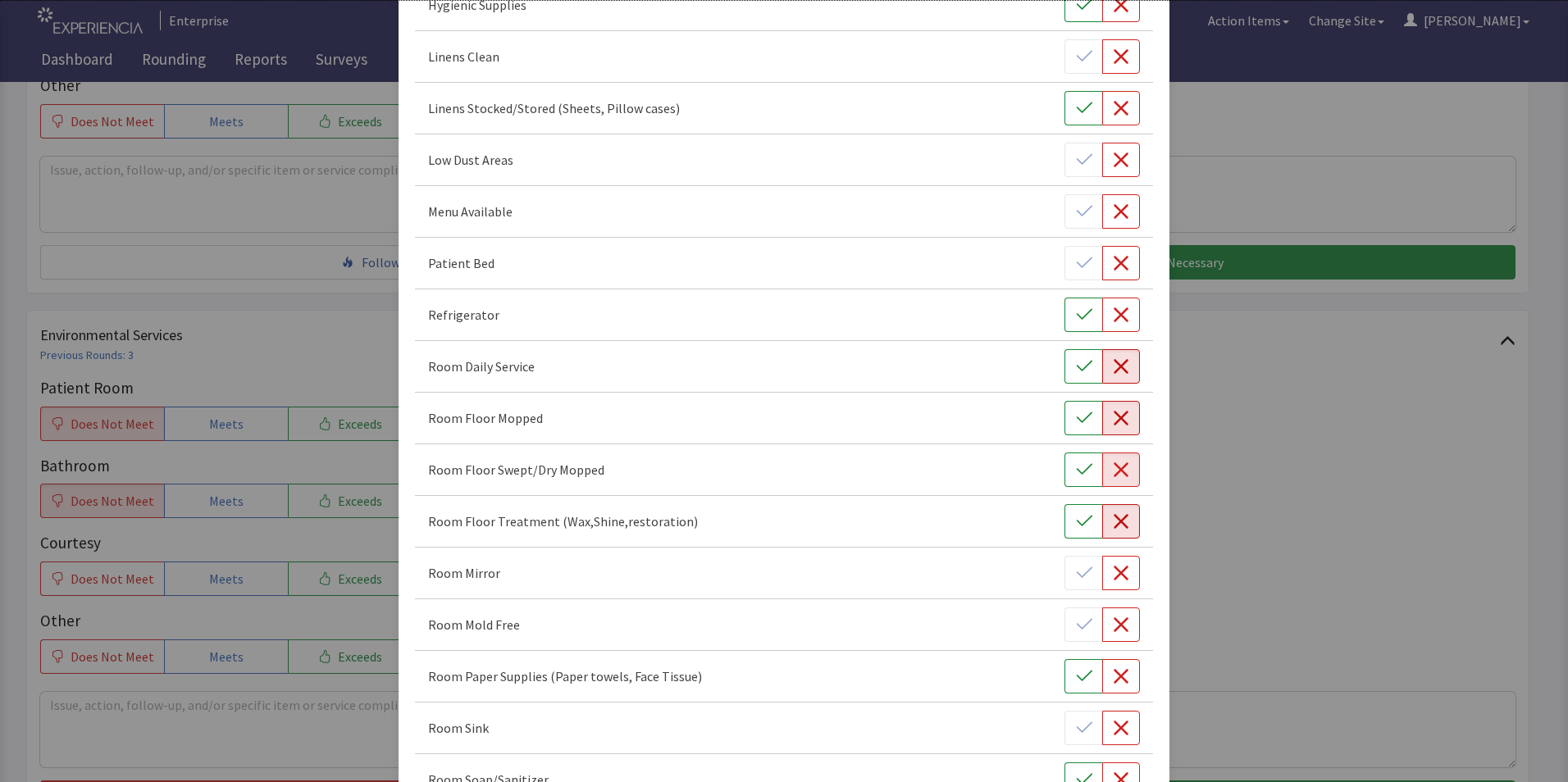
scroll to position [573, 0]
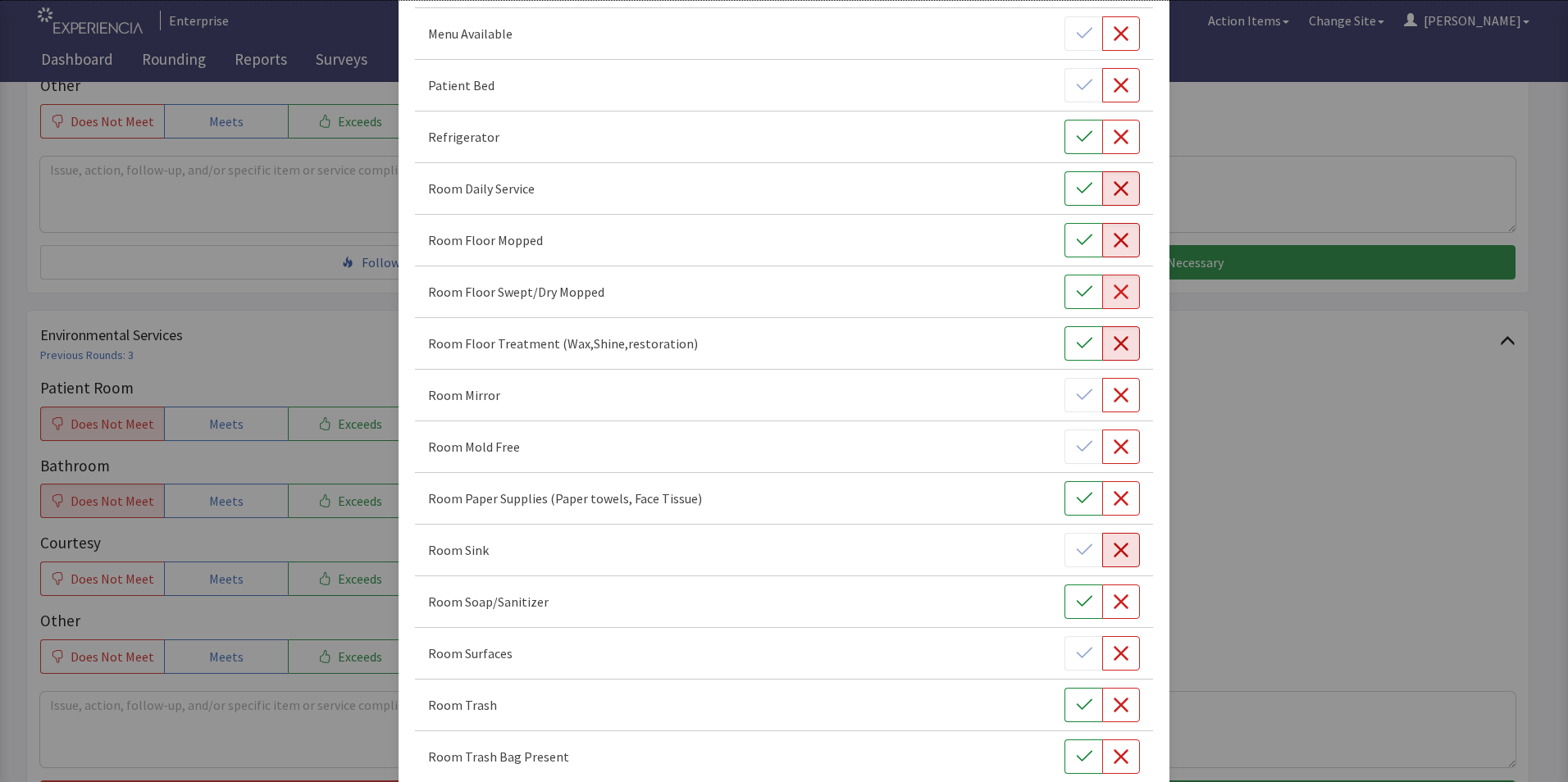
click at [1116, 552] on icon "button" at bounding box center [1121, 550] width 17 height 17
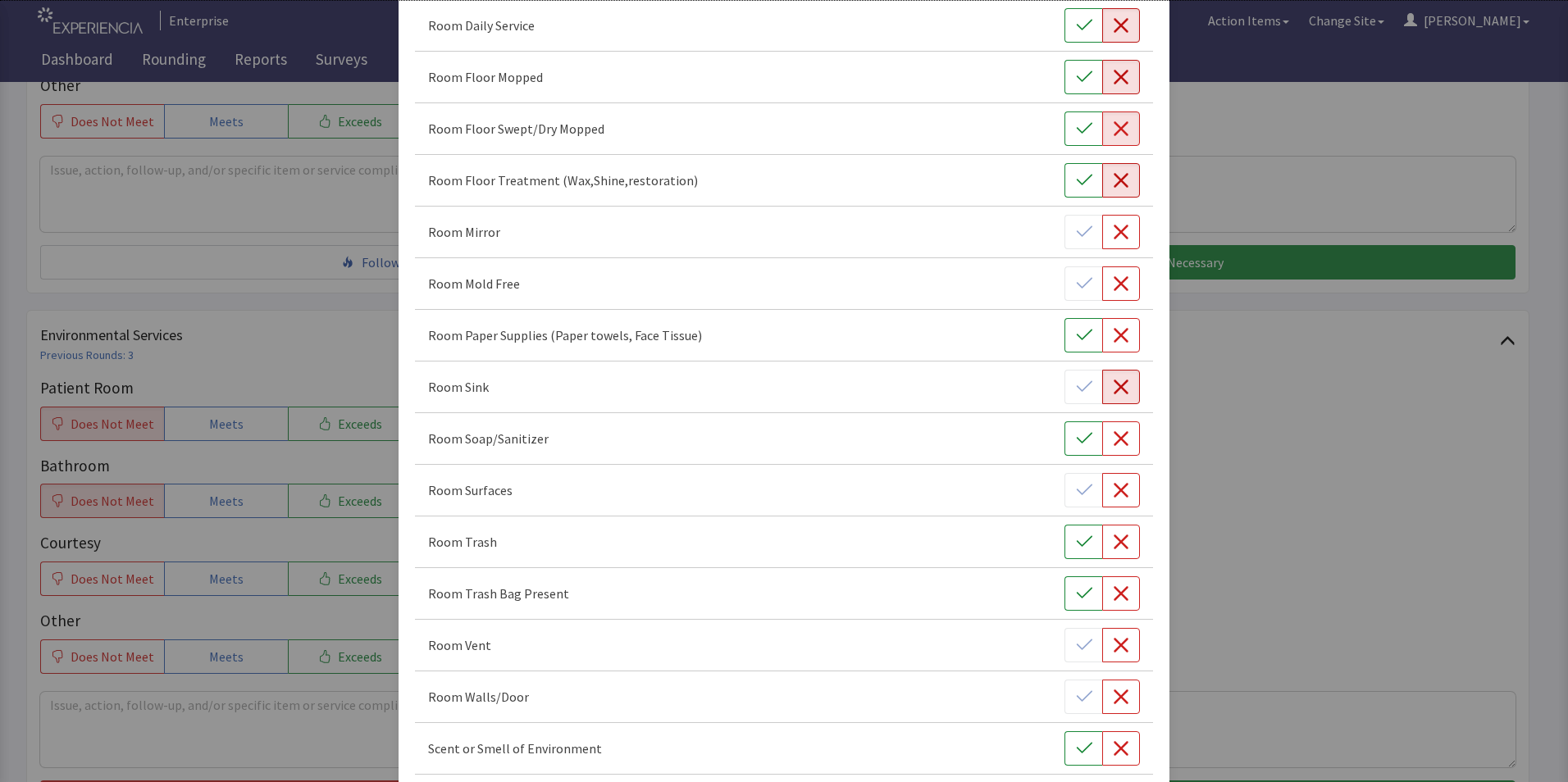
scroll to position [738, 0]
click at [1115, 487] on icon "button" at bounding box center [1121, 489] width 15 height 15
click at [1076, 540] on icon "button" at bounding box center [1084, 541] width 17 height 17
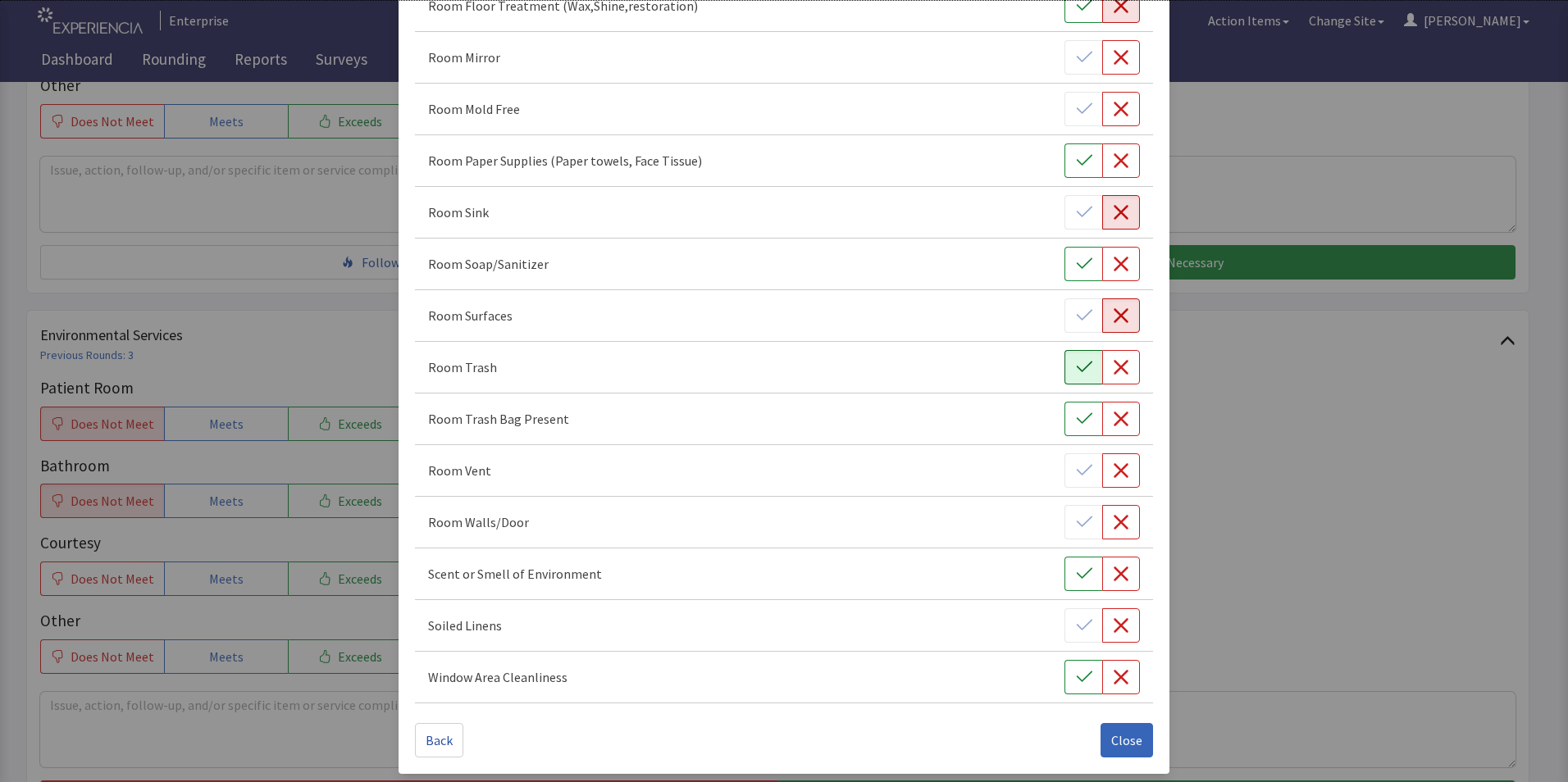
scroll to position [916, 0]
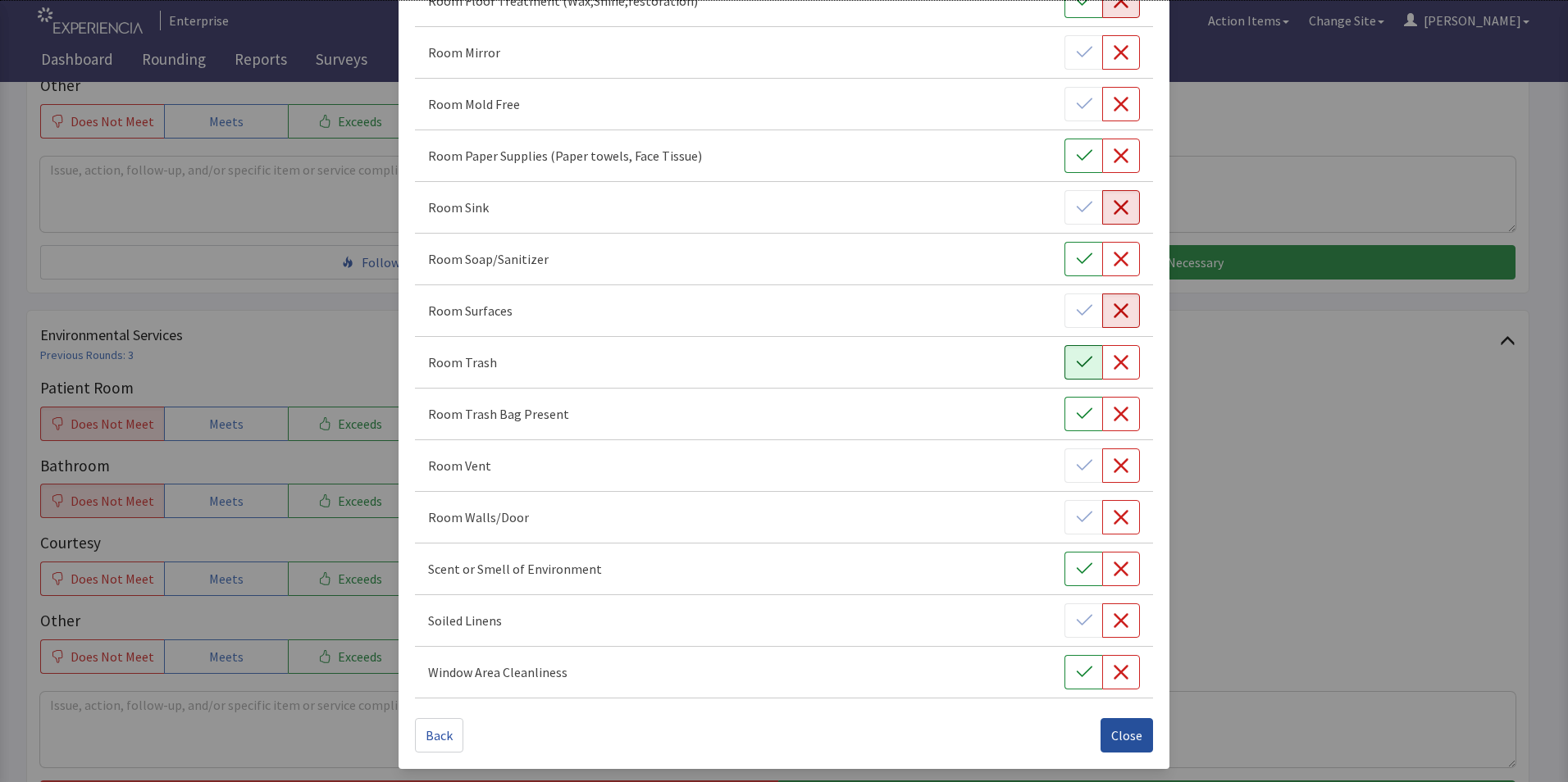
click at [1112, 735] on span "Close" at bounding box center [1126, 735] width 31 height 19
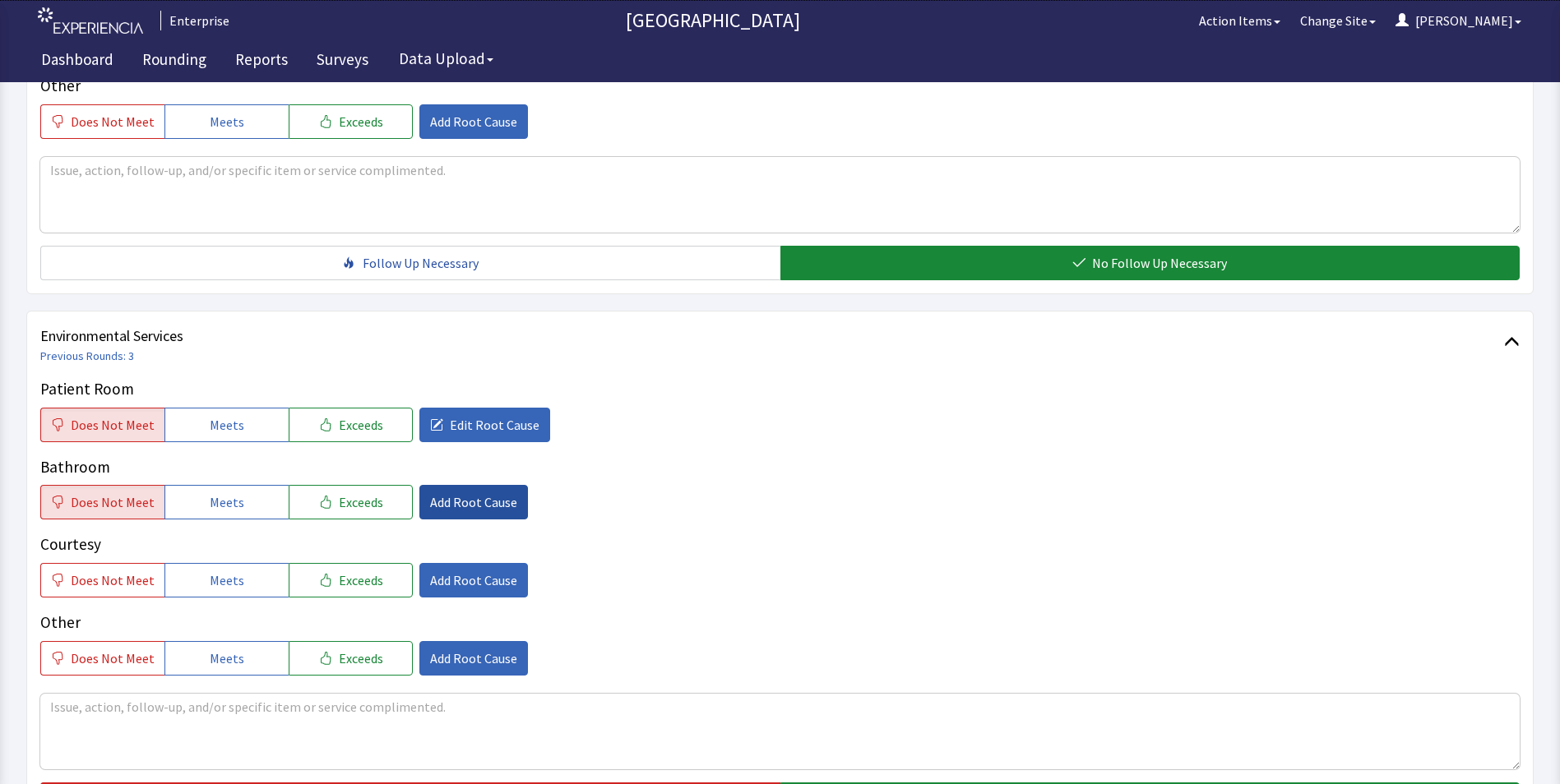
click at [450, 493] on span "Add Root Cause" at bounding box center [473, 502] width 87 height 19
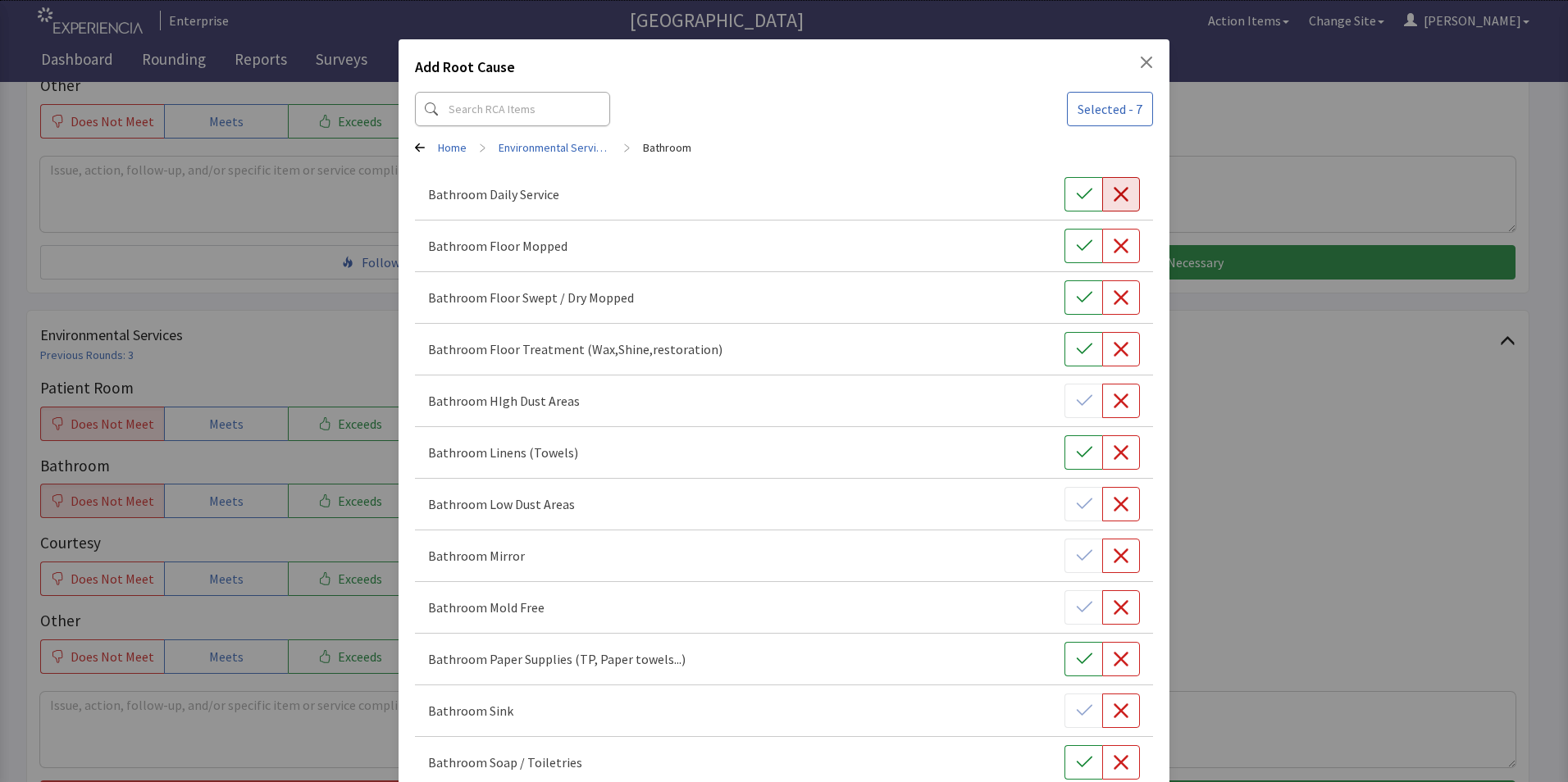
drag, startPoint x: 1103, startPoint y: 192, endPoint x: 1100, endPoint y: 216, distance: 24.2
click at [1113, 194] on icon "button" at bounding box center [1121, 194] width 17 height 17
click at [1102, 252] on button "button" at bounding box center [1121, 246] width 38 height 34
click at [1113, 304] on icon "button" at bounding box center [1121, 297] width 17 height 17
click at [1117, 350] on icon "button" at bounding box center [1121, 349] width 17 height 17
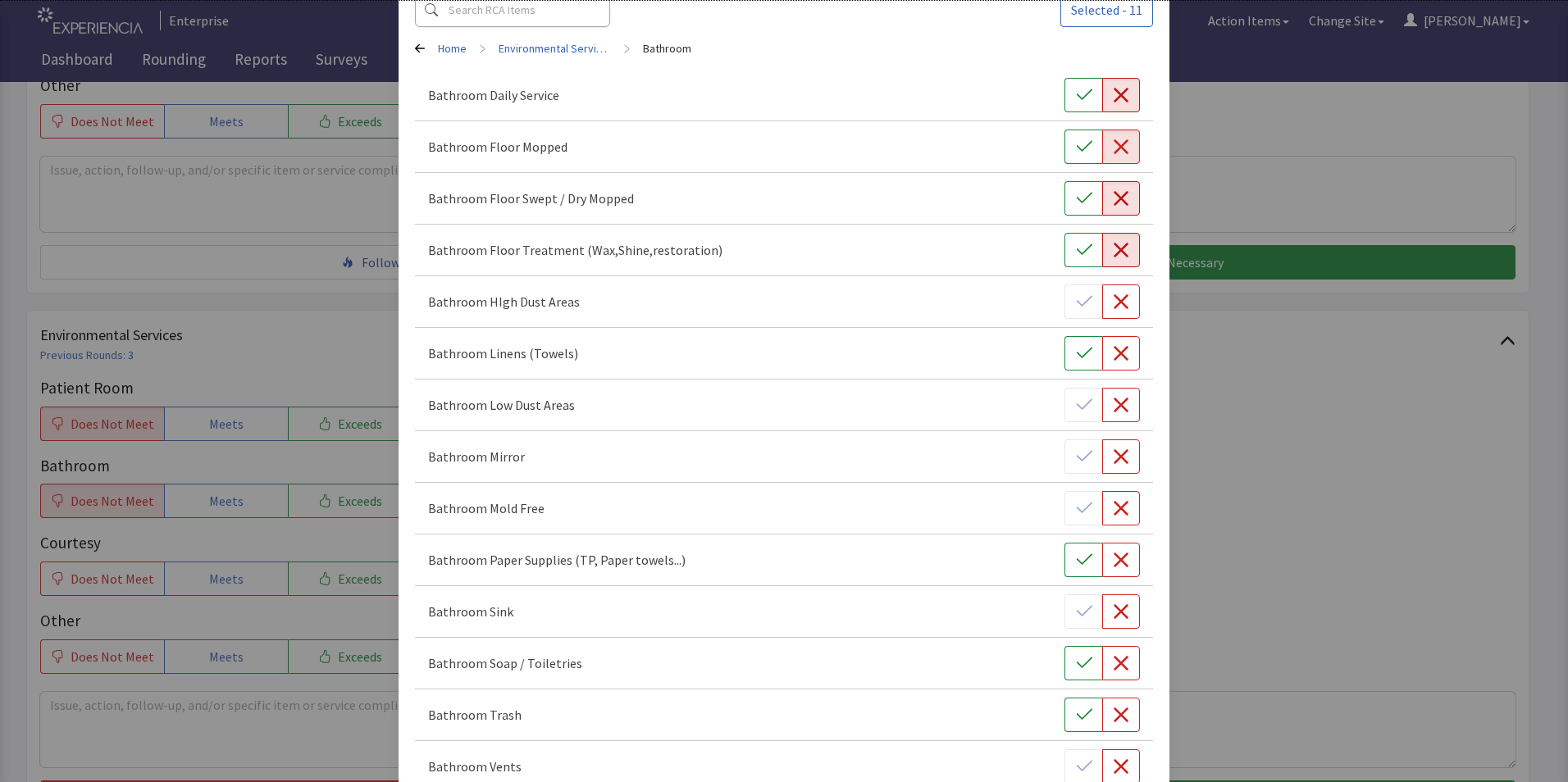
scroll to position [246, 0]
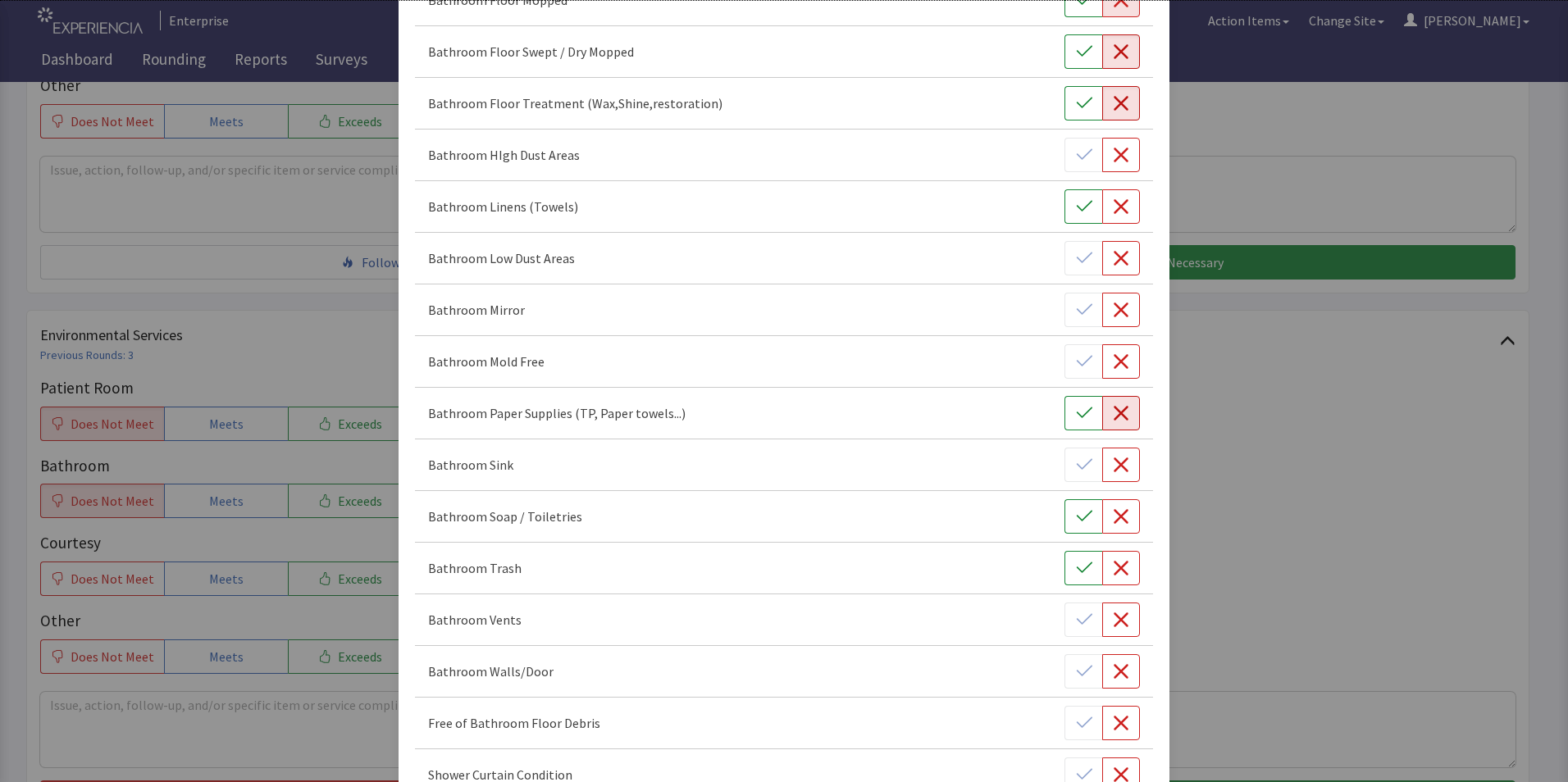
click at [1106, 425] on button "button" at bounding box center [1121, 413] width 38 height 34
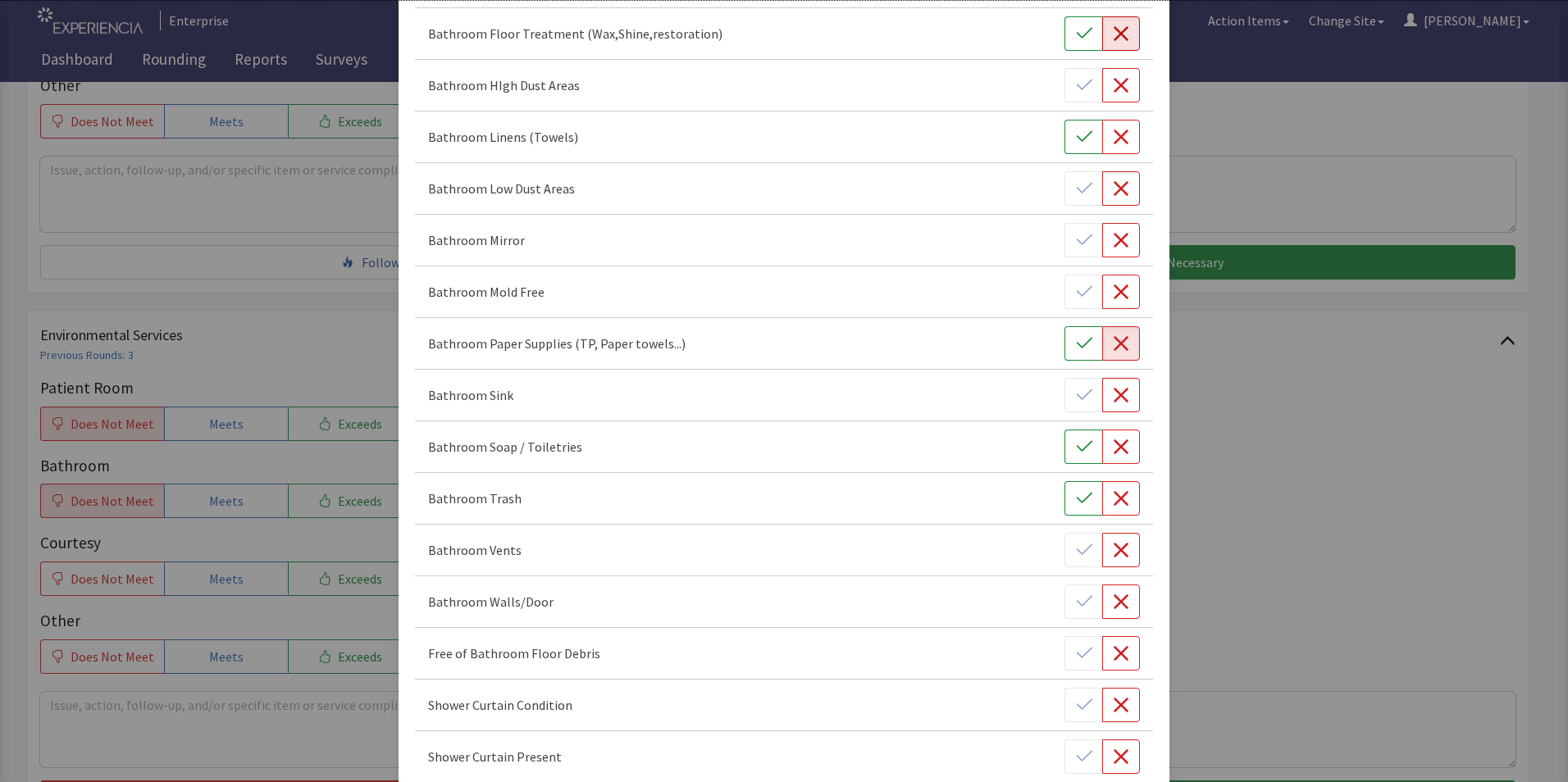
scroll to position [410, 0]
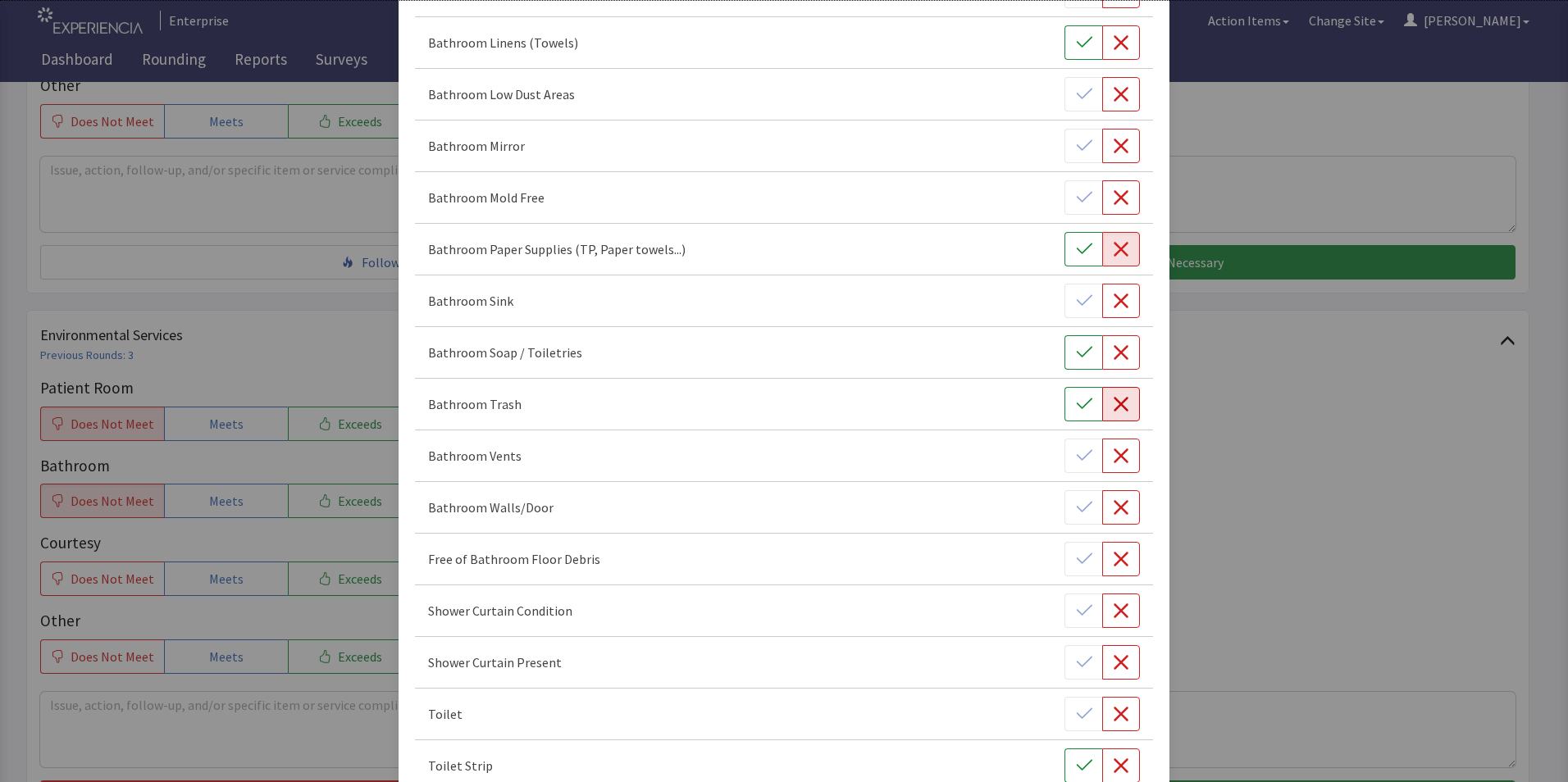
click at [1114, 401] on icon "button" at bounding box center [1121, 404] width 15 height 15
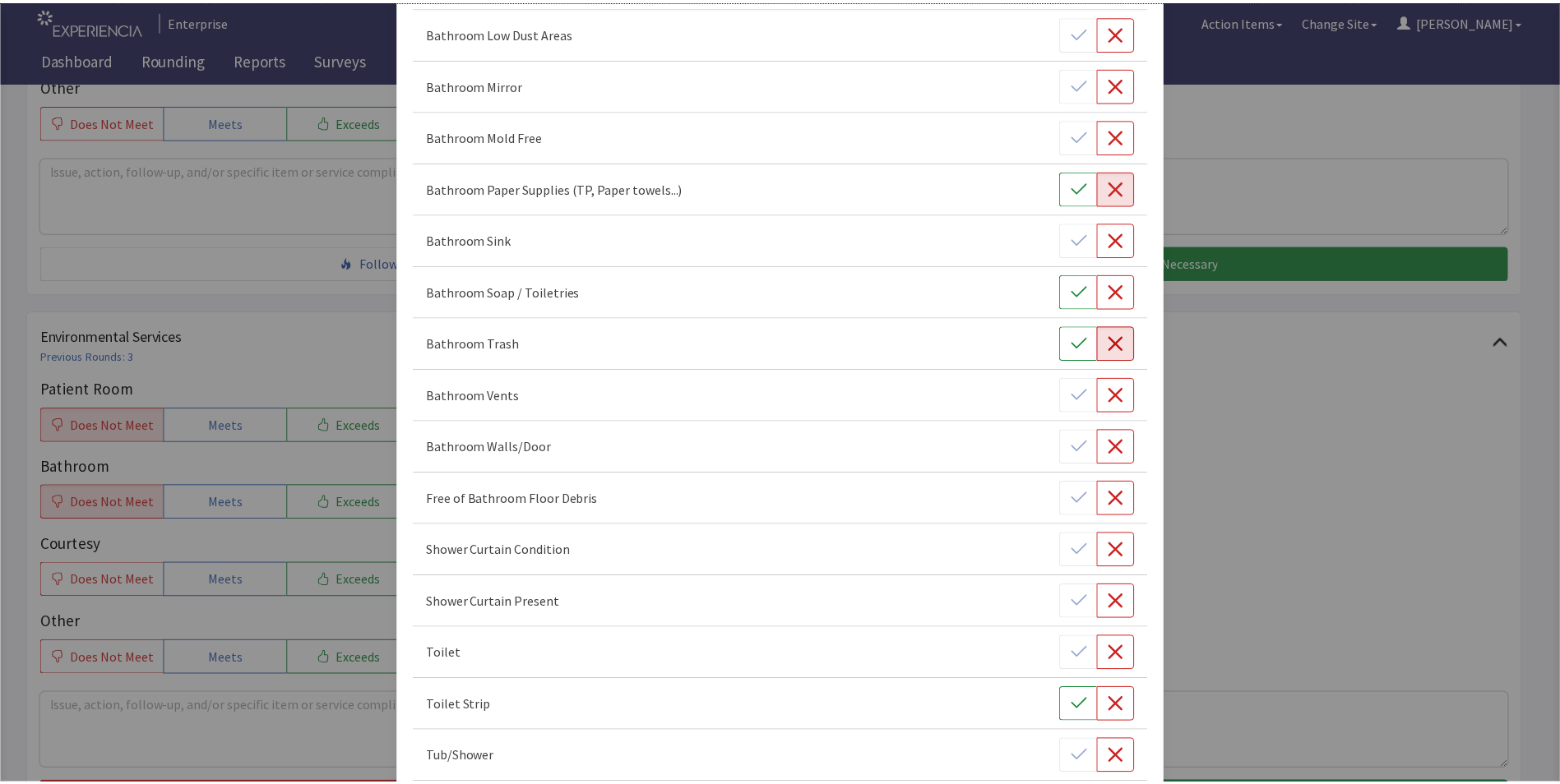
scroll to position [556, 0]
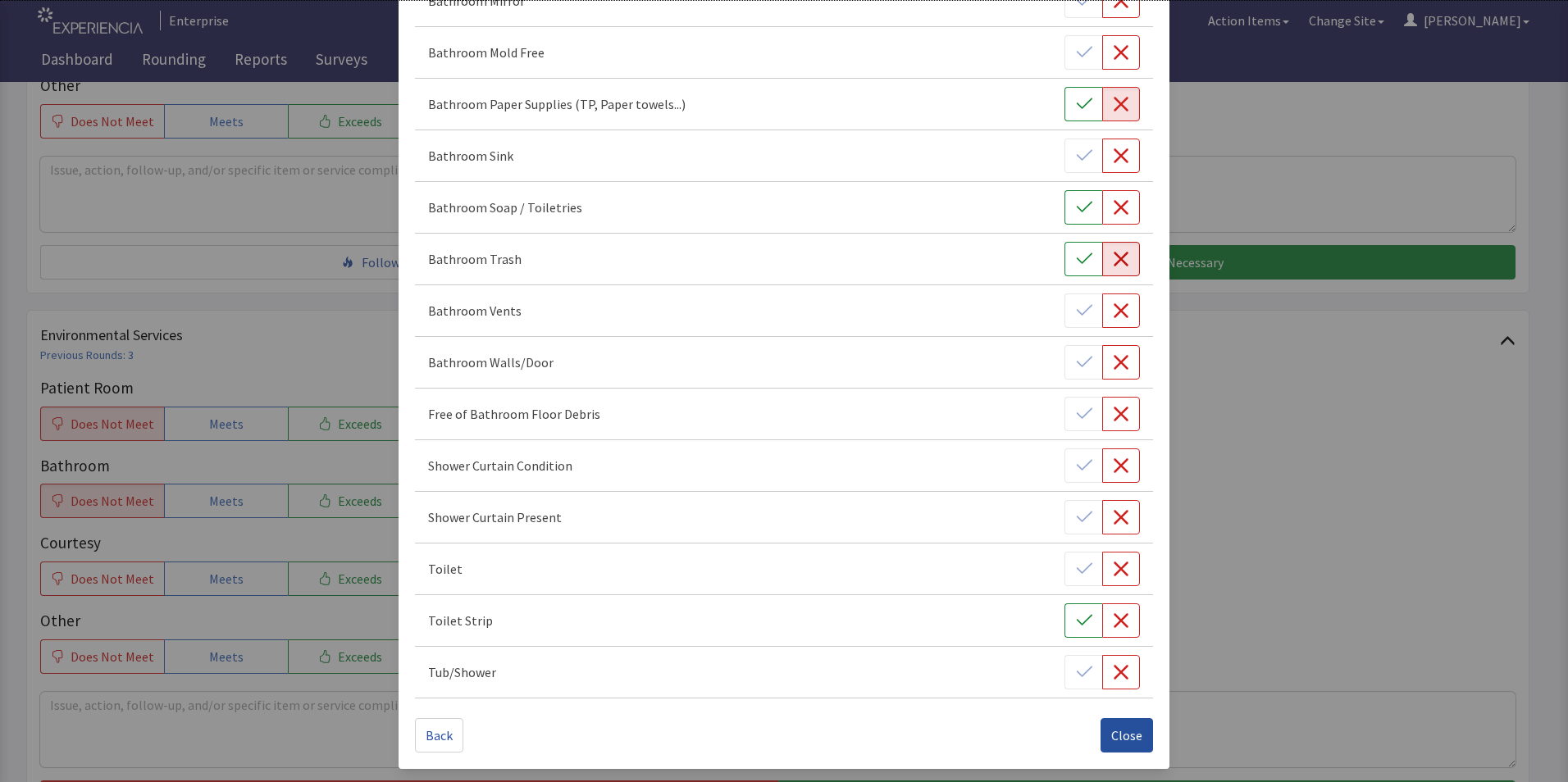
click at [1115, 736] on span "Close" at bounding box center [1126, 735] width 31 height 19
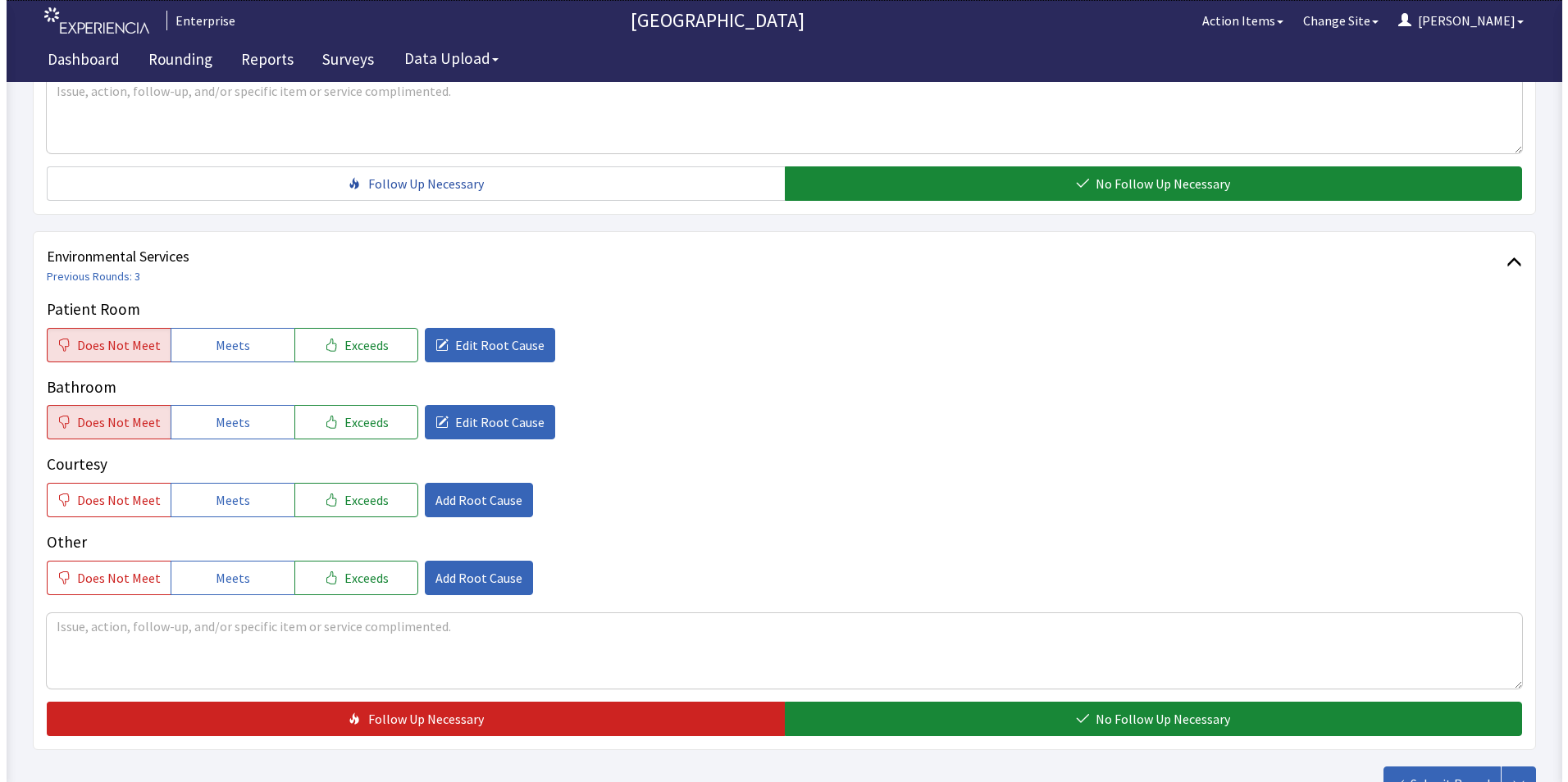
scroll to position [915, 0]
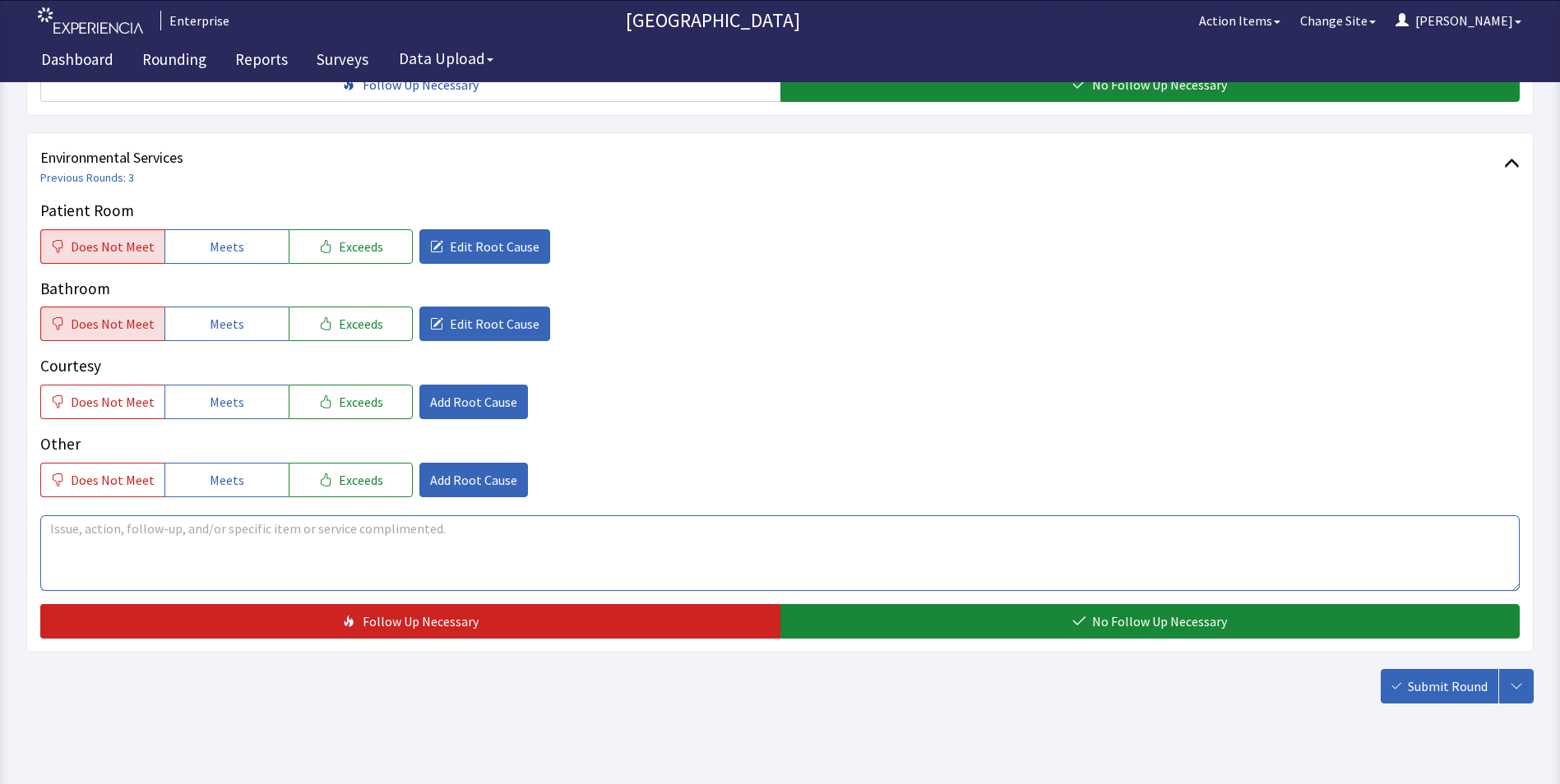
click at [86, 516] on textarea at bounding box center [779, 553] width 1479 height 75
drag, startPoint x: 41, startPoint y: 501, endPoint x: 335, endPoint y: 517, distance: 294.4
click at [335, 517] on textarea "patients room was not cleaned 09/17/25" at bounding box center [779, 553] width 1479 height 75
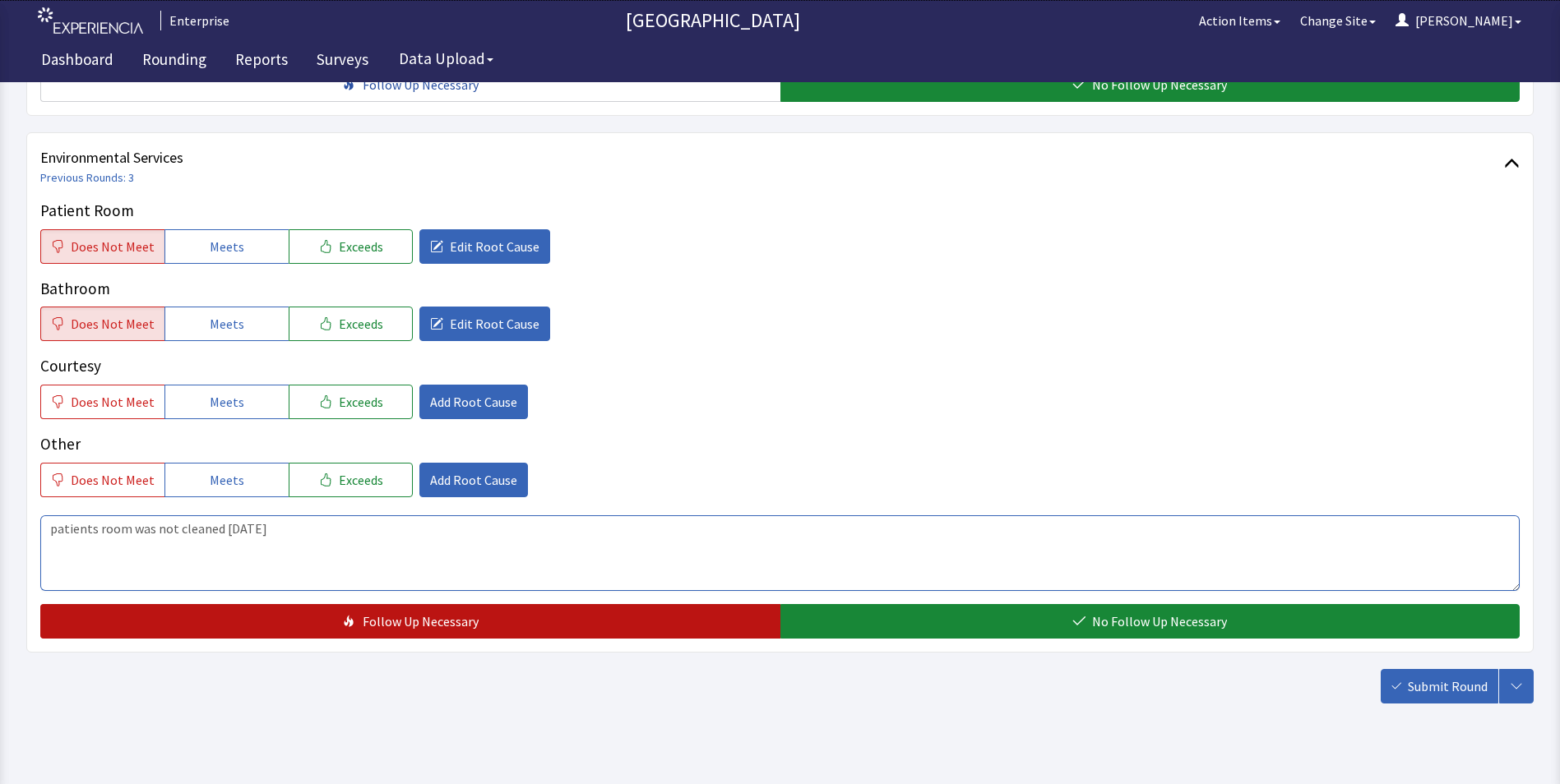
type textarea "patients room was not cleaned 09/17/25"
click at [640, 604] on button "Follow Up Necessary" at bounding box center [410, 621] width 740 height 35
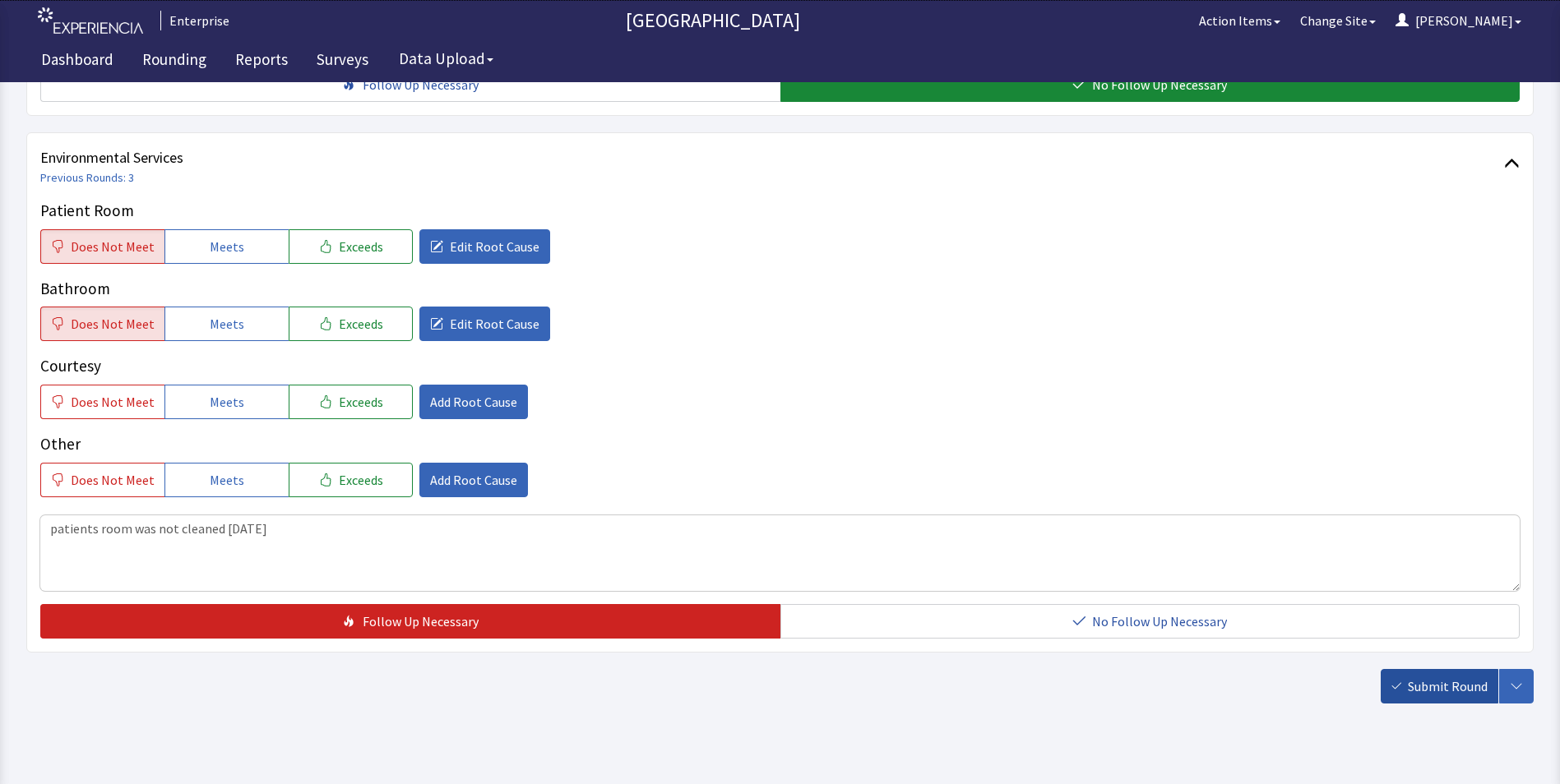
click at [1425, 677] on span "Submit Round" at bounding box center [1447, 687] width 80 height 19
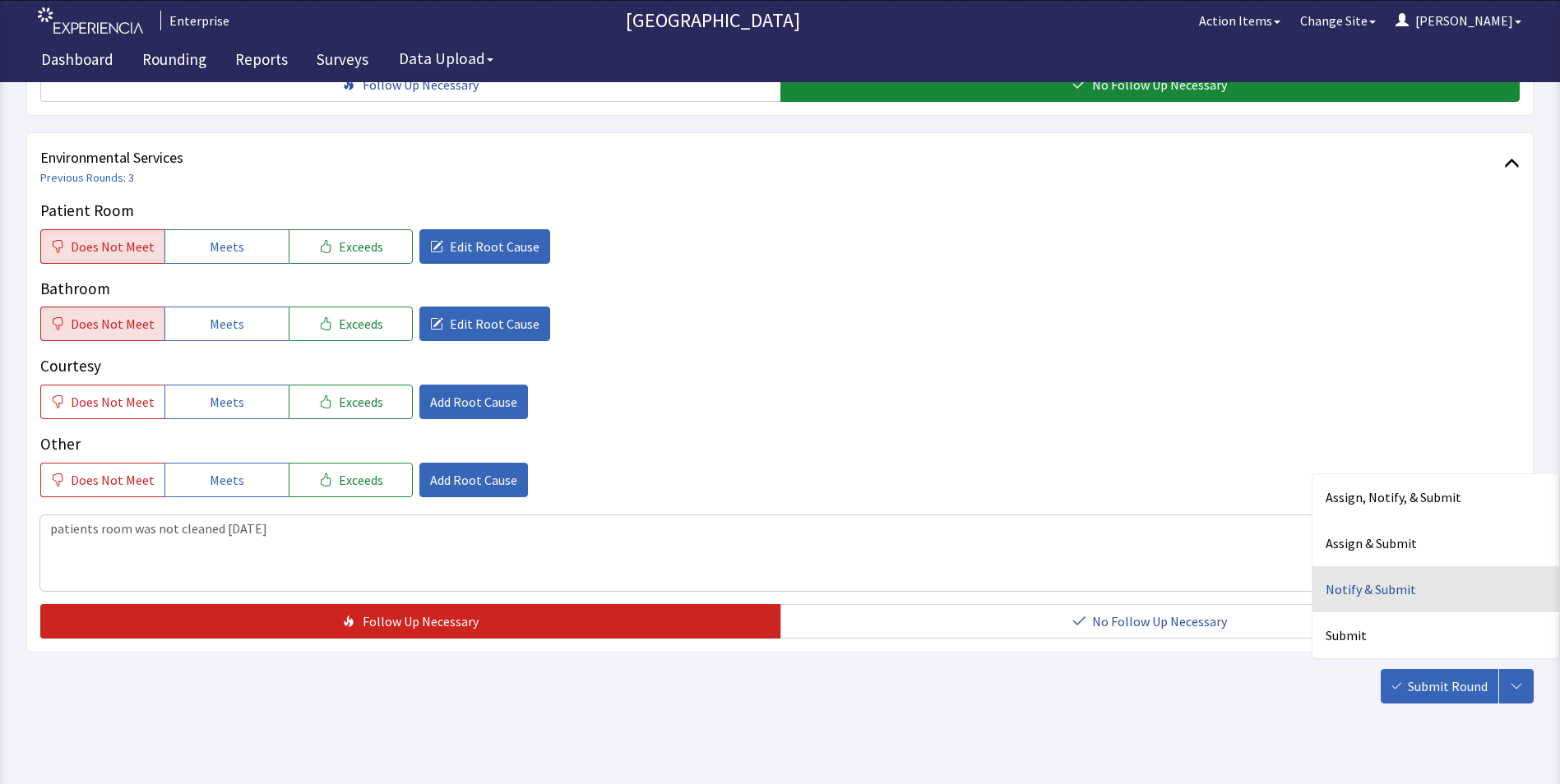
click at [1342, 566] on div "Notify & Submit" at bounding box center [1436, 589] width 246 height 46
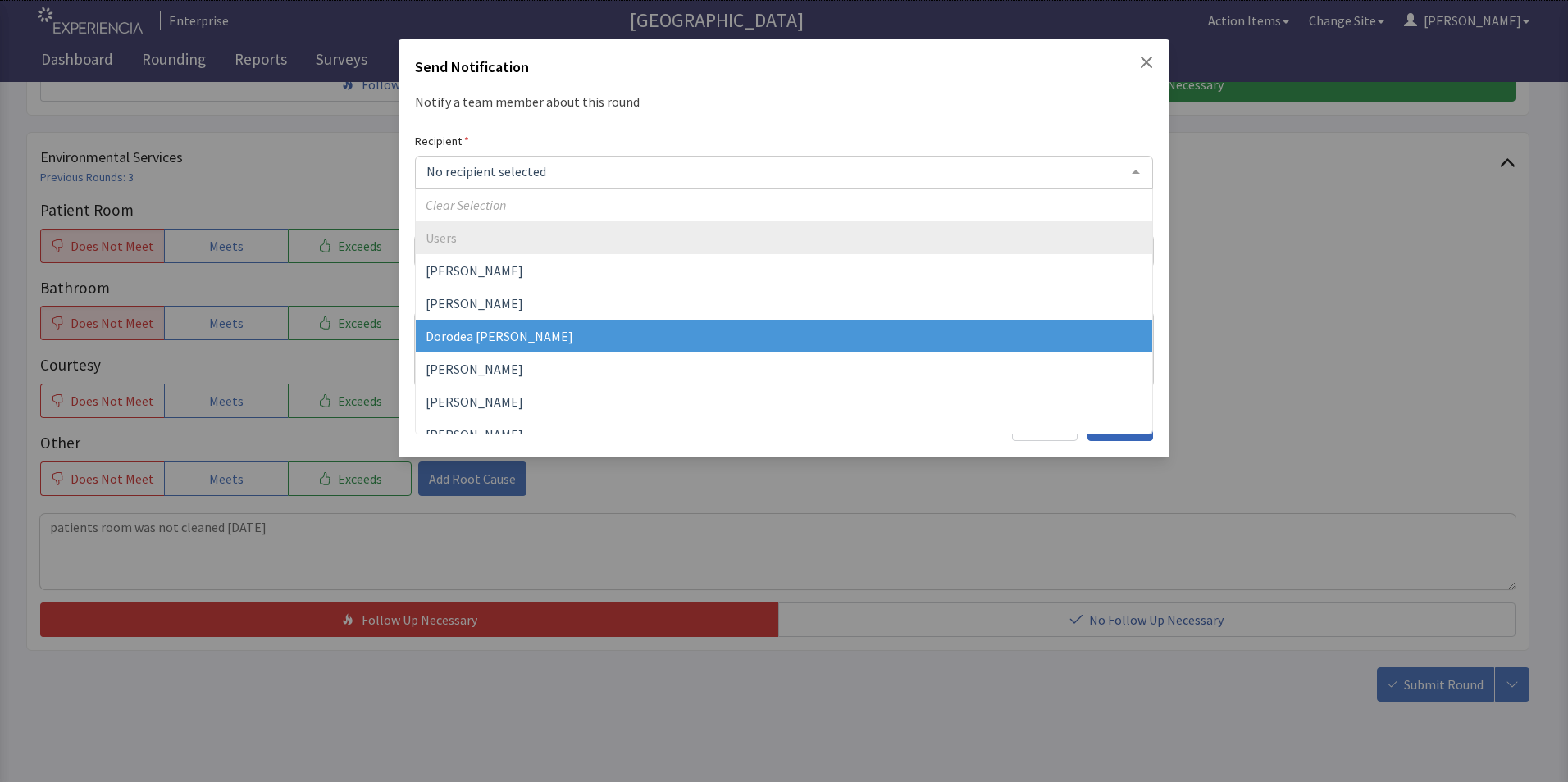
click at [475, 337] on span "Dorodea Verderame" at bounding box center [499, 336] width 148 height 17
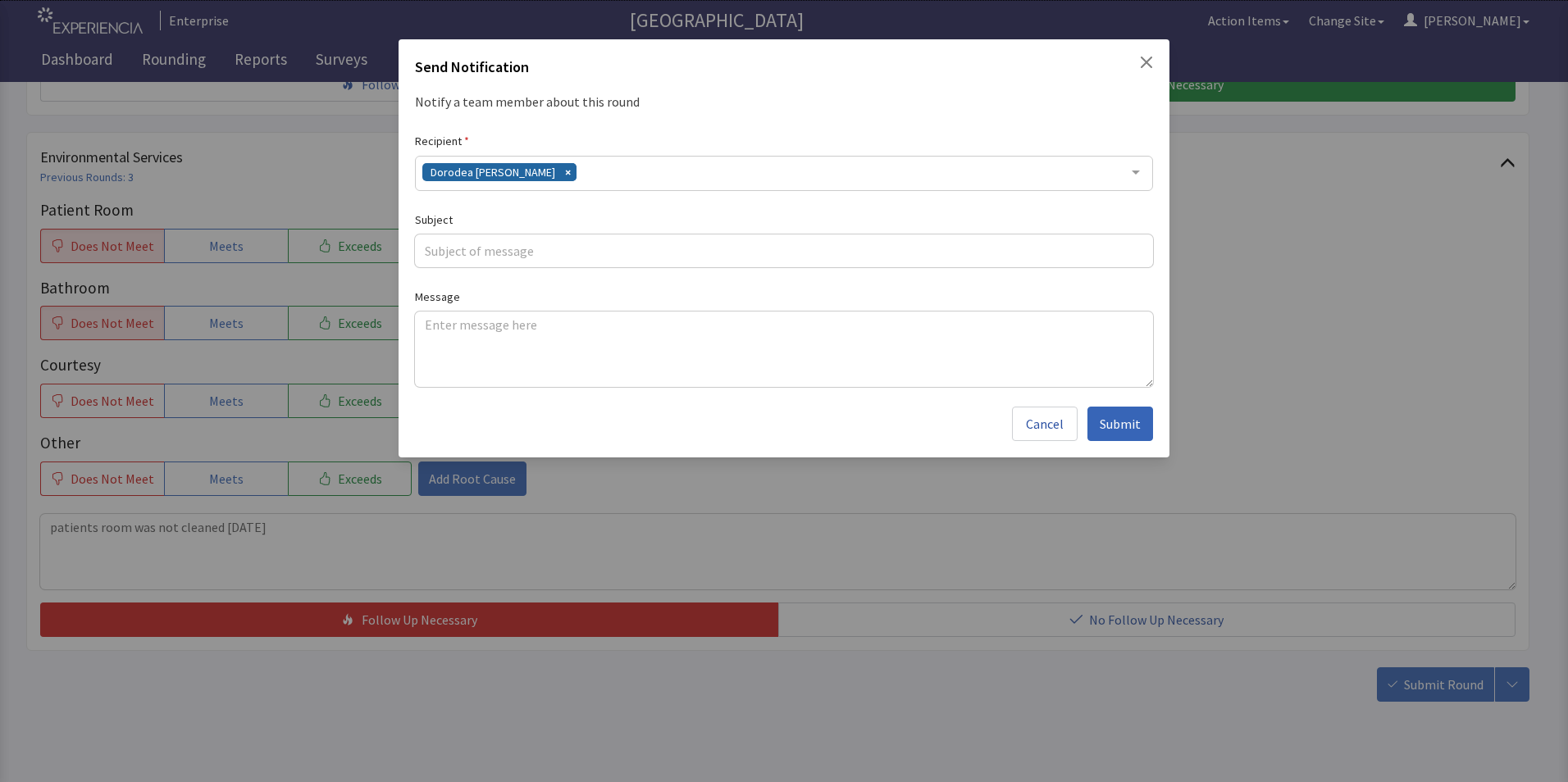
click at [570, 168] on div "Dorodea Verderame" at bounding box center [783, 173] width 738 height 35
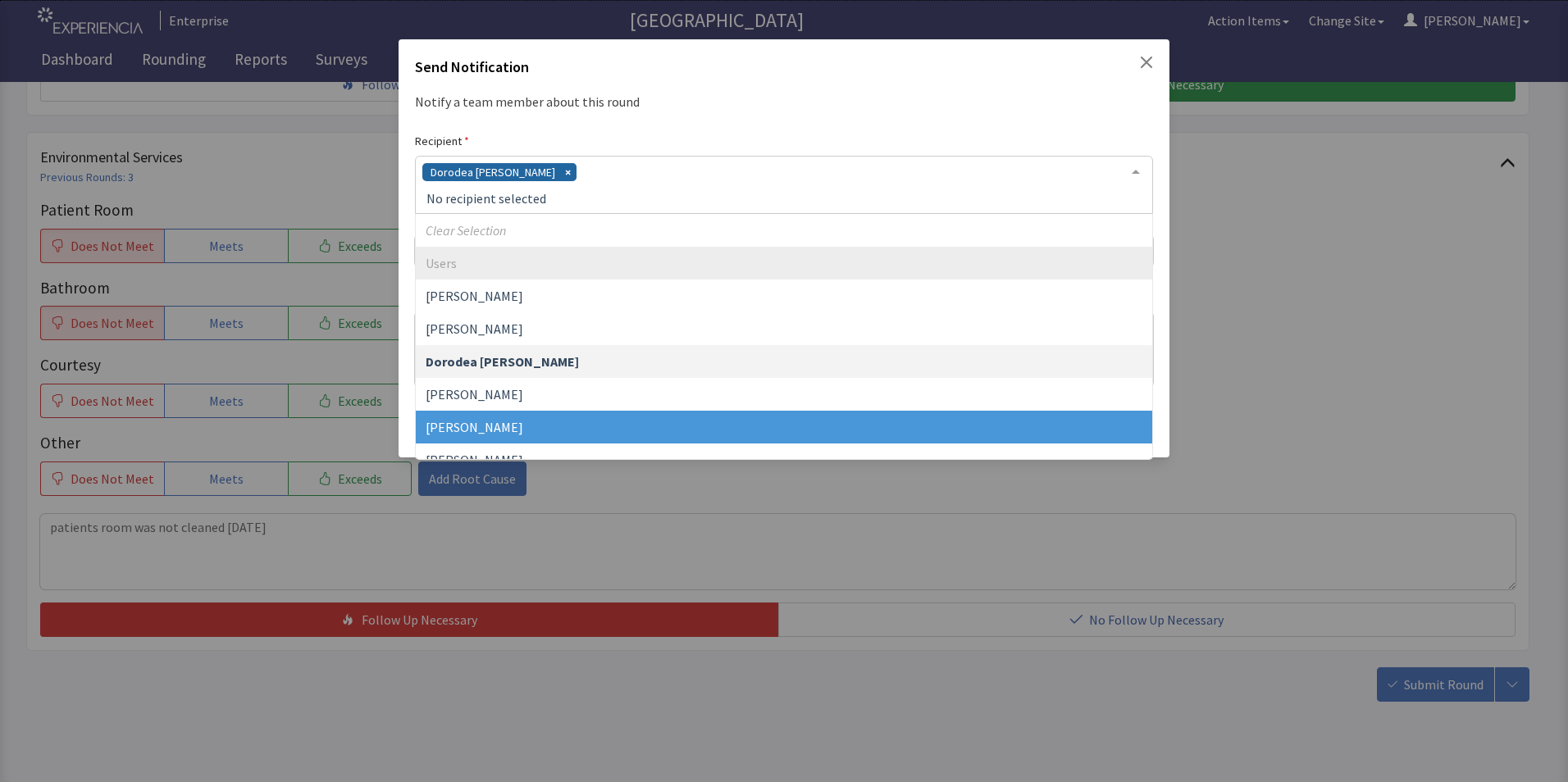
click at [501, 421] on span "Gerardo Mejias" at bounding box center [474, 427] width 97 height 17
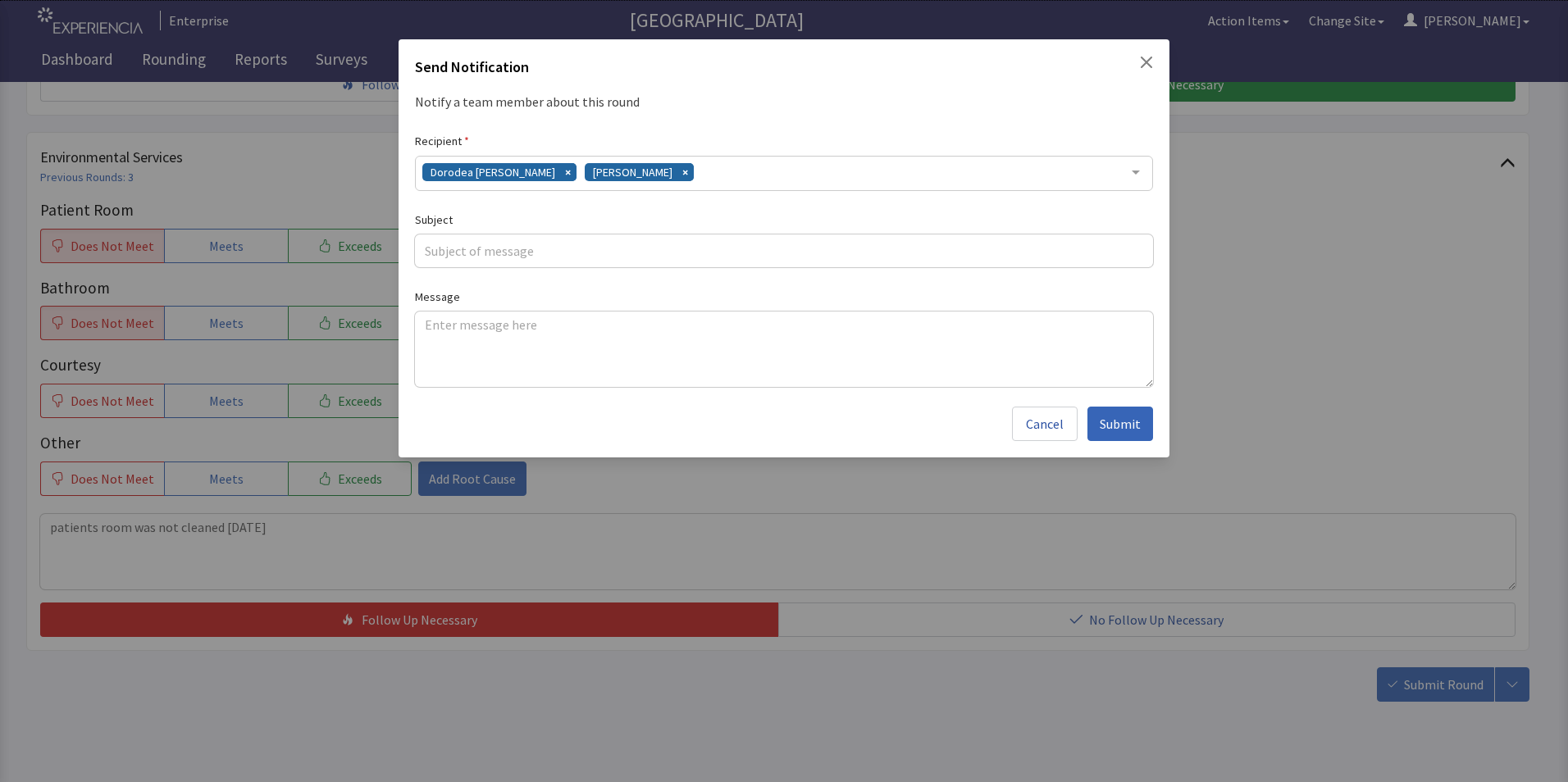
click at [693, 174] on div "Dorodea Verderame Gerardo Mejias" at bounding box center [783, 173] width 738 height 35
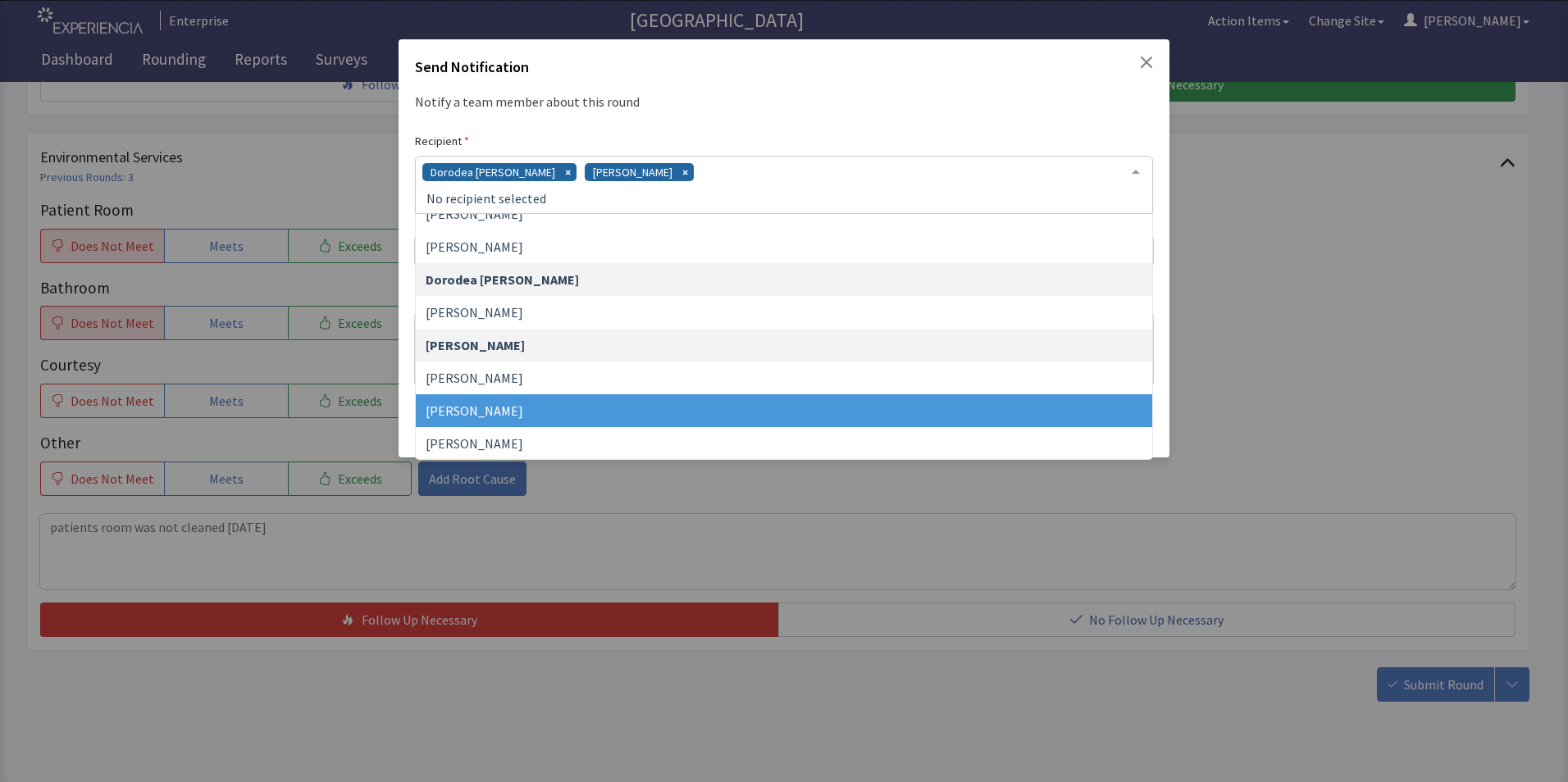
scroll to position [164, 0]
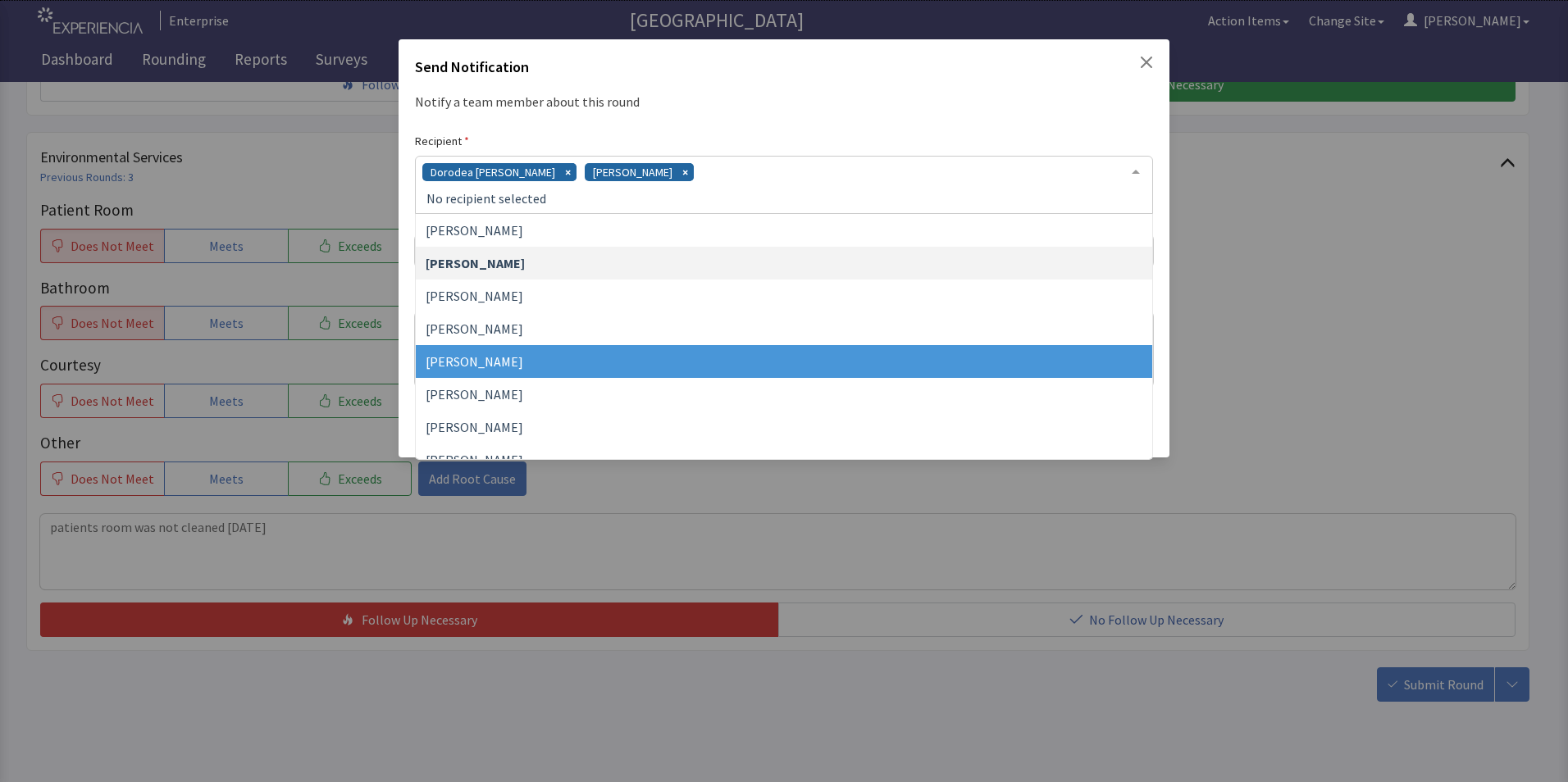
click at [567, 368] on span "James Hellandbrand" at bounding box center [783, 361] width 736 height 33
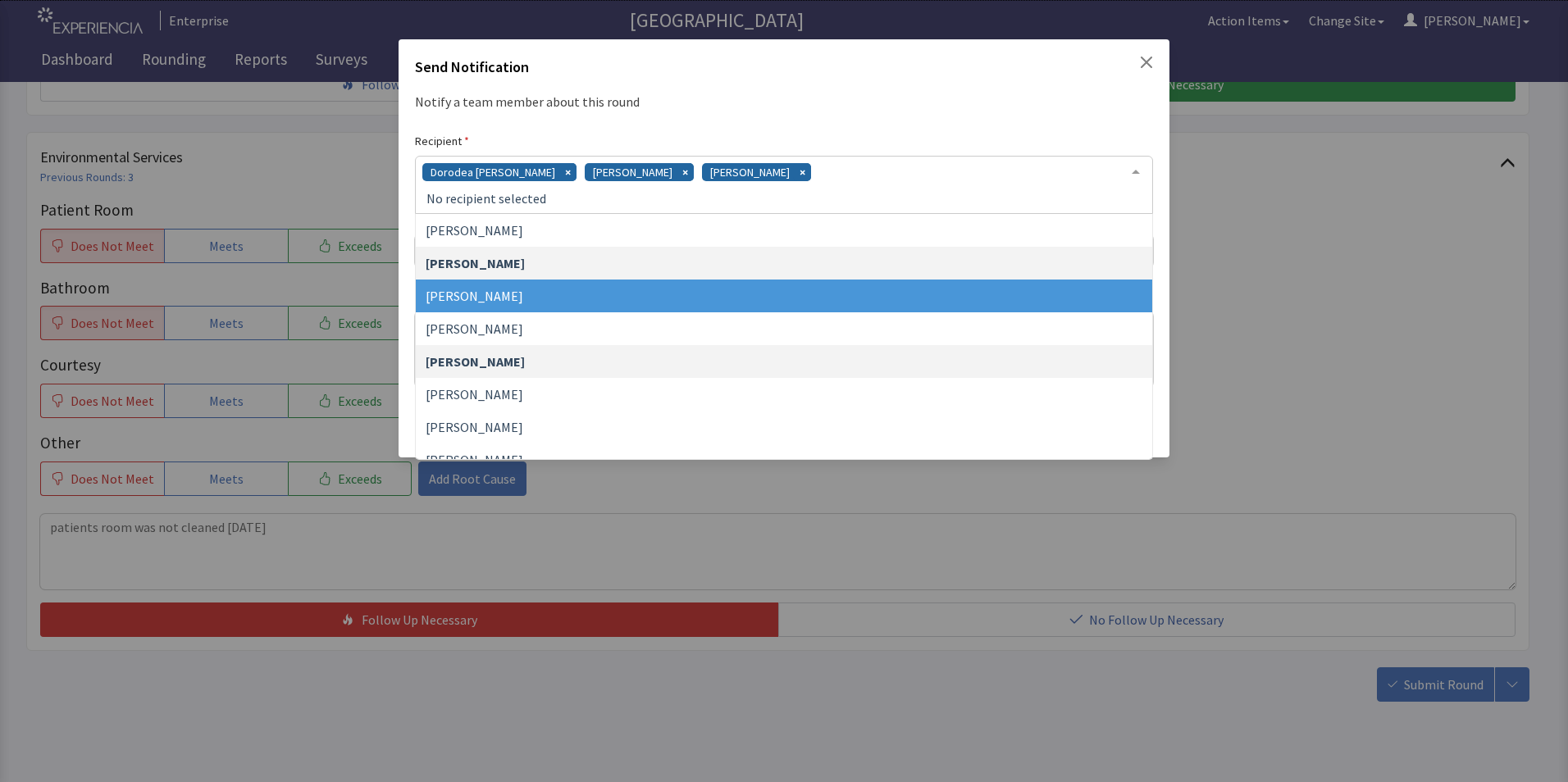
click at [836, 176] on div "Dorodea Verderame Gerardo Mejias James Hellandbrand" at bounding box center [783, 185] width 738 height 58
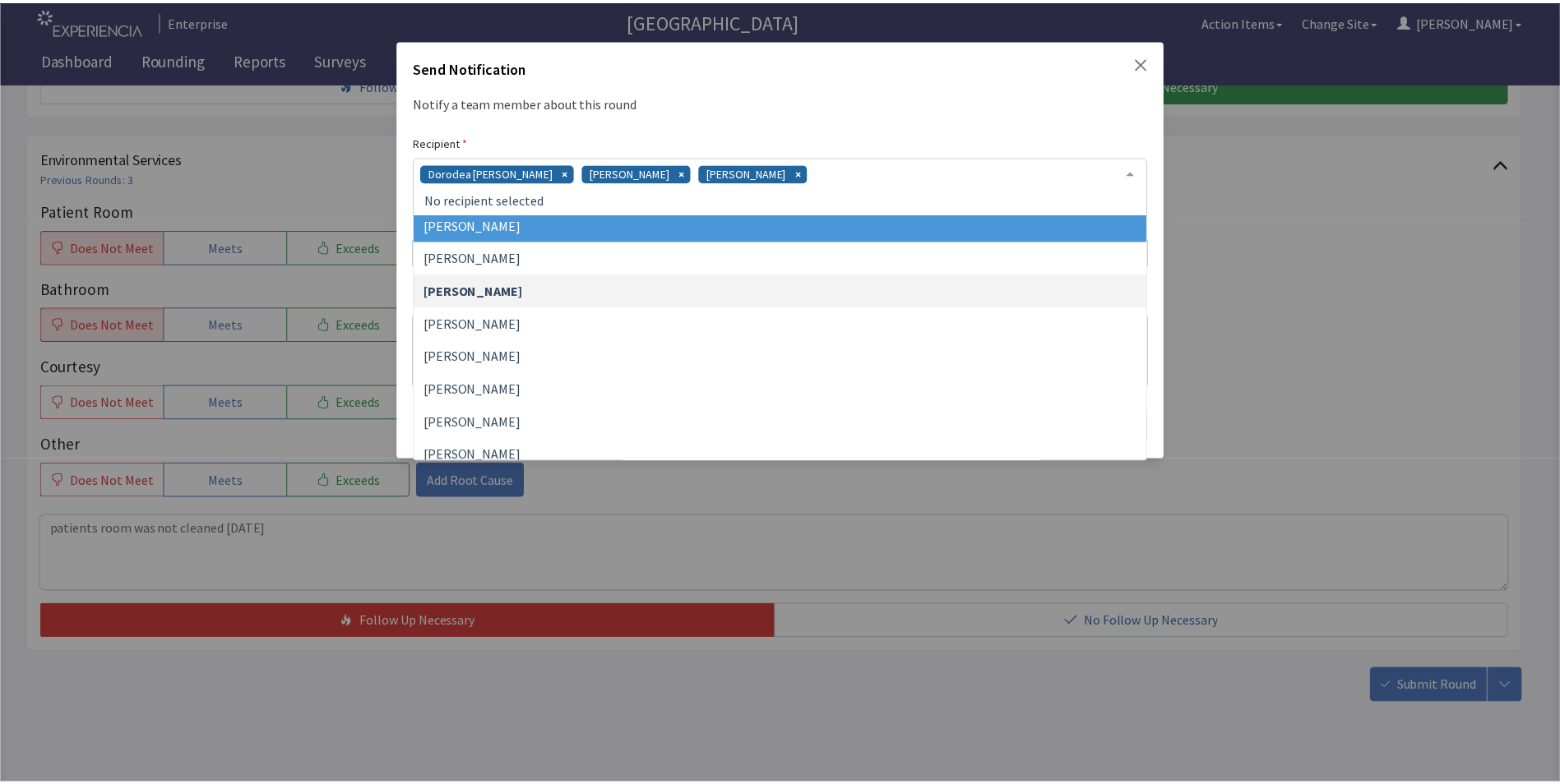
scroll to position [329, 0]
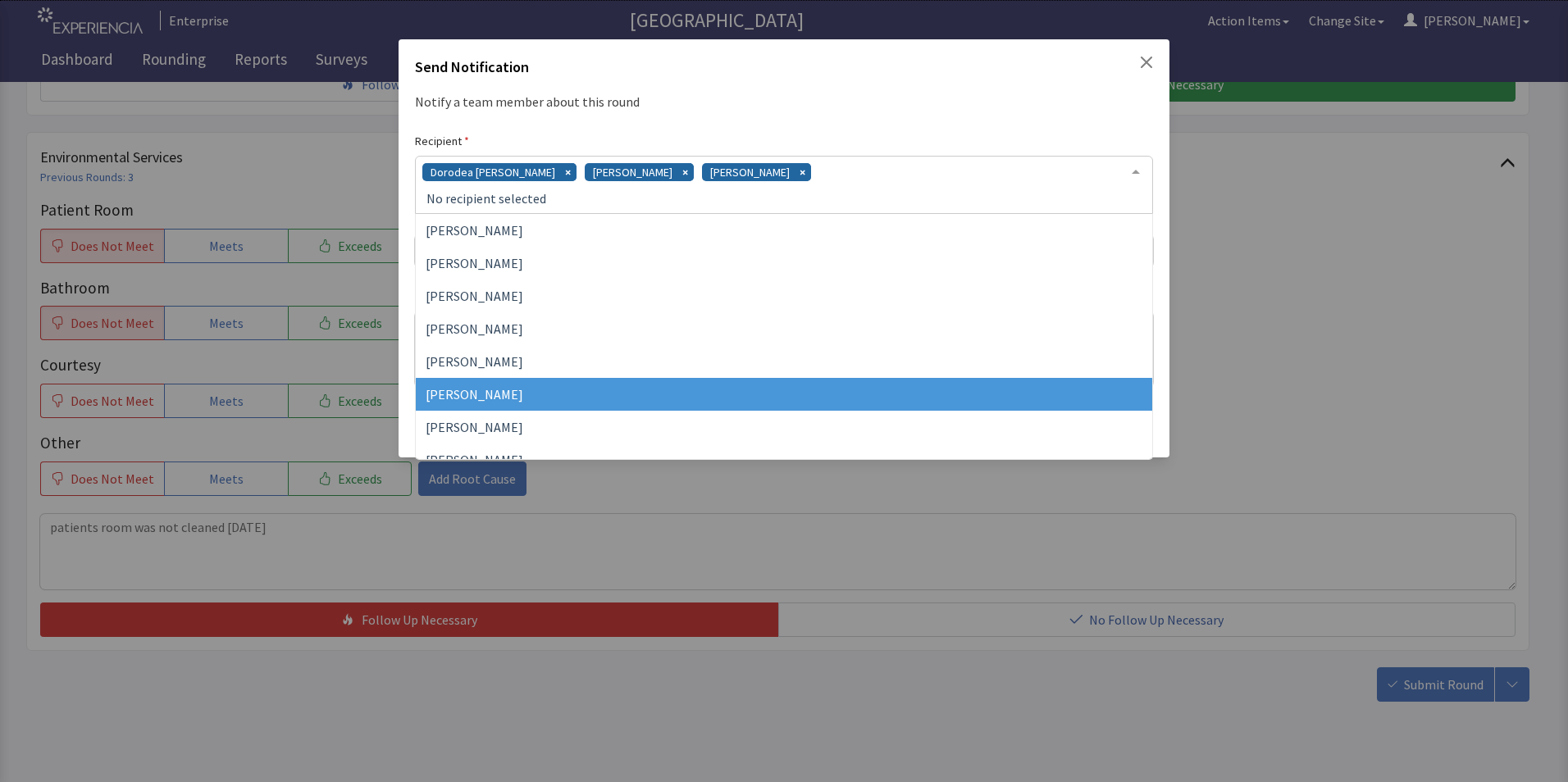
click at [645, 399] on span "Vesel Haxhillary" at bounding box center [783, 394] width 736 height 33
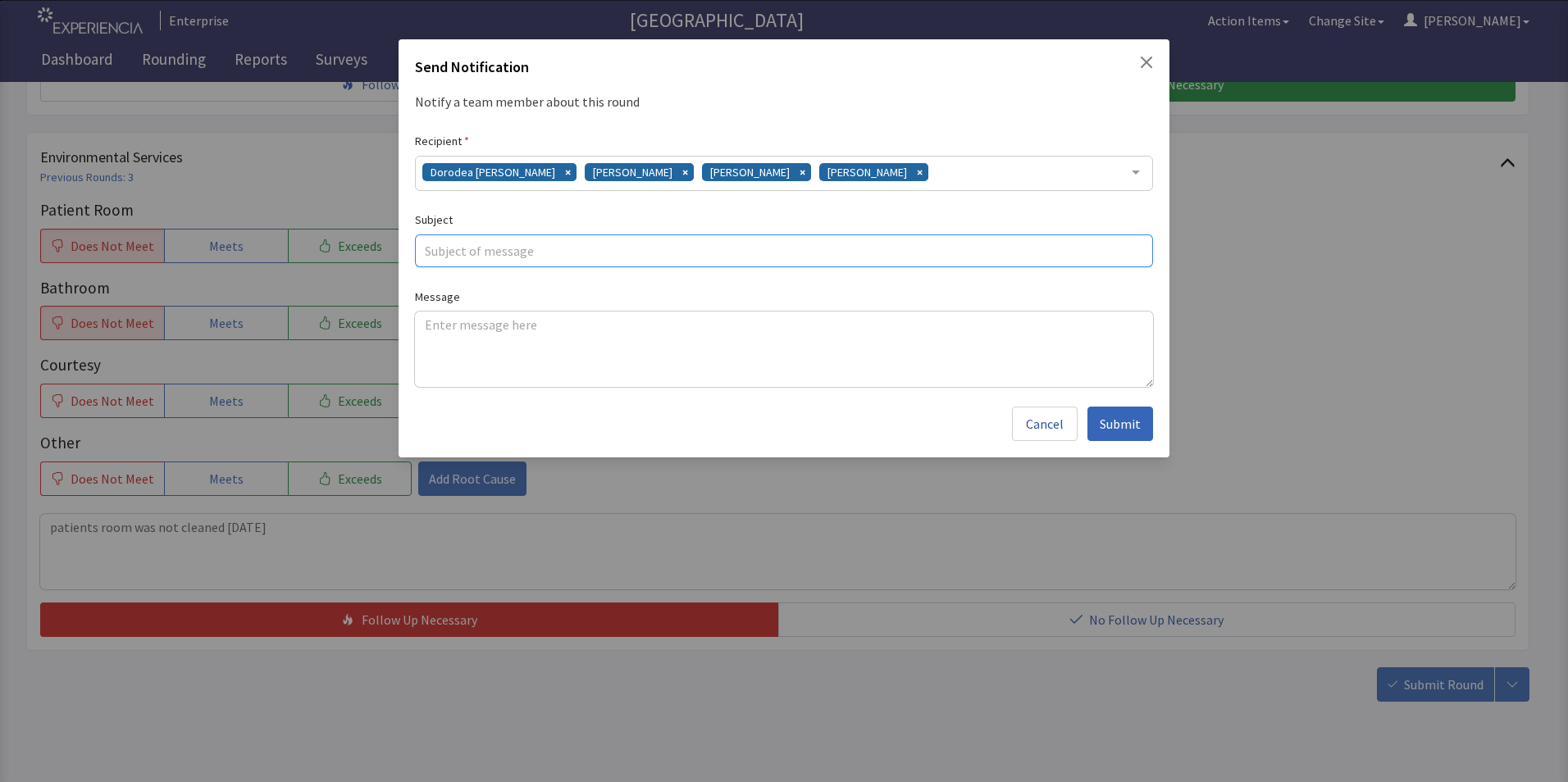
click at [452, 267] on input "text" at bounding box center [783, 250] width 738 height 33
type input "room cleaning"
click at [427, 323] on textarea at bounding box center [783, 349] width 738 height 75
paste textarea "patients room was not cleaned 09/17/25"
type textarea "patients room was not cleaned 09/17/25"
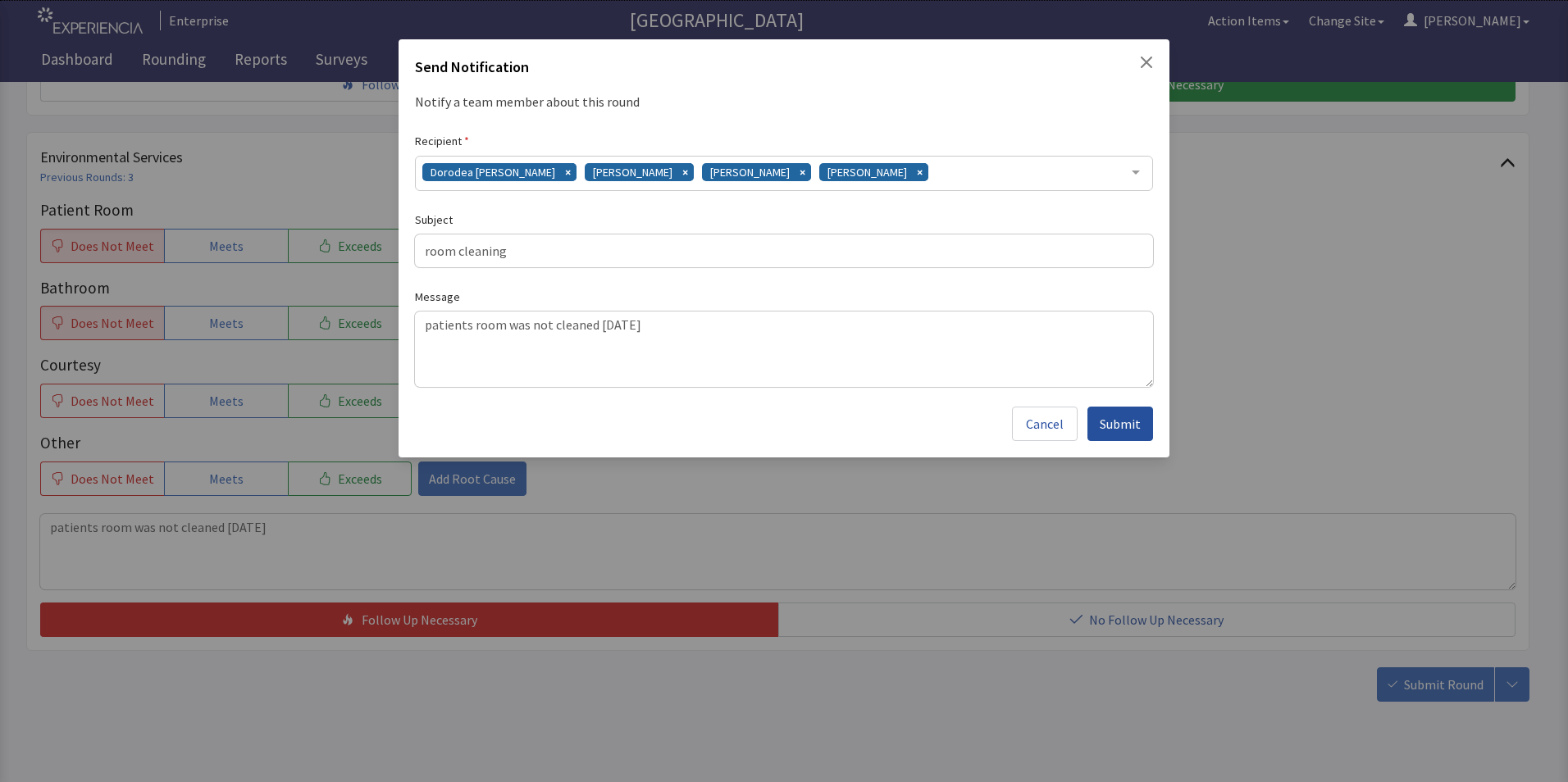
click at [1117, 421] on span "Submit" at bounding box center [1120, 423] width 41 height 19
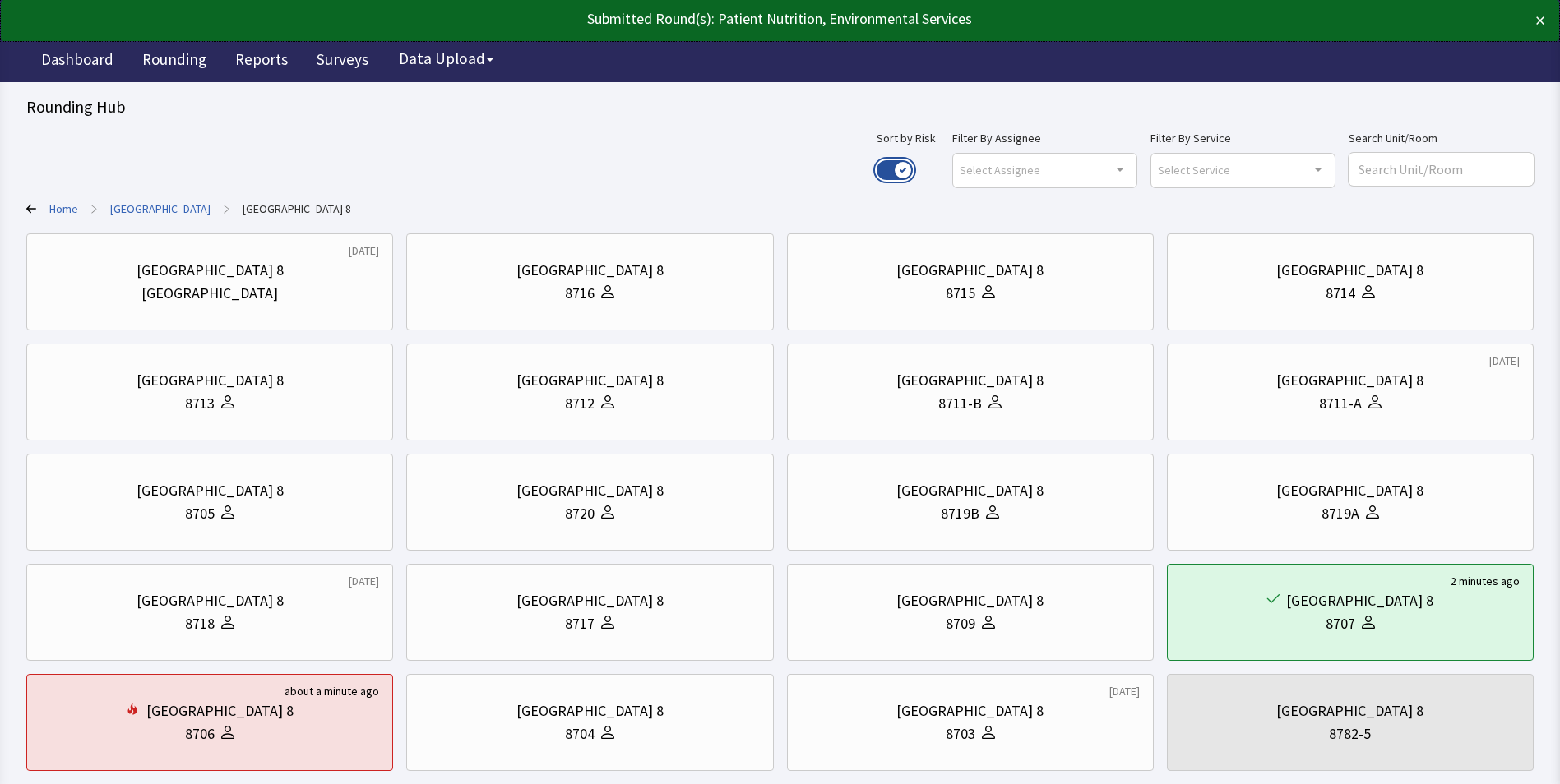
click at [913, 167] on button "Use setting" at bounding box center [894, 170] width 36 height 19
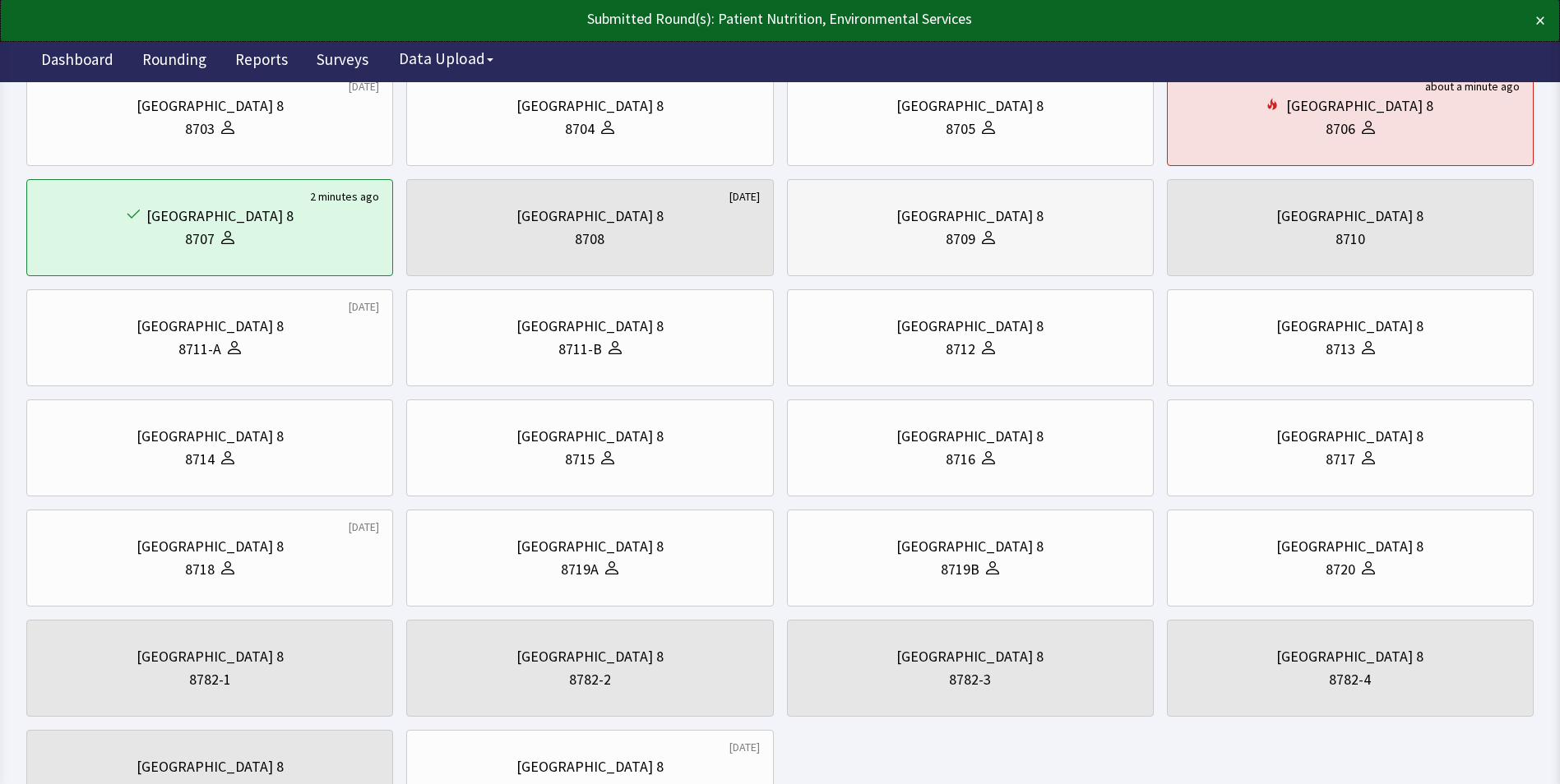
scroll to position [315, 0]
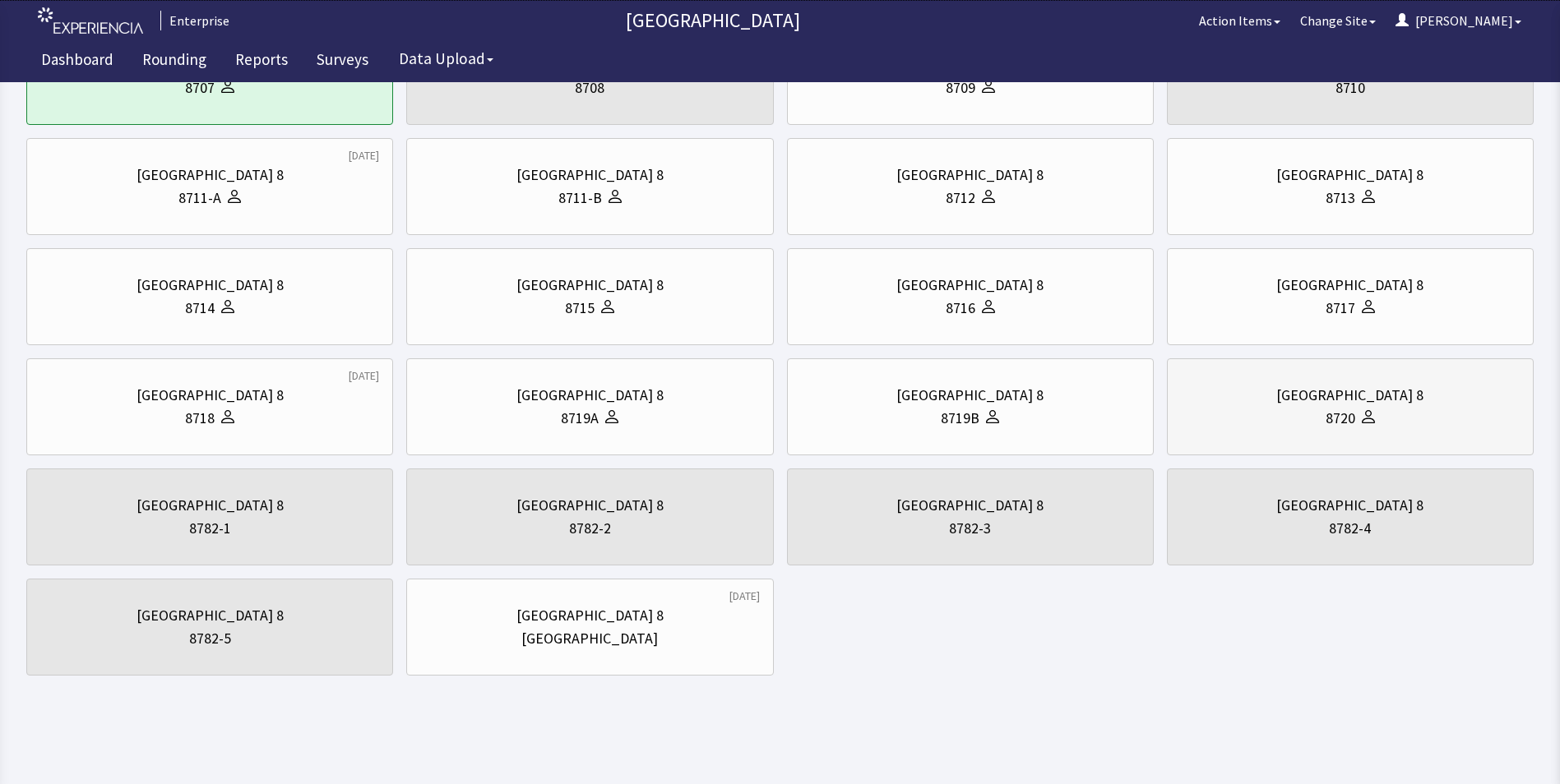
click at [1283, 406] on div "[GEOGRAPHIC_DATA] 8" at bounding box center [1350, 395] width 339 height 23
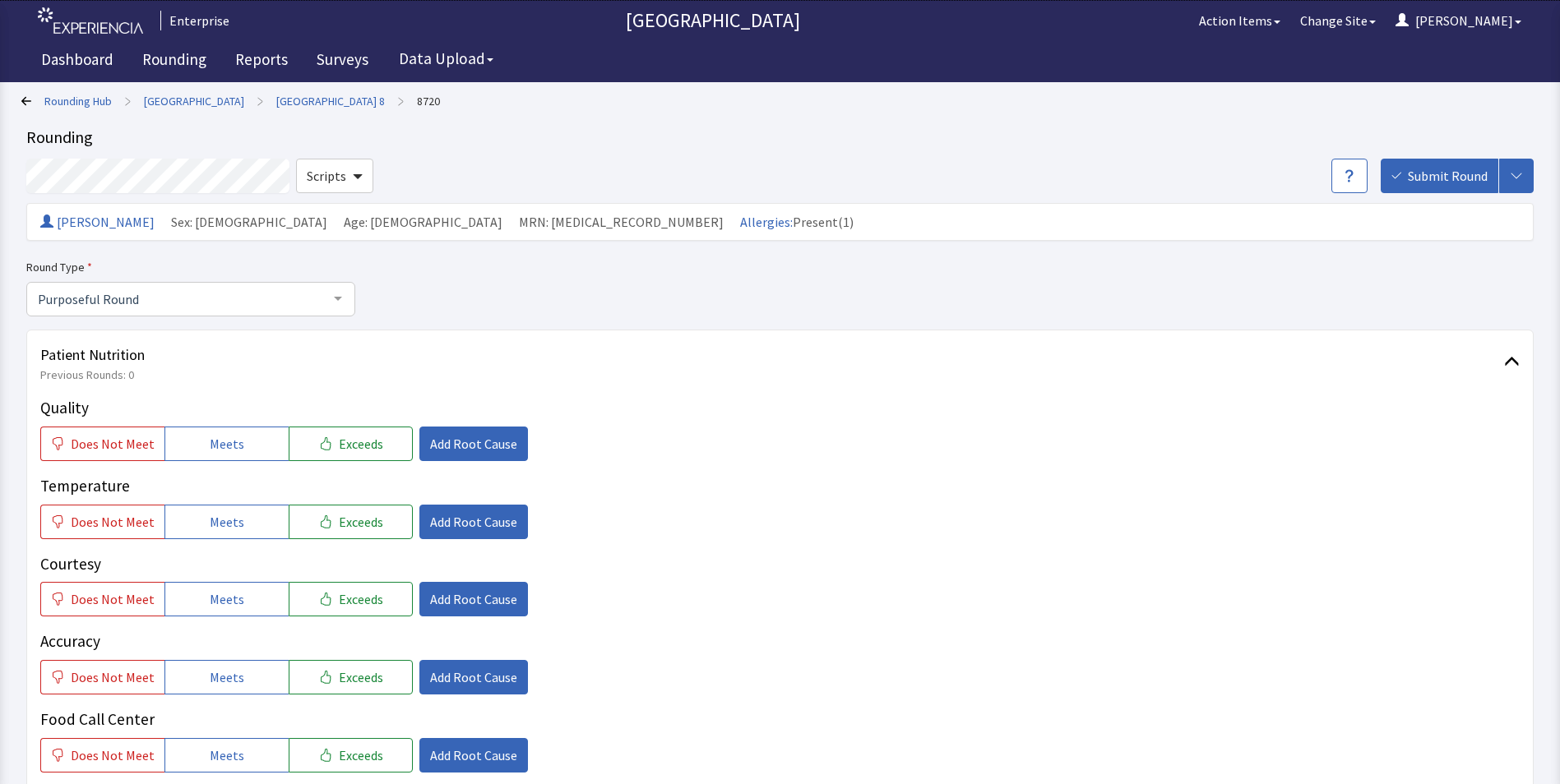
scroll to position [165, 0]
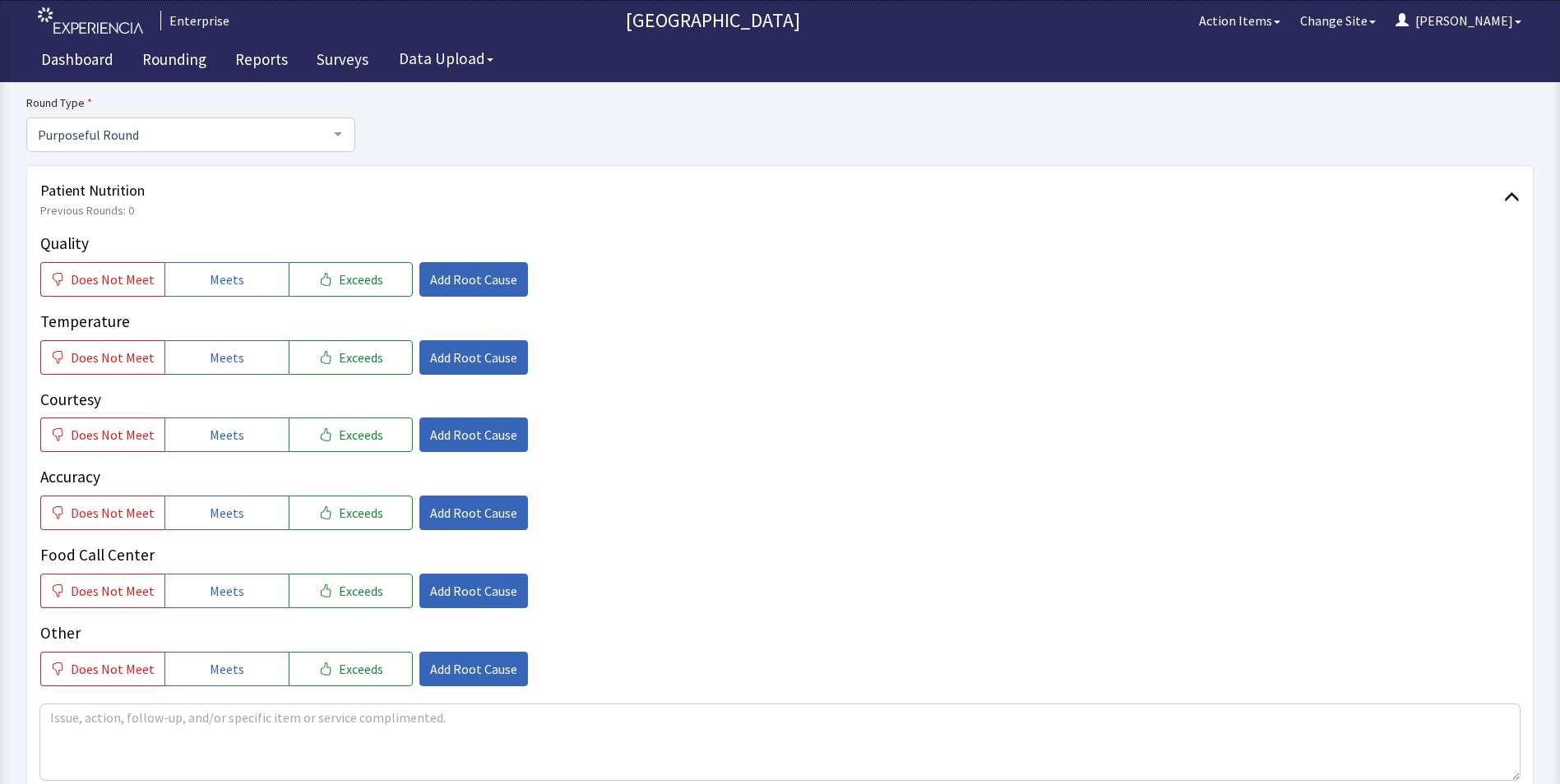
drag, startPoint x: 226, startPoint y: 274, endPoint x: 232, endPoint y: 304, distance: 30.6
click at [227, 280] on span "Meets" at bounding box center [227, 279] width 35 height 19
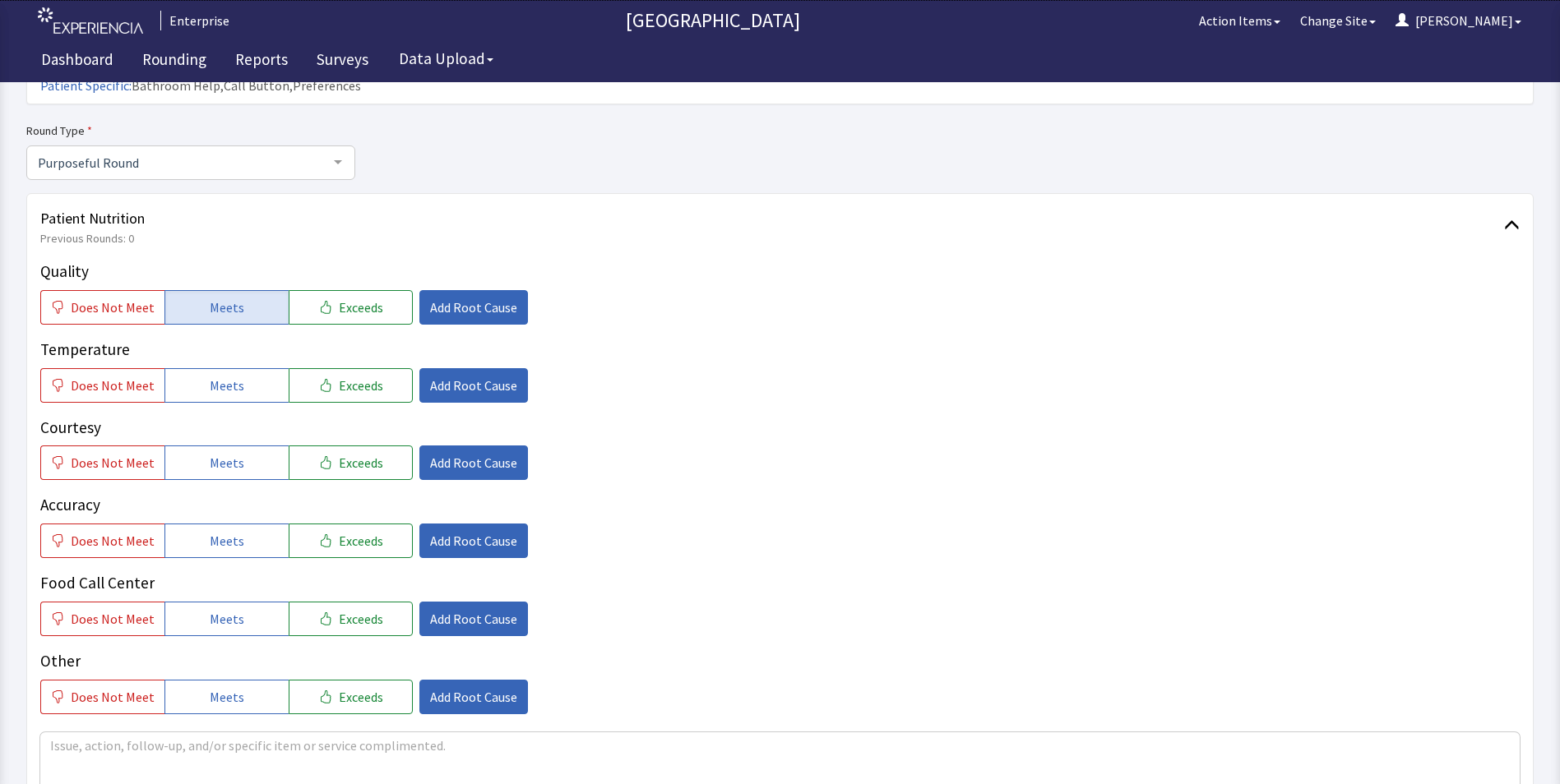
drag, startPoint x: 238, startPoint y: 363, endPoint x: 244, endPoint y: 411, distance: 48.4
click at [238, 369] on button "Meets" at bounding box center [227, 385] width 124 height 35
drag, startPoint x: 241, startPoint y: 434, endPoint x: 242, endPoint y: 480, distance: 46.0
click at [241, 446] on button "Meets" at bounding box center [227, 462] width 124 height 35
click at [237, 524] on button "Meets" at bounding box center [227, 540] width 124 height 35
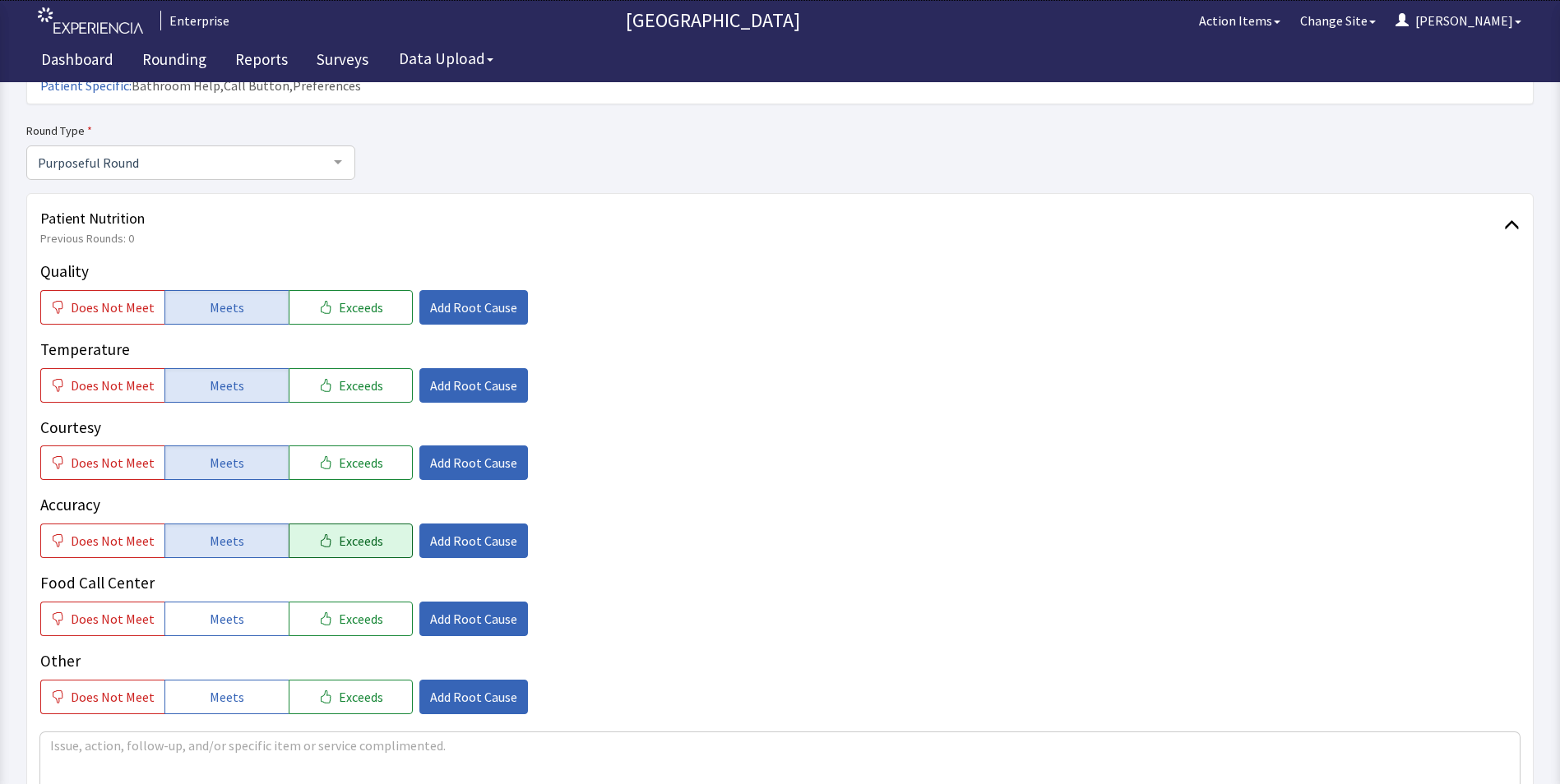
drag, startPoint x: 200, startPoint y: 602, endPoint x: 301, endPoint y: 530, distance: 124.0
click at [202, 602] on button "Meets" at bounding box center [227, 618] width 124 height 35
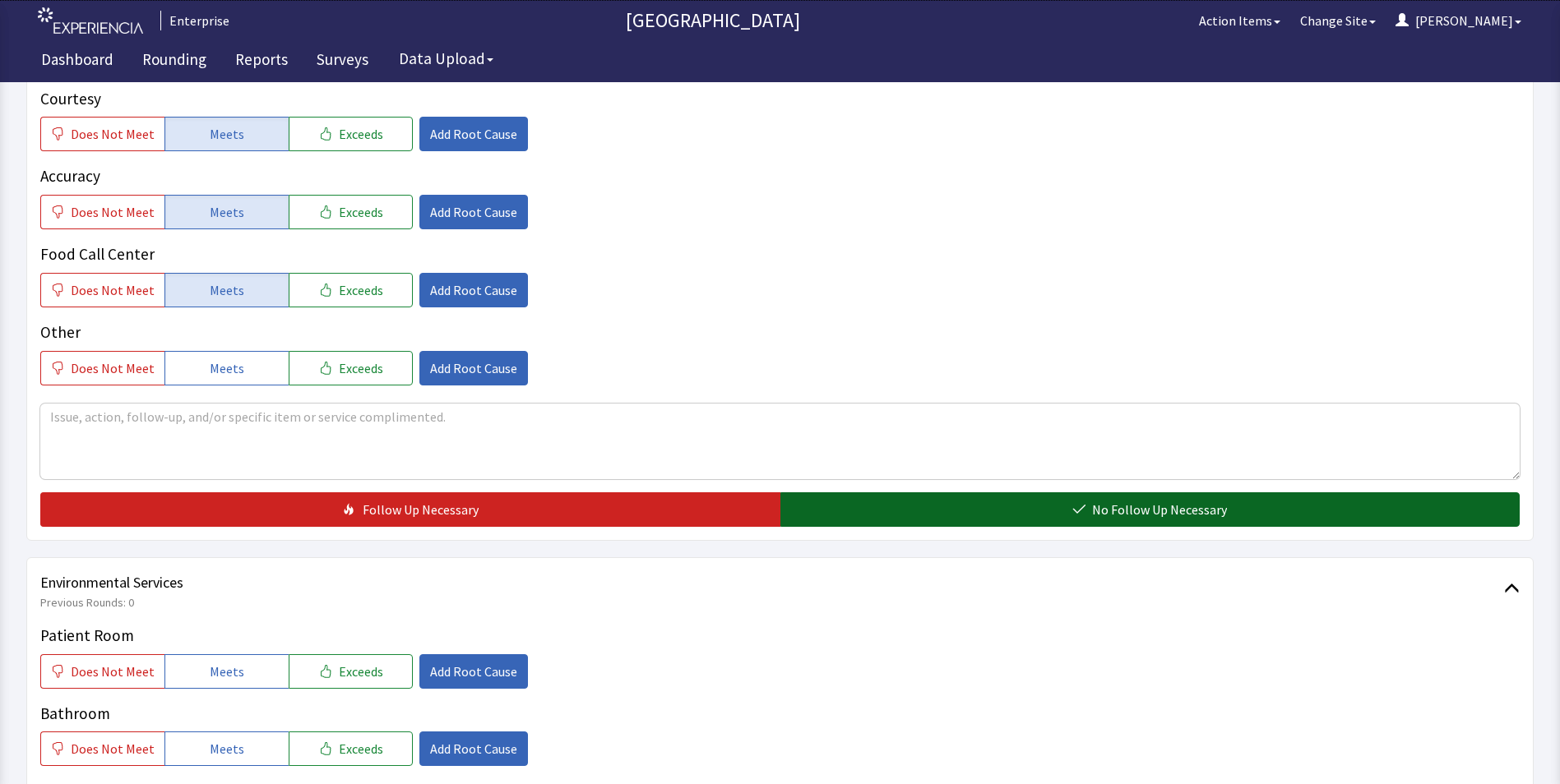
click at [887, 493] on button "No Follow Up Necessary" at bounding box center [1150, 509] width 740 height 35
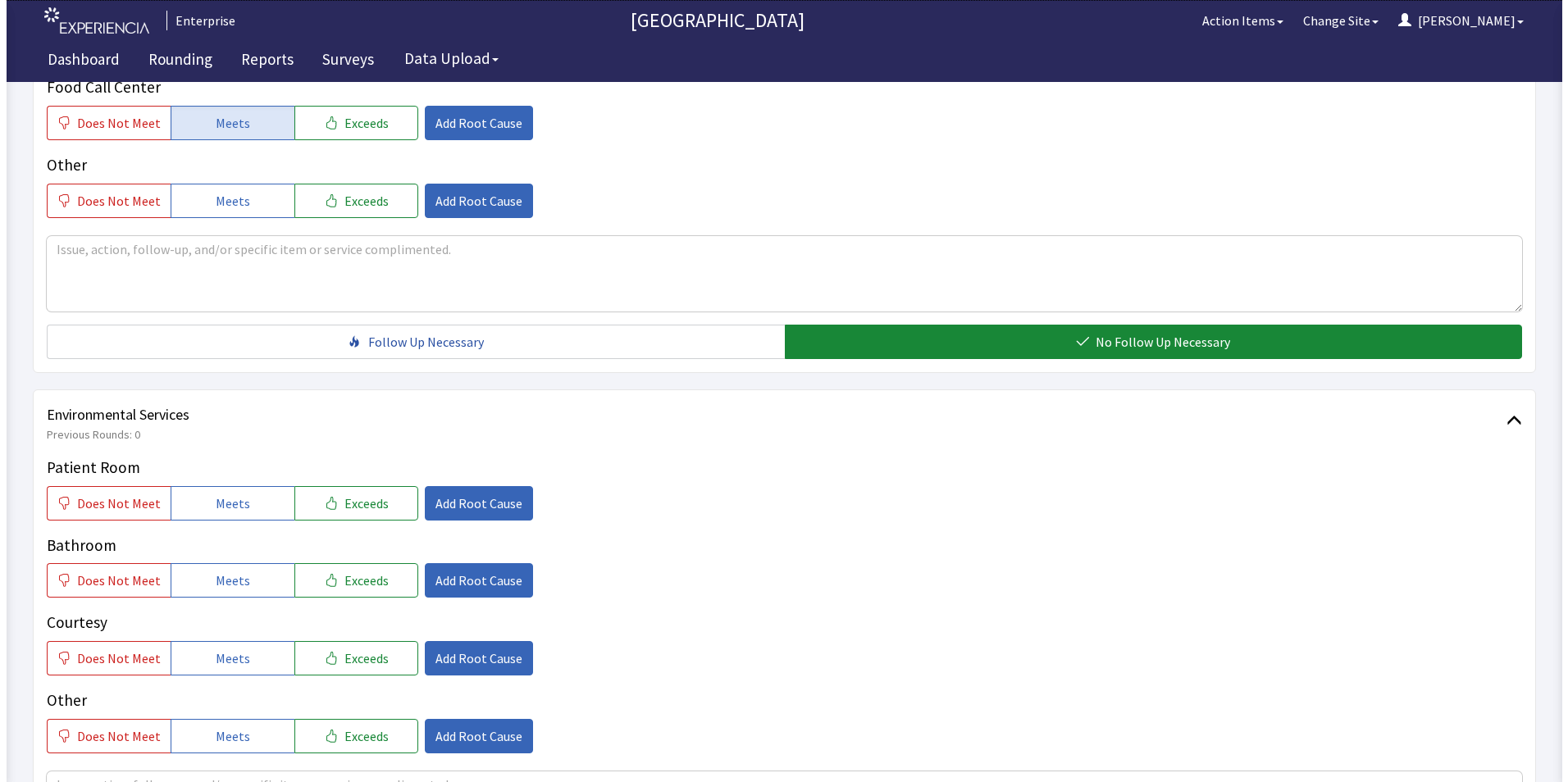
scroll to position [820, 0]
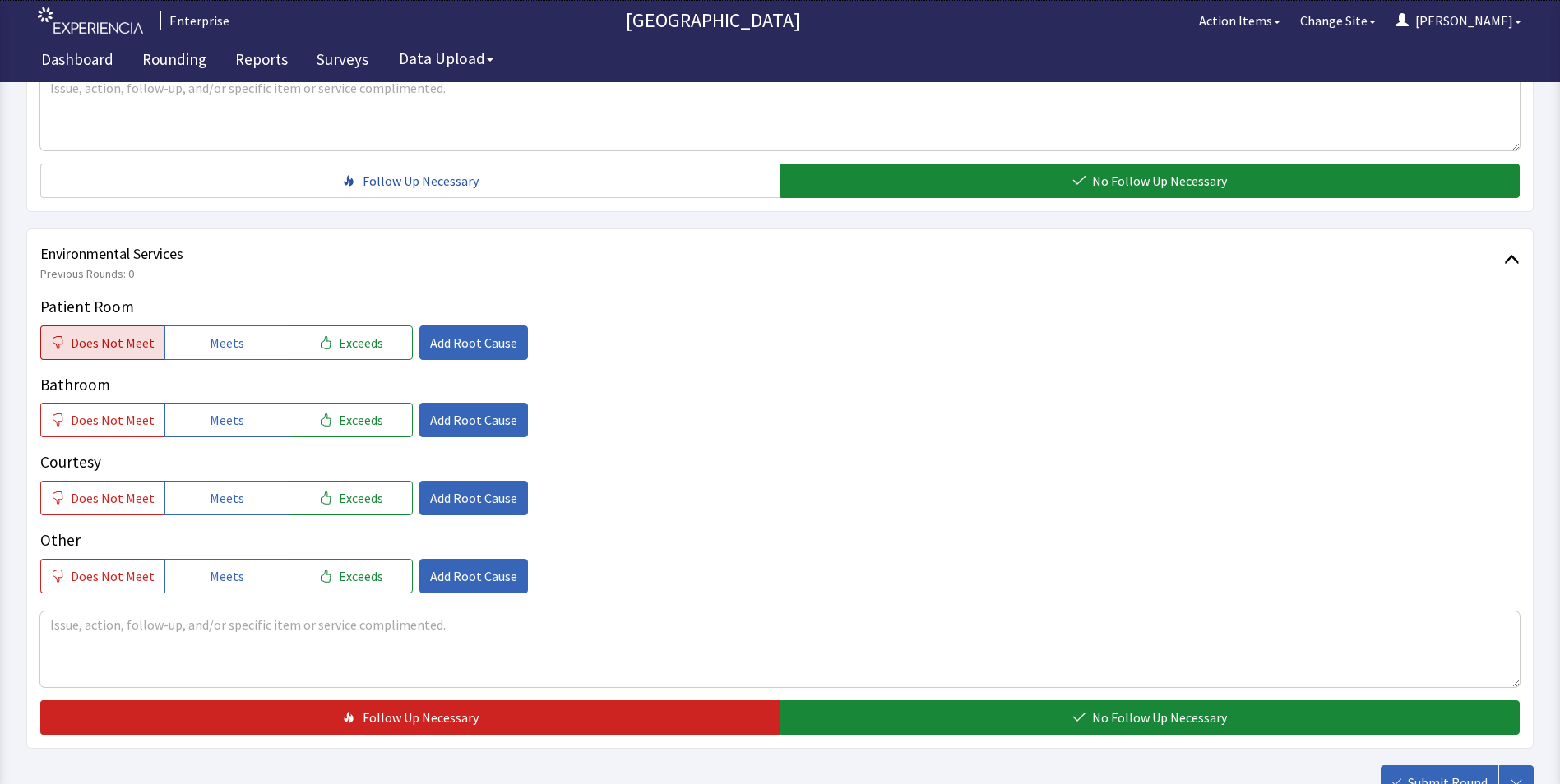
click at [104, 333] on span "Does Not Meet" at bounding box center [113, 343] width 84 height 19
click at [101, 410] on span "Does Not Meet" at bounding box center [113, 420] width 84 height 19
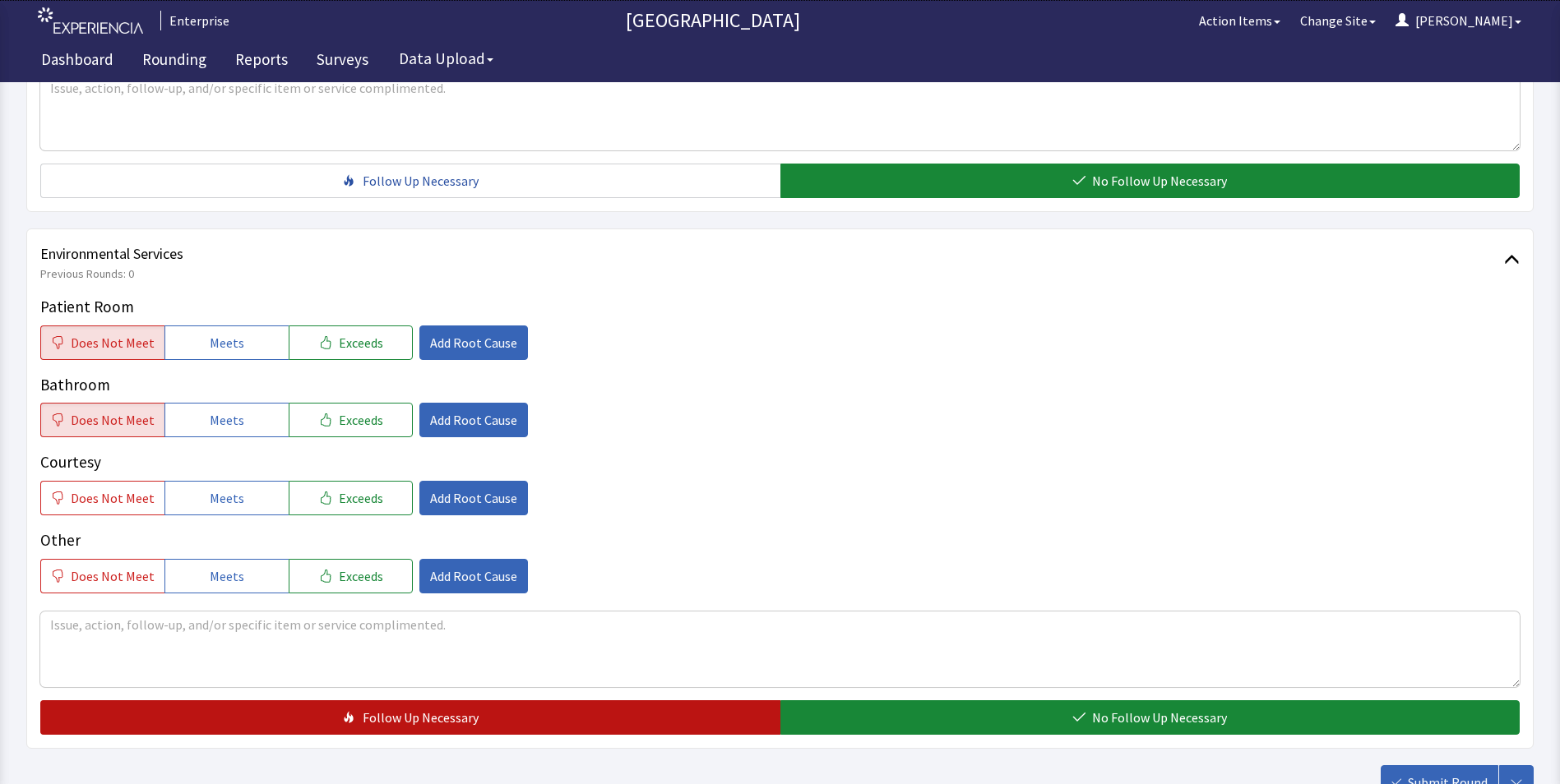
click at [381, 708] on span "Follow Up Necessary" at bounding box center [420, 718] width 116 height 19
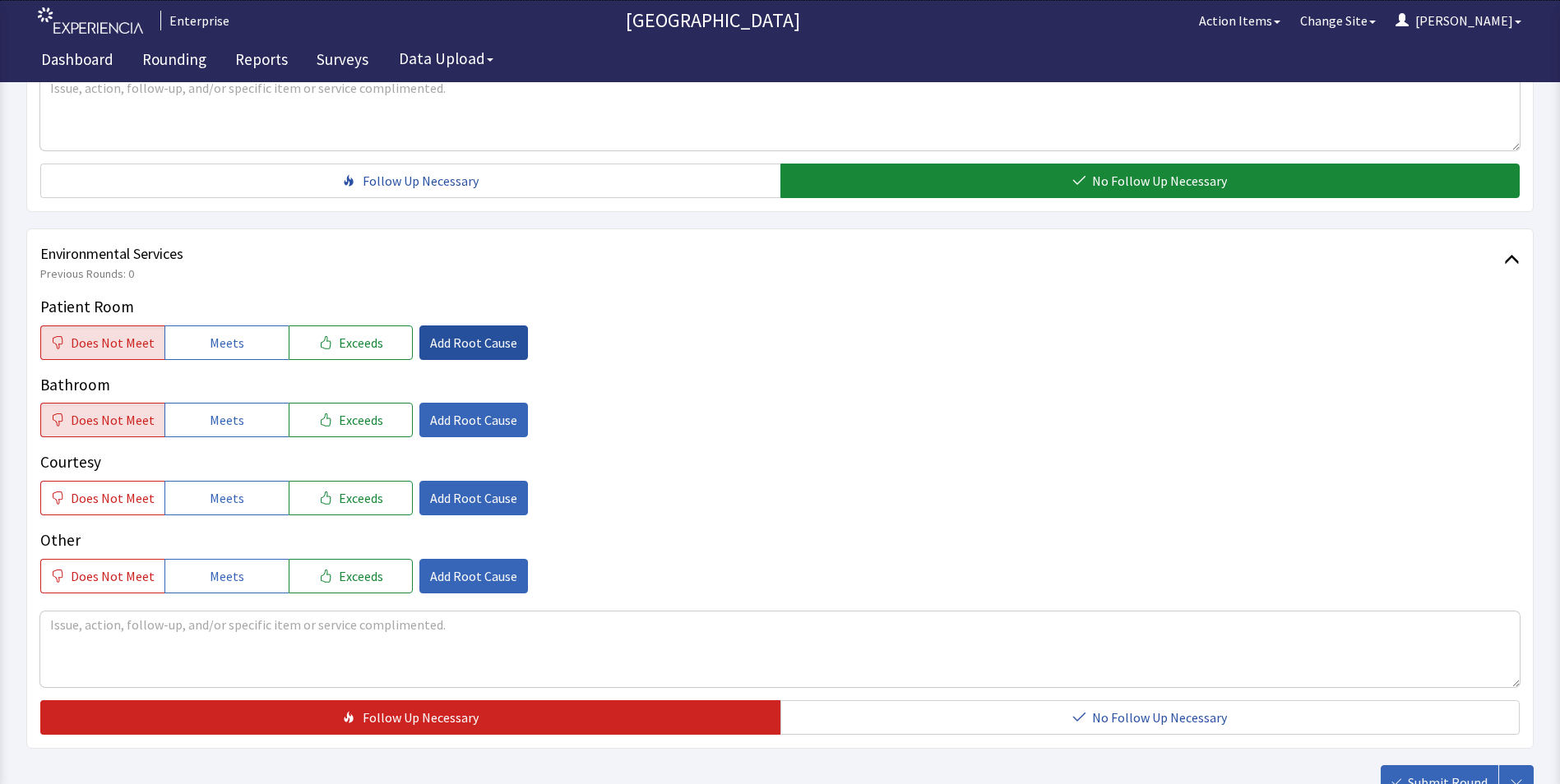
click at [475, 333] on span "Add Root Cause" at bounding box center [473, 343] width 87 height 19
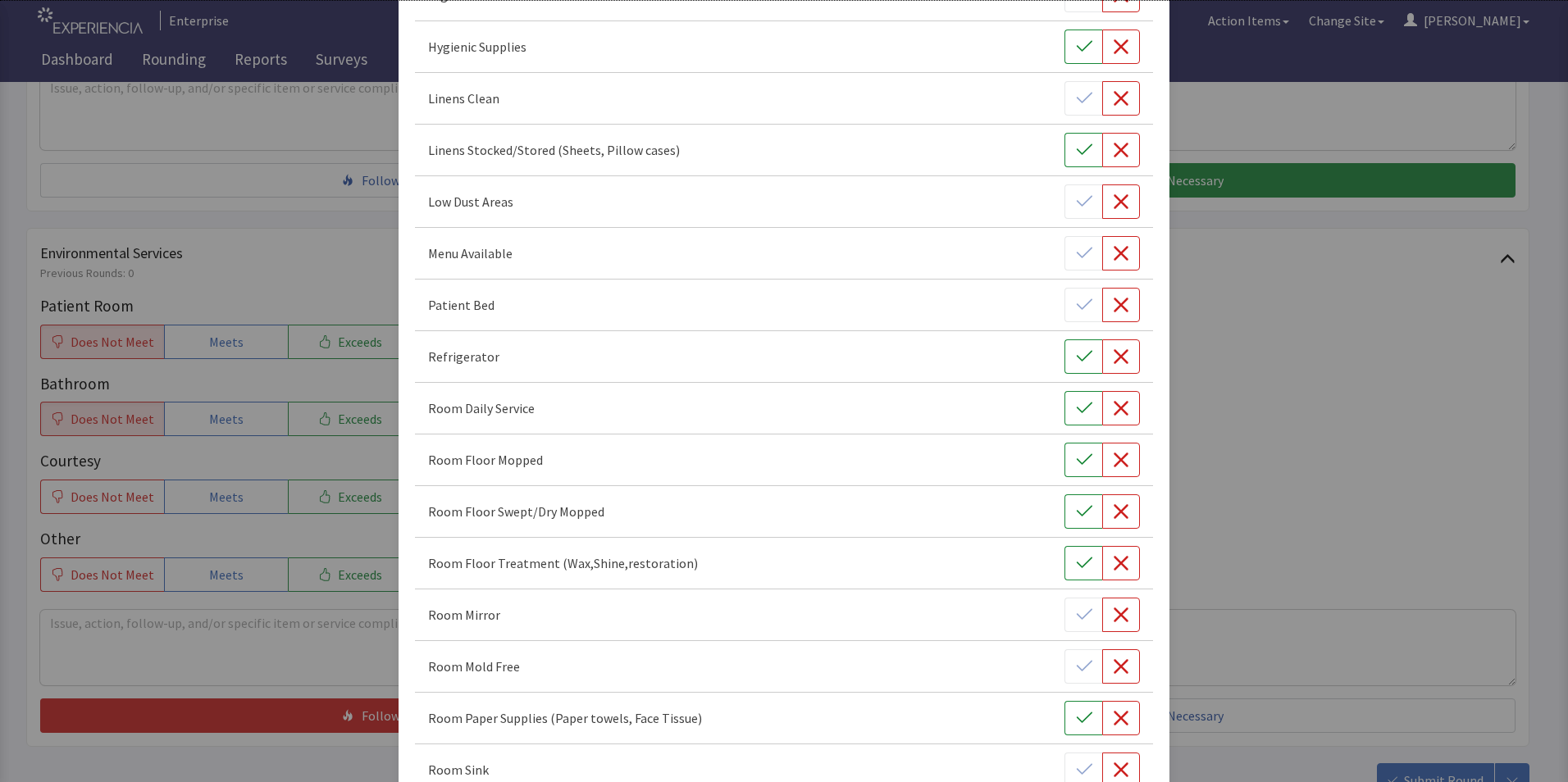
scroll to position [492, 0]
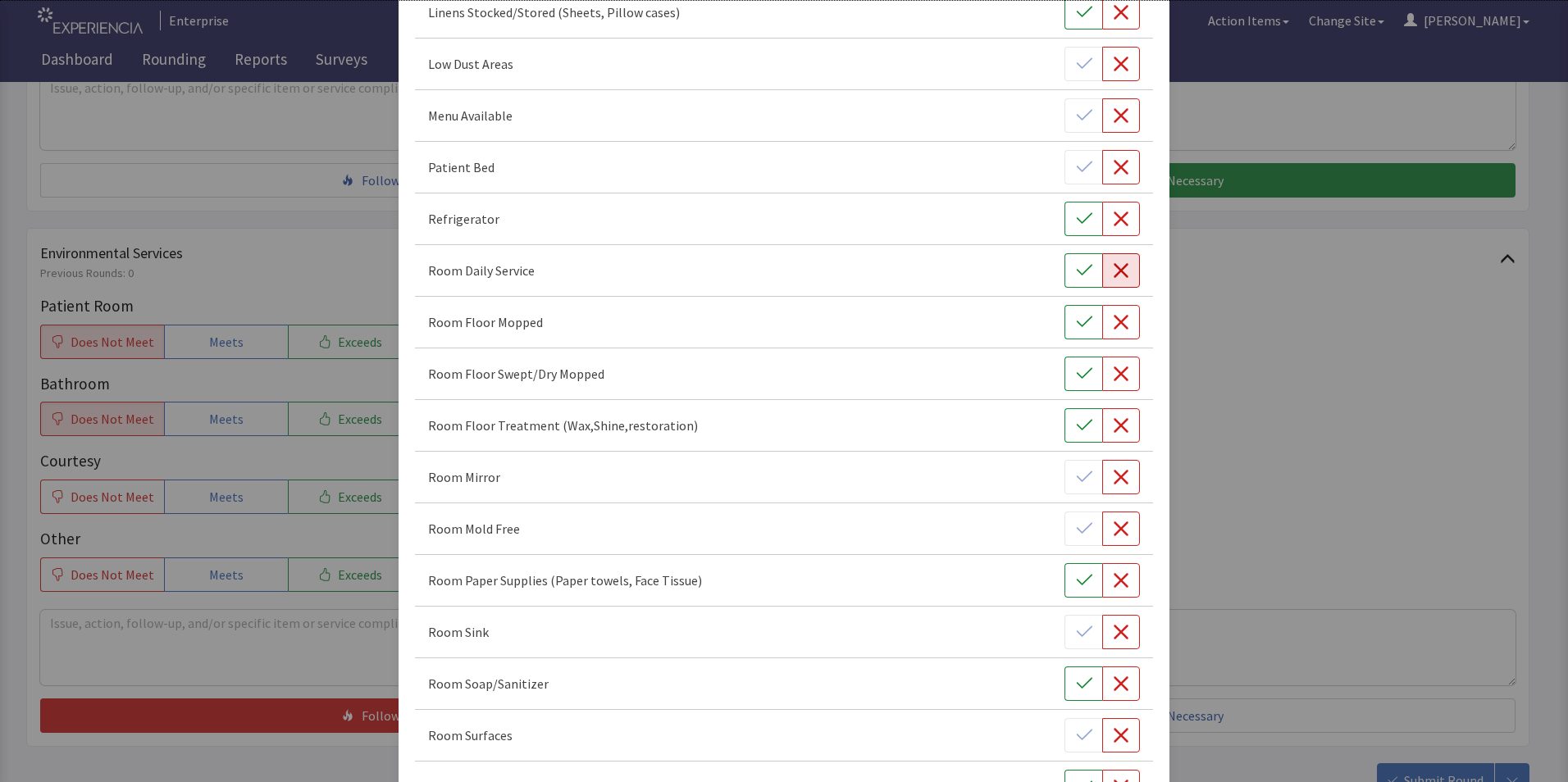
click at [1113, 273] on icon "button" at bounding box center [1121, 270] width 17 height 17
click at [1113, 330] on icon "button" at bounding box center [1121, 322] width 17 height 17
drag, startPoint x: 1104, startPoint y: 383, endPoint x: 1102, endPoint y: 391, distance: 8.2
click at [1105, 383] on button "button" at bounding box center [1121, 374] width 38 height 34
click at [1117, 425] on icon "button" at bounding box center [1121, 425] width 17 height 17
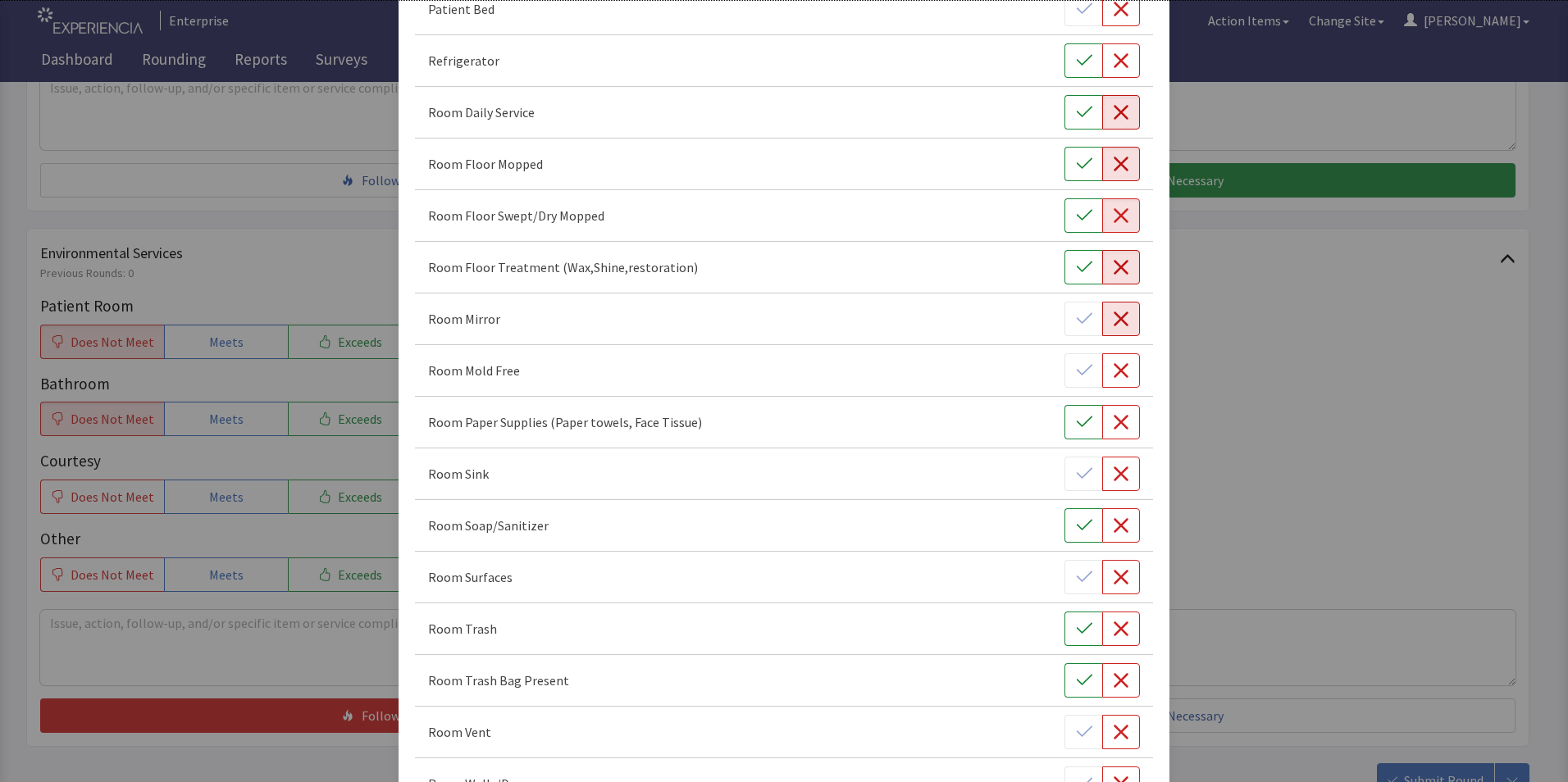
scroll to position [656, 0]
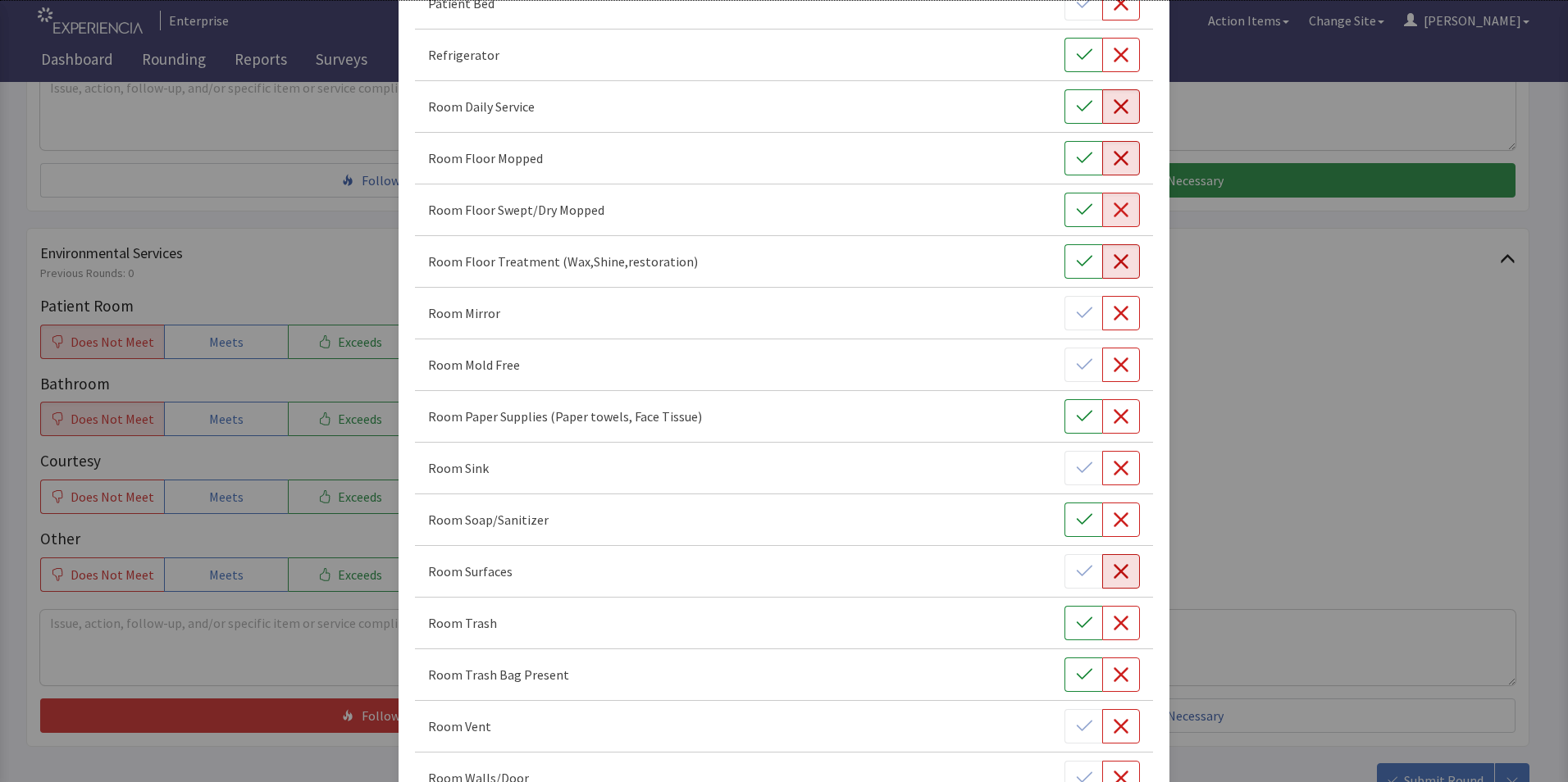
click at [1116, 575] on icon "button" at bounding box center [1121, 571] width 17 height 17
click at [1115, 628] on icon "button" at bounding box center [1121, 623] width 17 height 17
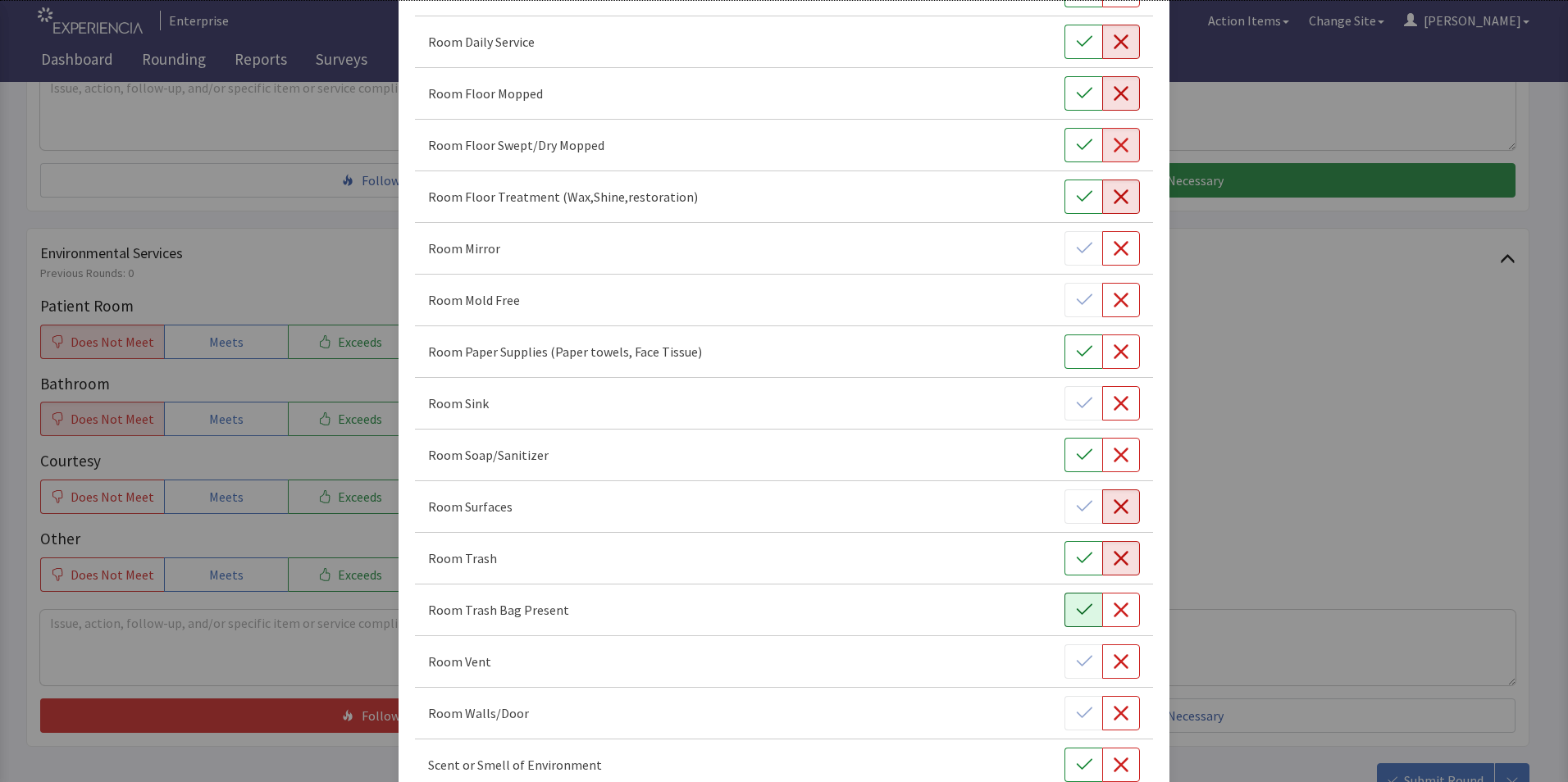
scroll to position [901, 0]
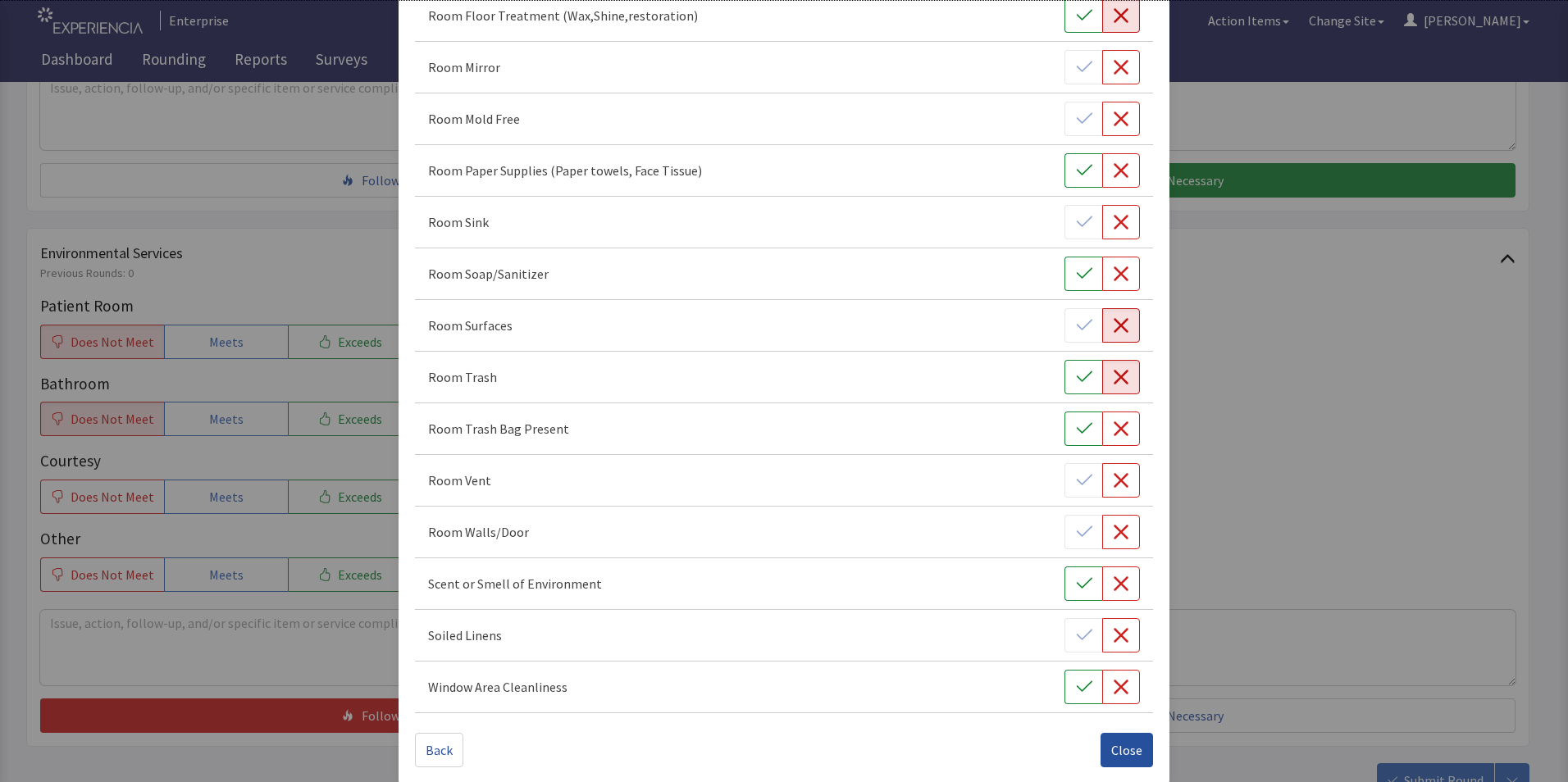
click at [1111, 745] on span "Close" at bounding box center [1126, 750] width 31 height 19
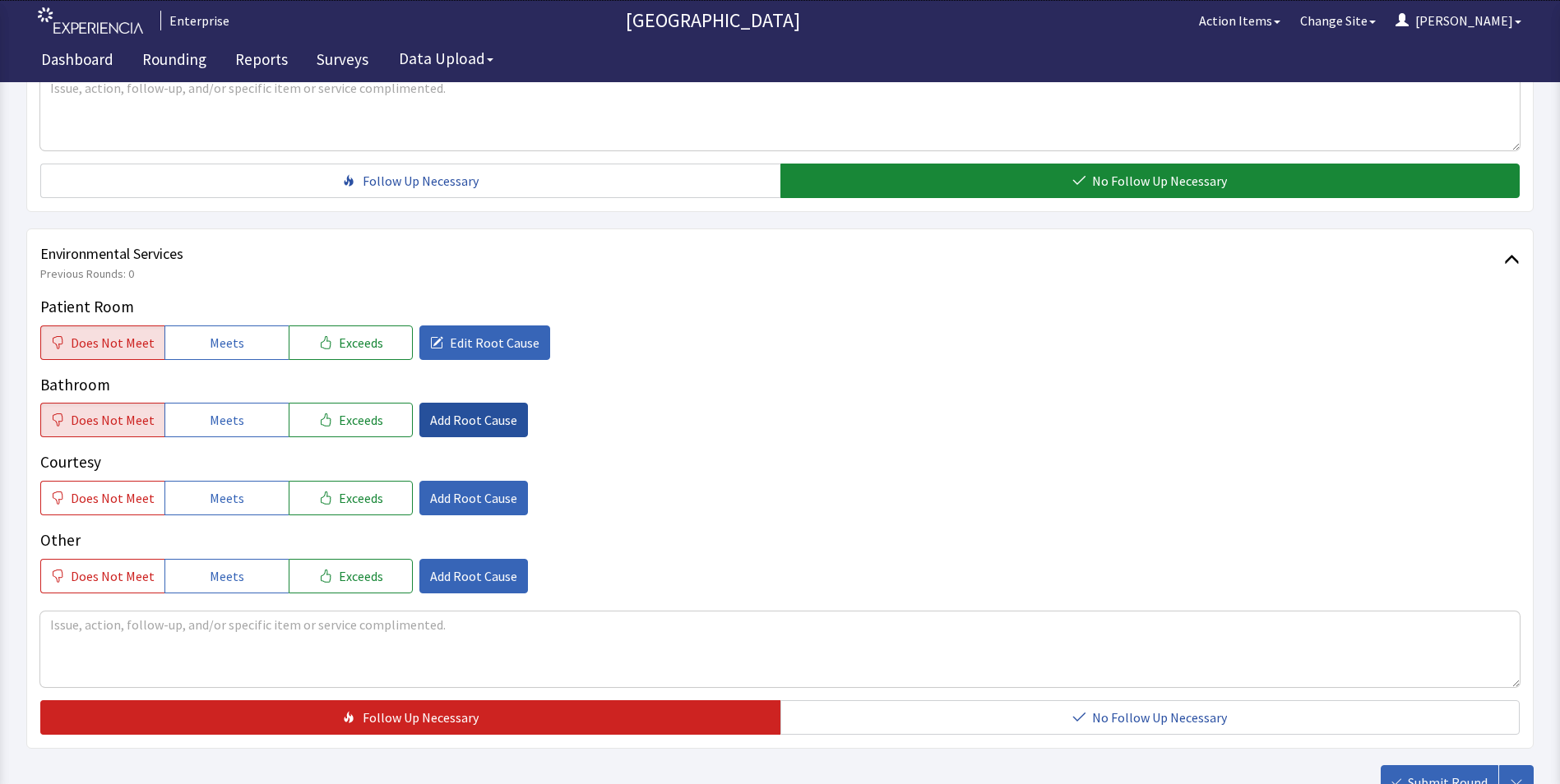
click at [464, 410] on span "Add Root Cause" at bounding box center [473, 420] width 87 height 19
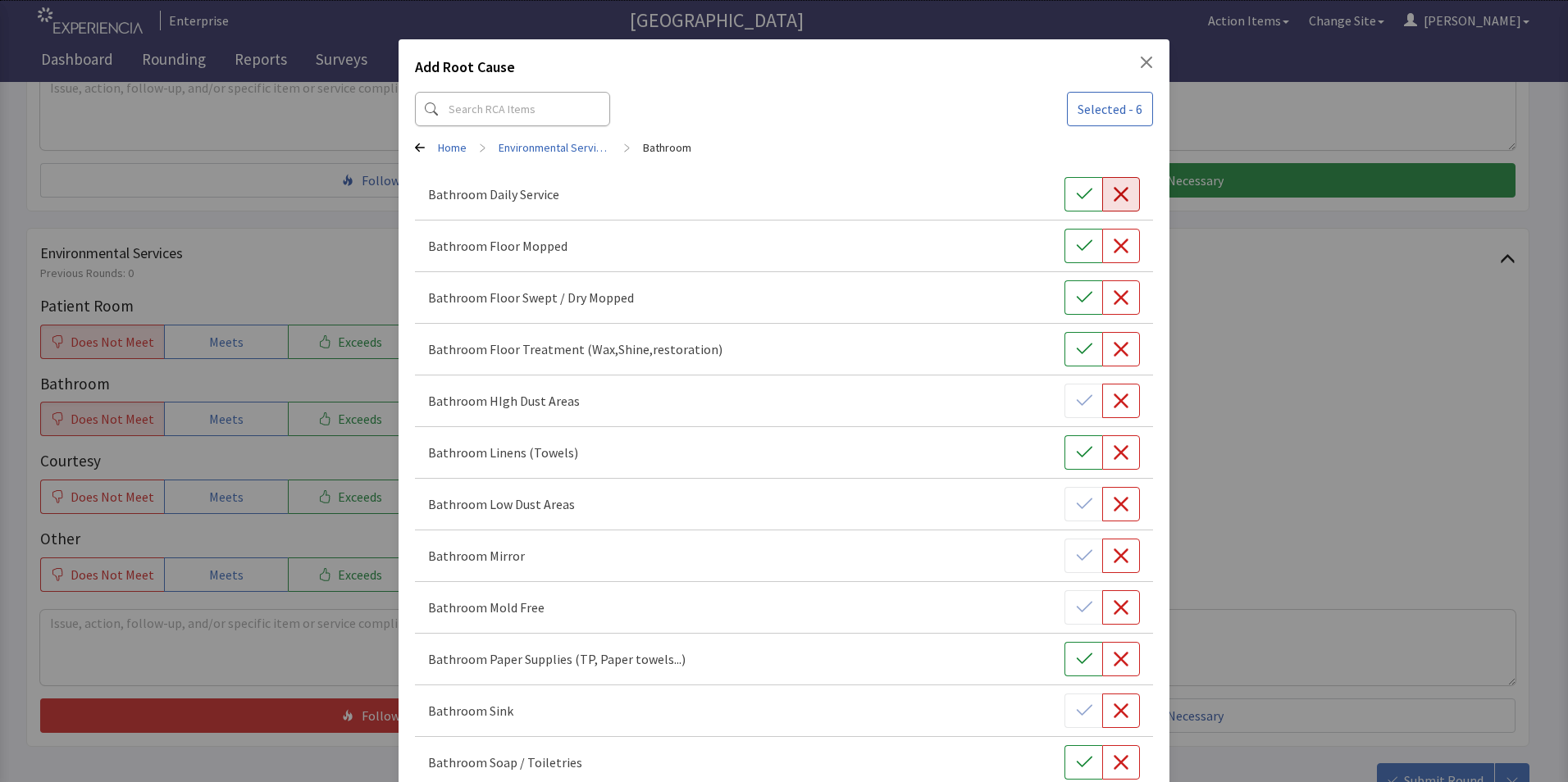
drag, startPoint x: 1113, startPoint y: 198, endPoint x: 1113, endPoint y: 228, distance: 30.0
click at [1113, 199] on icon "button" at bounding box center [1121, 194] width 17 height 17
click at [1113, 250] on icon "button" at bounding box center [1121, 246] width 17 height 17
click at [1113, 304] on icon "button" at bounding box center [1121, 297] width 17 height 17
click at [1113, 352] on icon "button" at bounding box center [1121, 349] width 17 height 17
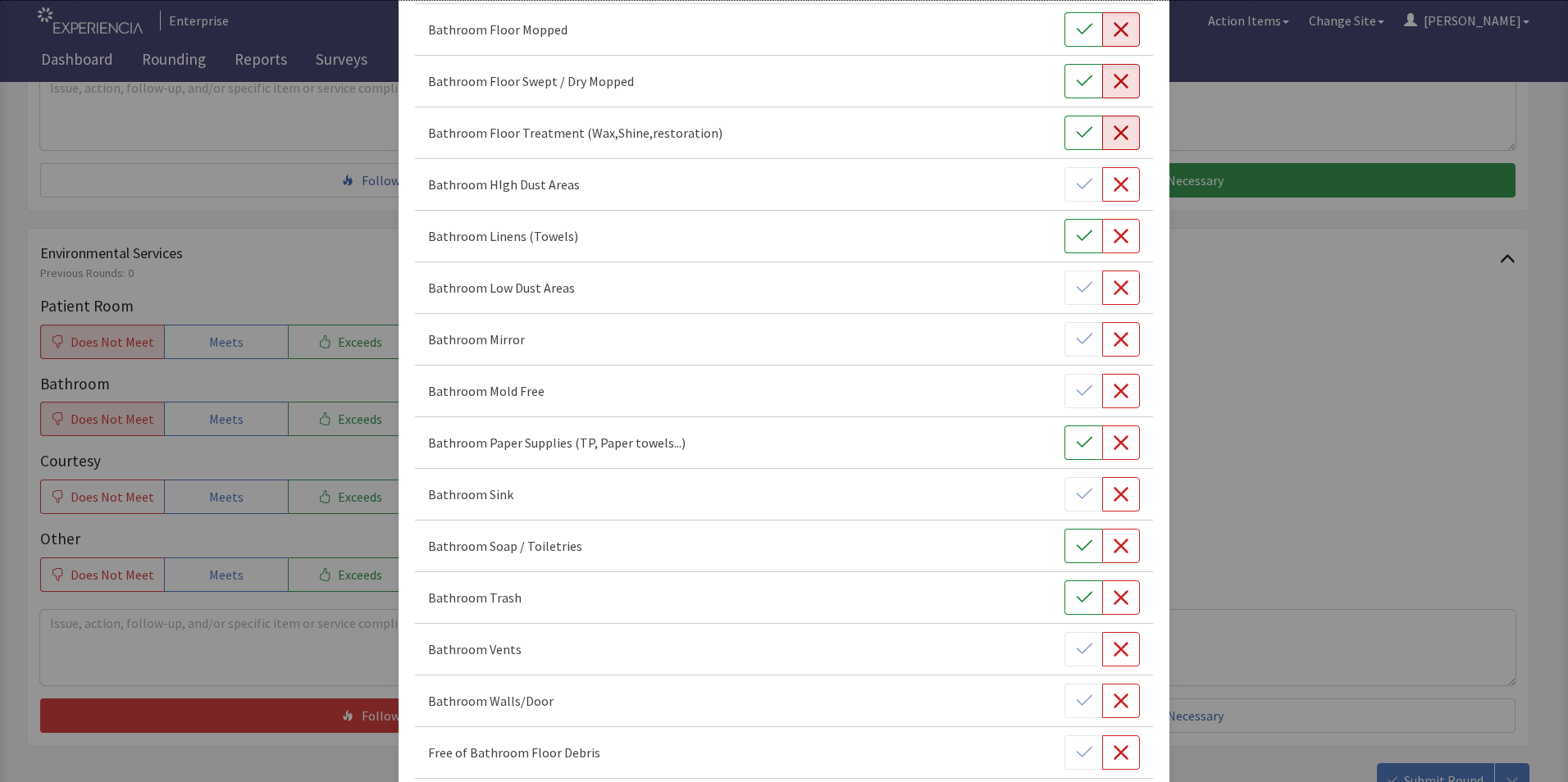
scroll to position [246, 0]
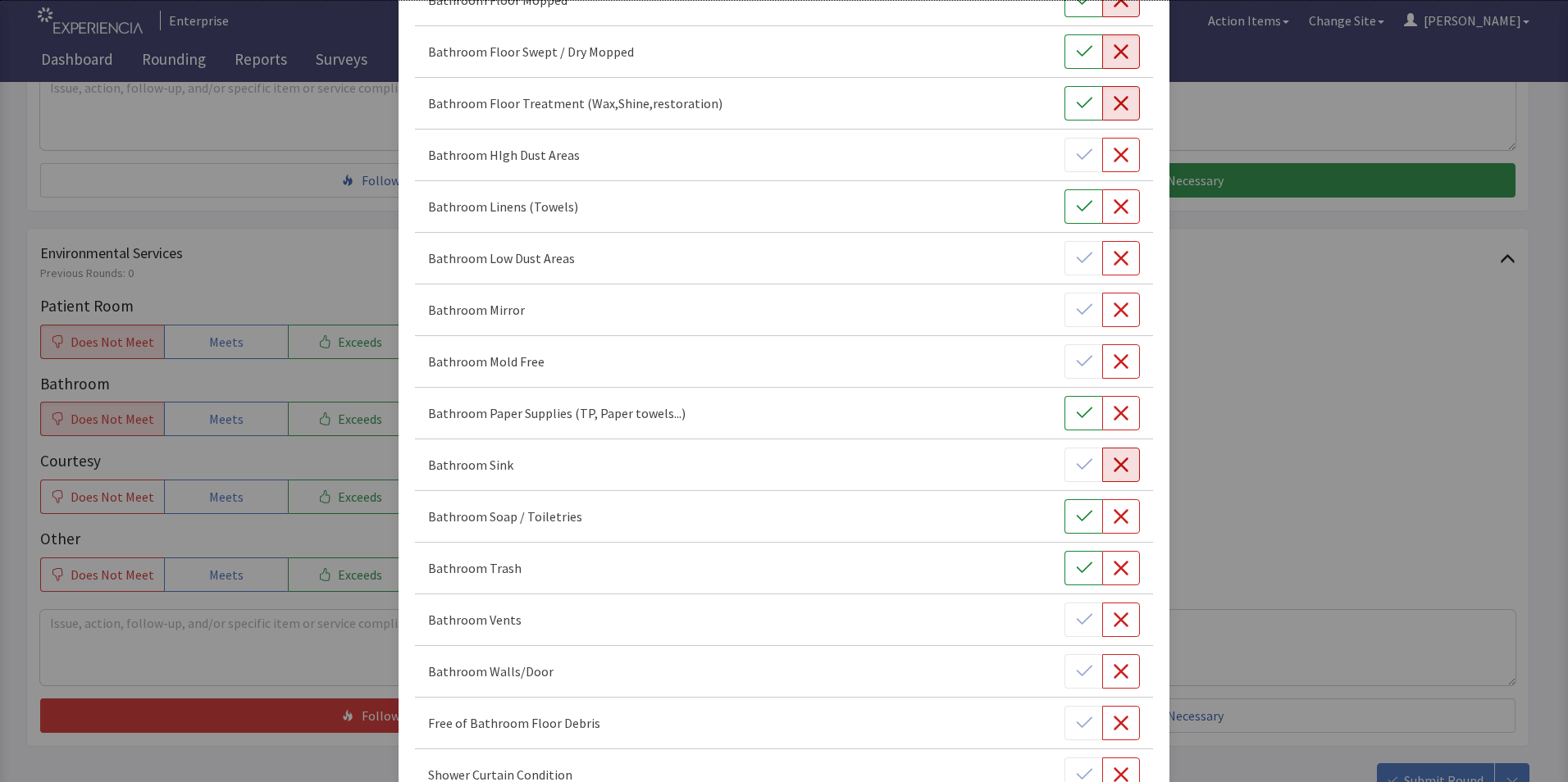
click at [1114, 464] on icon "button" at bounding box center [1121, 465] width 15 height 15
click at [1116, 573] on icon "button" at bounding box center [1121, 568] width 15 height 15
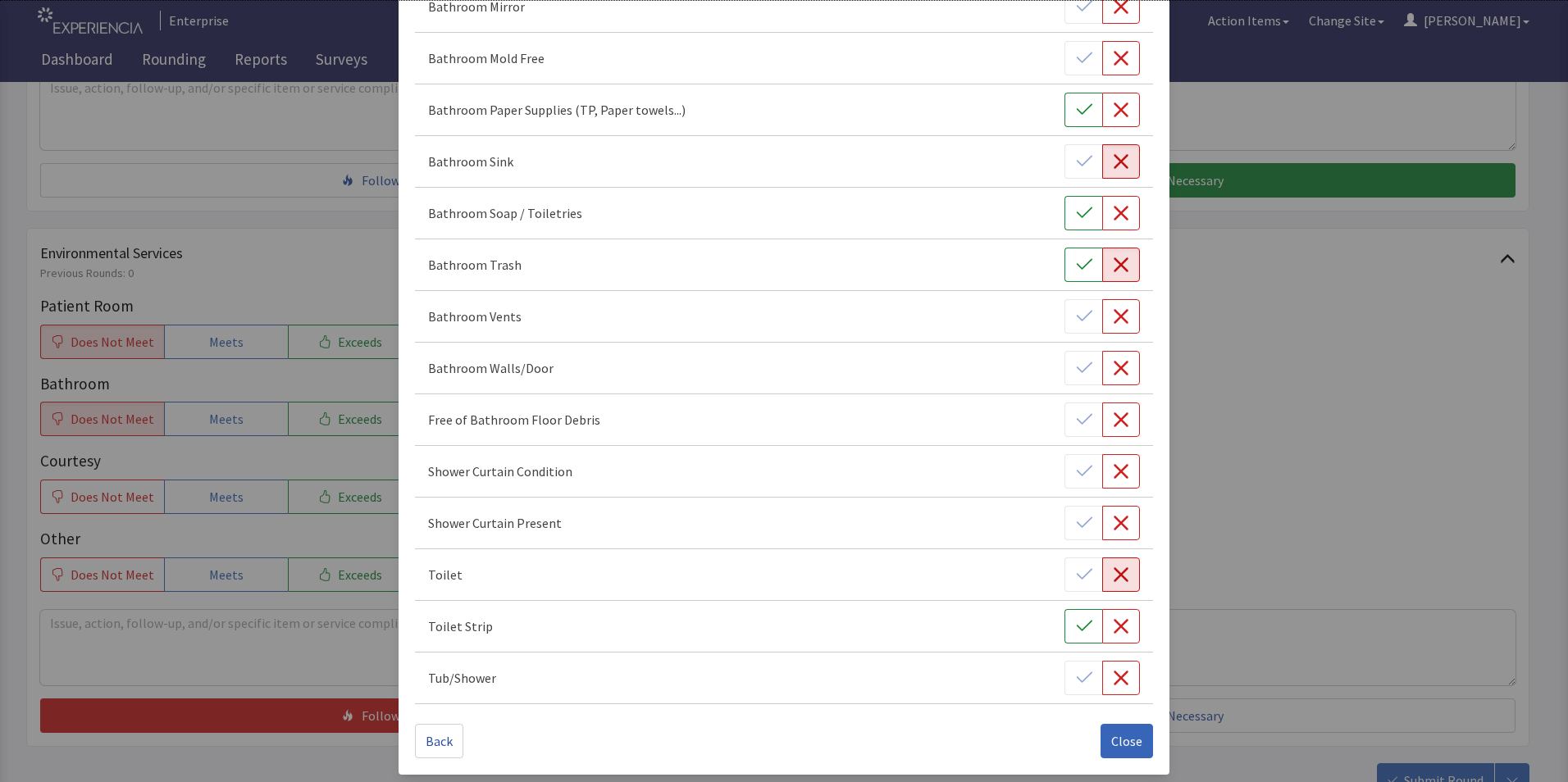
scroll to position [555, 0]
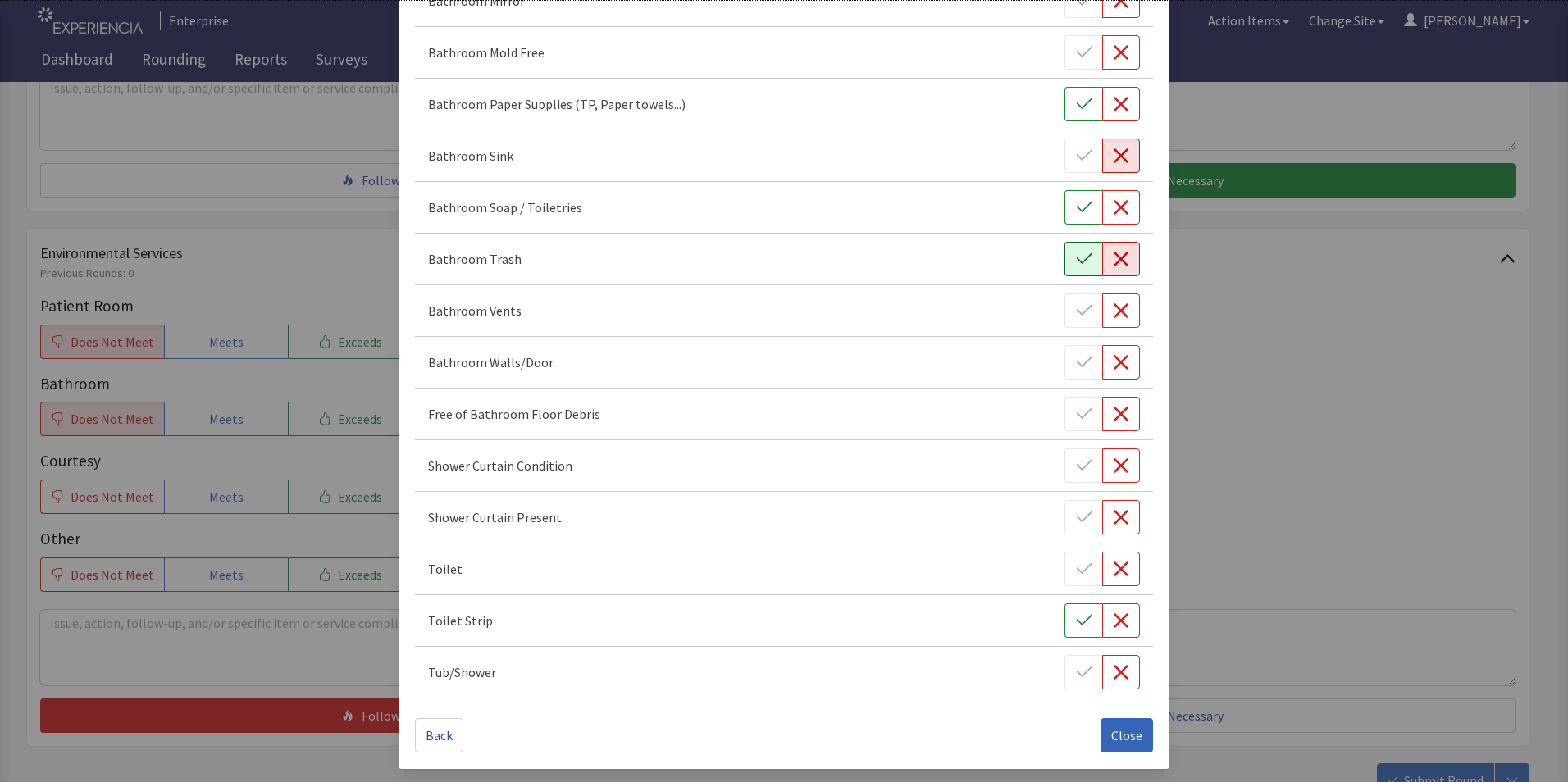
click at [1076, 262] on icon "button" at bounding box center [1084, 259] width 16 height 11
click at [1111, 732] on span "Close" at bounding box center [1126, 735] width 31 height 19
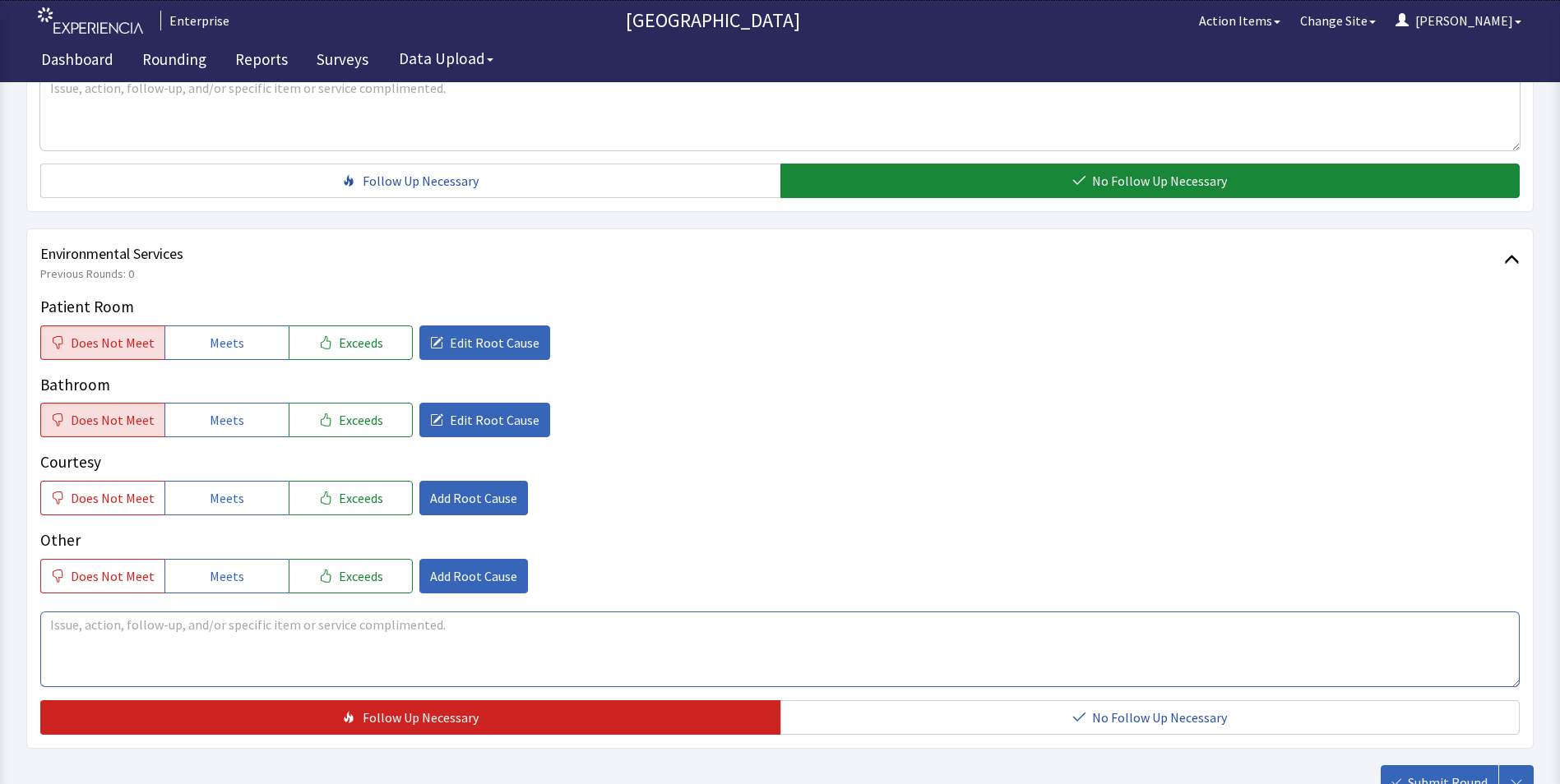
click at [58, 611] on textarea at bounding box center [779, 648] width 1479 height 75
paste textarea "patients room was not cleaned 09/17/25"
type textarea "patients room was not cleaned 09/17/25"
click at [1423, 772] on span "Submit Round" at bounding box center [1447, 782] width 80 height 19
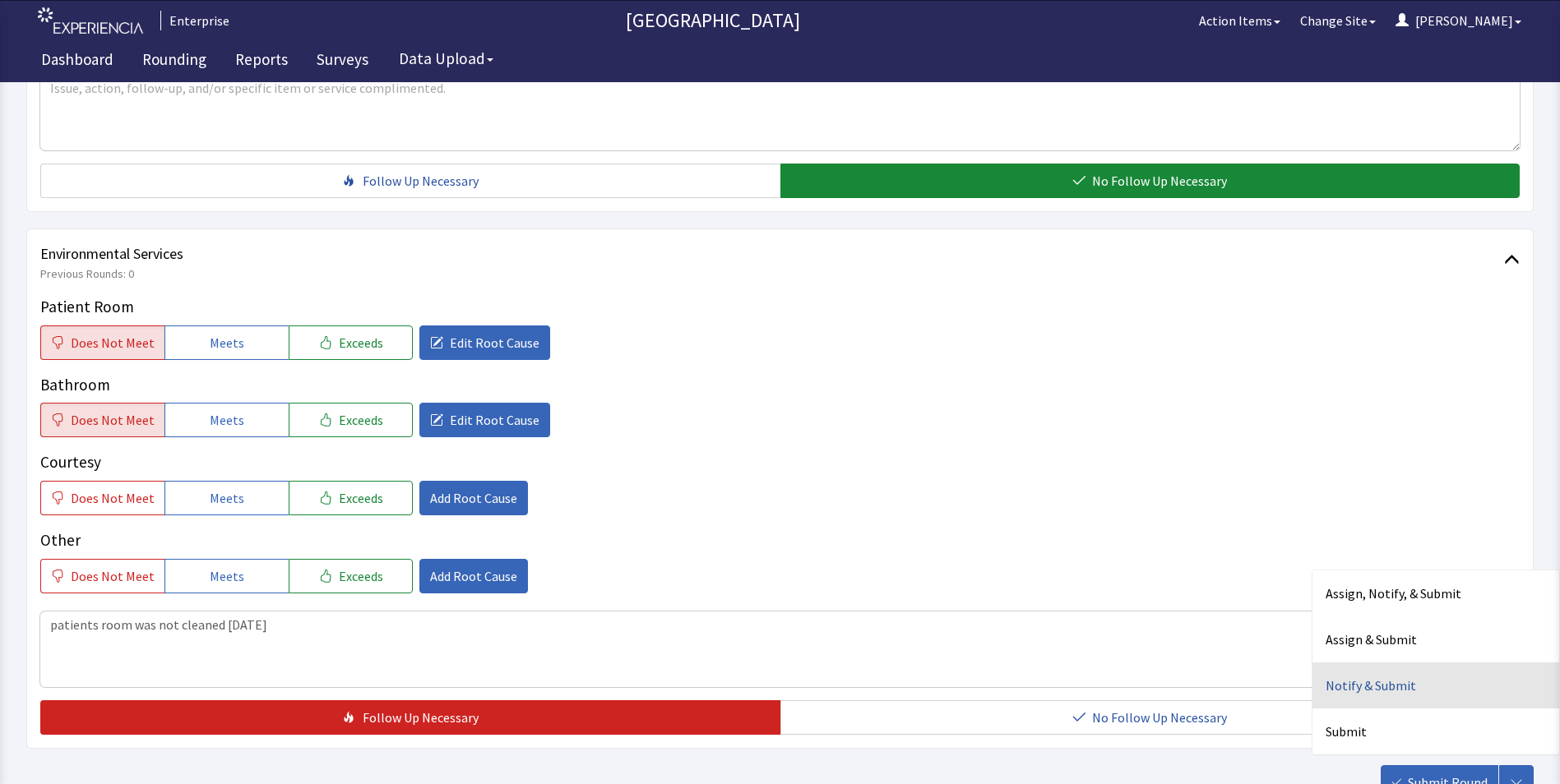
click at [1408, 663] on div "Notify & Submit" at bounding box center [1436, 686] width 246 height 46
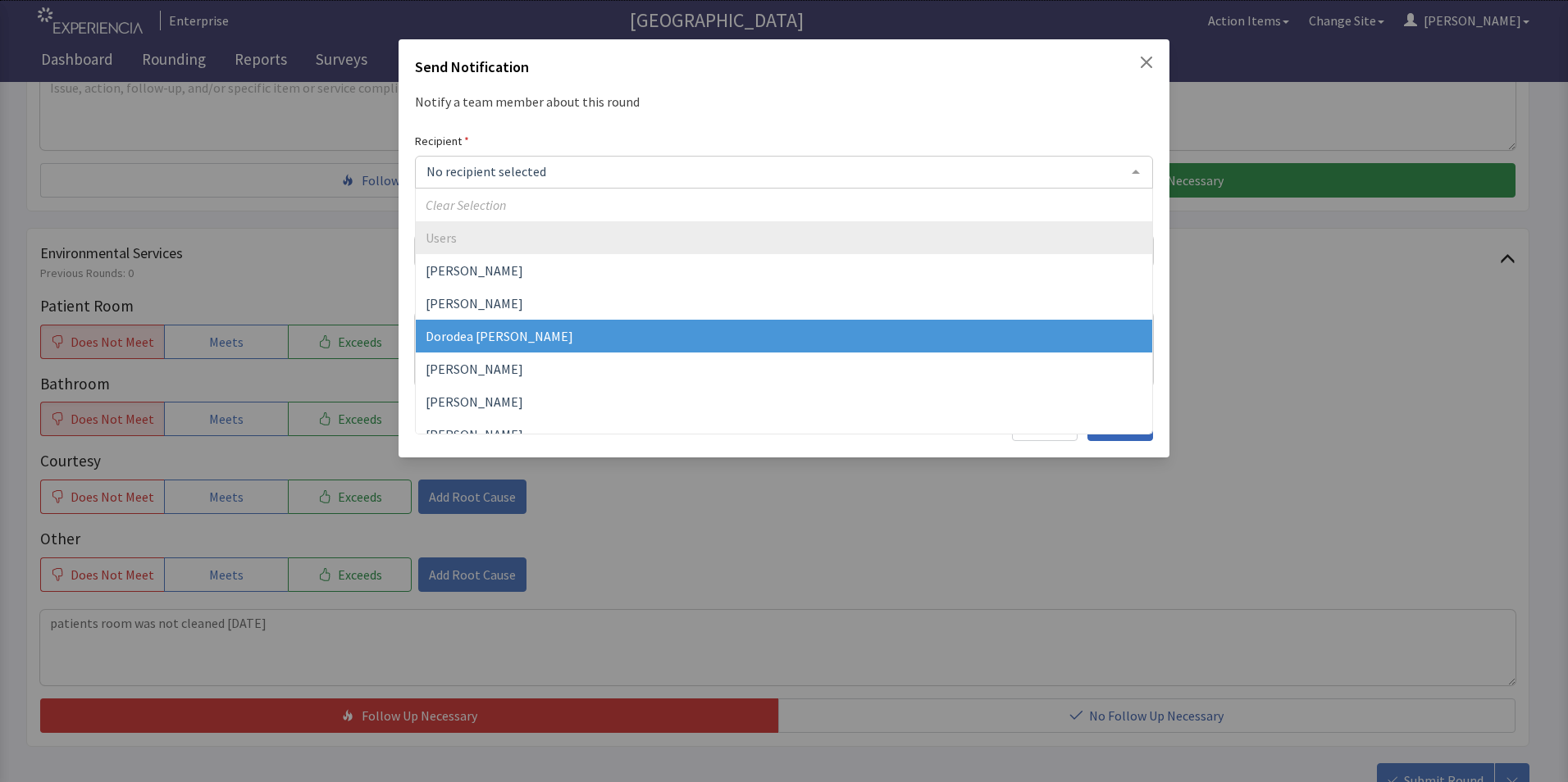
click at [460, 333] on span "Dorodea Verderame" at bounding box center [499, 336] width 148 height 17
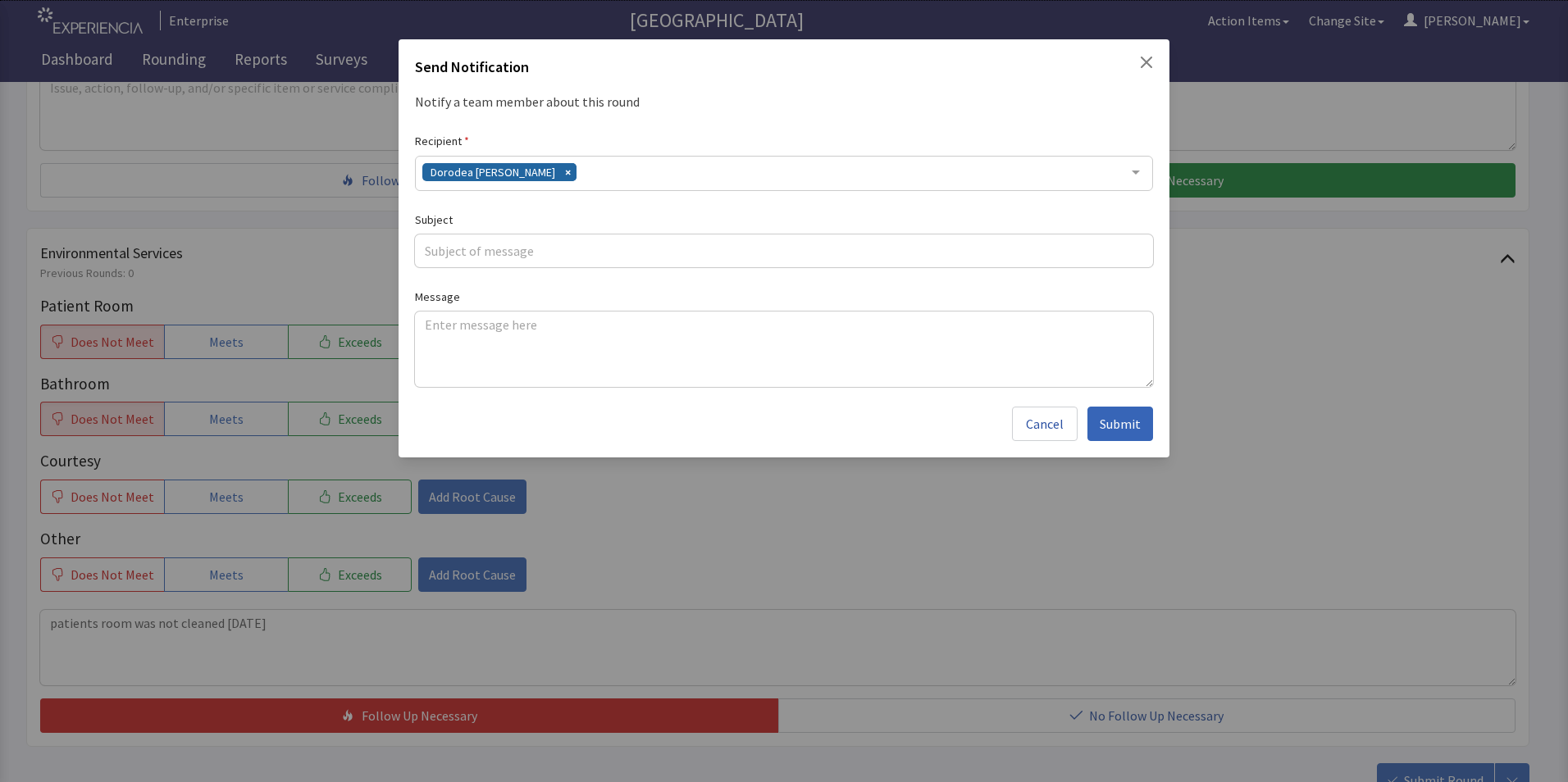
click at [550, 173] on div "Dorodea Verderame" at bounding box center [783, 173] width 738 height 35
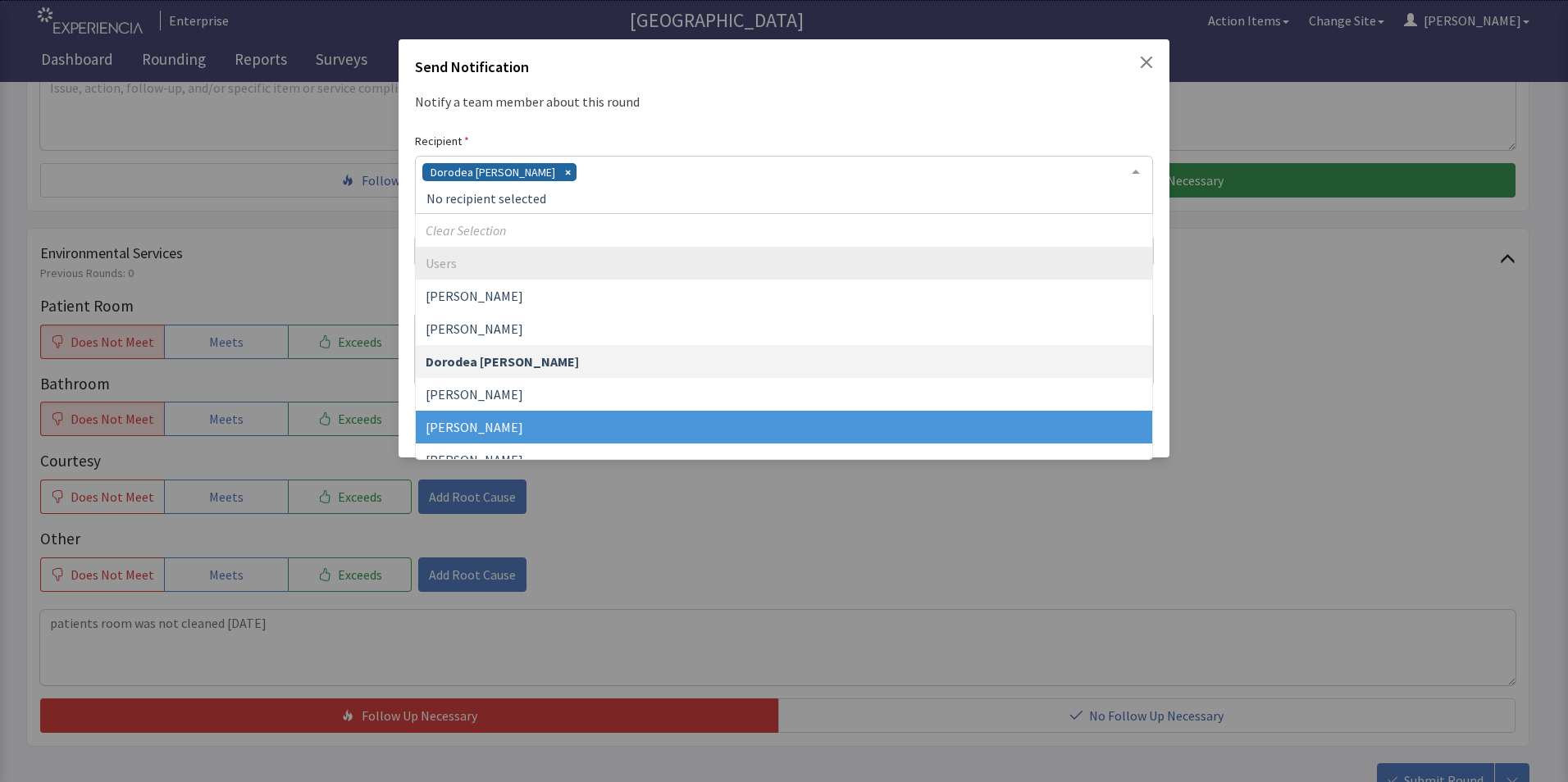
click at [478, 418] on span "Gerardo Mejias" at bounding box center [783, 427] width 736 height 33
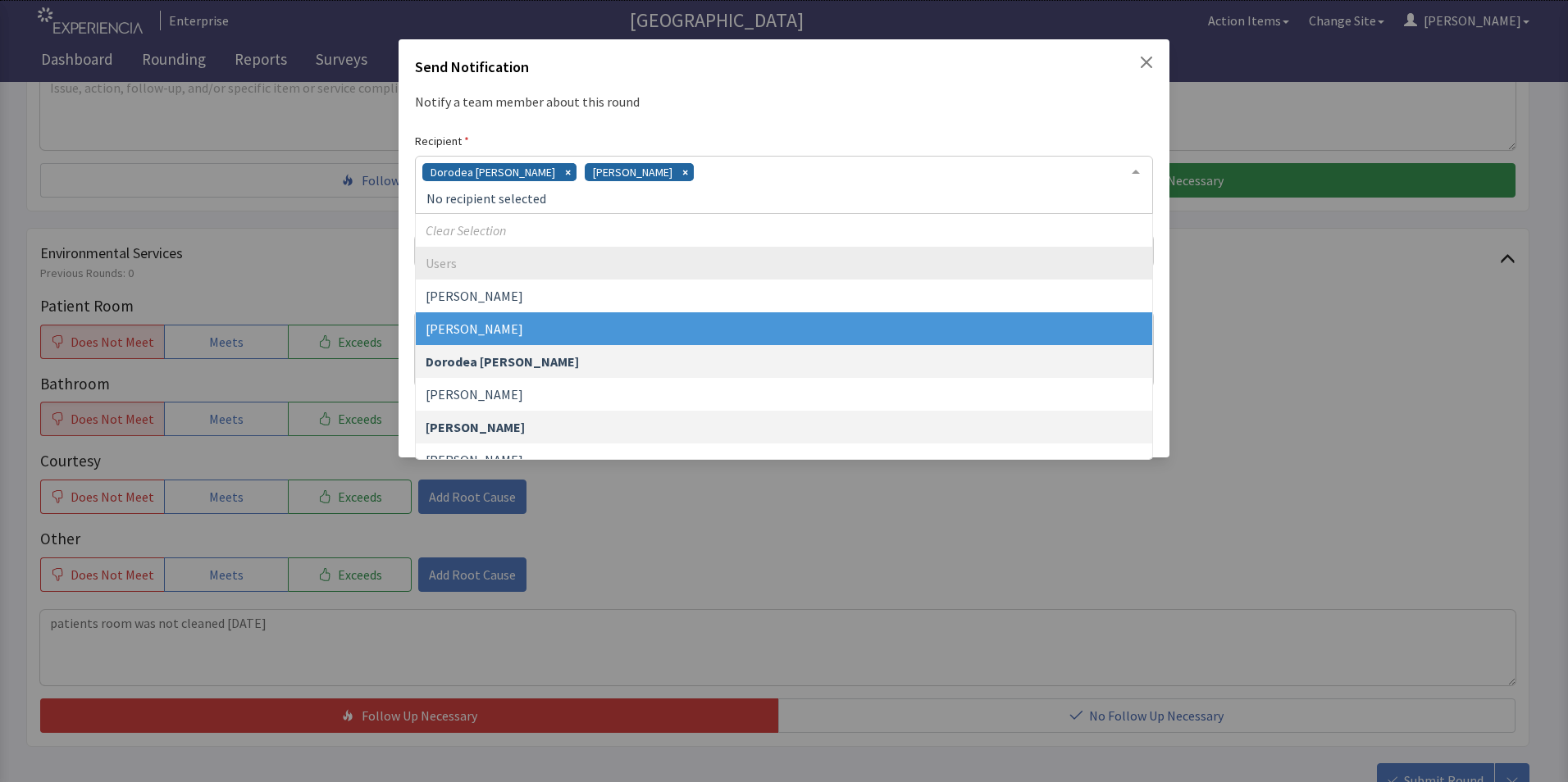
click at [668, 176] on div "Dorodea Verderame Gerardo Mejias" at bounding box center [783, 185] width 738 height 58
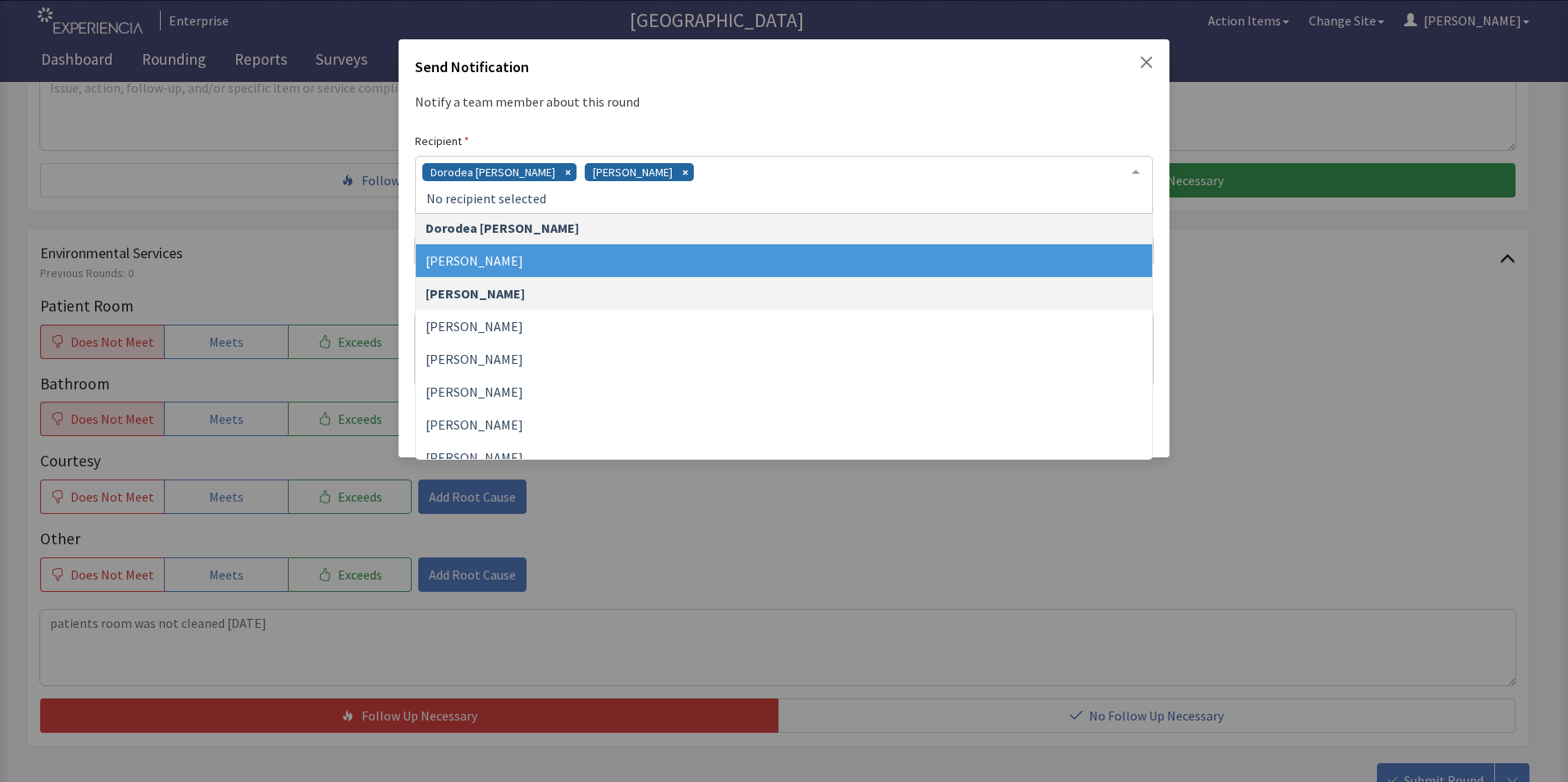
scroll to position [164, 0]
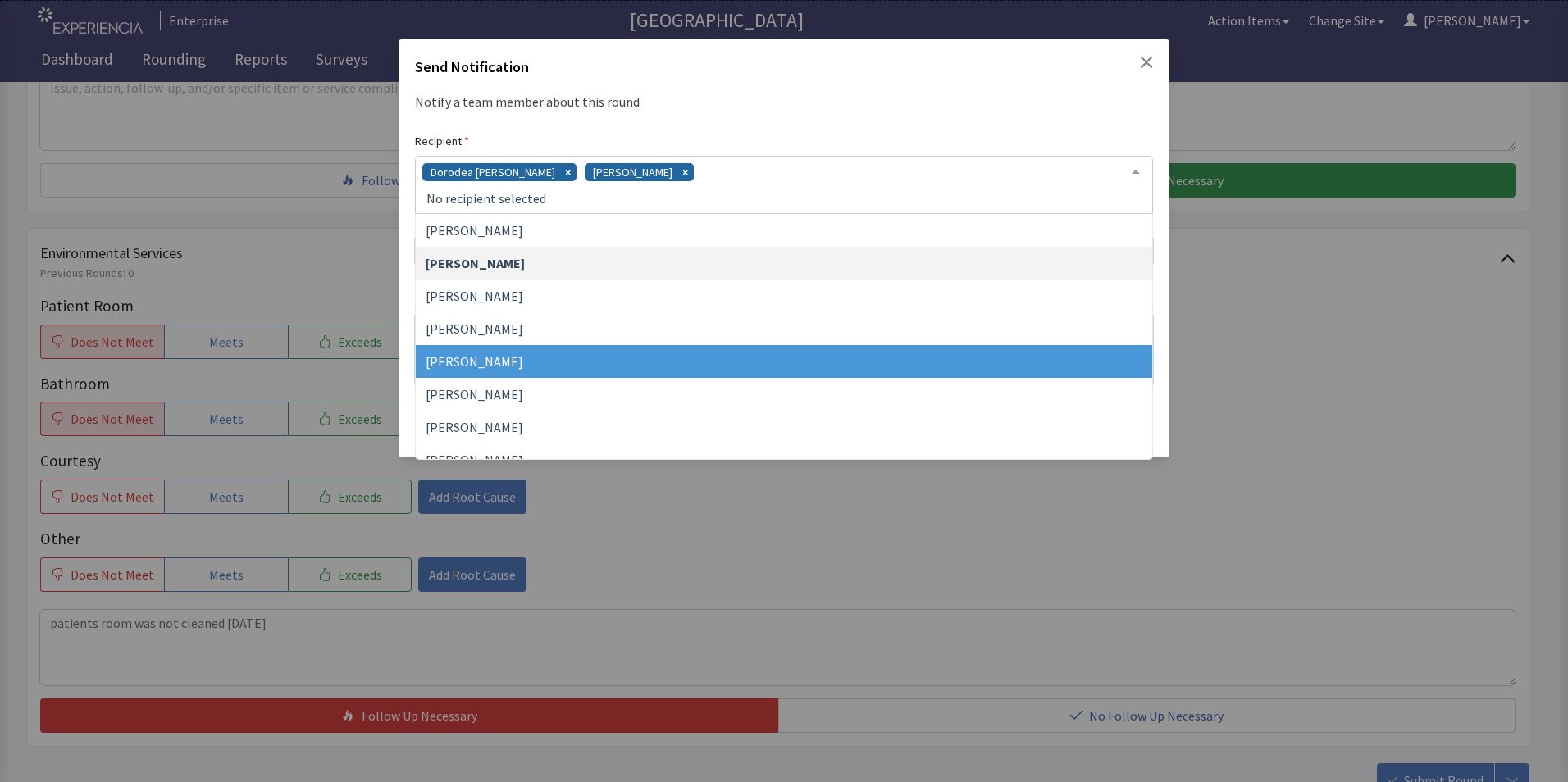
click at [582, 357] on span "James Hellandbrand" at bounding box center [783, 361] width 736 height 33
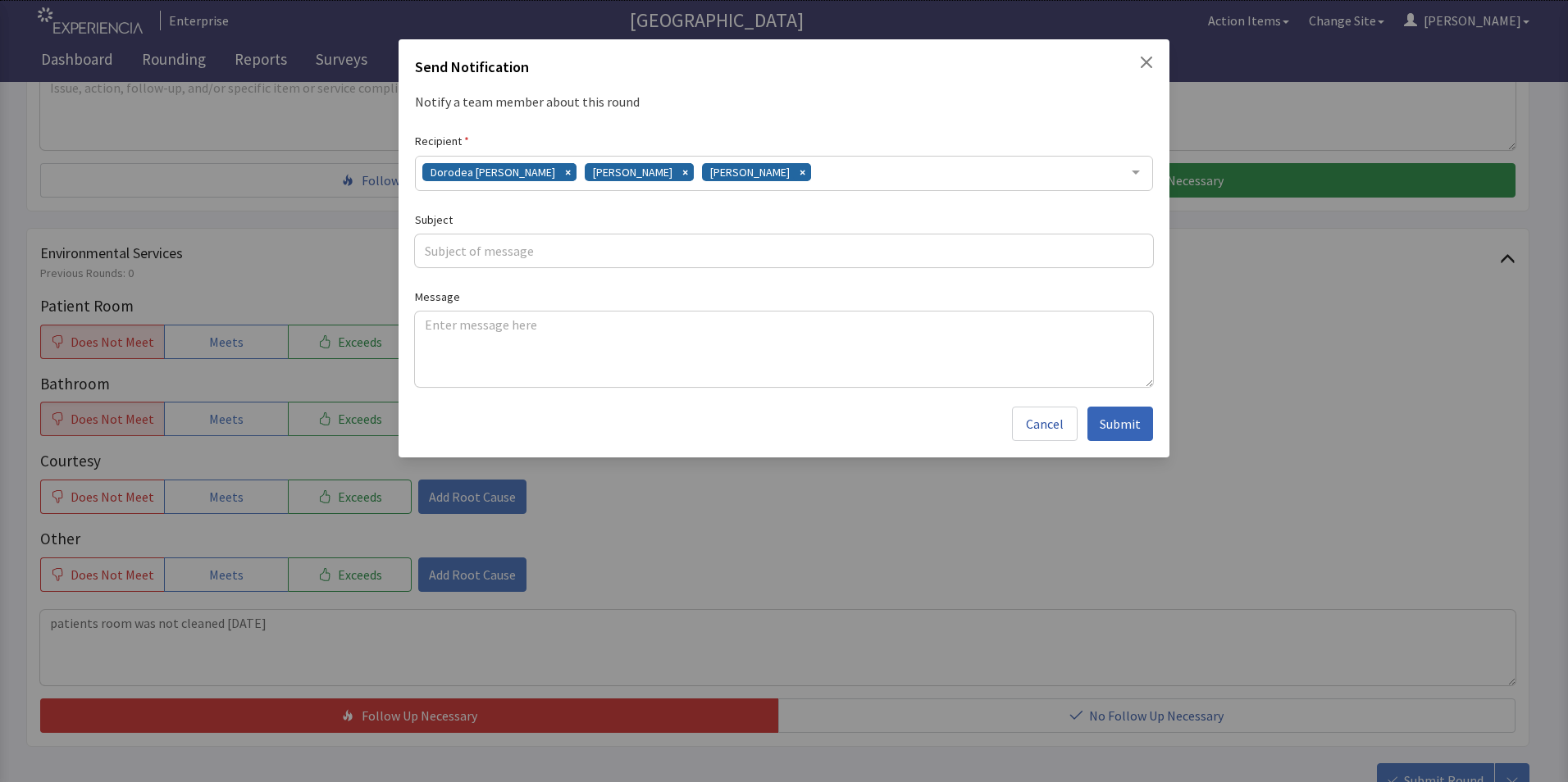
click at [820, 168] on div "Dorodea Verderame Gerardo Mejias James Hellandbrand" at bounding box center [783, 173] width 738 height 35
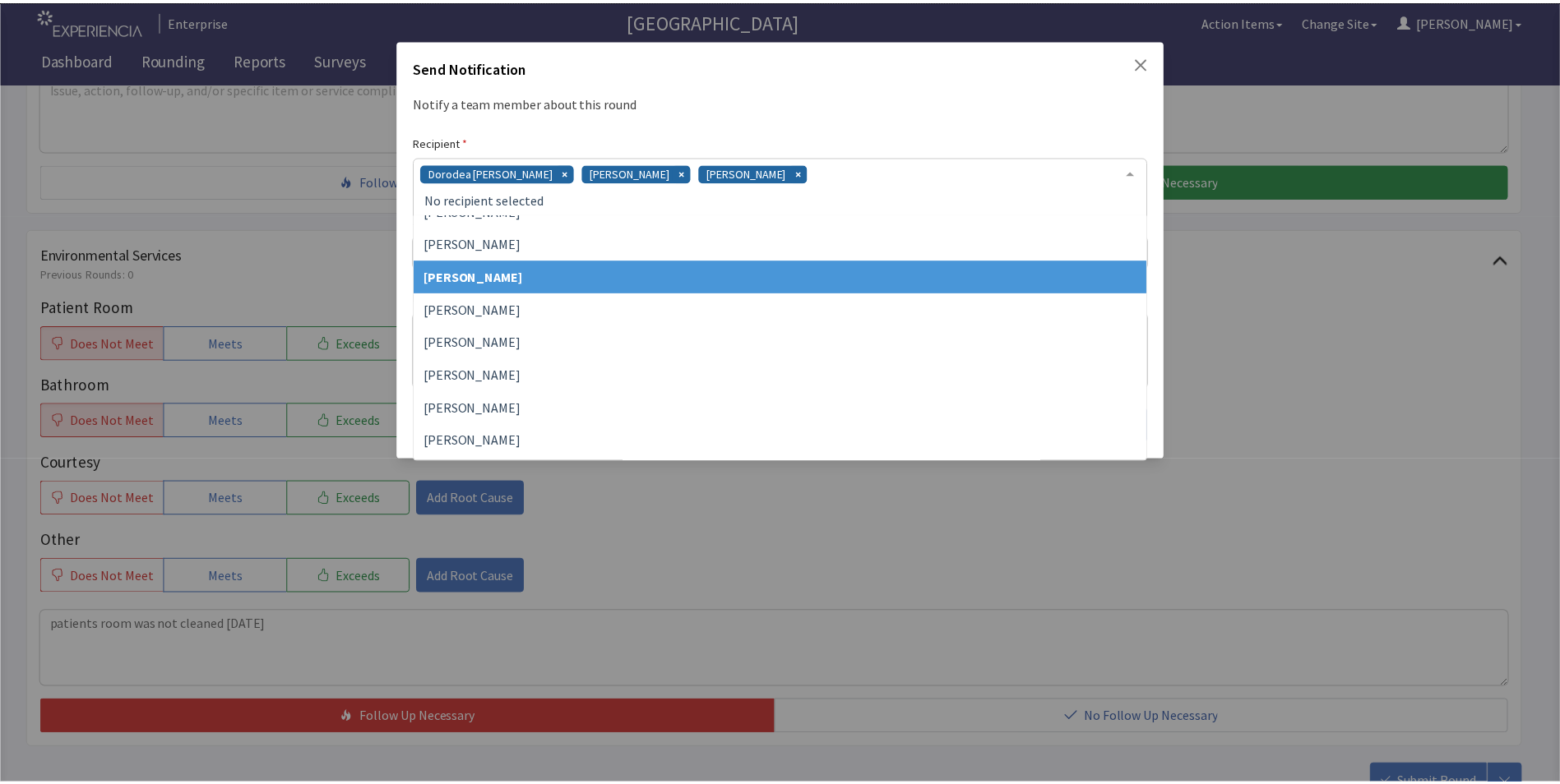
scroll to position [379, 0]
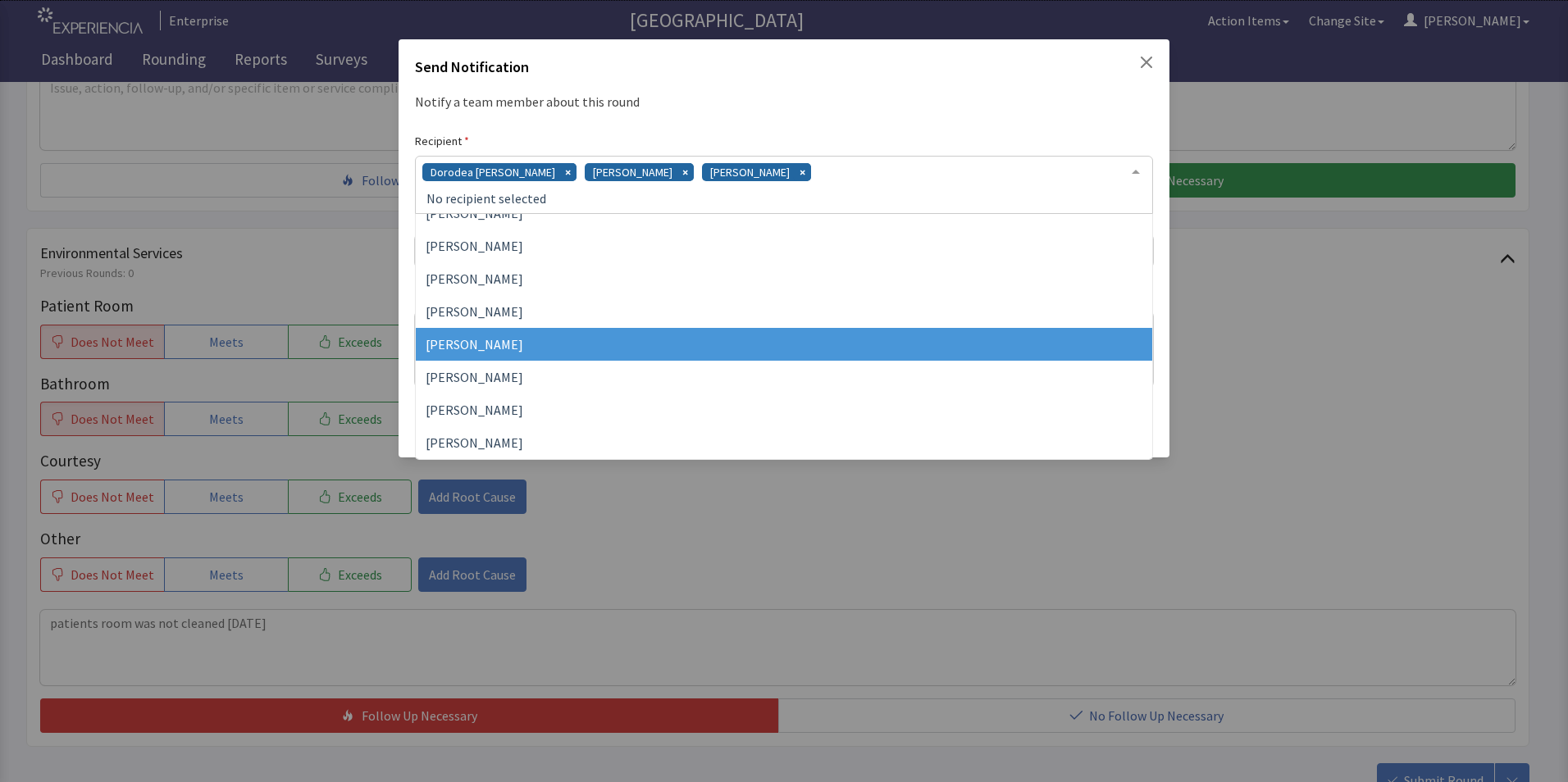
click at [583, 337] on span "Vesel Haxhillary" at bounding box center [783, 344] width 736 height 33
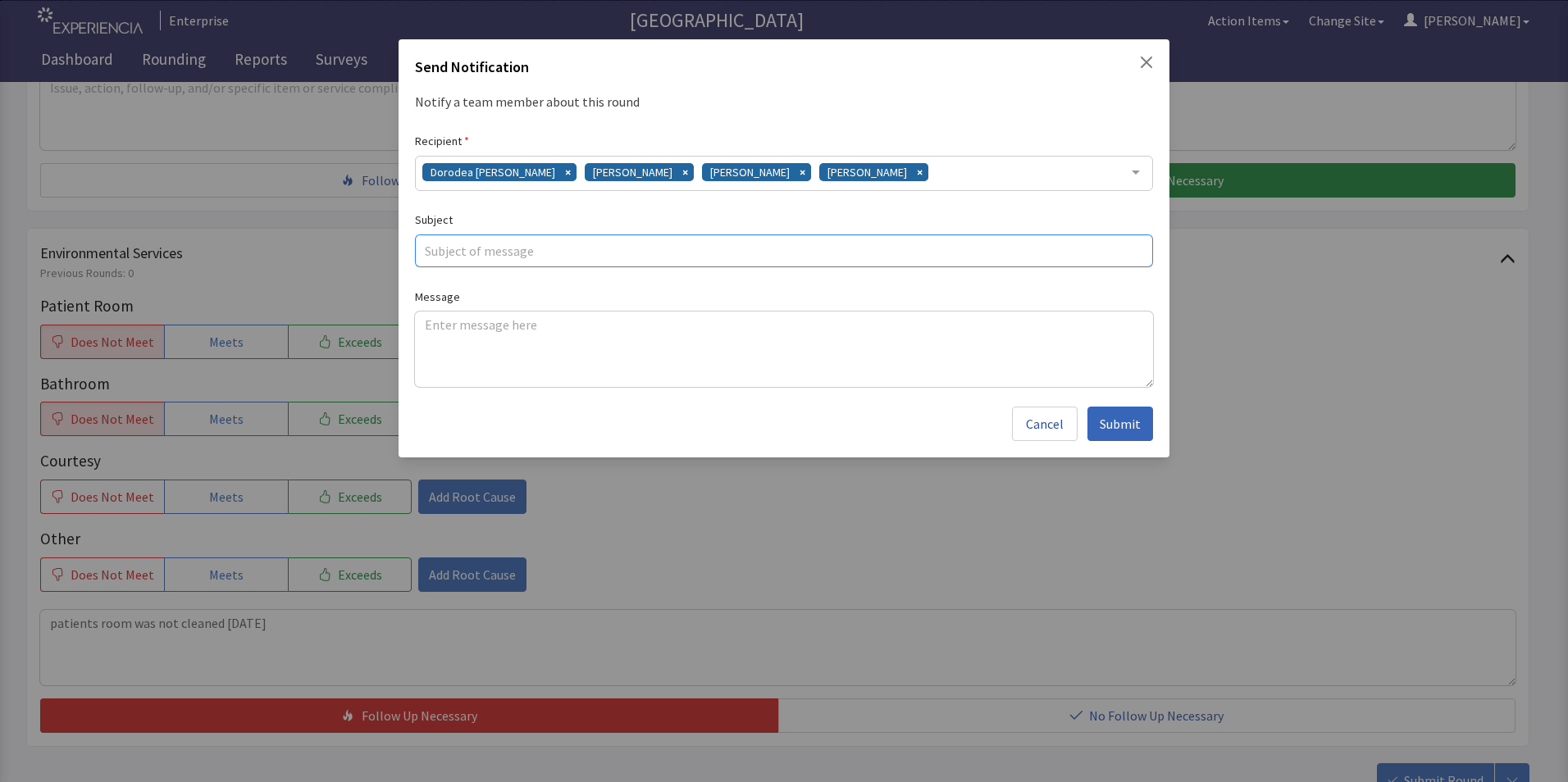
click at [468, 248] on input "text" at bounding box center [783, 250] width 738 height 33
type input "room cleaning"
click at [437, 334] on textarea at bounding box center [783, 349] width 738 height 75
paste textarea "patients room was not cleaned 09/17/25"
type textarea "patients room was not cleaned 09/17/25"
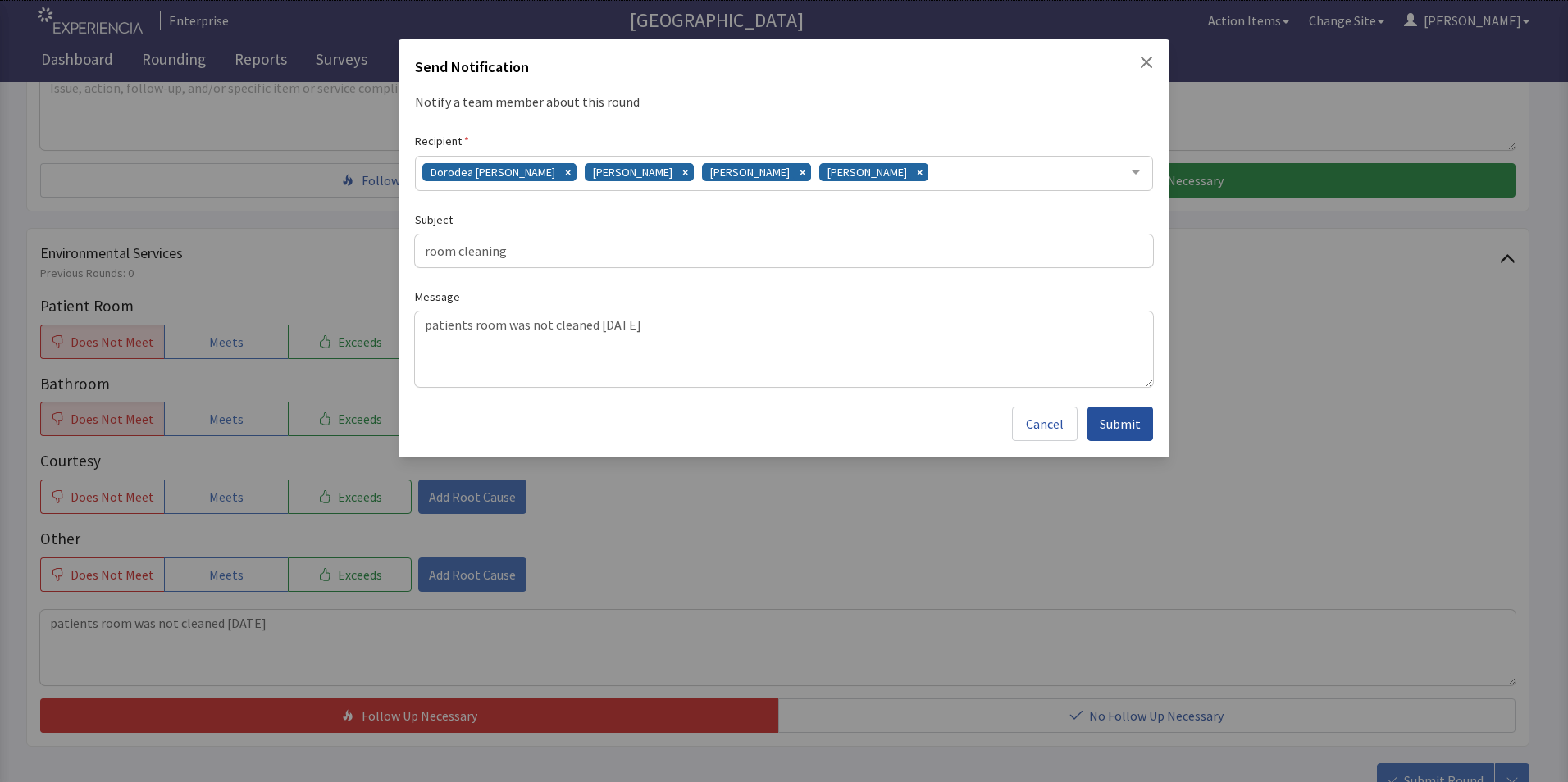
click at [1112, 414] on span "Submit" at bounding box center [1120, 423] width 41 height 19
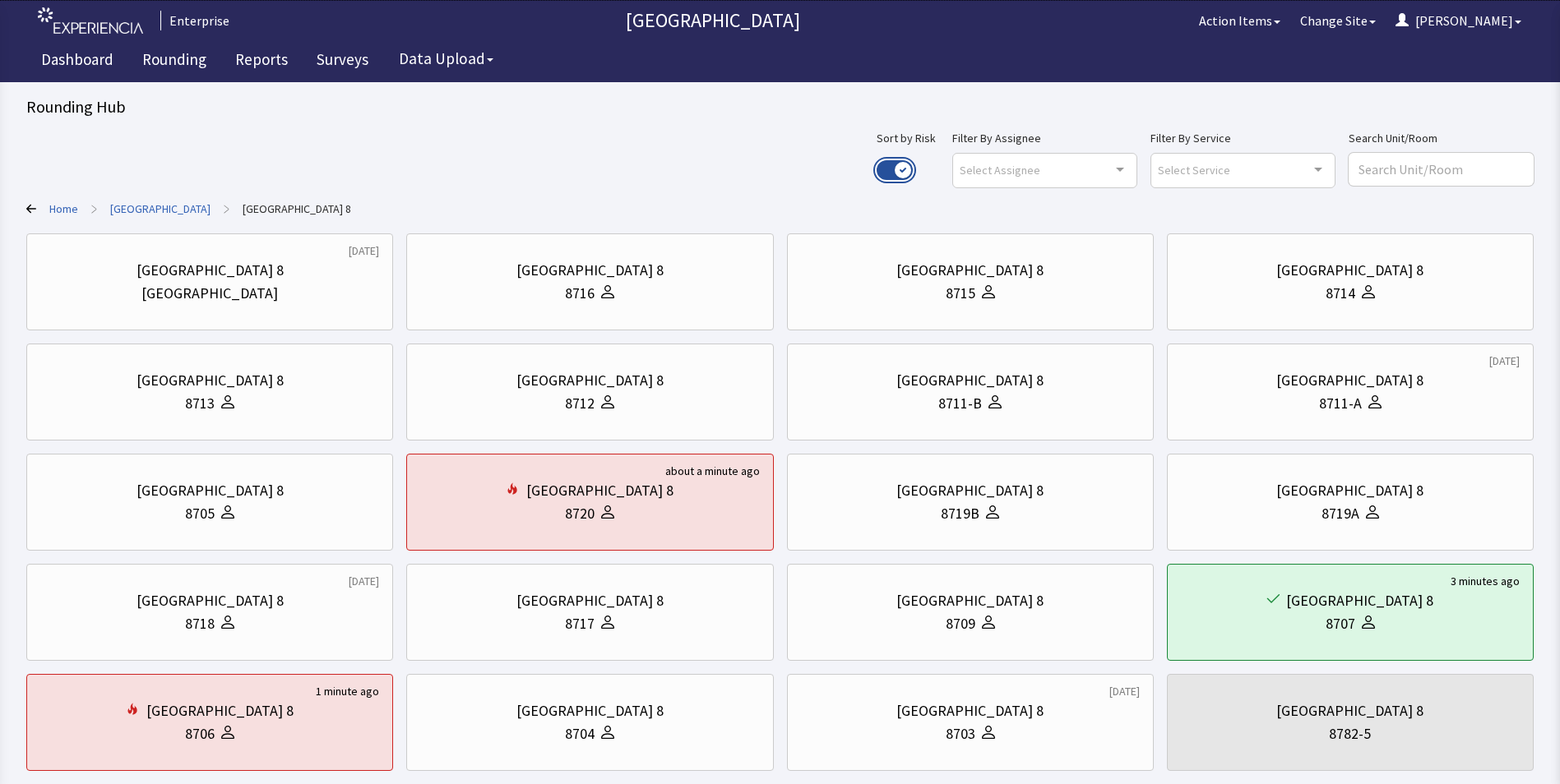
click at [913, 174] on button "Use setting" at bounding box center [894, 170] width 36 height 19
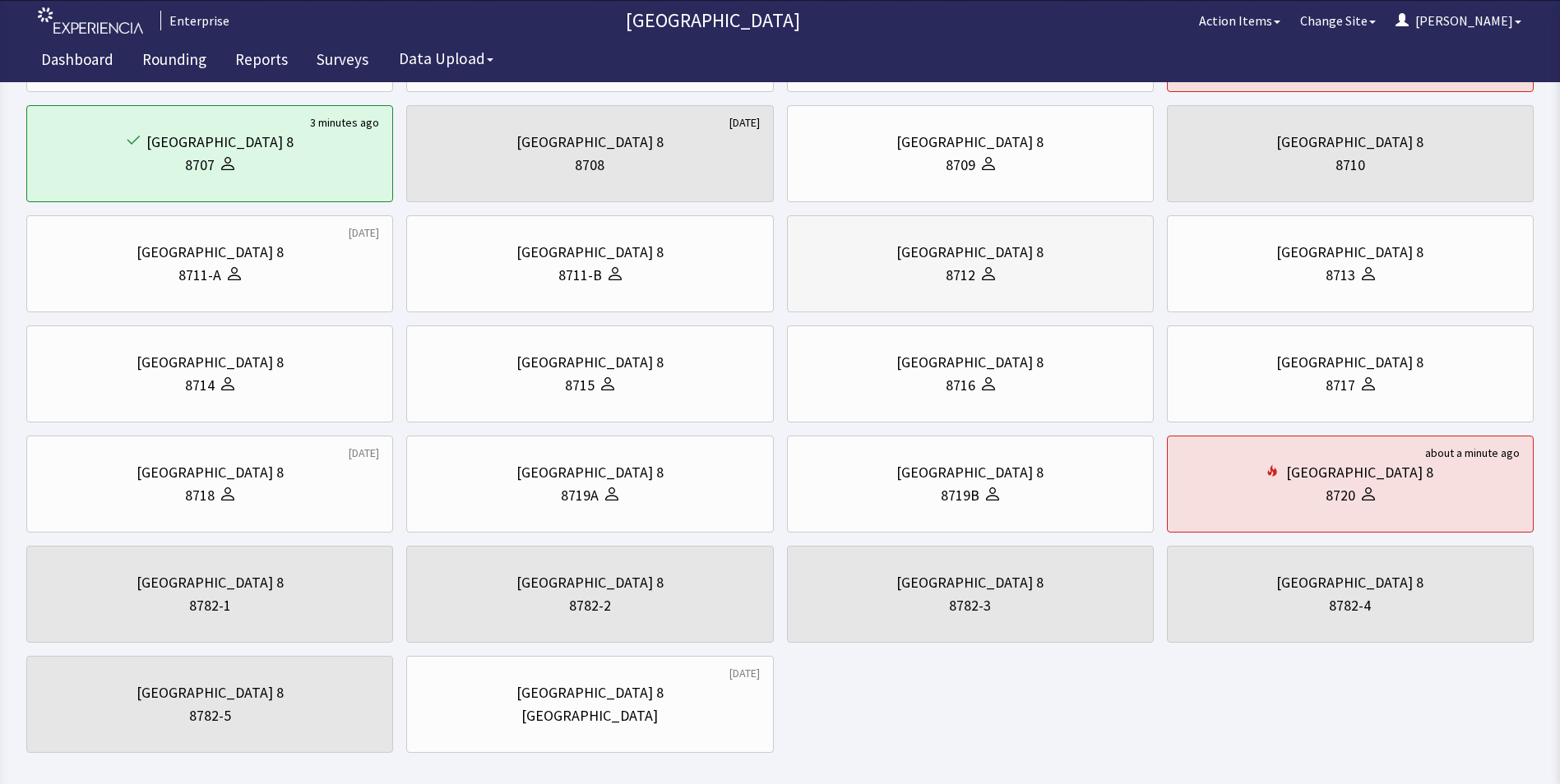
scroll to position [246, 0]
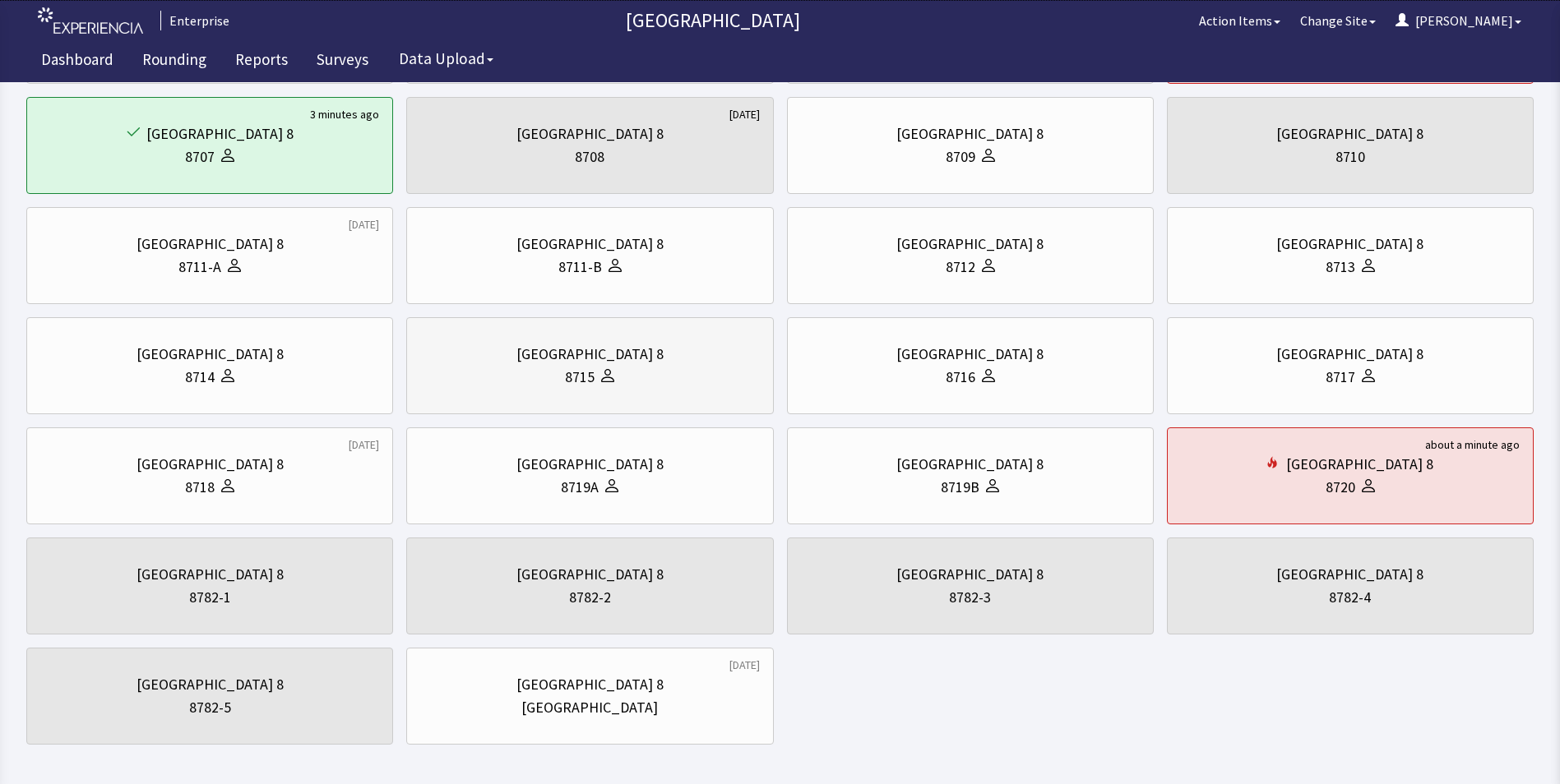
click at [583, 384] on div "8715" at bounding box center [579, 377] width 29 height 23
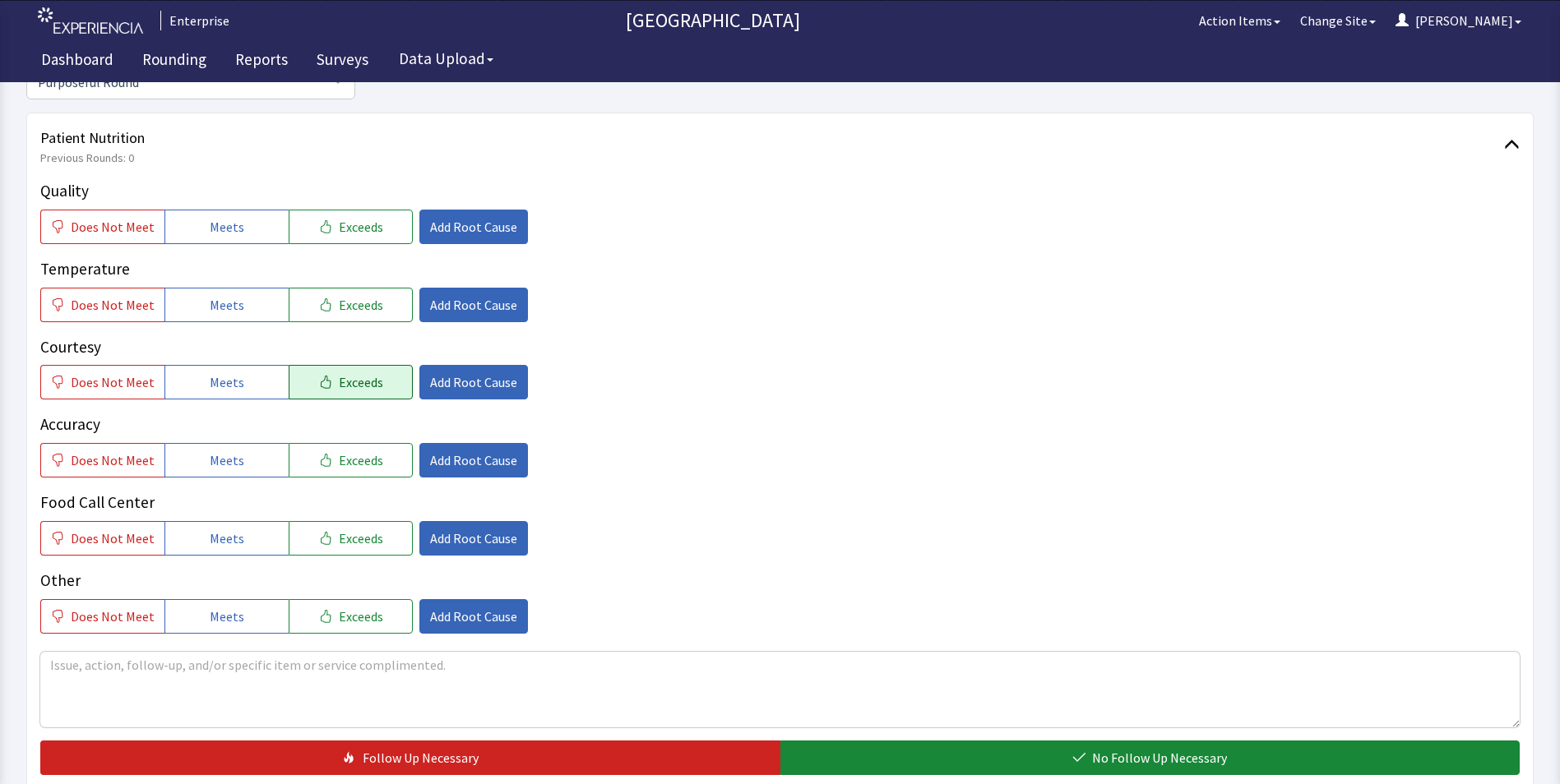
scroll to position [246, 0]
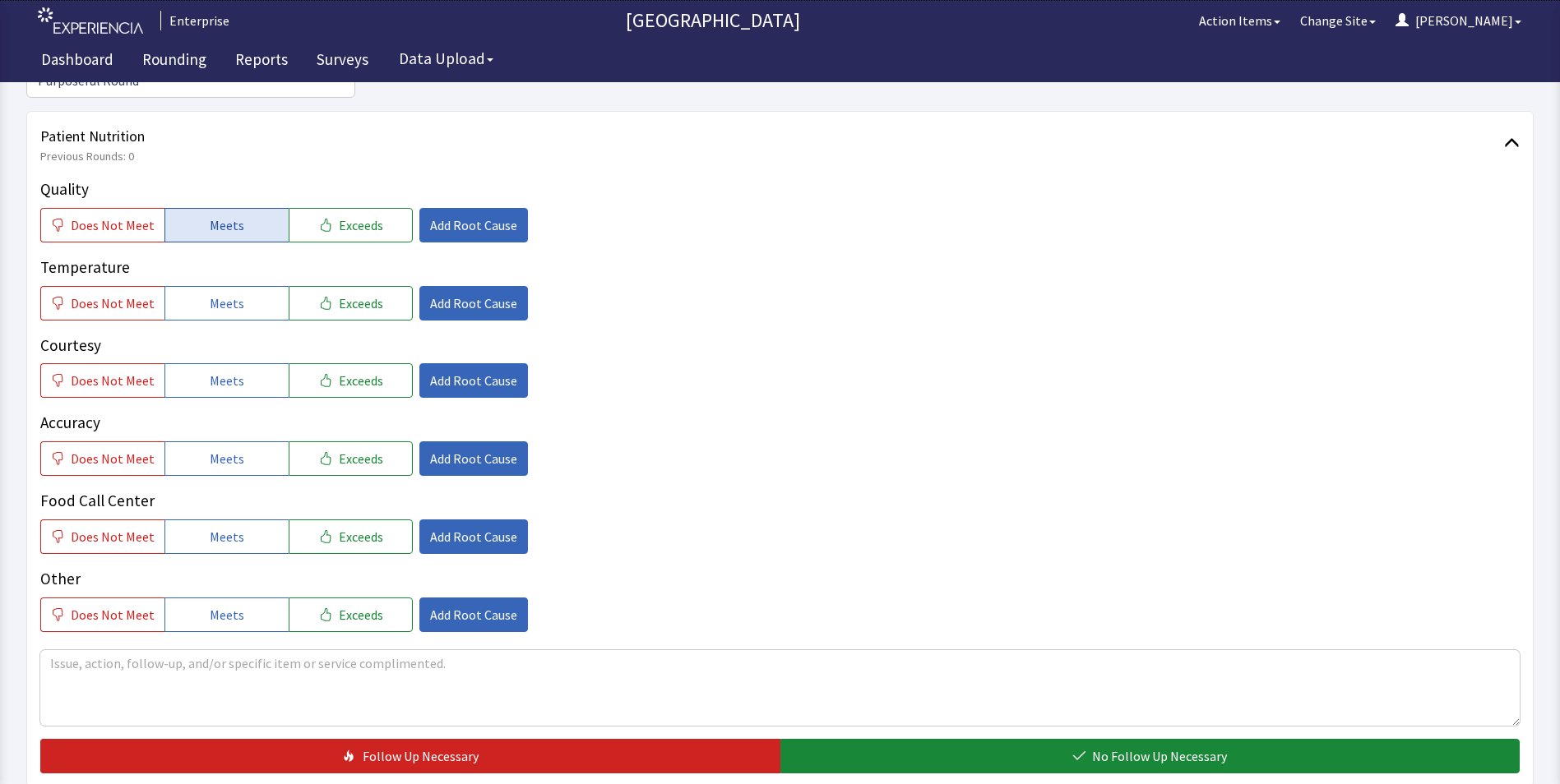
click at [222, 215] on span "Meets" at bounding box center [227, 225] width 35 height 19
drag, startPoint x: 230, startPoint y: 286, endPoint x: 233, endPoint y: 324, distance: 38.1
click at [230, 291] on button "Meets" at bounding box center [227, 303] width 124 height 35
drag, startPoint x: 236, startPoint y: 367, endPoint x: 229, endPoint y: 426, distance: 59.4
click at [238, 370] on div "Quality Does Not Meet Meets Exceeds Add Root Cause Temperature Does Not Meet Me…" at bounding box center [779, 404] width 1479 height 454
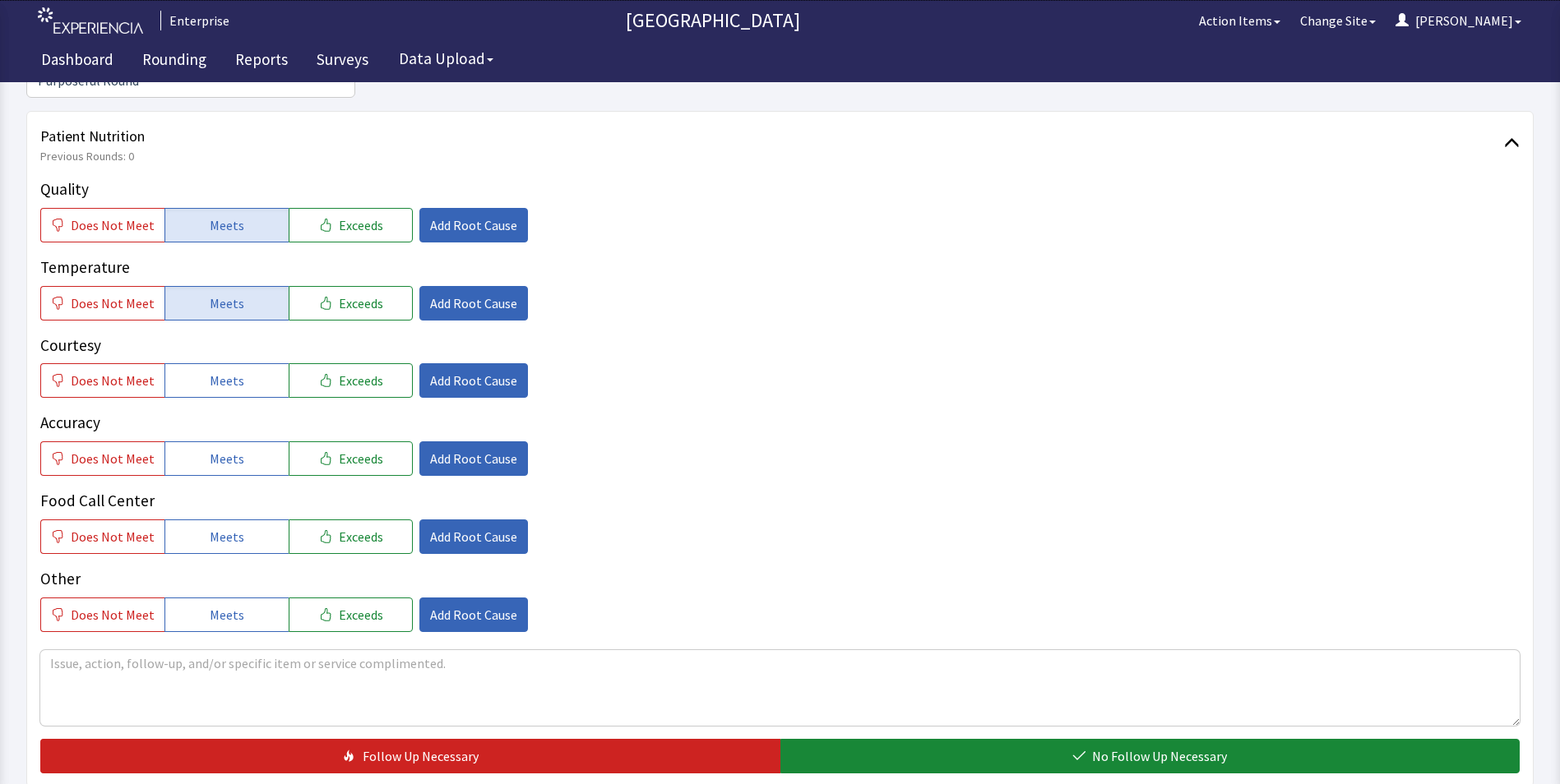
drag, startPoint x: 224, startPoint y: 443, endPoint x: 224, endPoint y: 454, distance: 11.0
click at [224, 444] on button "Meets" at bounding box center [227, 458] width 124 height 35
click at [222, 370] on span "Meets" at bounding box center [227, 380] width 35 height 19
click at [236, 527] on span "Meets" at bounding box center [227, 537] width 35 height 19
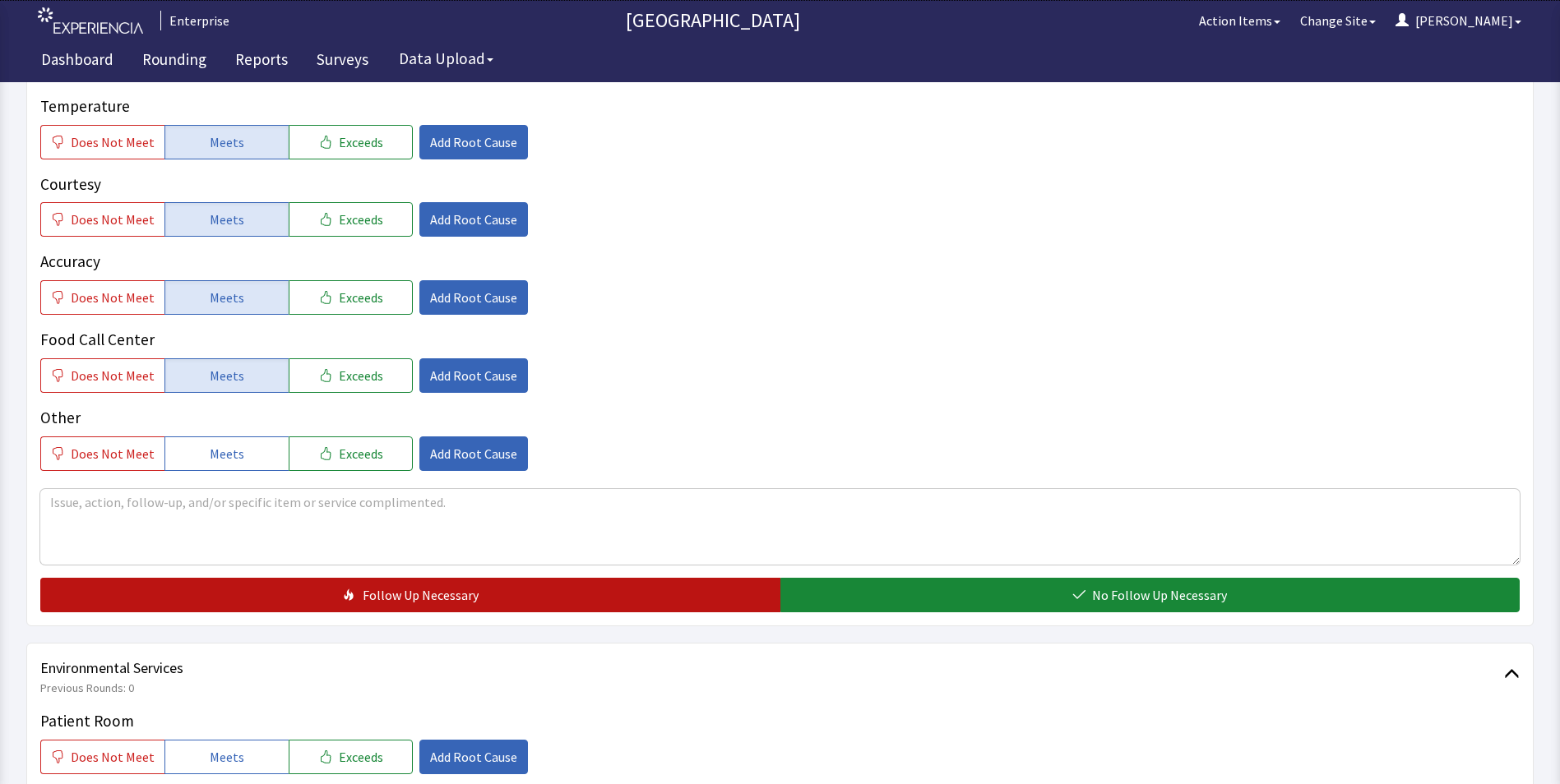
scroll to position [493, 0]
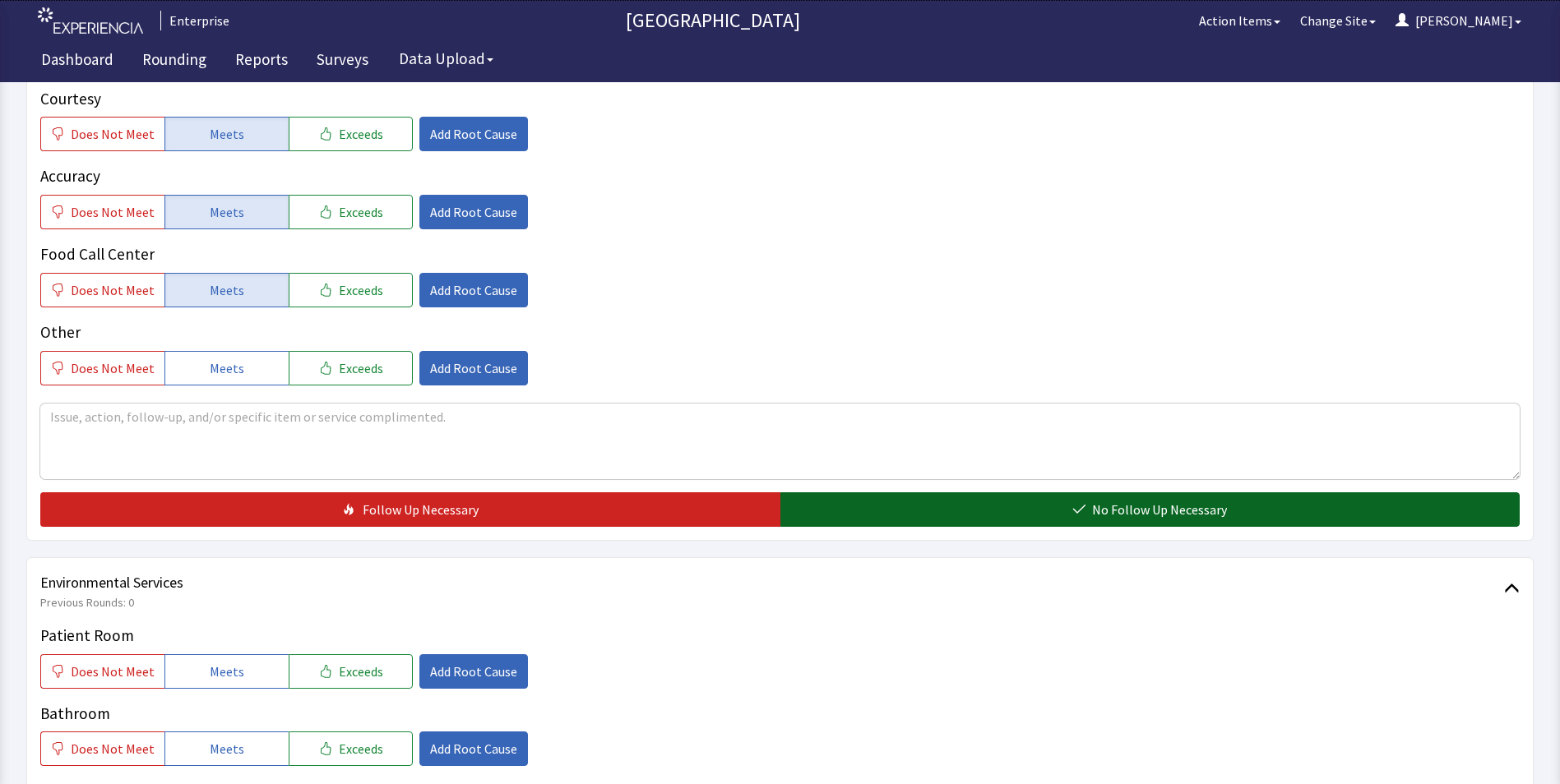
click at [847, 495] on button "No Follow Up Necessary" at bounding box center [1150, 509] width 740 height 35
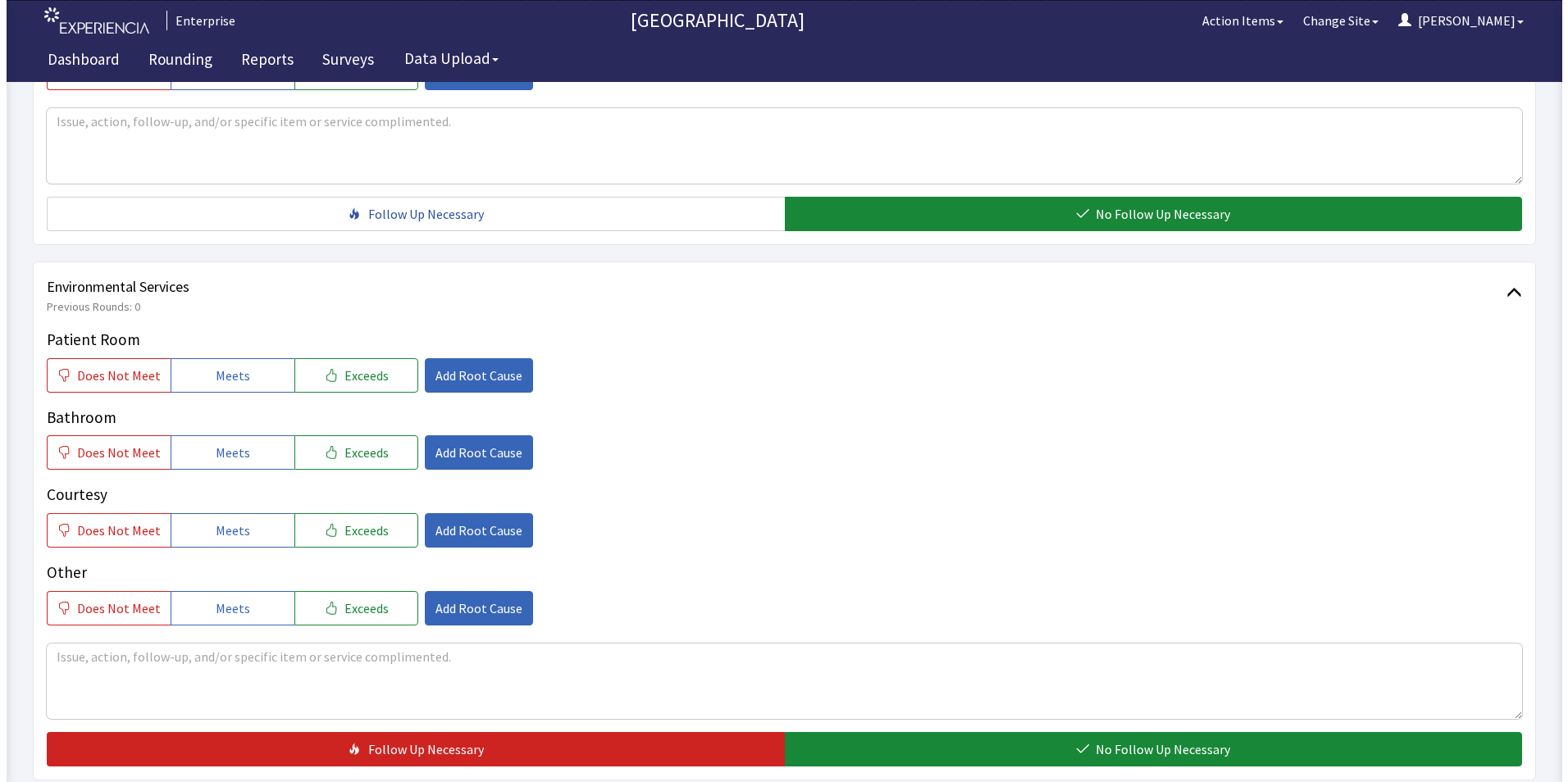
scroll to position [820, 0]
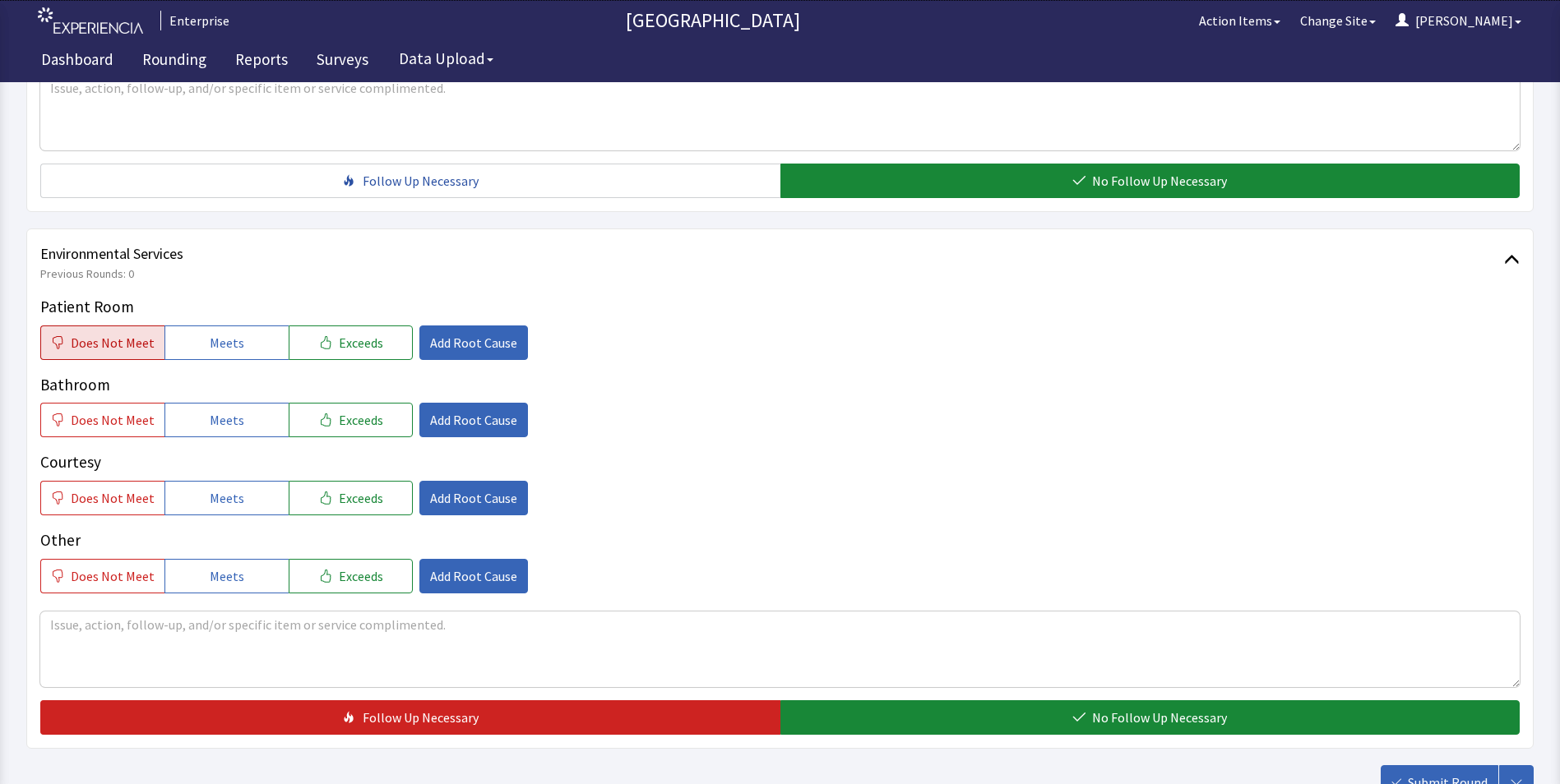
click at [98, 333] on span "Does Not Meet" at bounding box center [113, 343] width 84 height 19
click at [90, 410] on span "Does Not Meet" at bounding box center [113, 420] width 84 height 19
click at [445, 333] on span "Add Root Cause" at bounding box center [473, 343] width 87 height 19
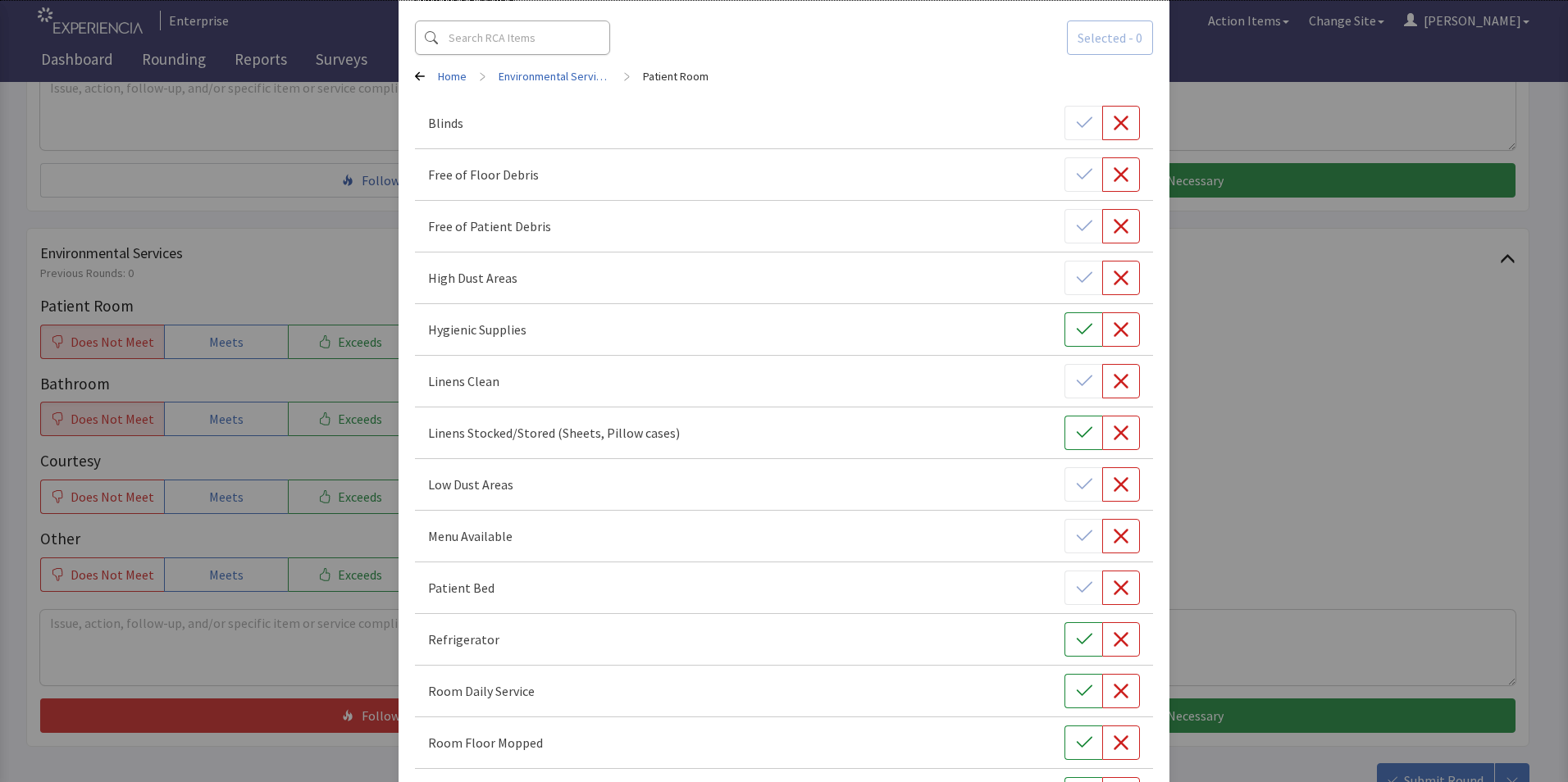
scroll to position [246, 0]
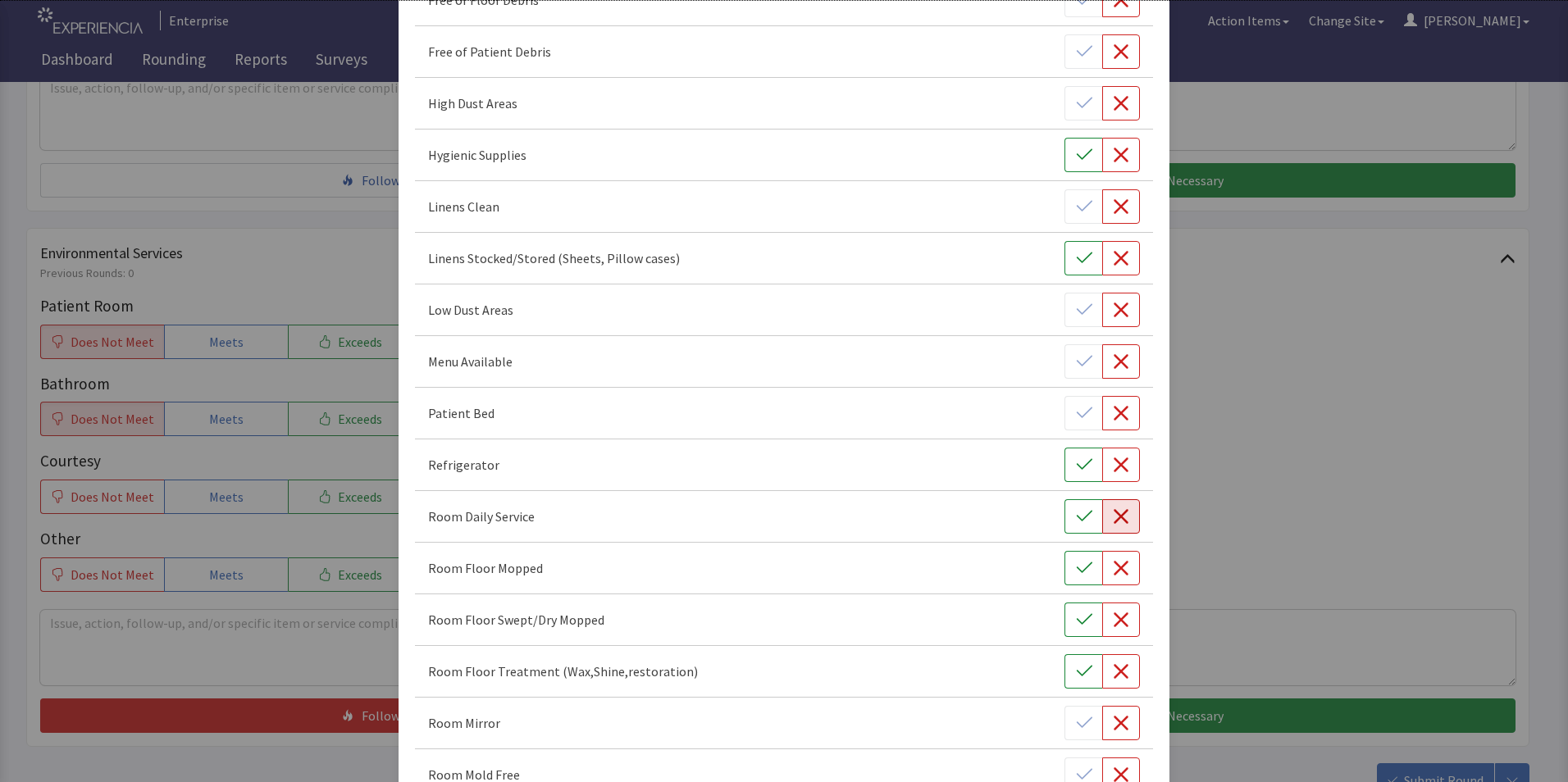
click at [1124, 516] on button "button" at bounding box center [1121, 516] width 38 height 34
click at [1114, 571] on icon "button" at bounding box center [1121, 568] width 15 height 15
click at [1113, 619] on icon "button" at bounding box center [1121, 619] width 17 height 17
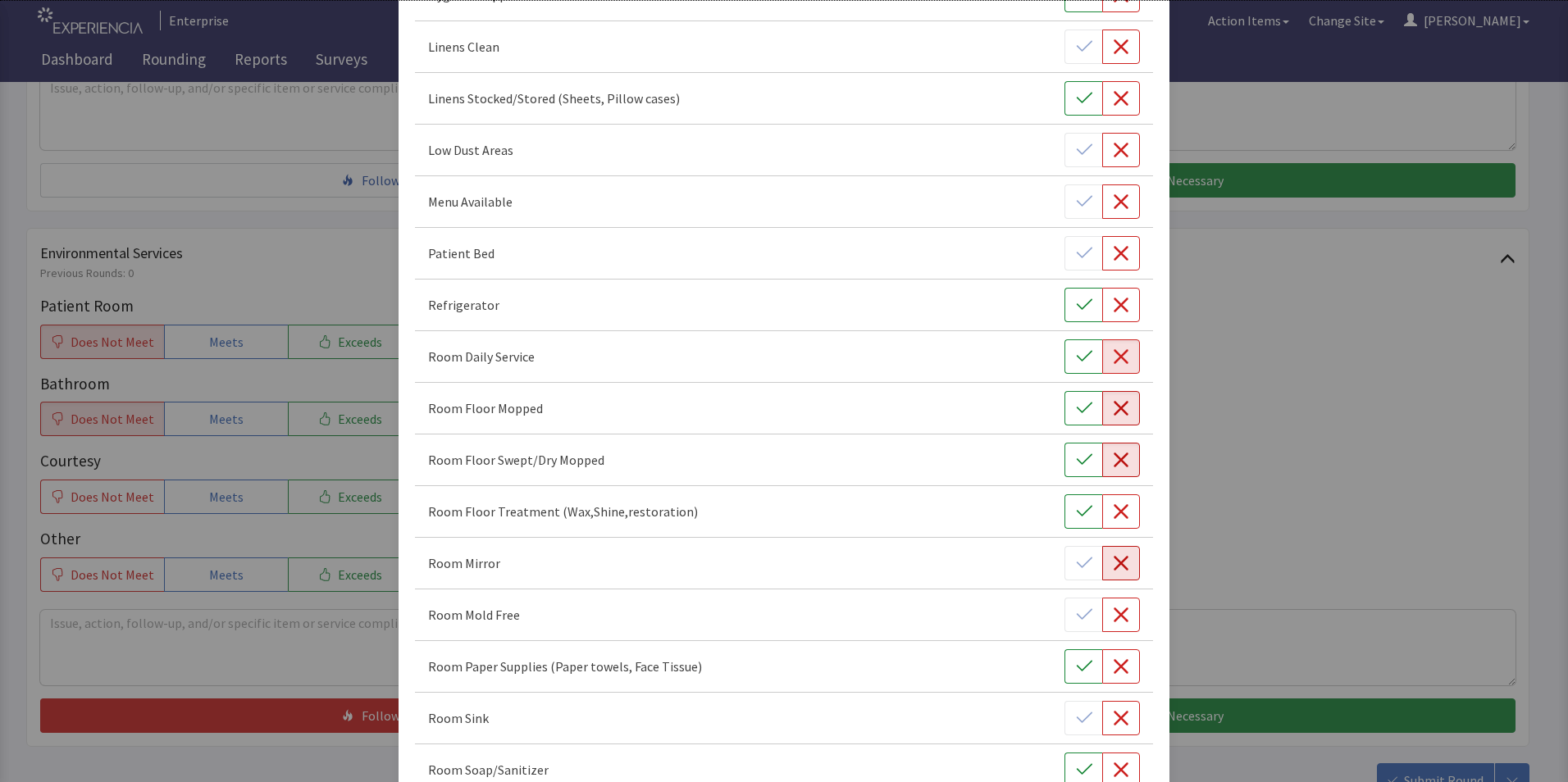
scroll to position [410, 0]
click at [1114, 509] on icon "button" at bounding box center [1121, 507] width 15 height 15
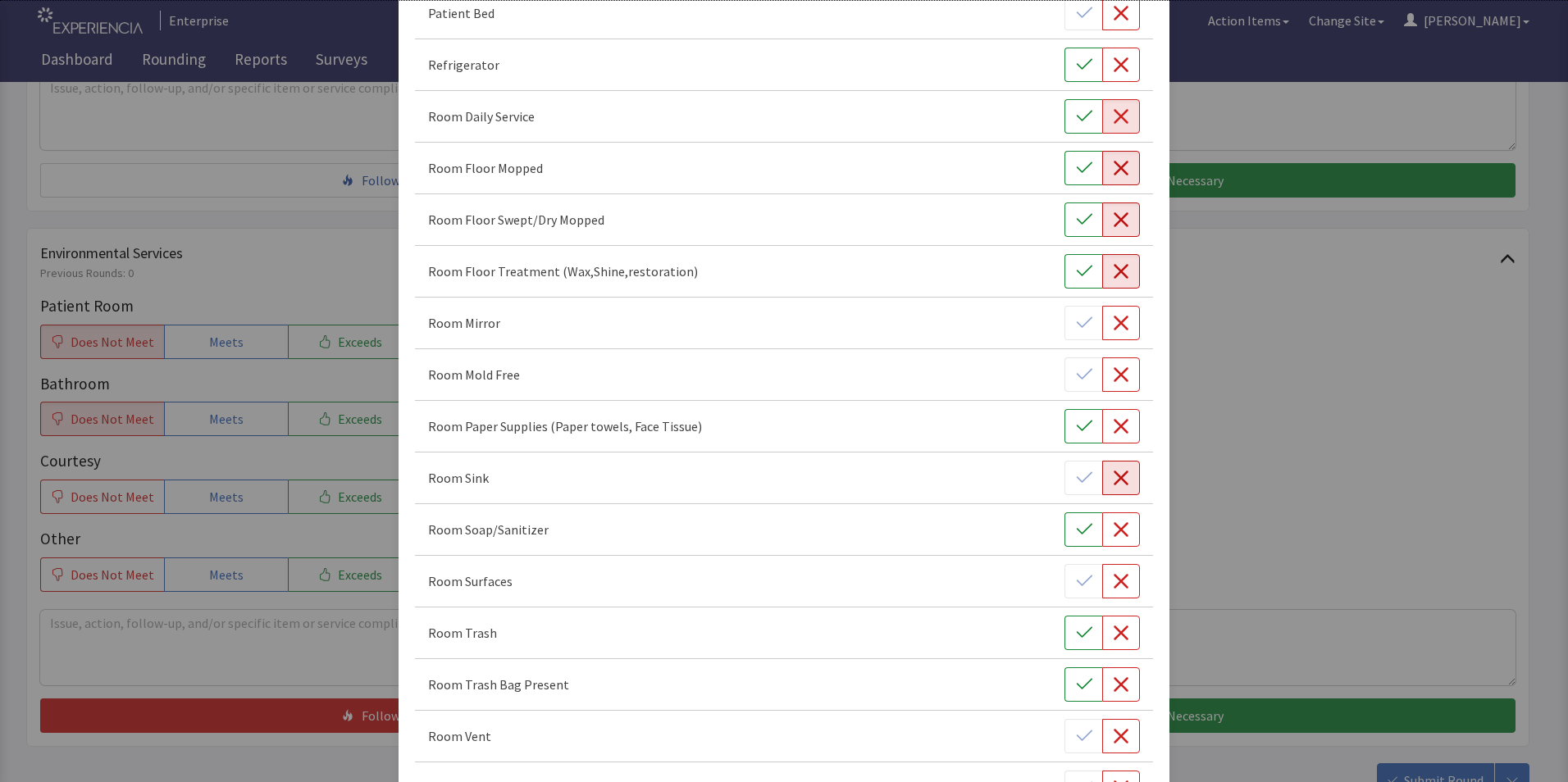
scroll to position [656, 0]
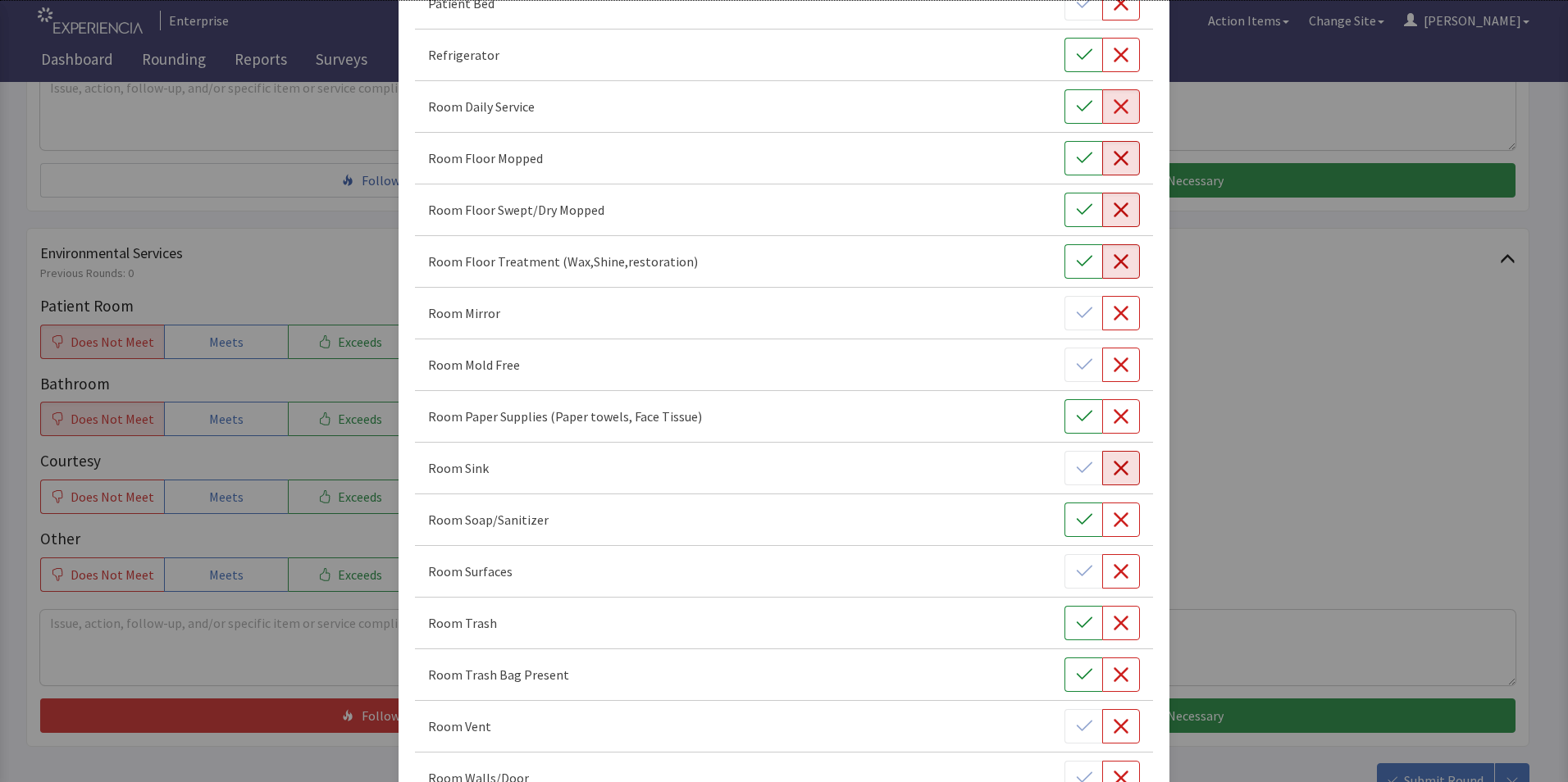
click at [1114, 471] on icon "button" at bounding box center [1121, 467] width 15 height 15
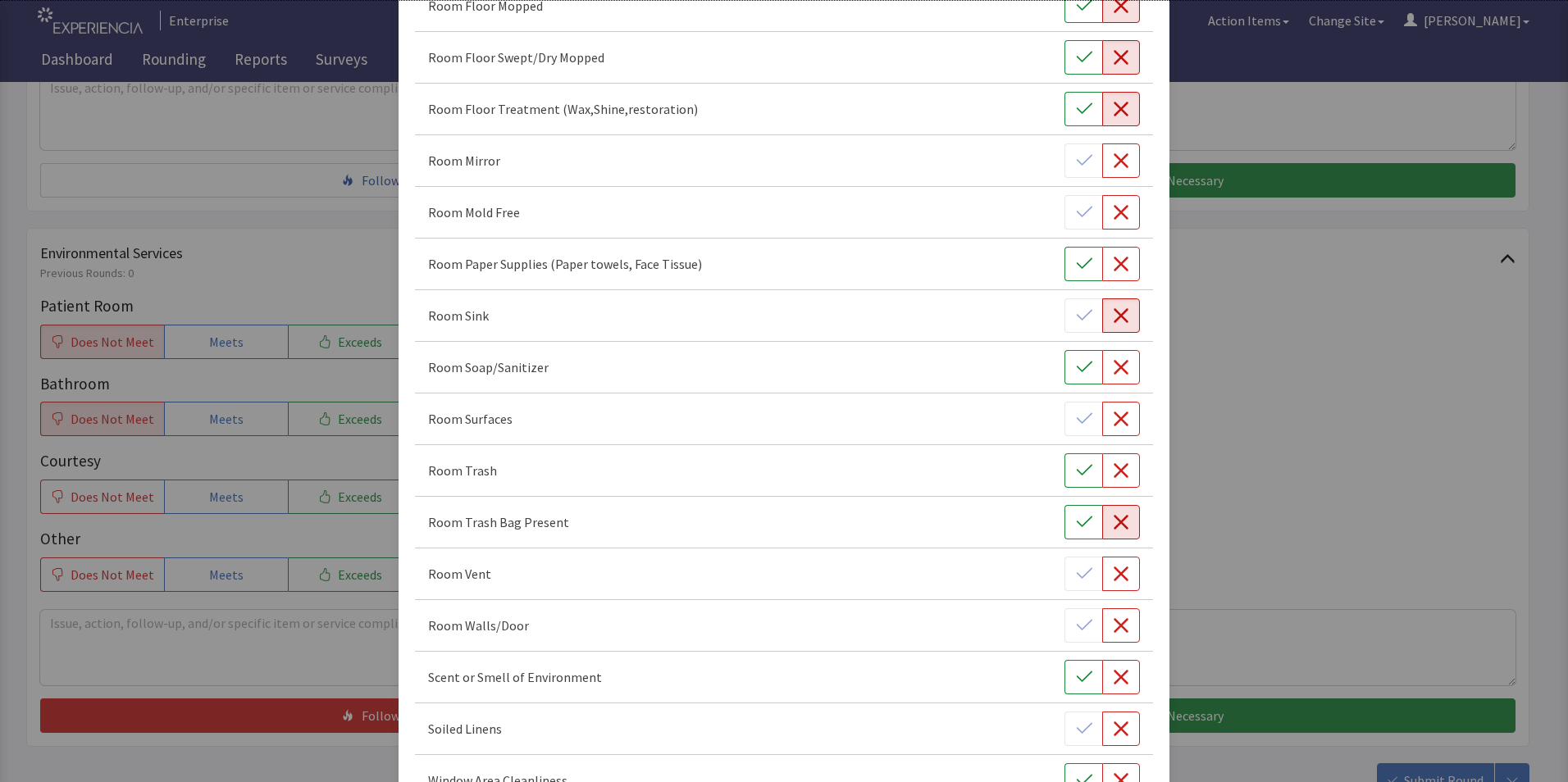
scroll to position [820, 0]
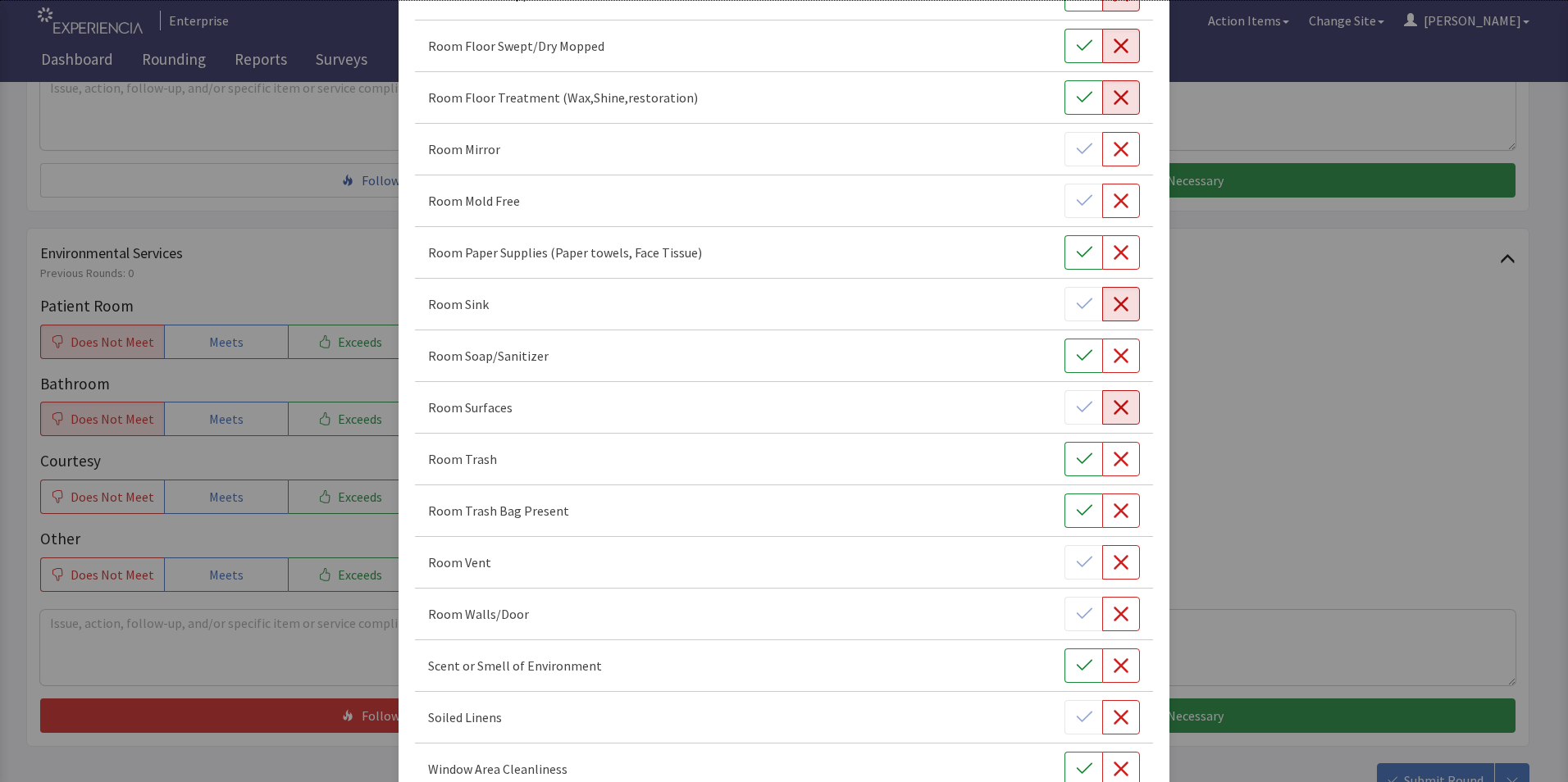
click at [1114, 407] on icon "button" at bounding box center [1121, 407] width 15 height 15
click at [1076, 461] on icon "button" at bounding box center [1084, 459] width 16 height 11
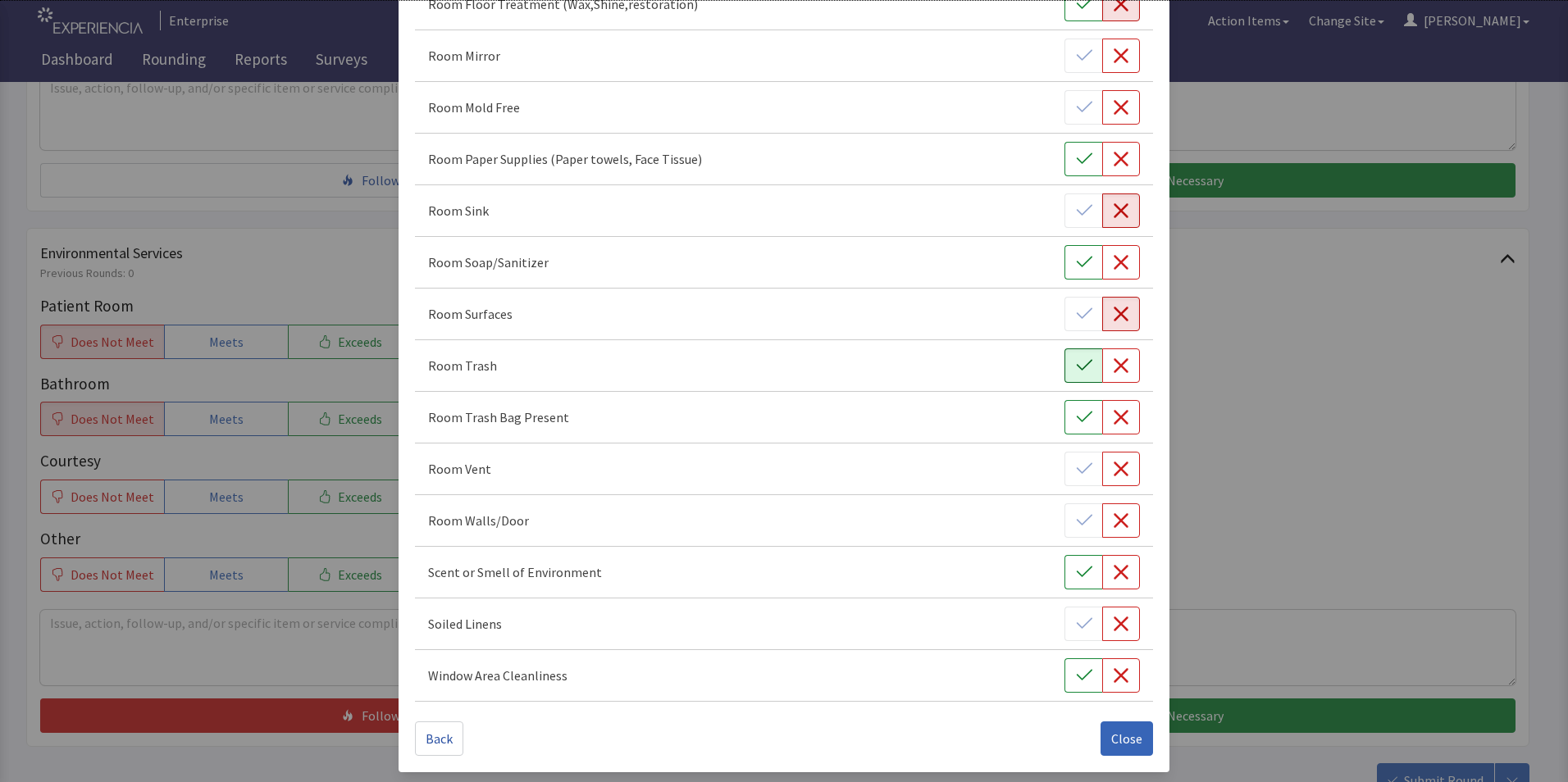
scroll to position [916, 0]
click at [1106, 722] on button "Close" at bounding box center [1126, 735] width 52 height 34
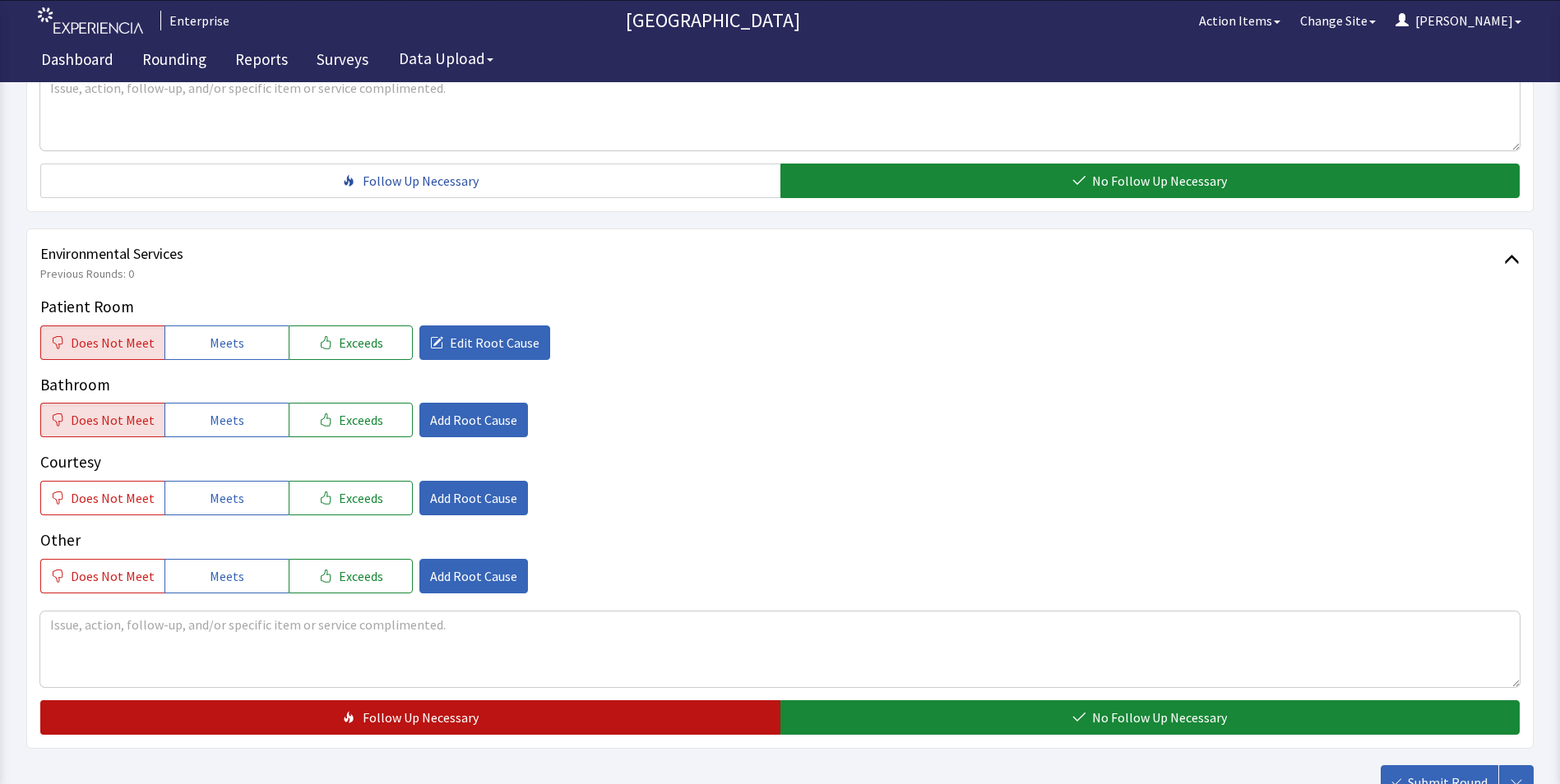
click at [402, 708] on span "Follow Up Necessary" at bounding box center [420, 718] width 116 height 19
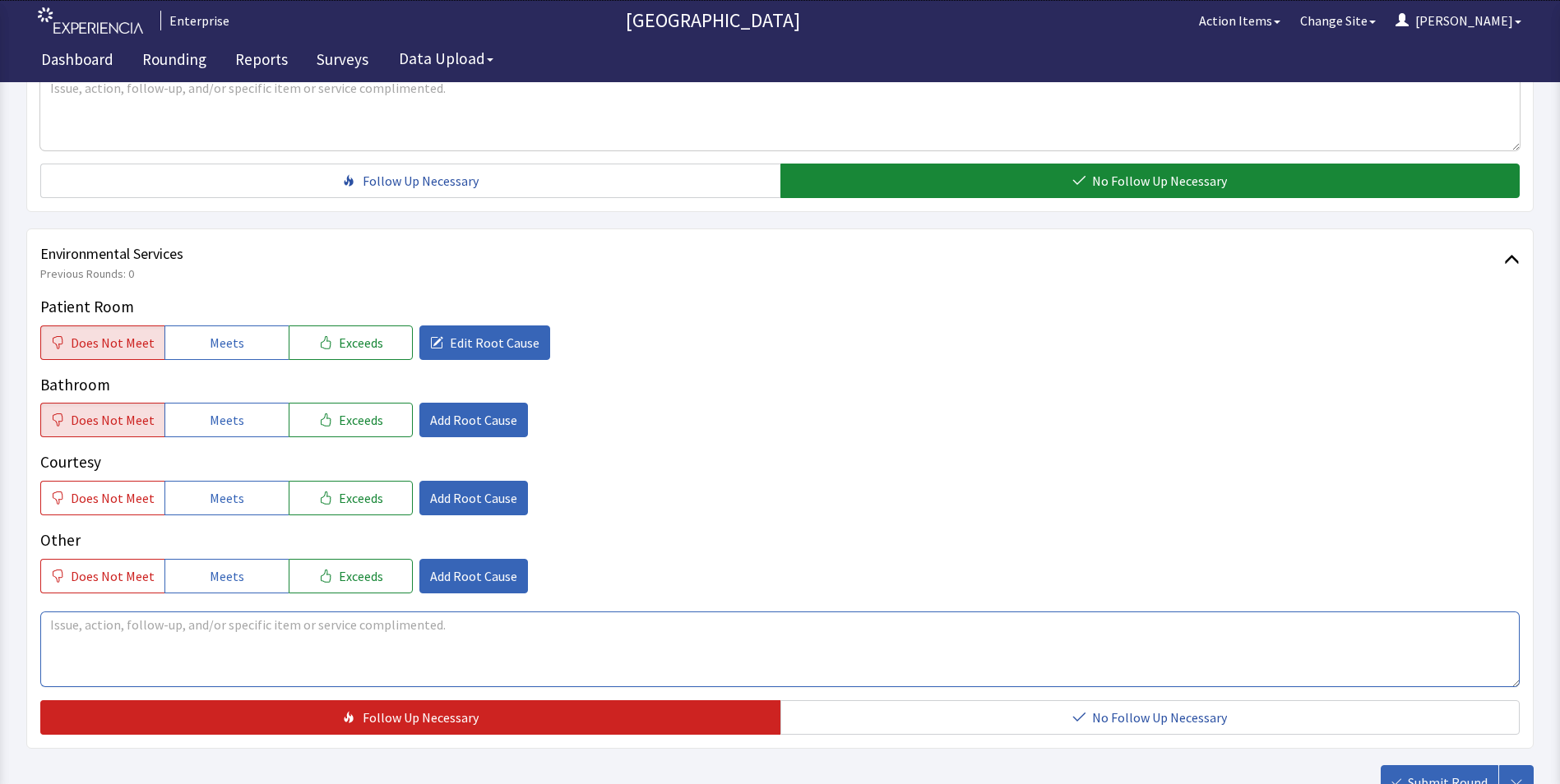
click at [58, 611] on textarea at bounding box center [779, 648] width 1479 height 75
paste textarea "patients room was not cleaned [DATE]"
type textarea "patients room was not cleaned [DATE]"
click at [1433, 772] on span "Submit Round" at bounding box center [1447, 782] width 80 height 19
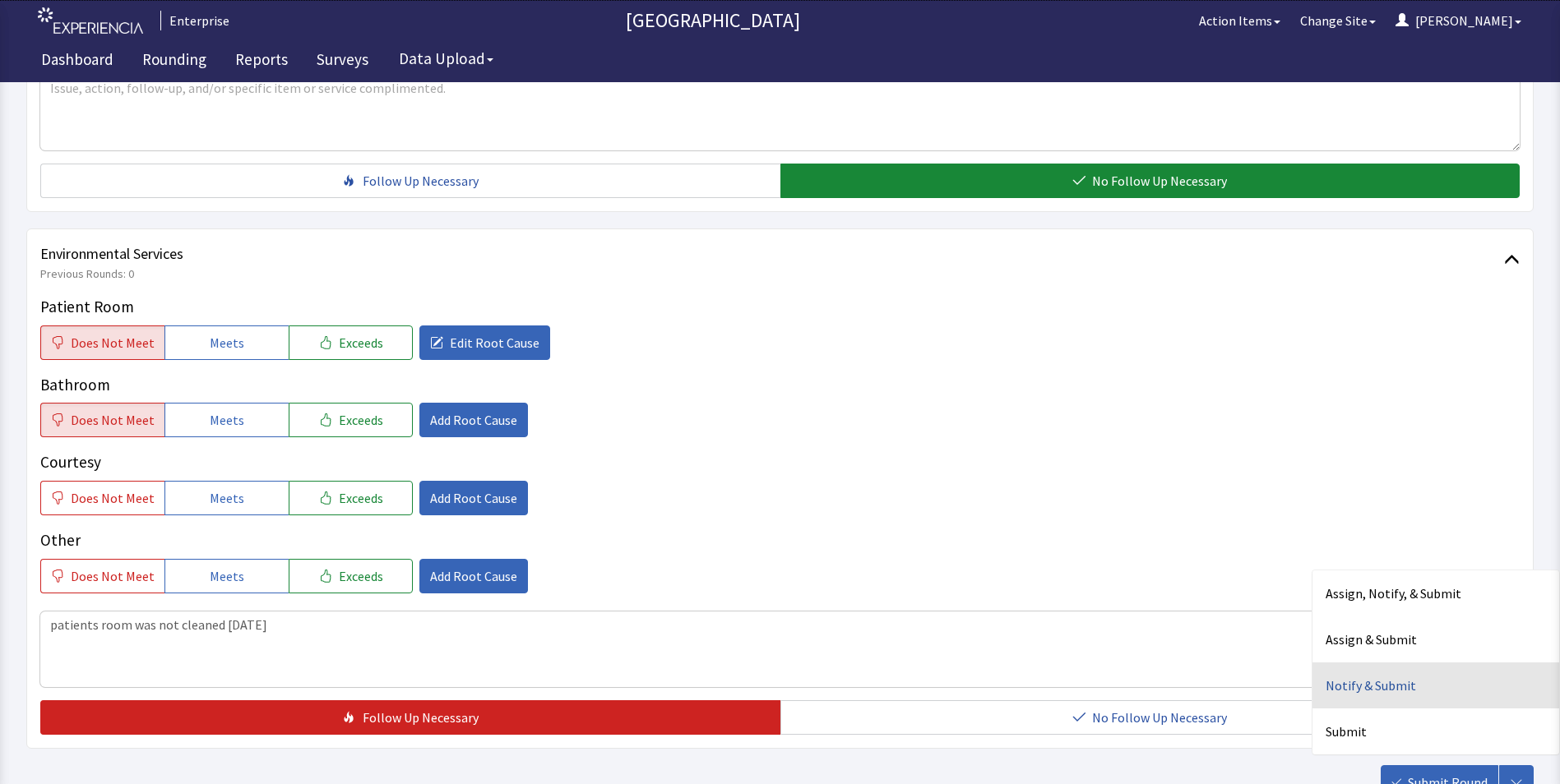
click at [1360, 663] on div "Notify & Submit" at bounding box center [1436, 686] width 246 height 46
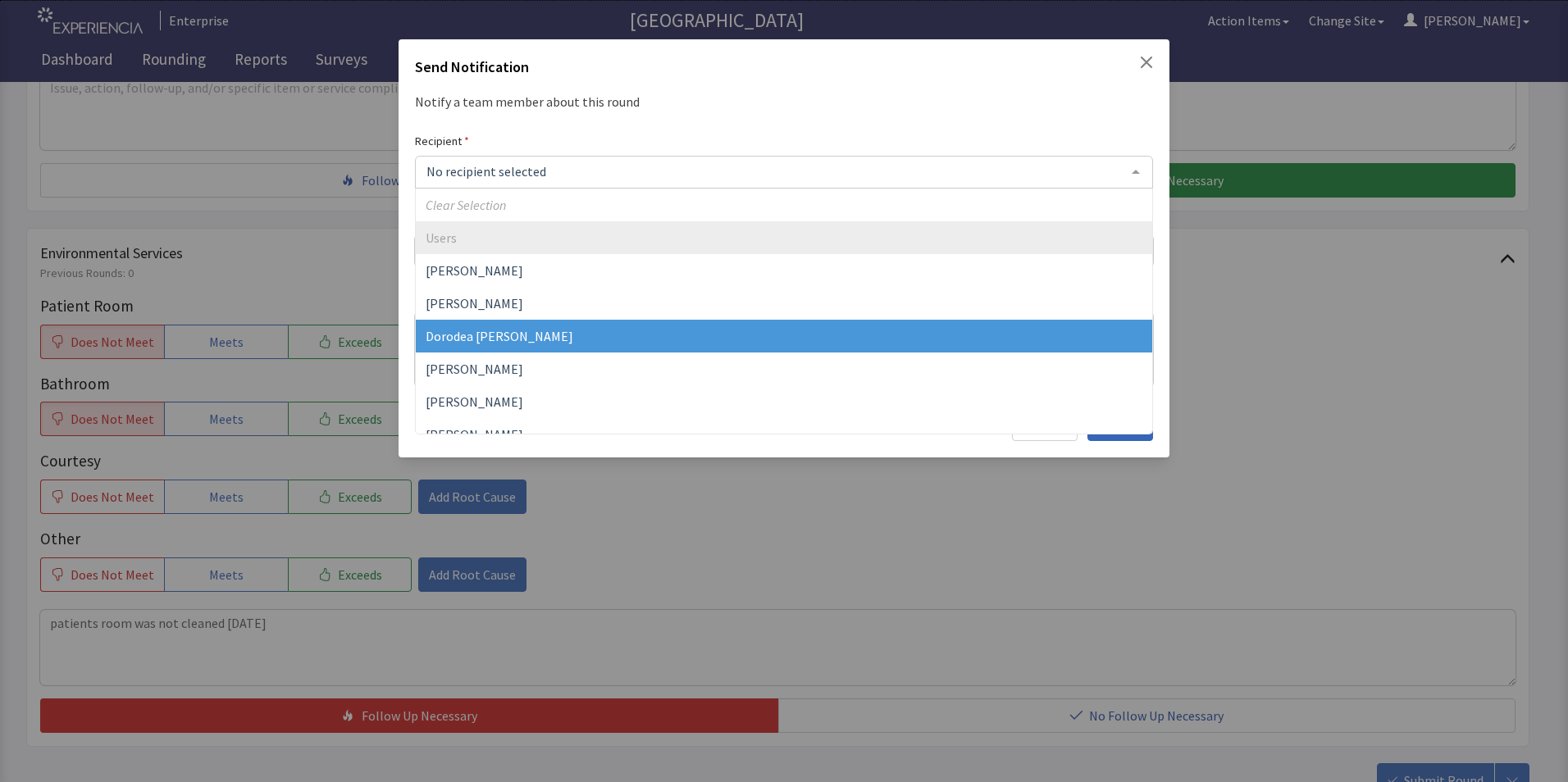
click at [483, 341] on span "Dorodea [PERSON_NAME]" at bounding box center [499, 336] width 148 height 17
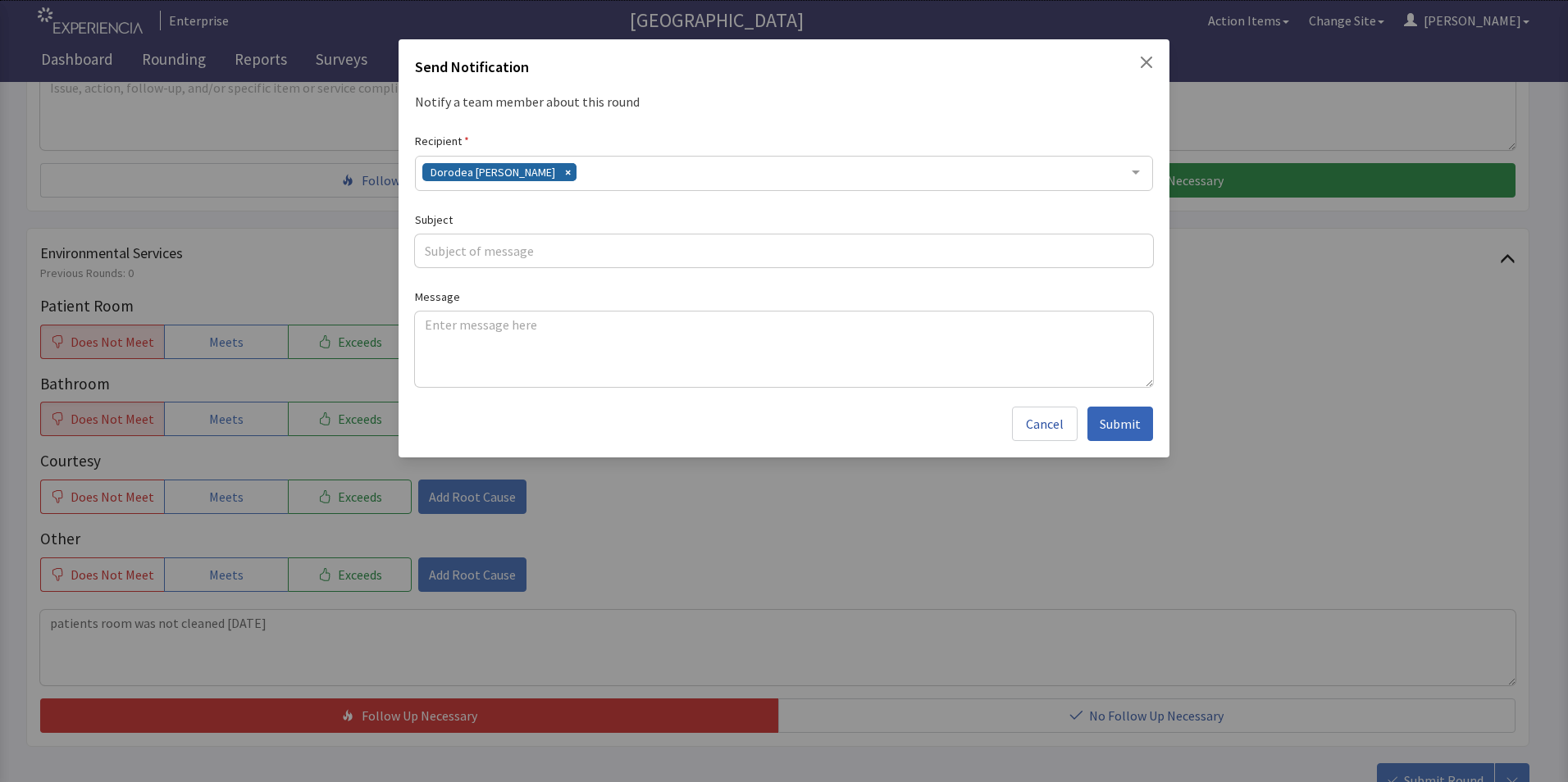
click at [586, 177] on div "Dorodea [PERSON_NAME]" at bounding box center [783, 173] width 738 height 35
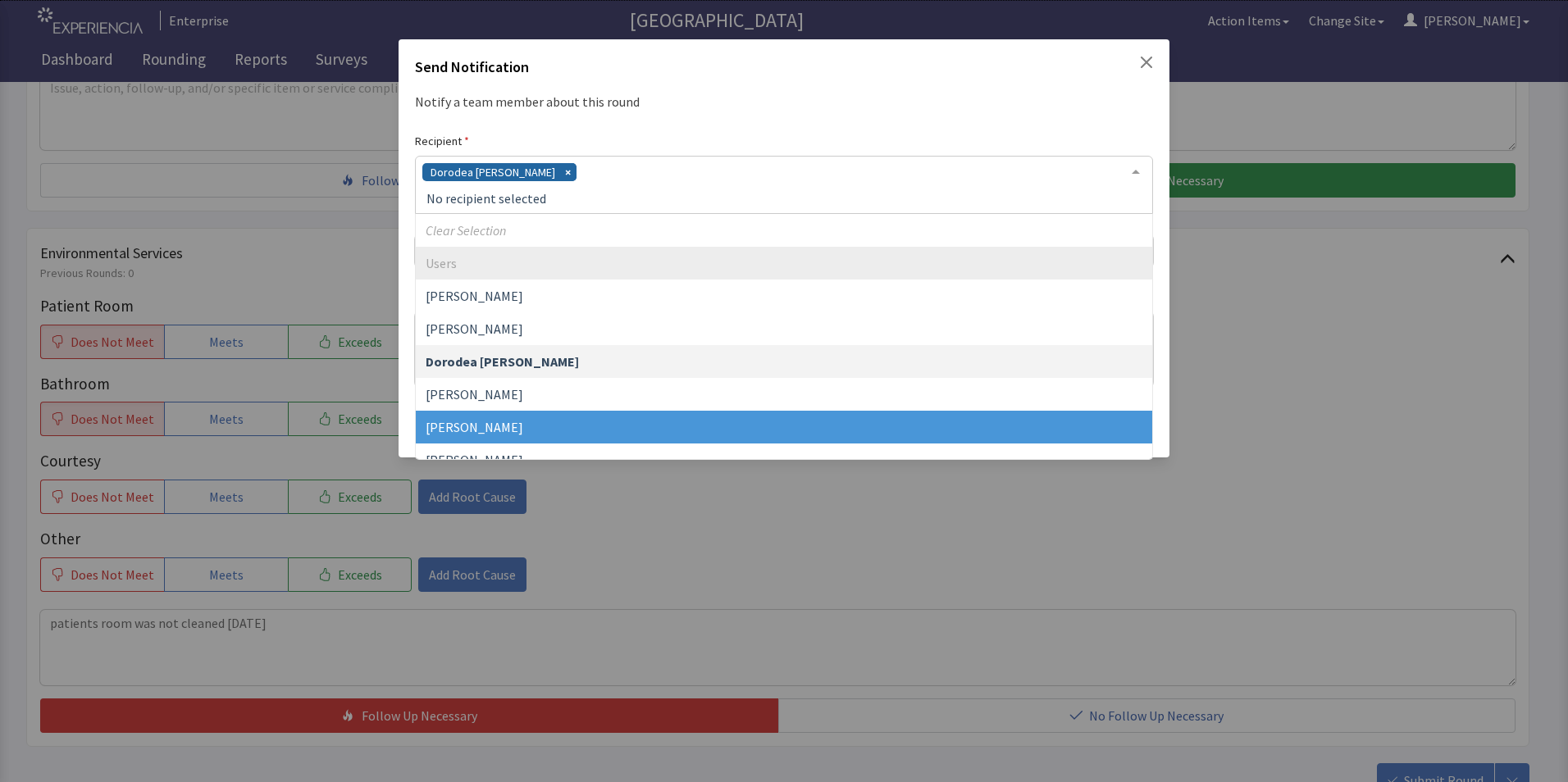
click at [514, 417] on span "[PERSON_NAME]" at bounding box center [783, 427] width 736 height 33
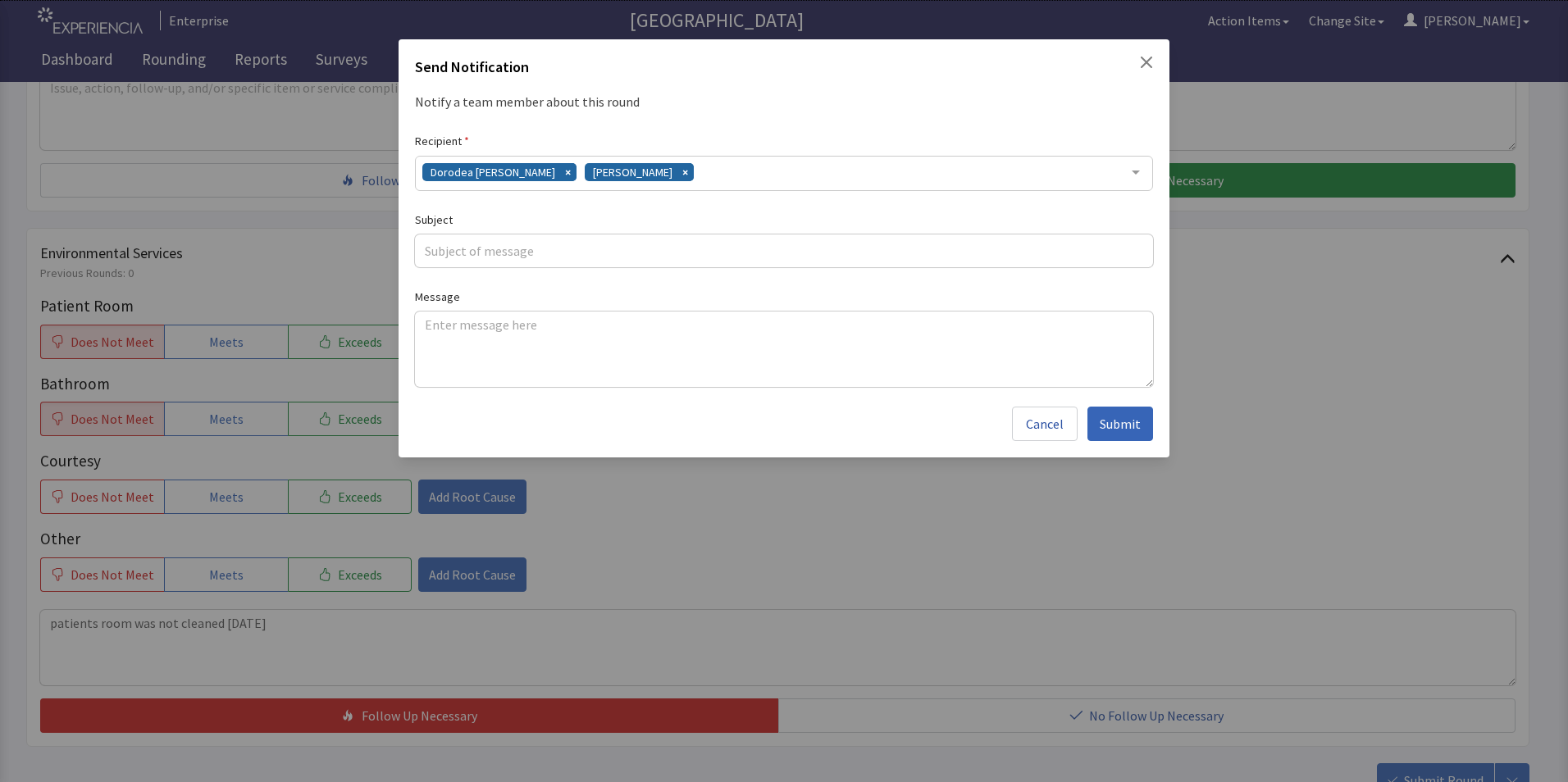
click at [686, 176] on div "Dorodea Verderame Gerardo Mejias" at bounding box center [783, 173] width 738 height 35
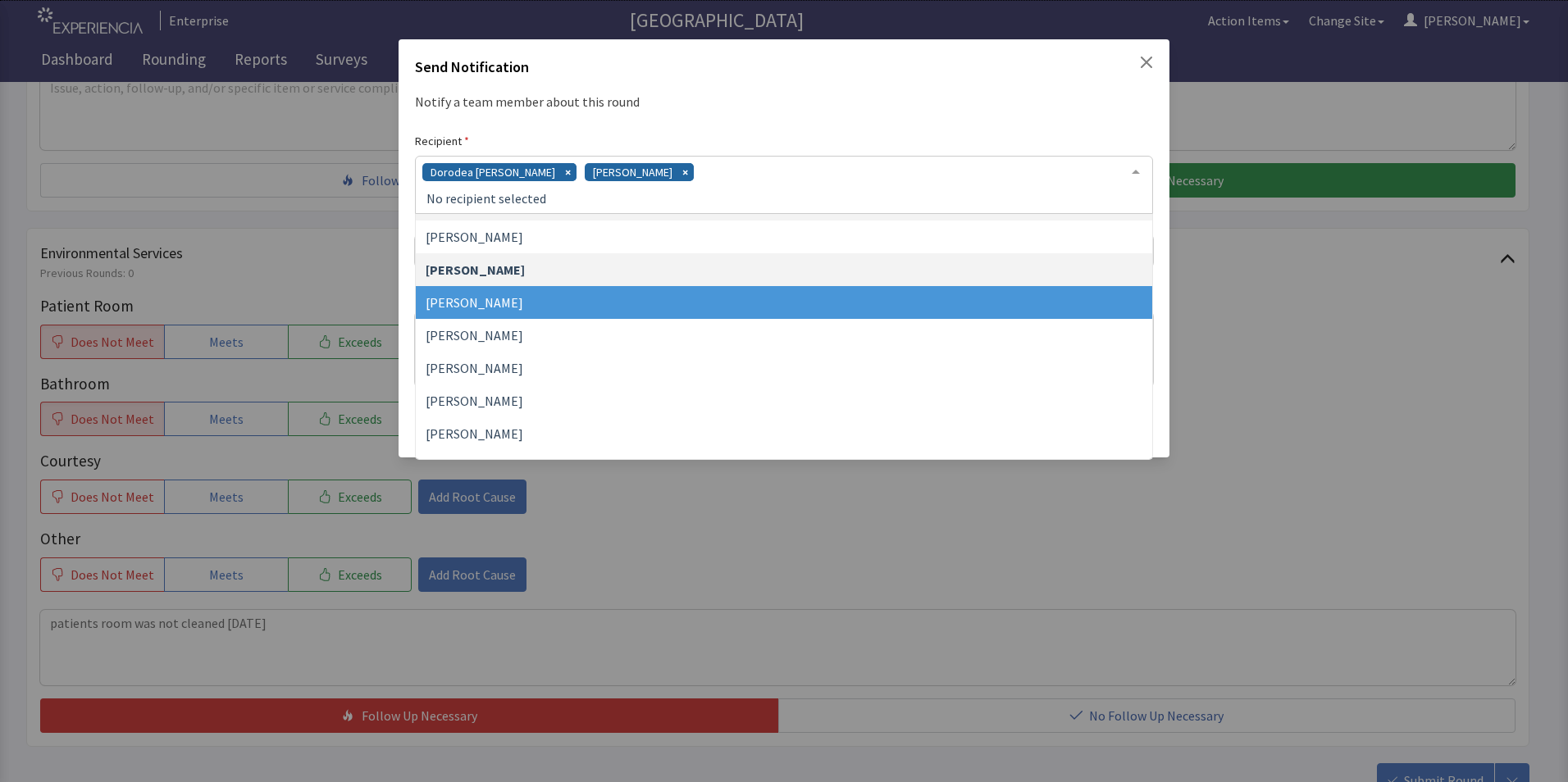
scroll to position [164, 0]
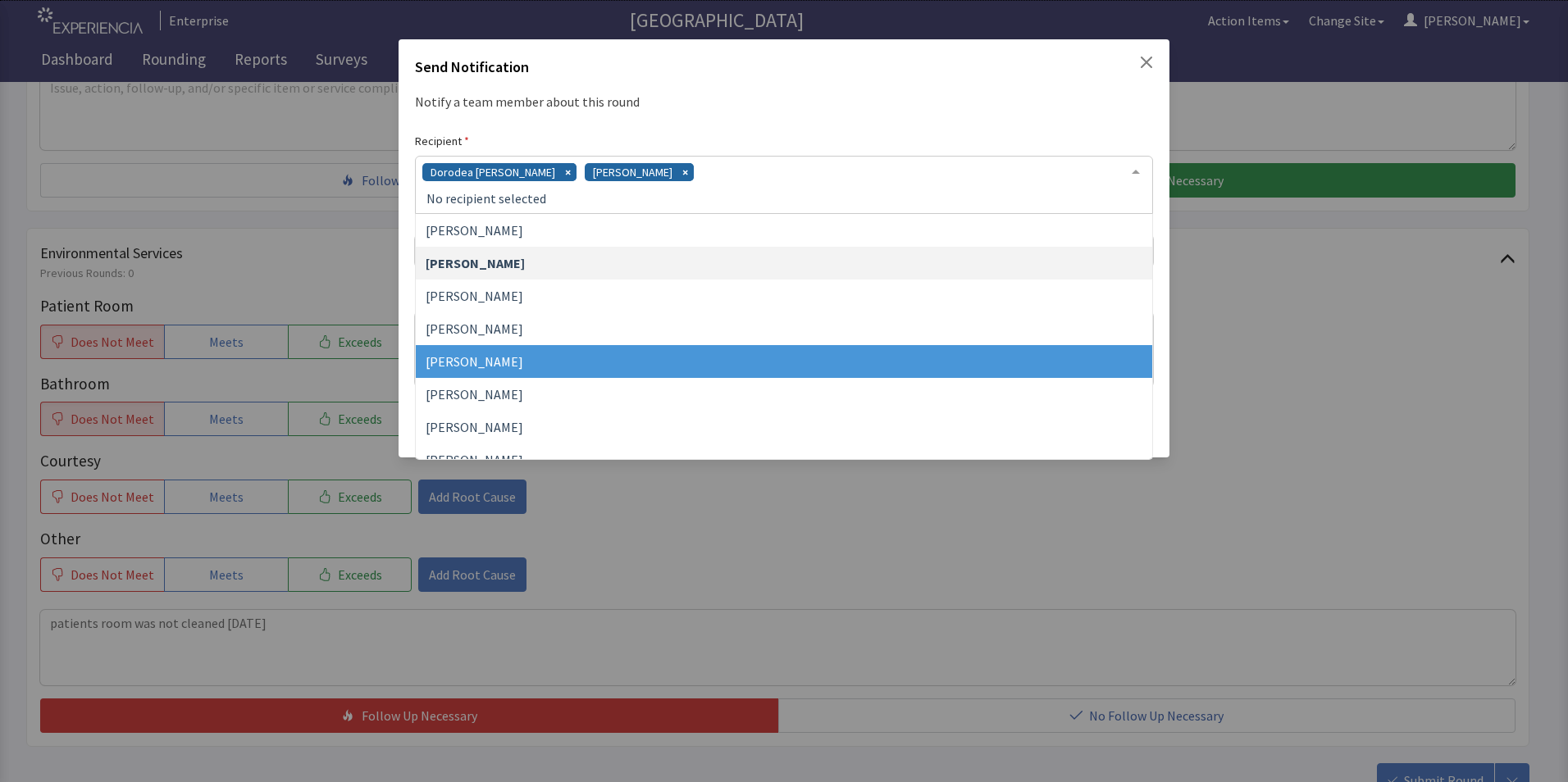
click at [569, 350] on span "[PERSON_NAME]" at bounding box center [783, 361] width 736 height 33
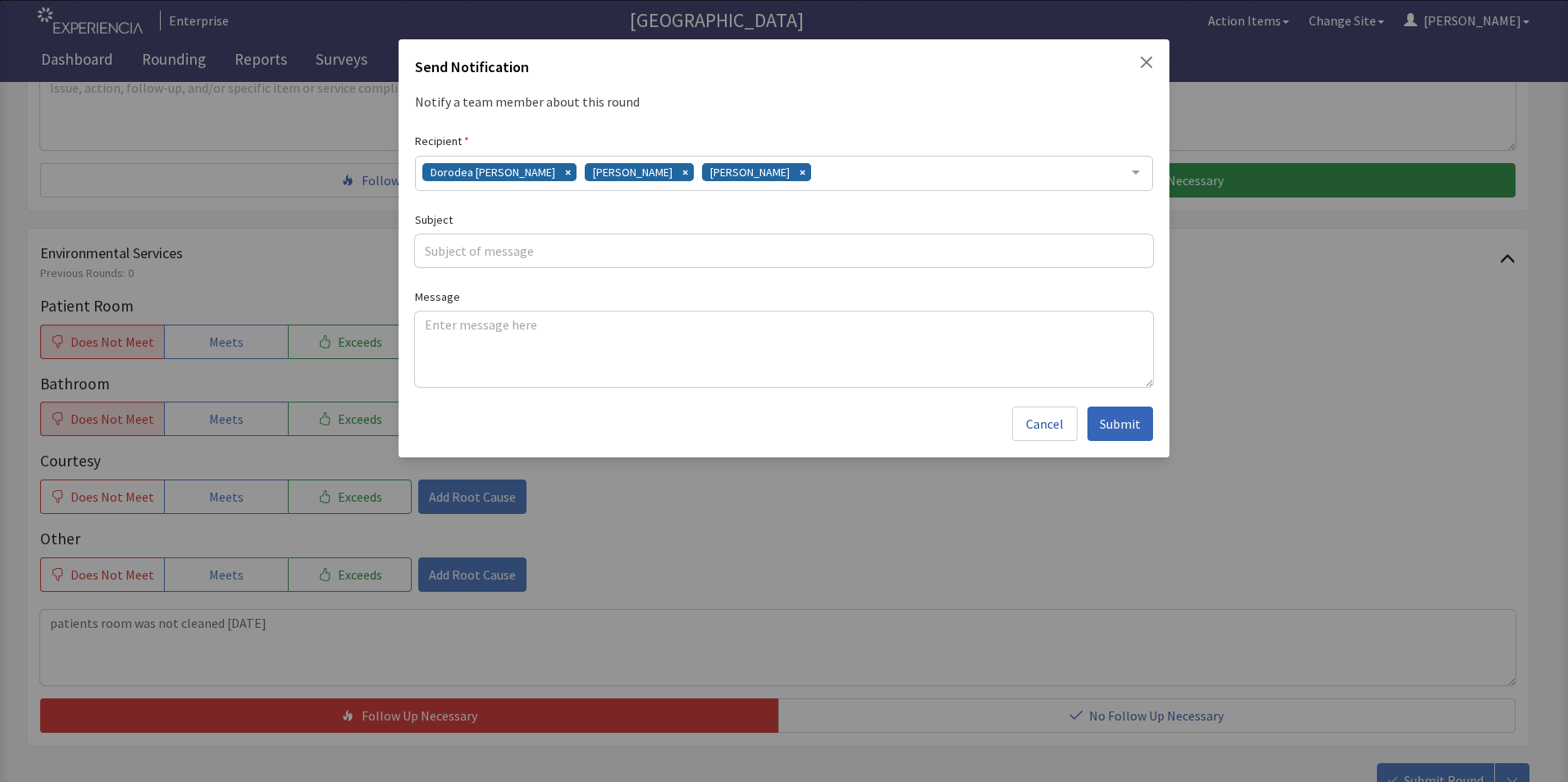
click at [830, 176] on div "Dorodea Verderame Gerardo Mejias James Hellandbrand" at bounding box center [783, 173] width 738 height 35
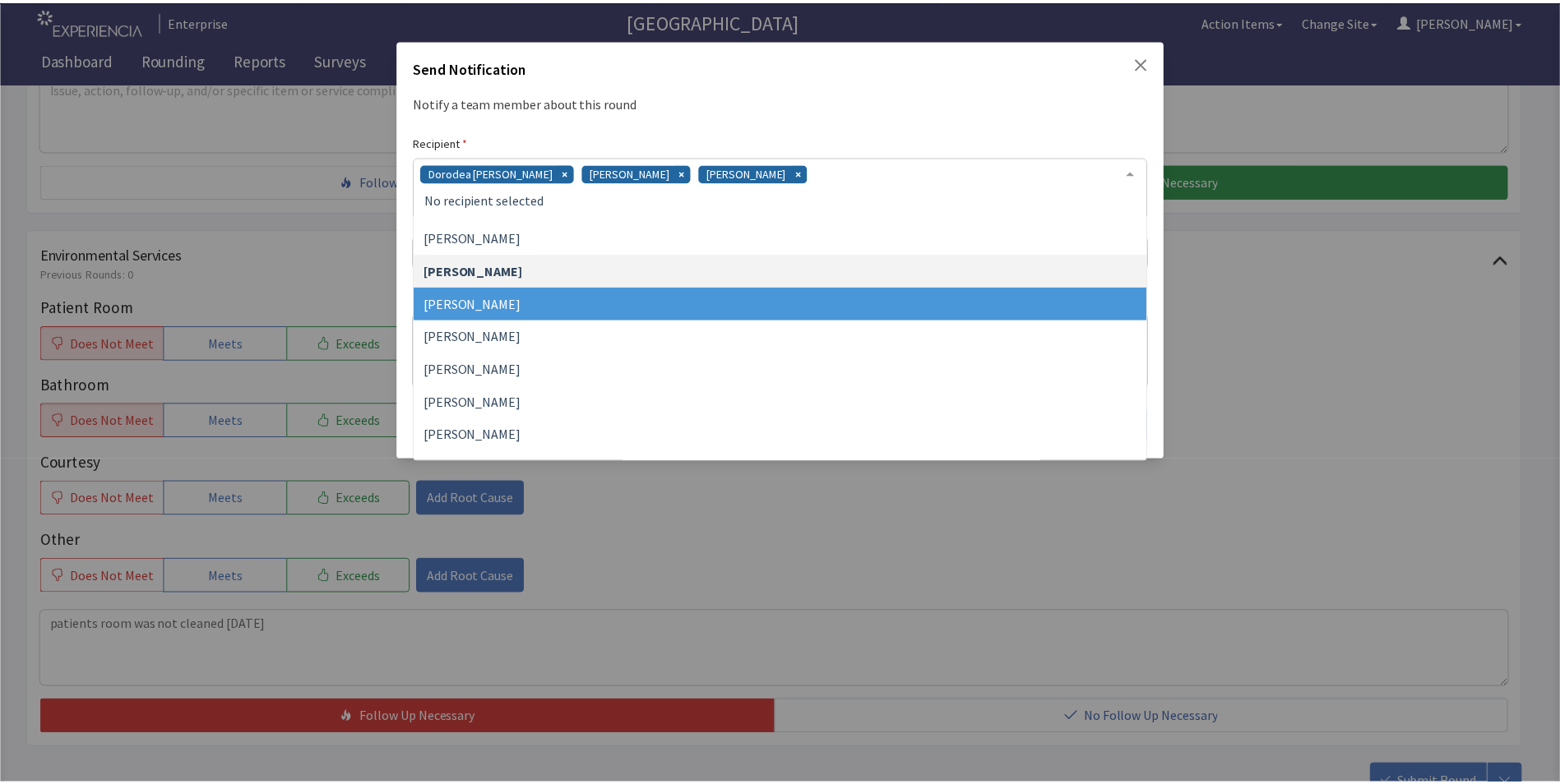
scroll to position [329, 0]
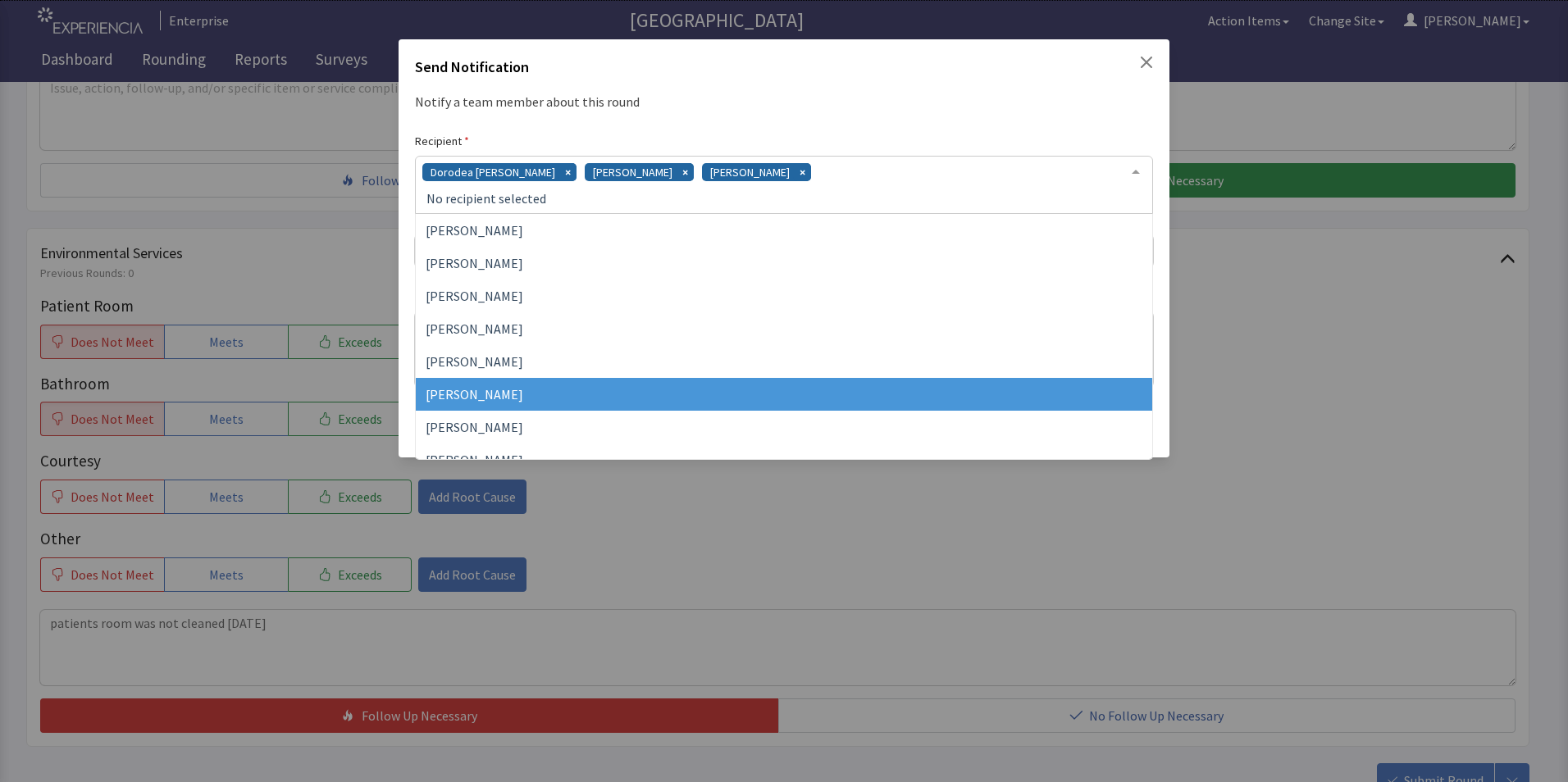
click at [643, 387] on span "[PERSON_NAME]" at bounding box center [783, 394] width 736 height 33
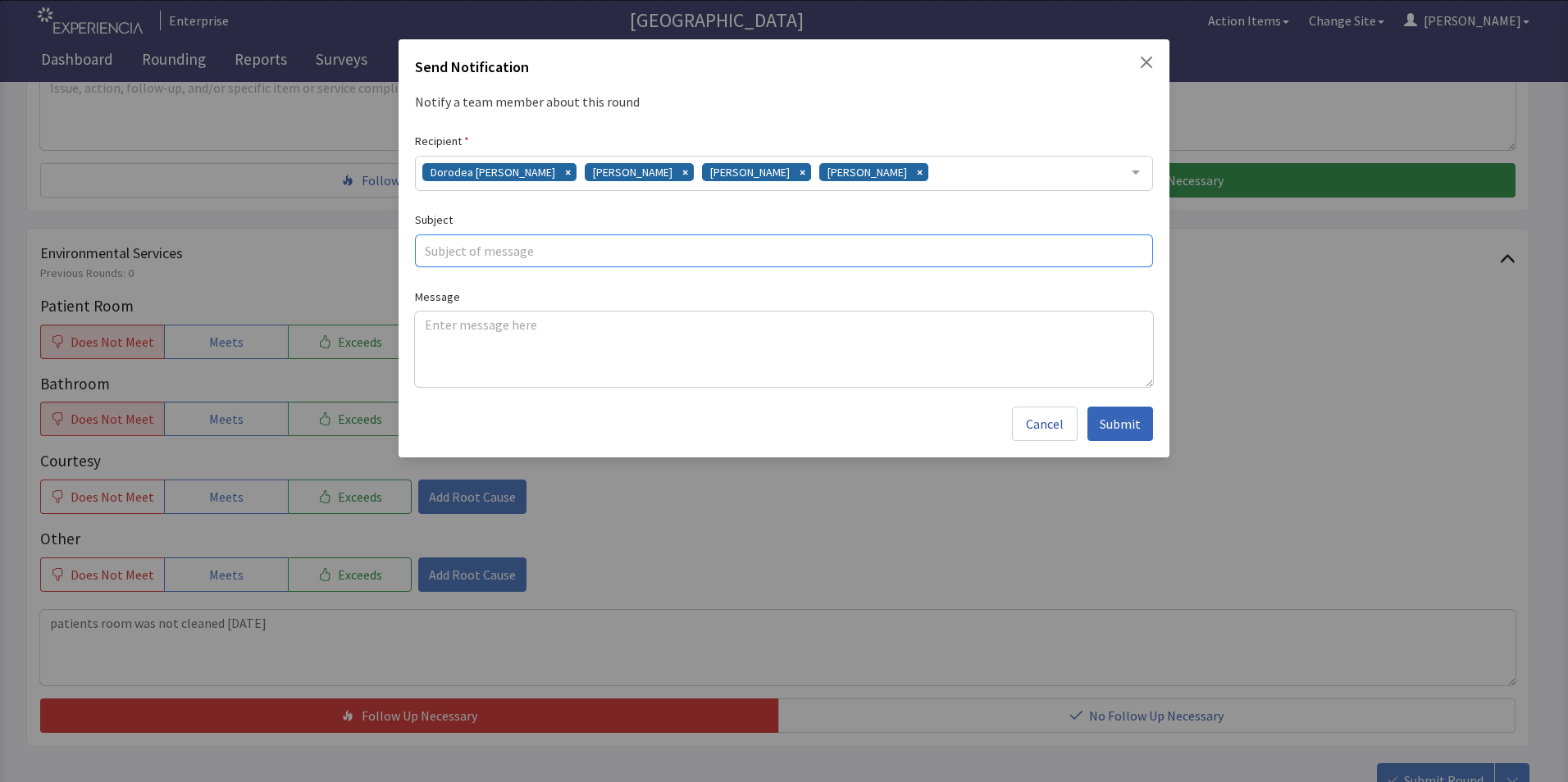
click at [516, 254] on input "text" at bounding box center [783, 250] width 738 height 33
drag, startPoint x: 506, startPoint y: 255, endPoint x: 450, endPoint y: 246, distance: 56.7
click at [450, 246] on input "text" at bounding box center [783, 250] width 738 height 33
type input "cleaning issue"
click at [423, 323] on textarea at bounding box center [783, 349] width 738 height 75
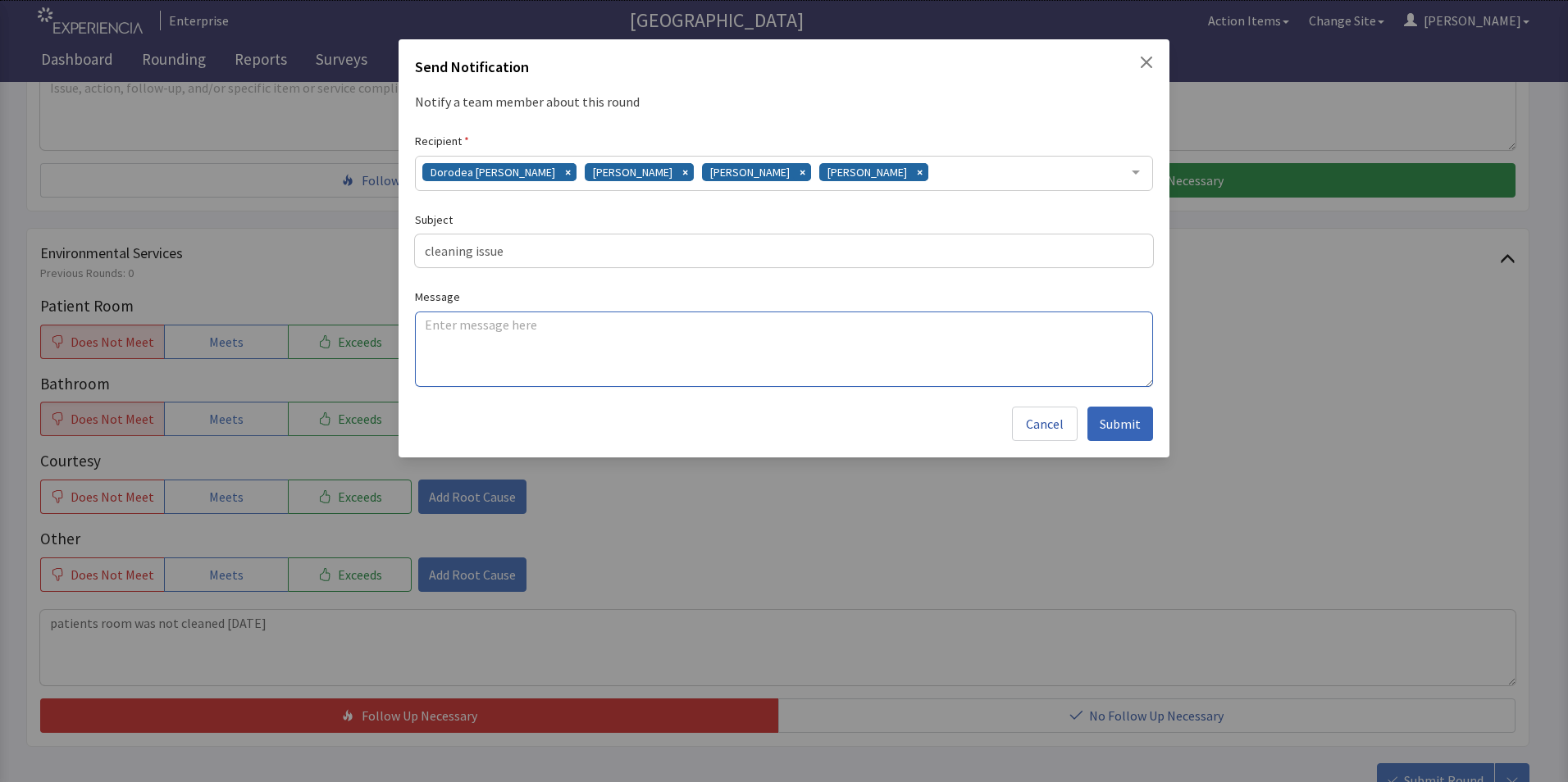
paste textarea "patients room was not cleaned 09/17/25"
type textarea "patients room was not cleaned 09/17/25"
click at [1118, 424] on span "Submit" at bounding box center [1120, 423] width 41 height 19
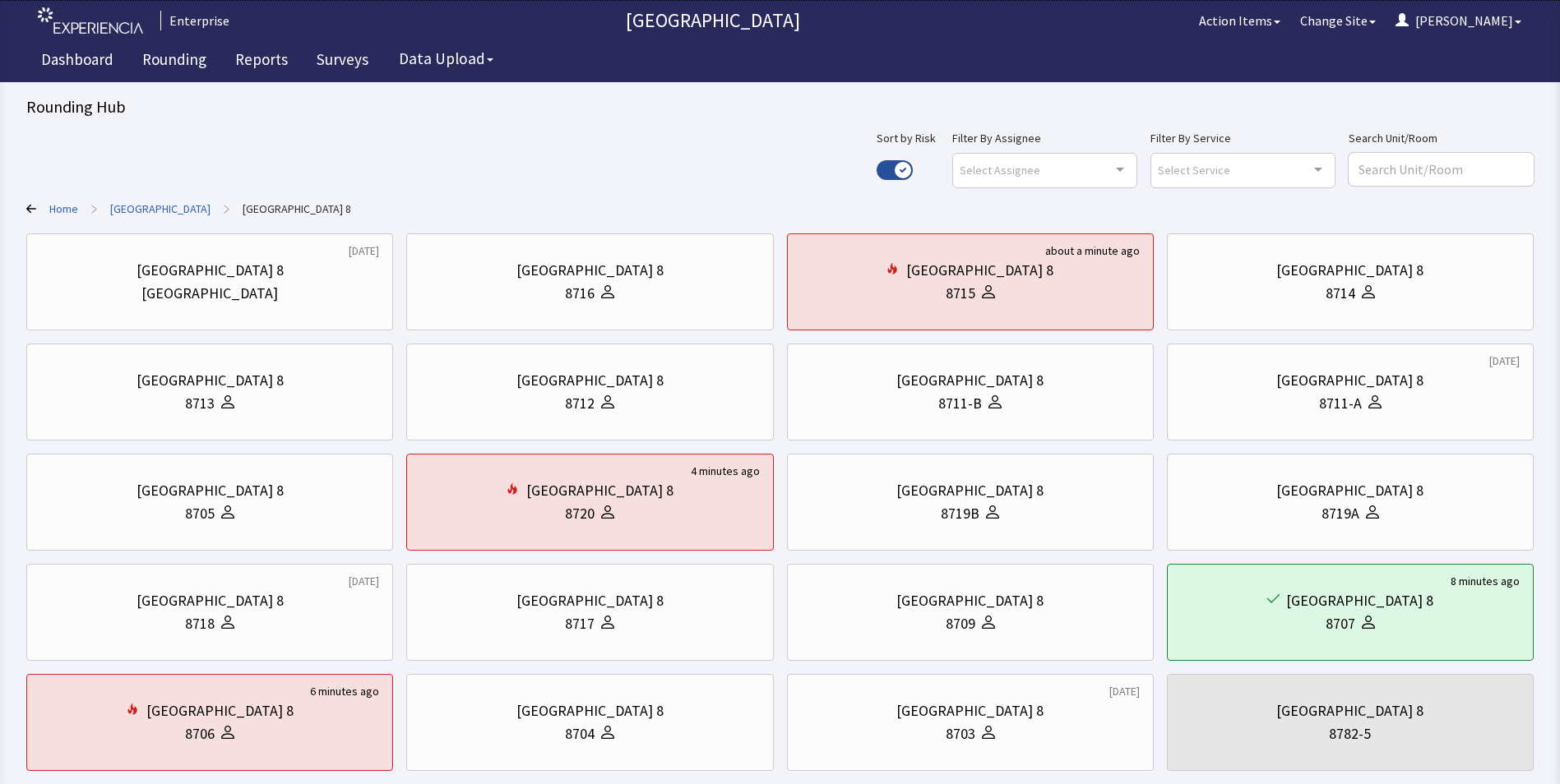
click at [142, 205] on link "[GEOGRAPHIC_DATA]" at bounding box center [160, 208] width 100 height 17
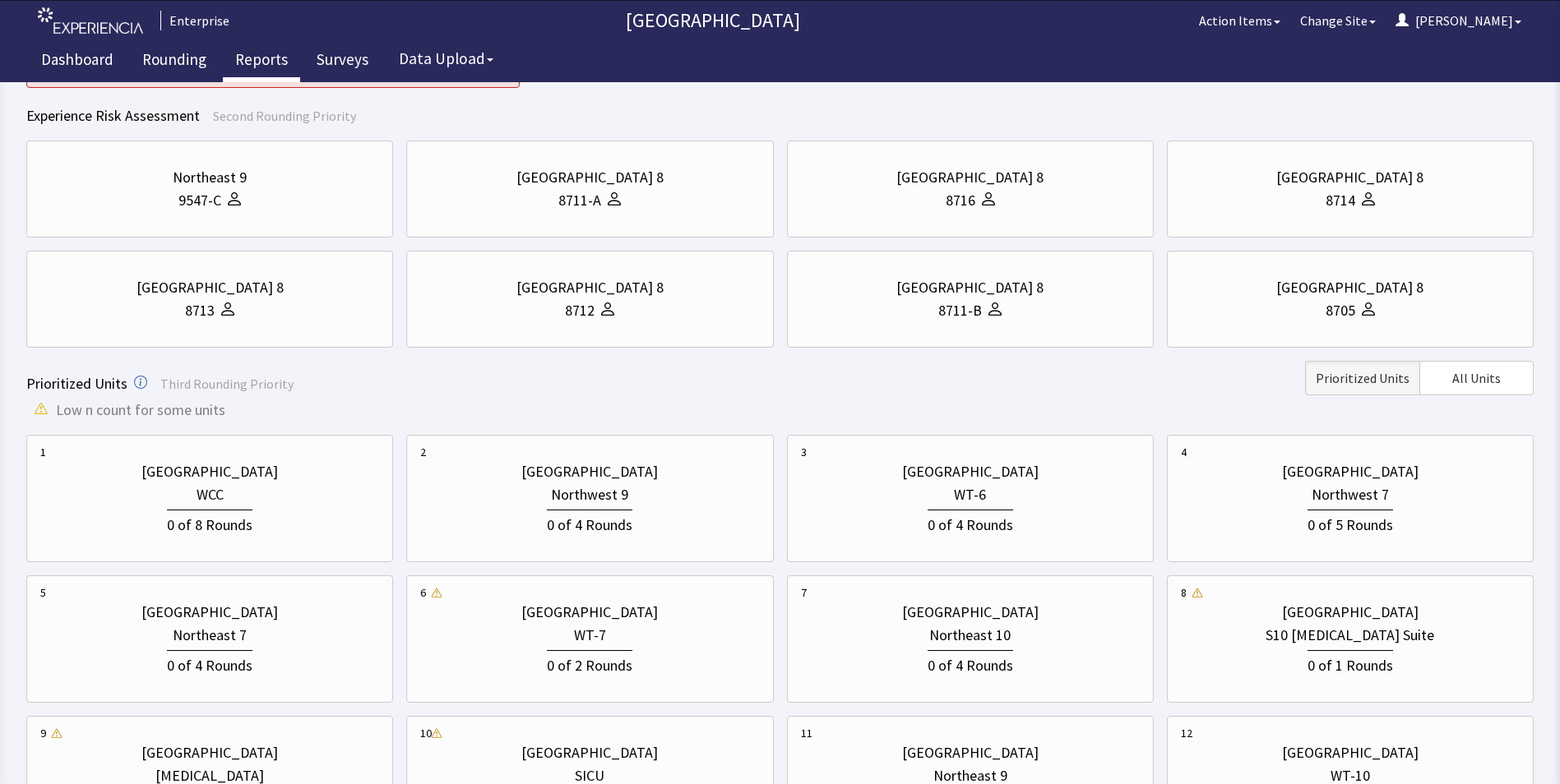
scroll to position [165, 0]
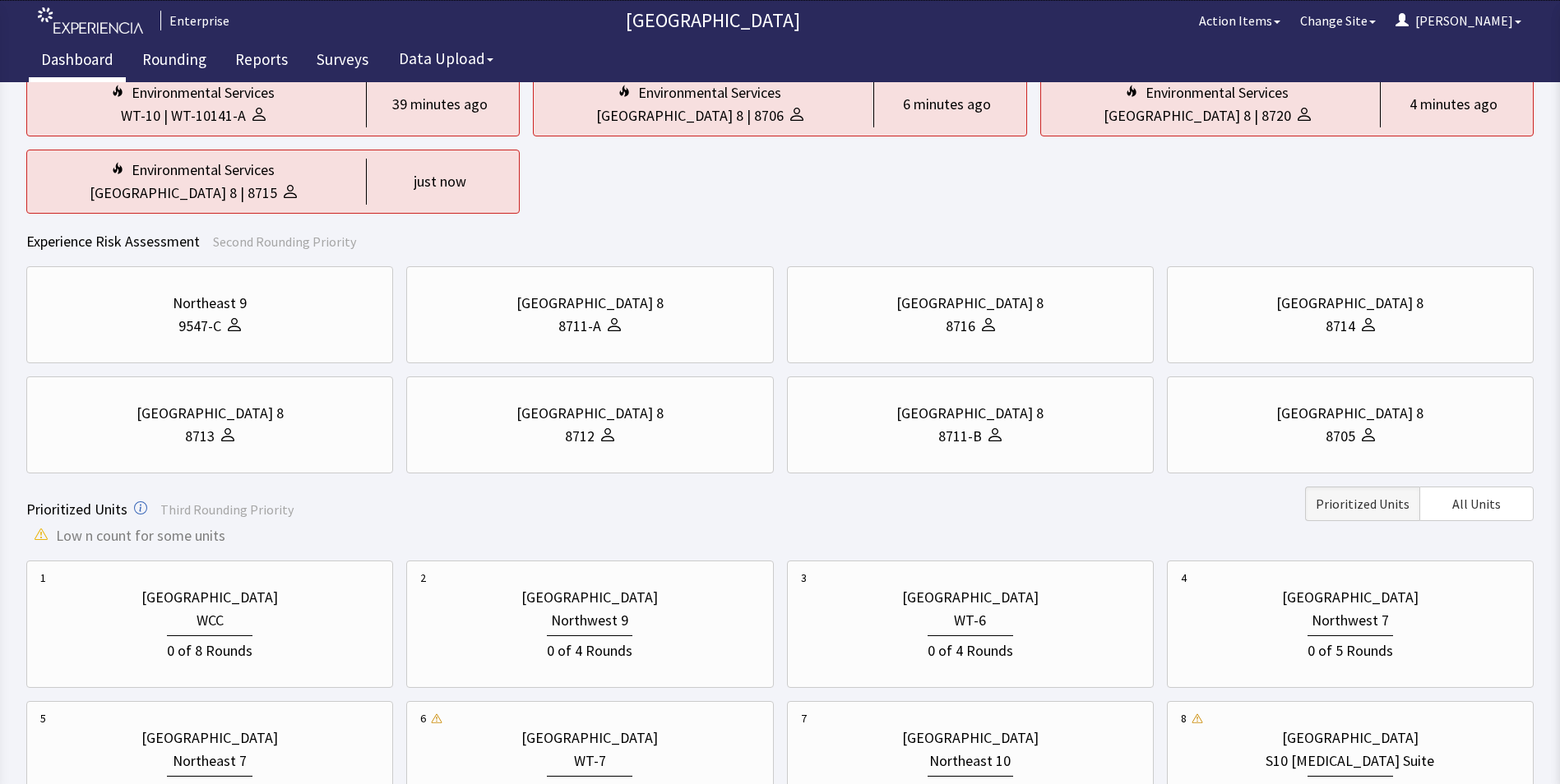
click at [74, 59] on link "Dashboard" at bounding box center [76, 61] width 97 height 41
